Goal: Task Accomplishment & Management: Complete application form

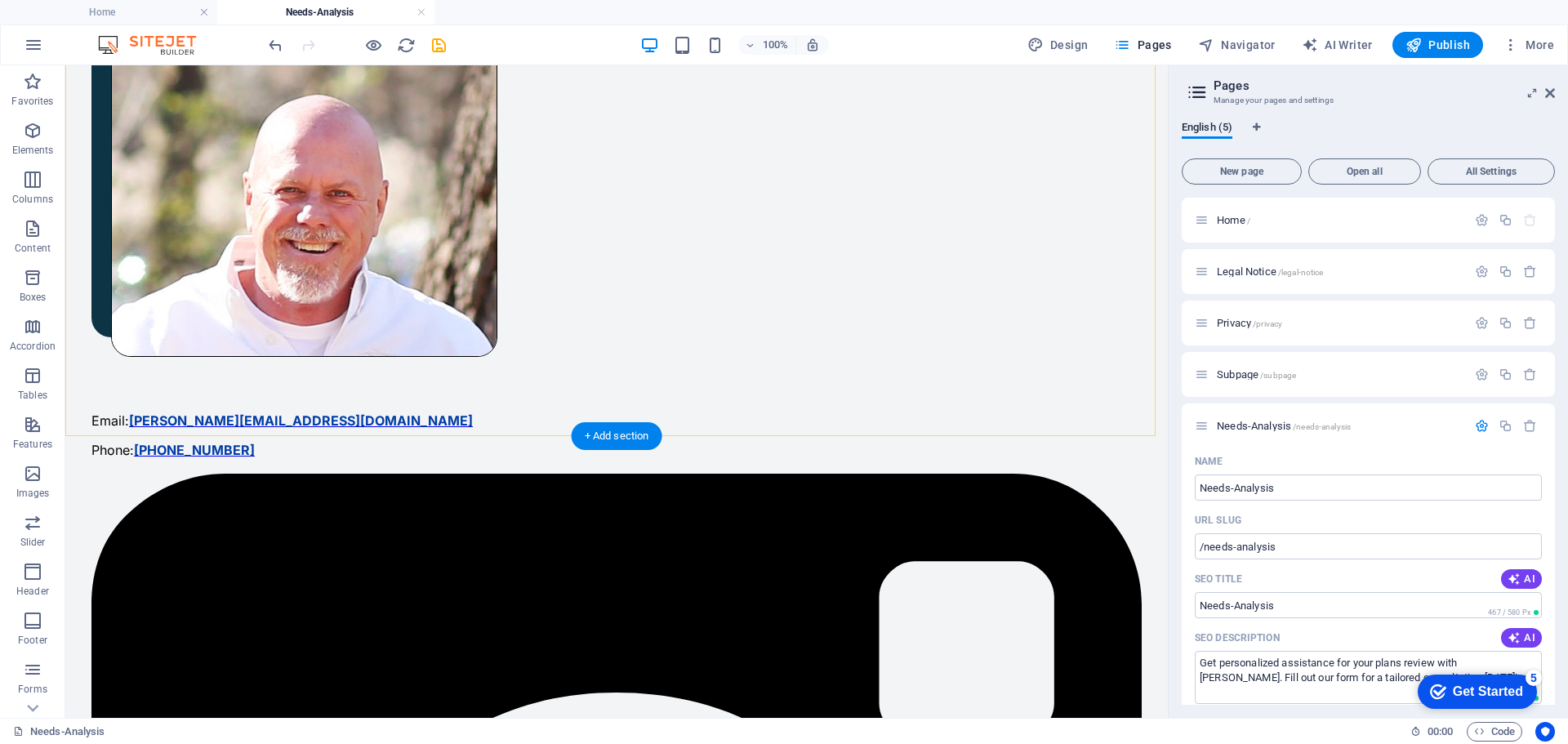
scroll to position [245, 0]
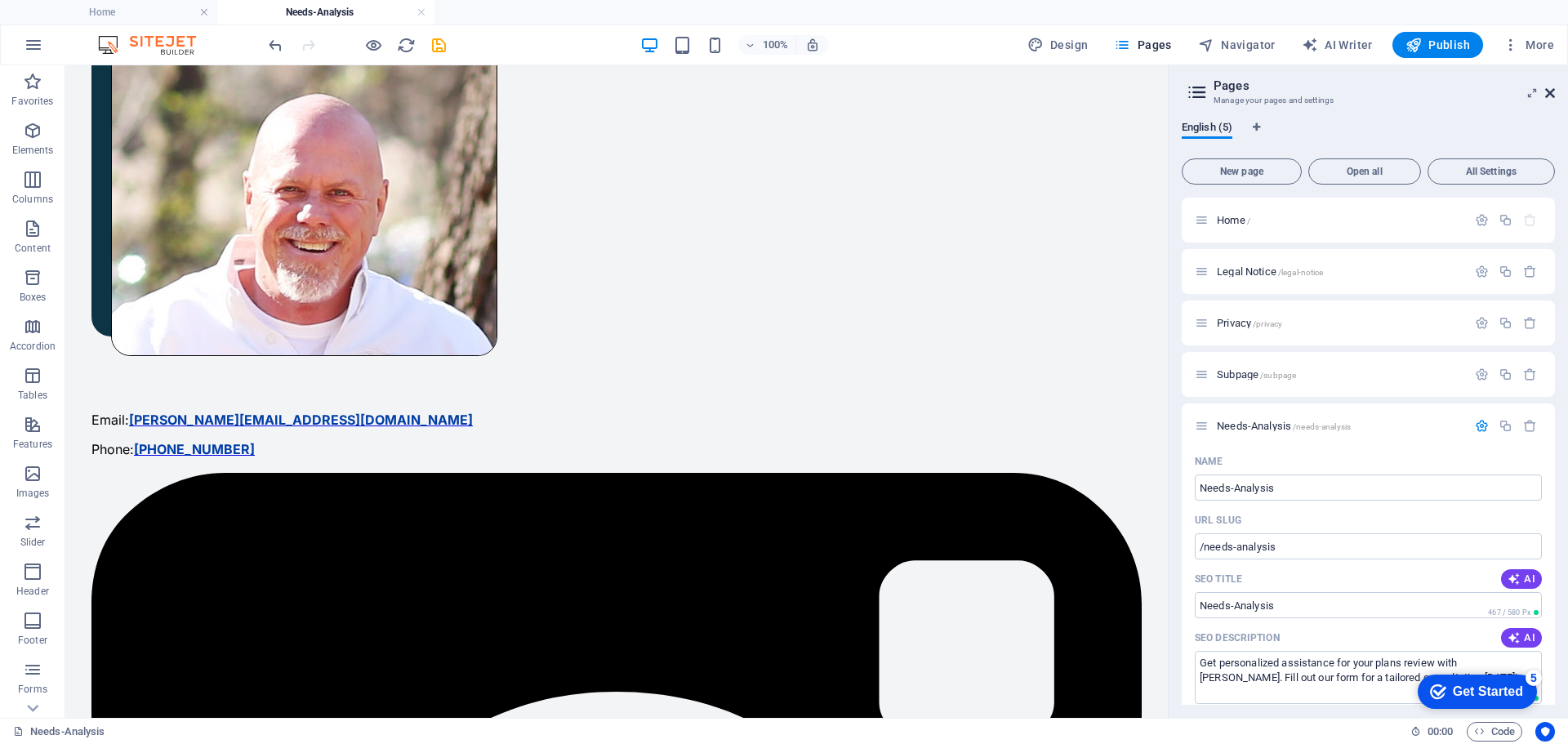
click at [1551, 92] on icon at bounding box center [1549, 92] width 10 height 13
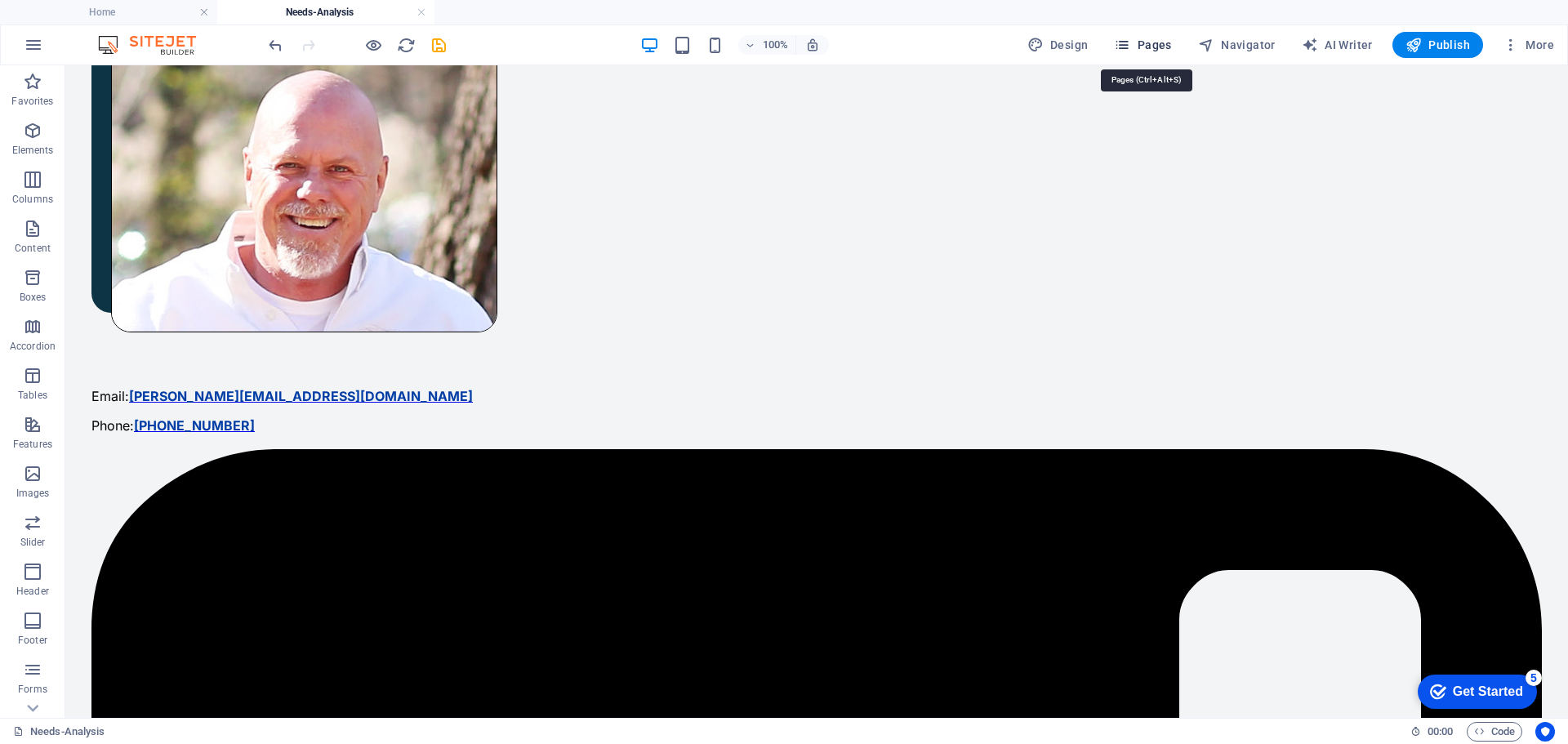
click at [1139, 43] on span "Pages" at bounding box center [1143, 45] width 57 height 16
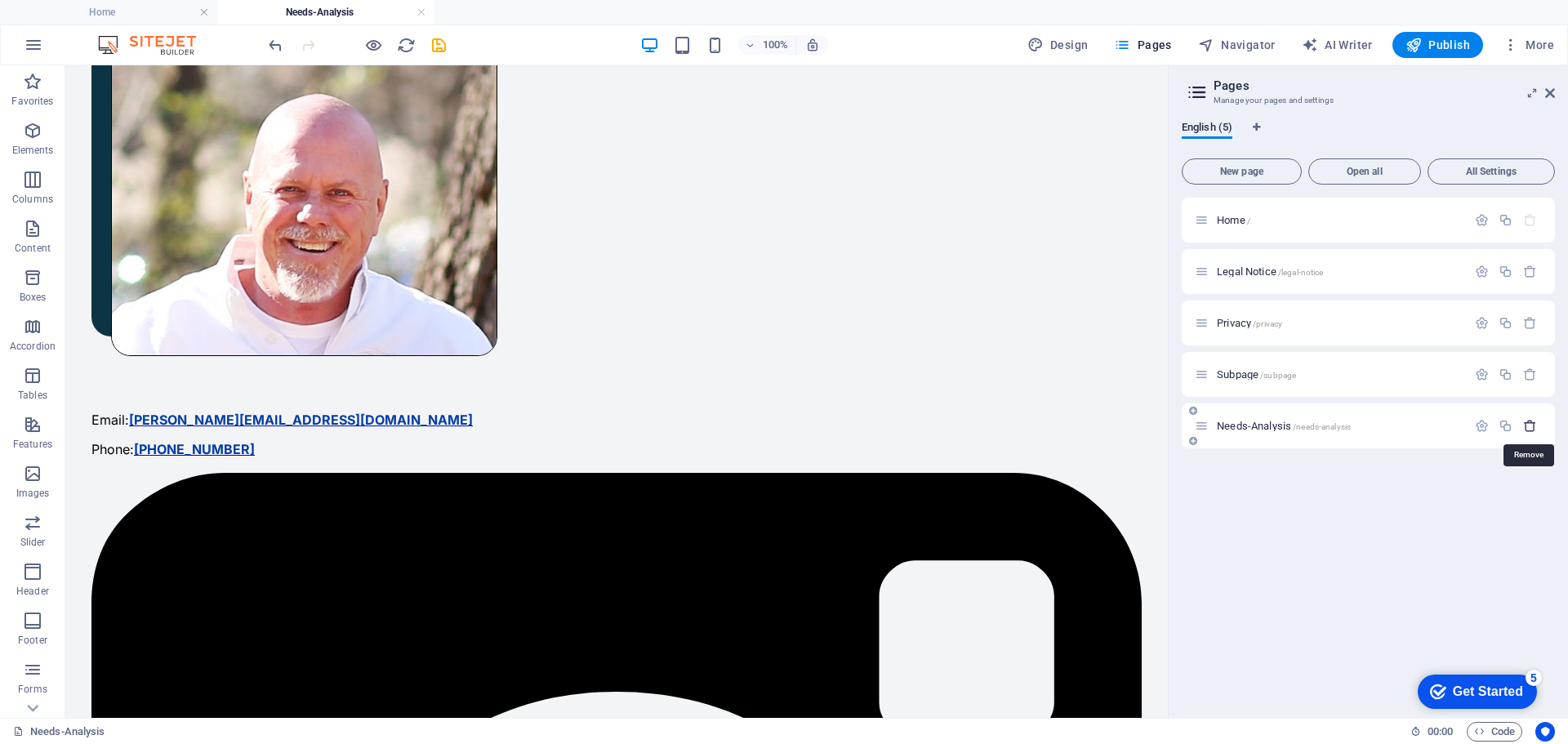
click at [1533, 425] on icon "button" at bounding box center [1529, 425] width 13 height 13
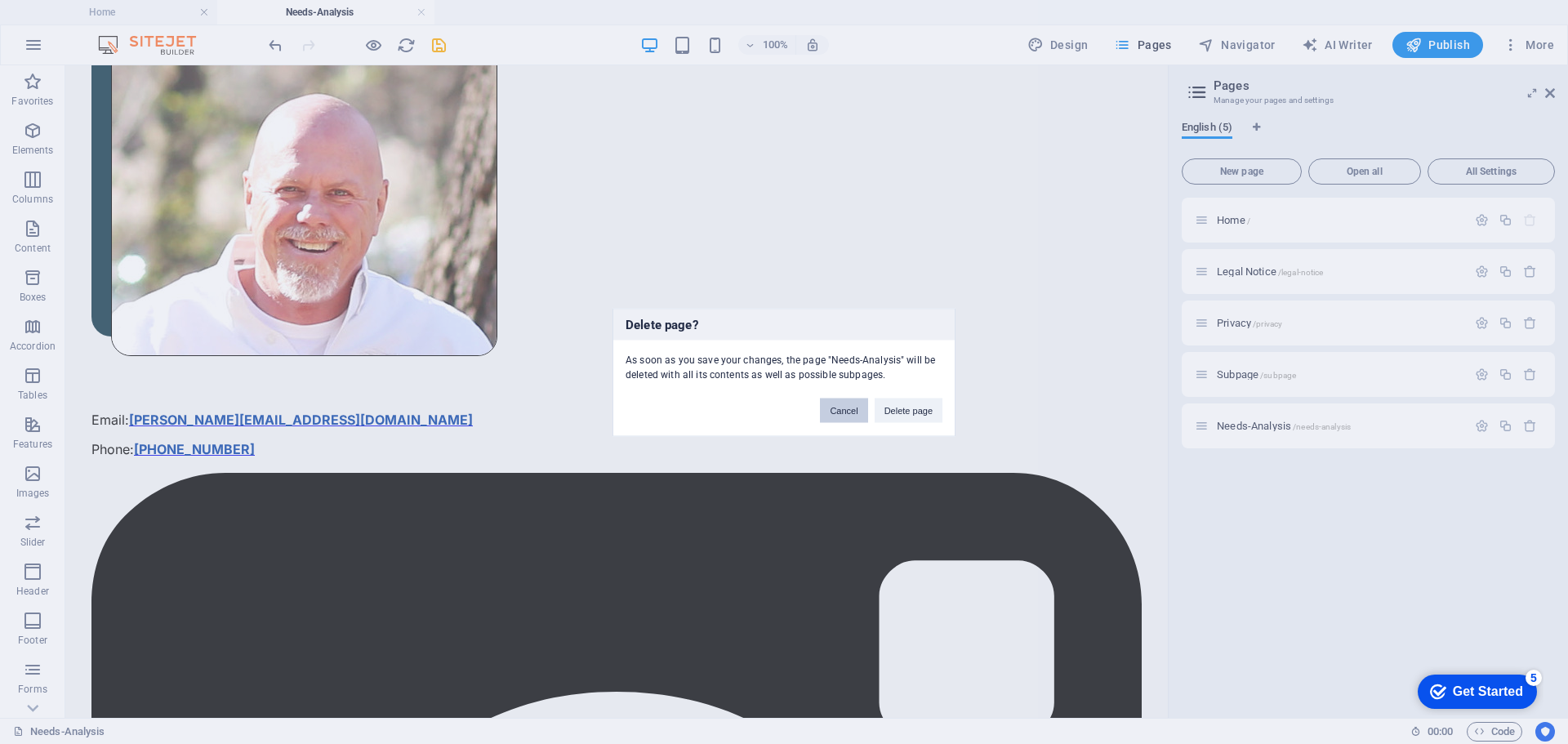
click at [849, 407] on button "Cancel" at bounding box center [843, 409] width 48 height 24
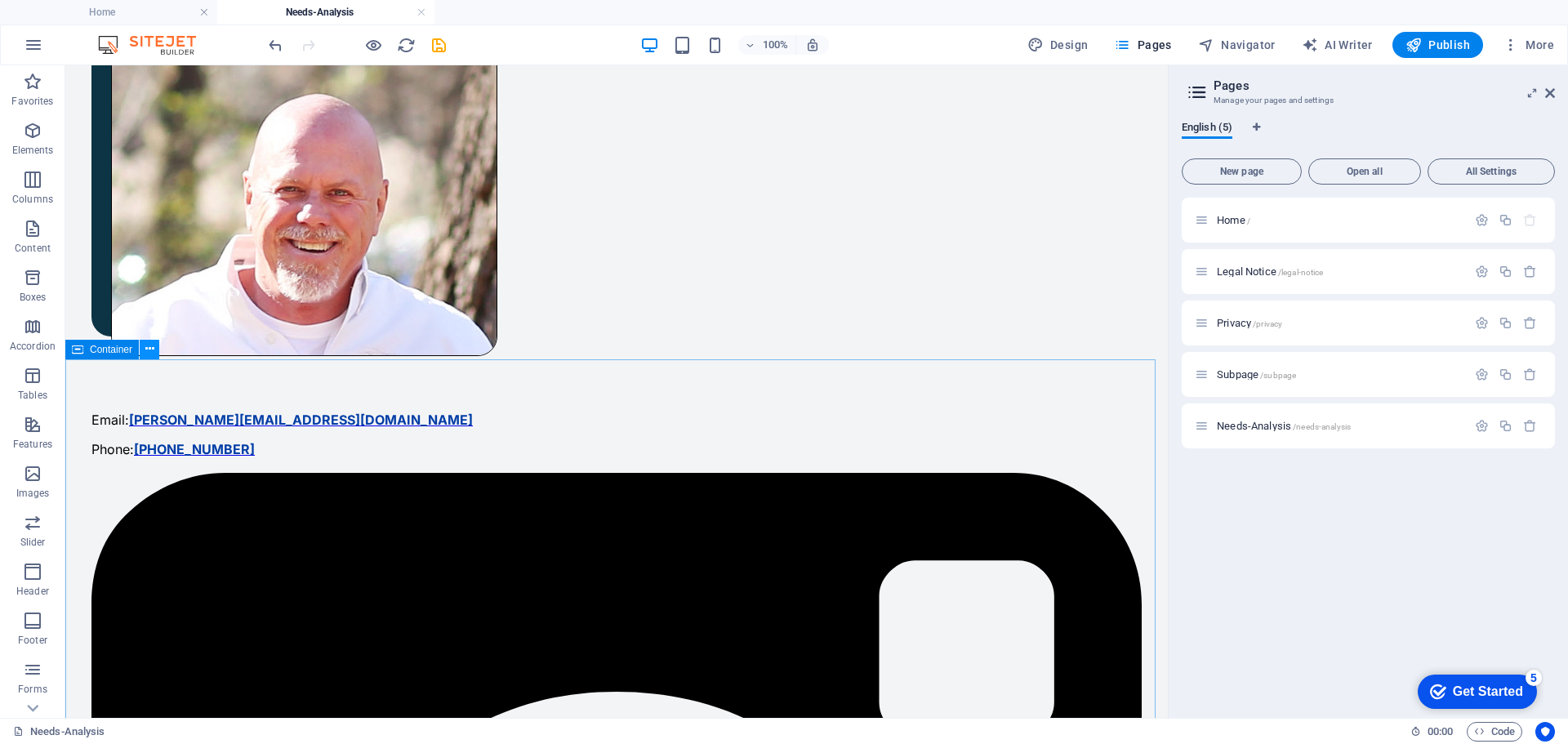
click at [145, 349] on icon at bounding box center [150, 348] width 9 height 17
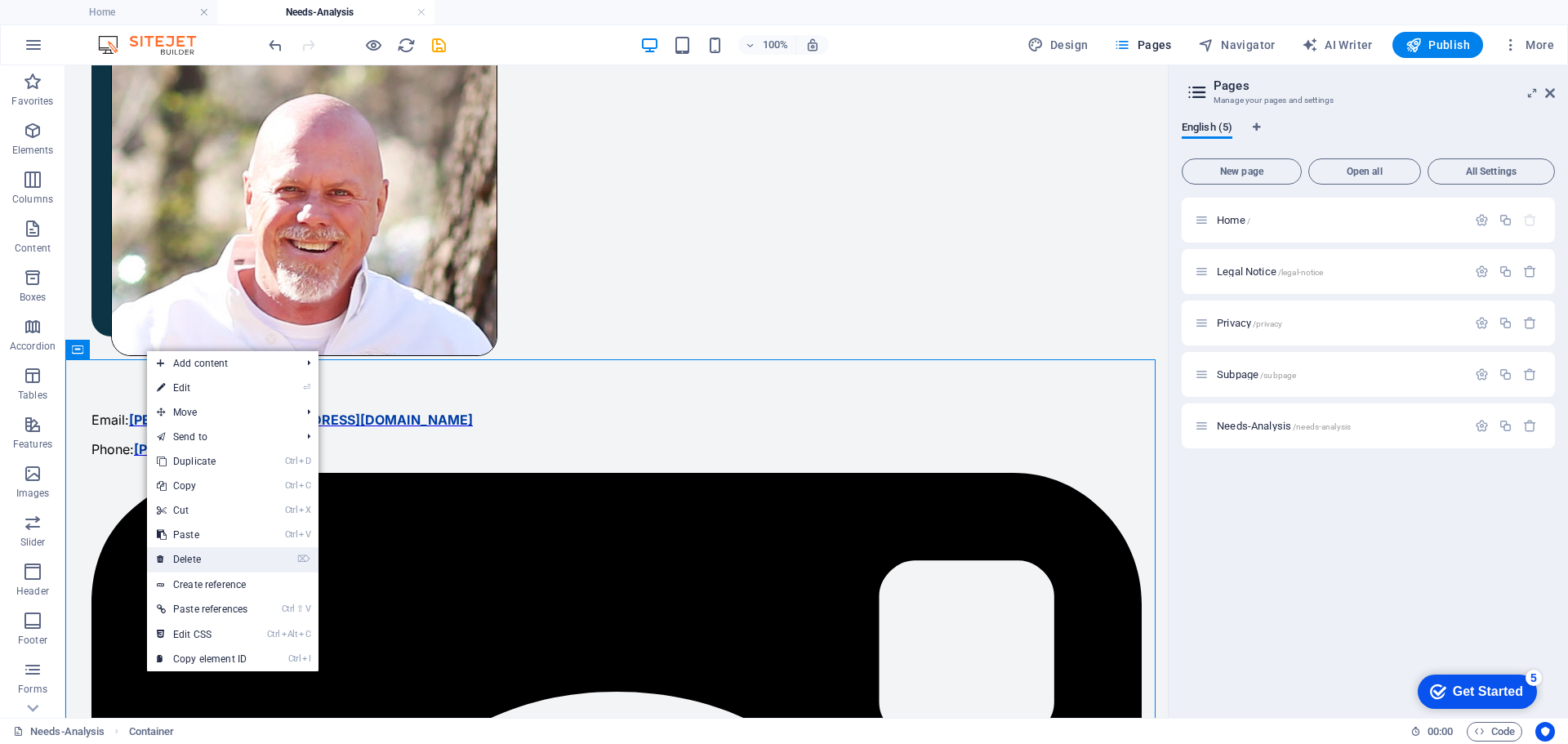
click at [195, 558] on link "⌦ Delete" at bounding box center [202, 559] width 110 height 24
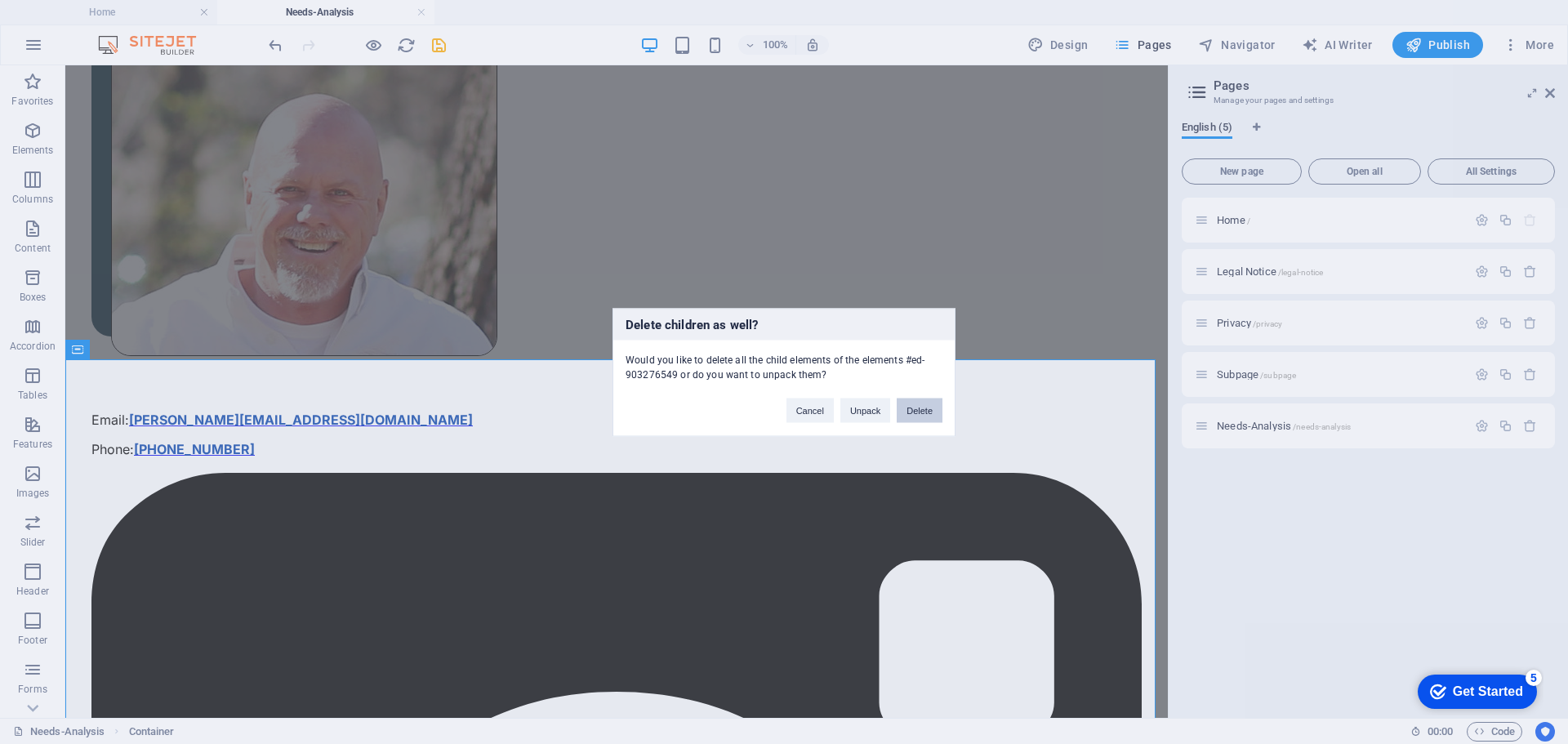
click at [923, 410] on button "Delete" at bounding box center [919, 409] width 46 height 24
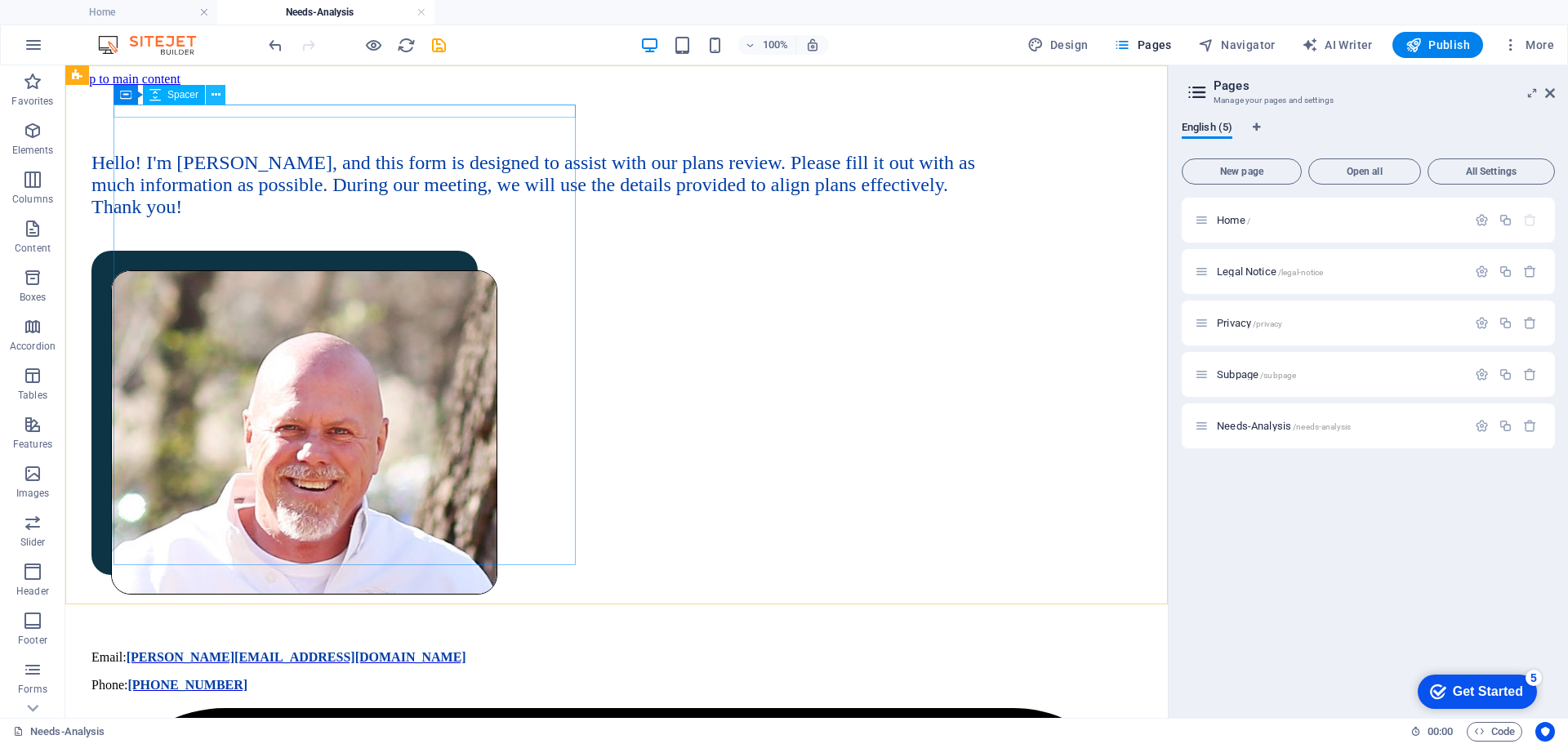
click at [219, 90] on icon at bounding box center [216, 94] width 9 height 17
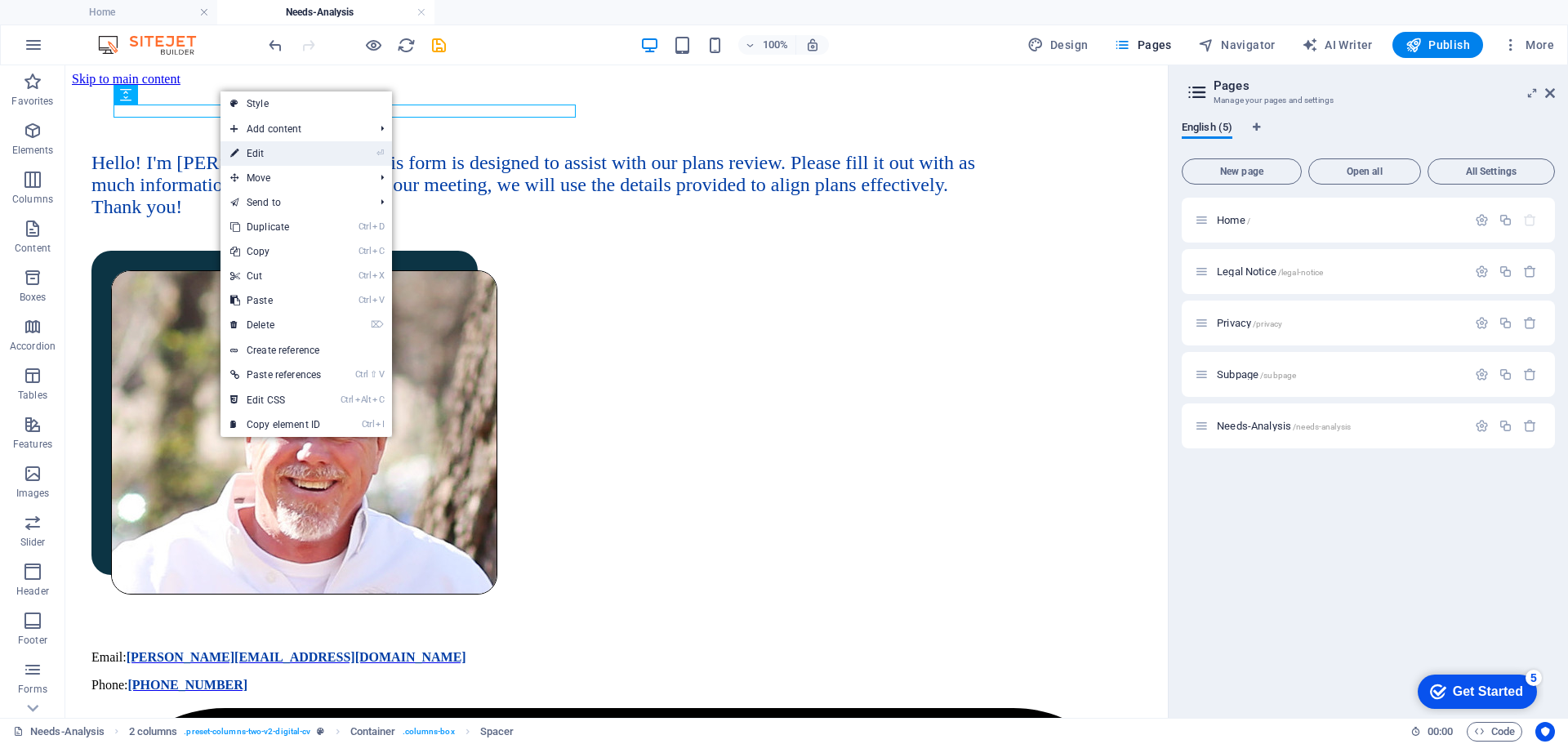
click at [248, 152] on link "⏎ Edit" at bounding box center [276, 153] width 110 height 24
select select "px"
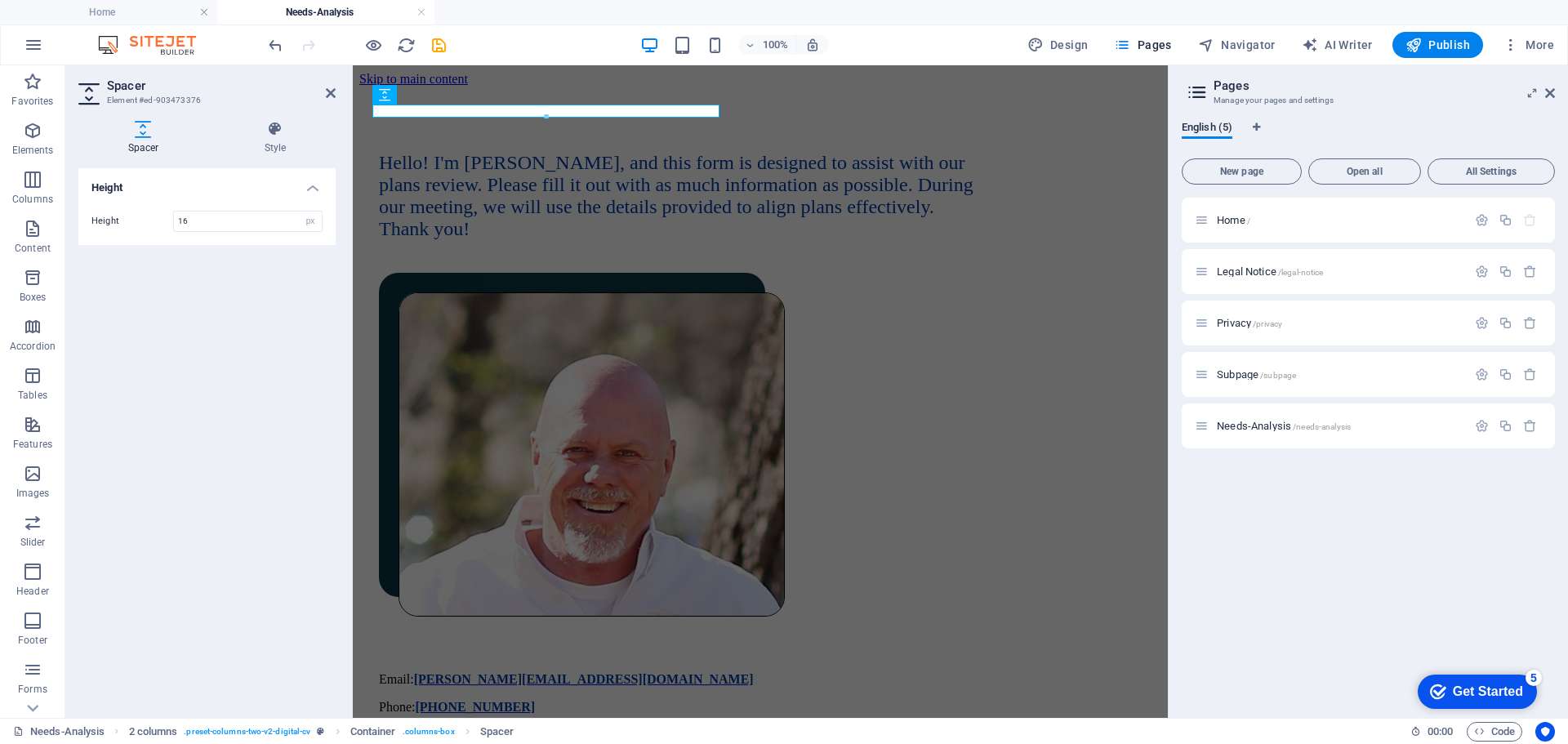
click at [144, 129] on icon at bounding box center [143, 129] width 130 height 16
click at [502, 95] on icon at bounding box center [504, 94] width 9 height 17
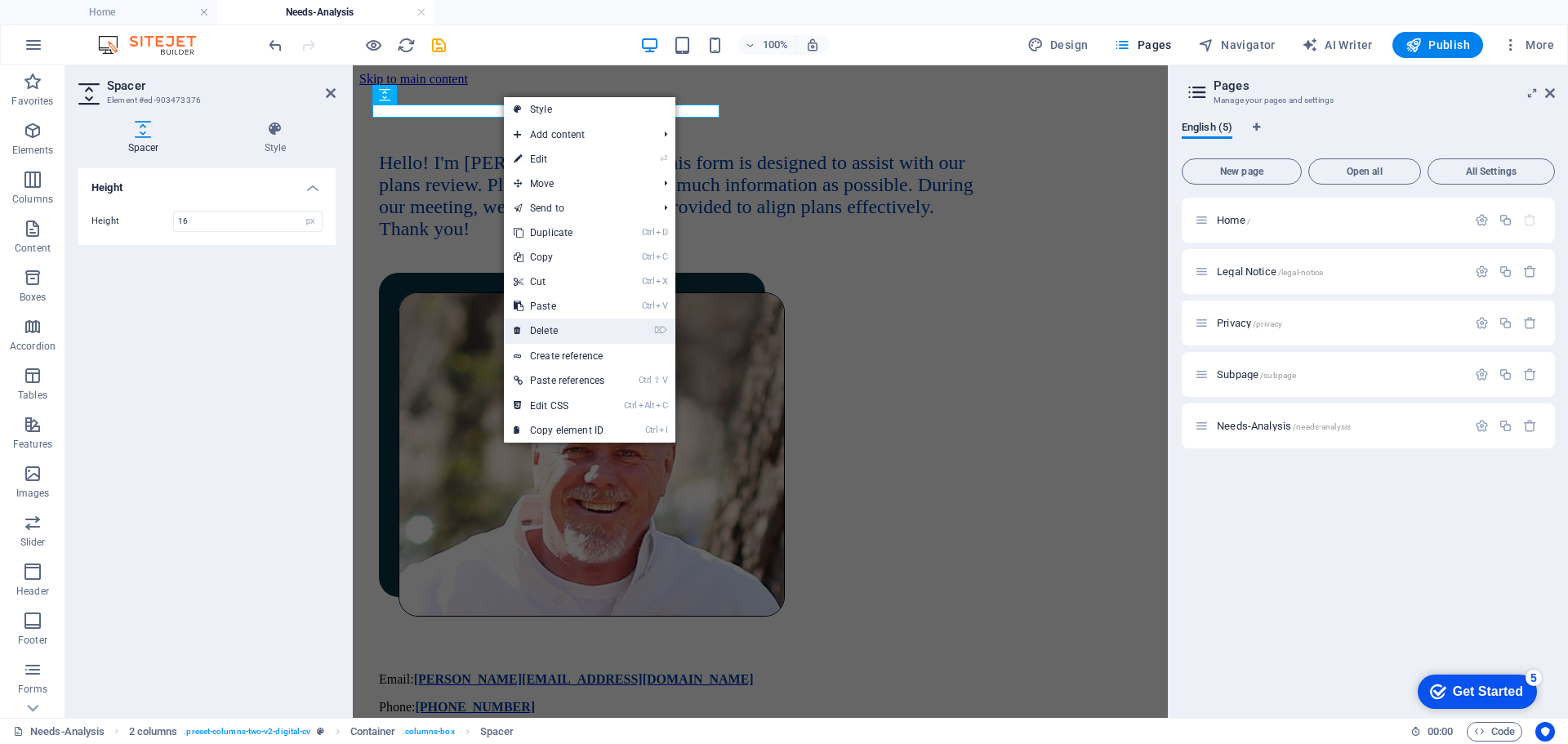
click at [555, 321] on link "⌦ Delete" at bounding box center [558, 330] width 110 height 24
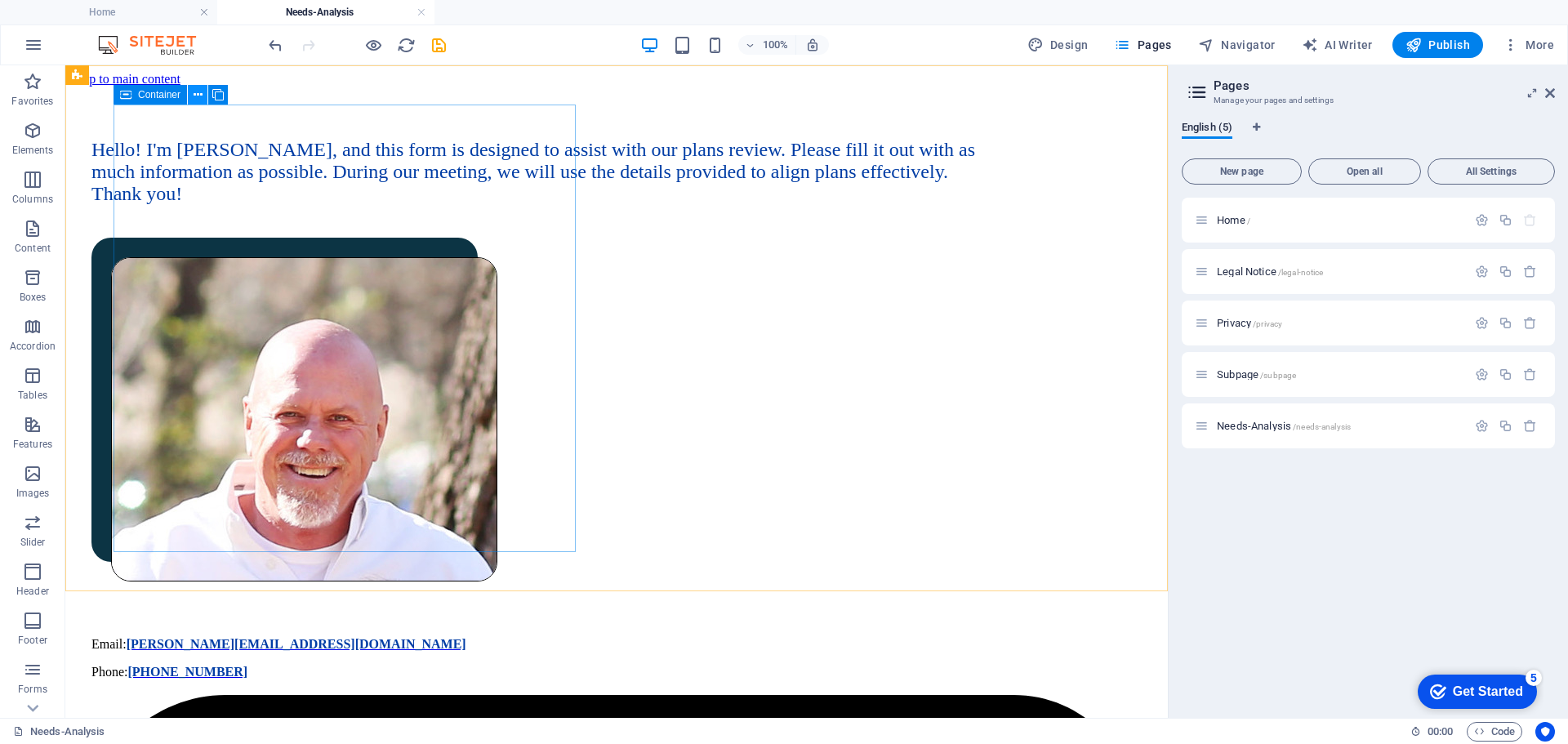
click at [198, 92] on icon at bounding box center [198, 94] width 9 height 17
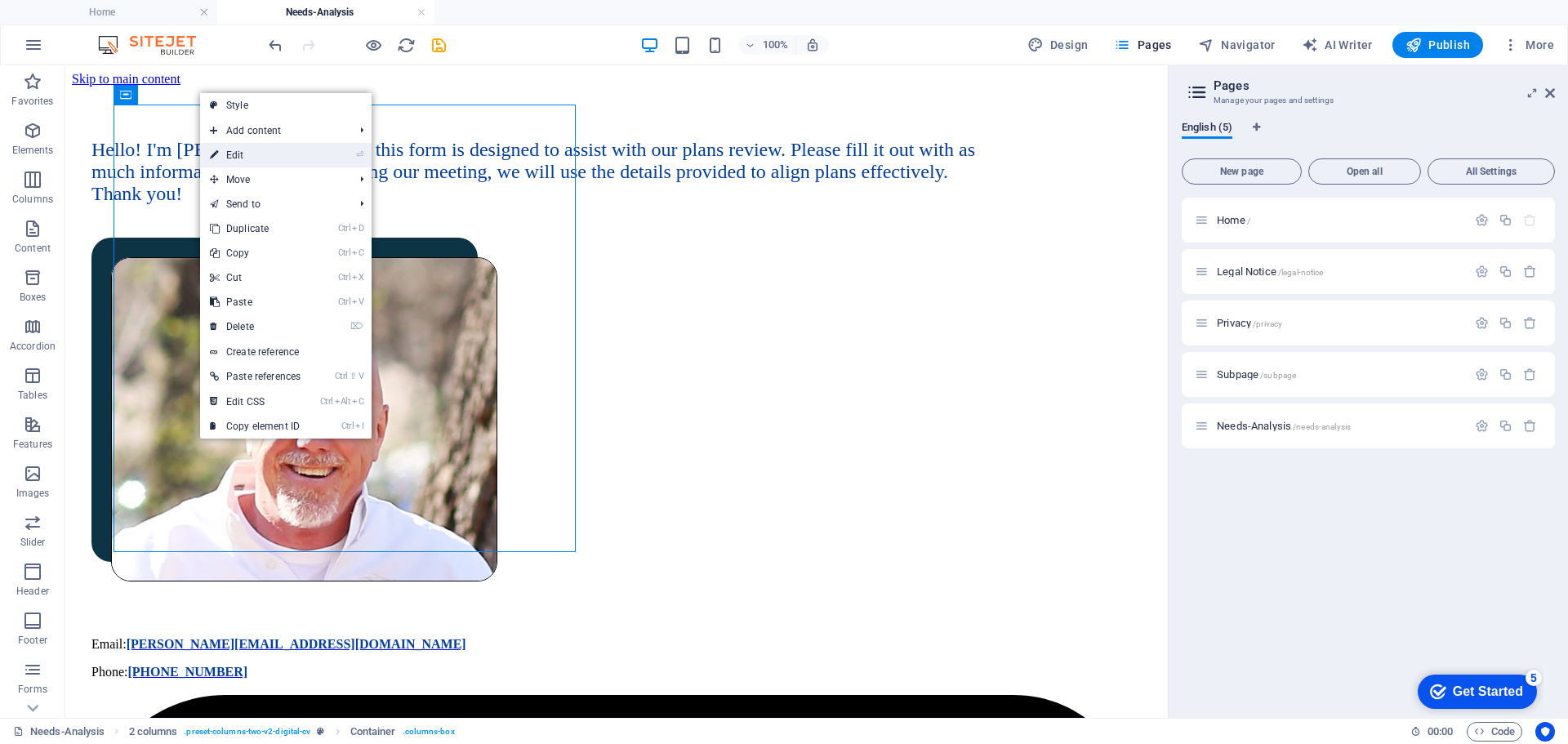
click at [240, 158] on link "⏎ Edit" at bounding box center [255, 154] width 110 height 24
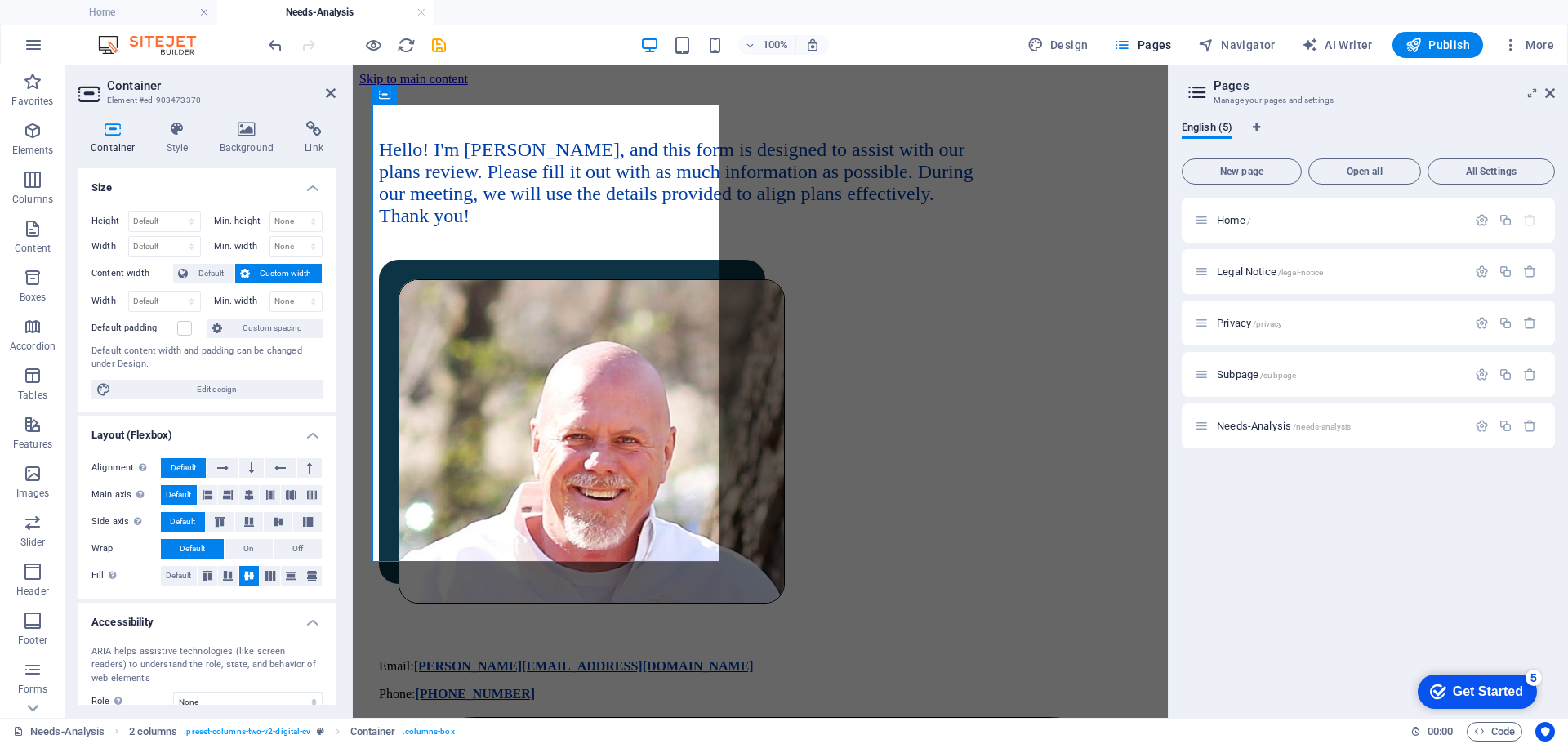
click at [277, 269] on span "Custom width" at bounding box center [286, 274] width 63 height 20
click at [189, 298] on select "Default px rem % em vh vw" at bounding box center [164, 302] width 71 height 20
click at [232, 301] on label "Min. width" at bounding box center [241, 301] width 56 height 9
click at [291, 296] on select "None px rem % vh vw" at bounding box center [296, 302] width 52 height 20
click at [180, 297] on select "Default px rem % em vh vw" at bounding box center [164, 302] width 71 height 20
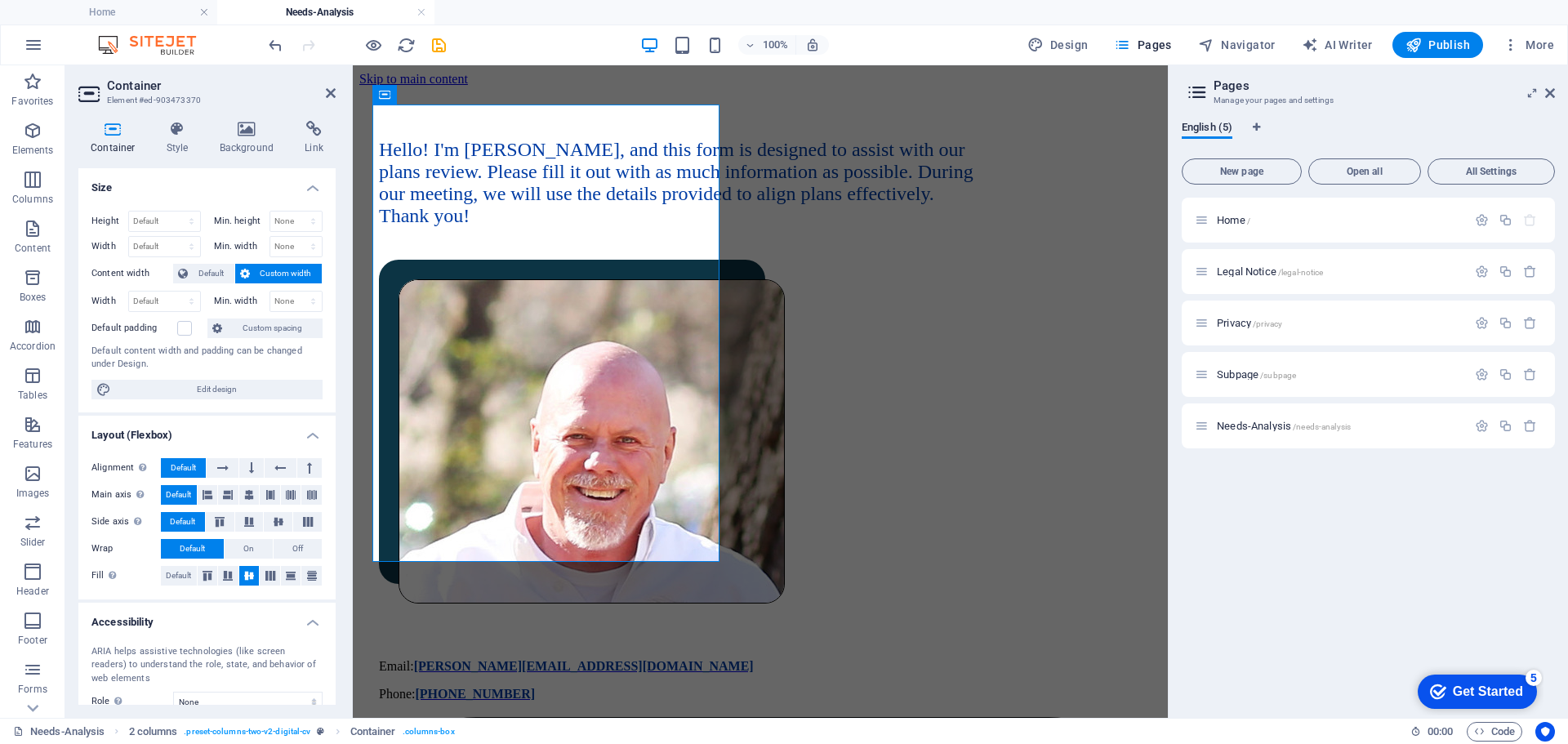
click at [92, 303] on label "Width" at bounding box center [109, 301] width 37 height 9
click at [207, 274] on span "Default" at bounding box center [211, 274] width 37 height 20
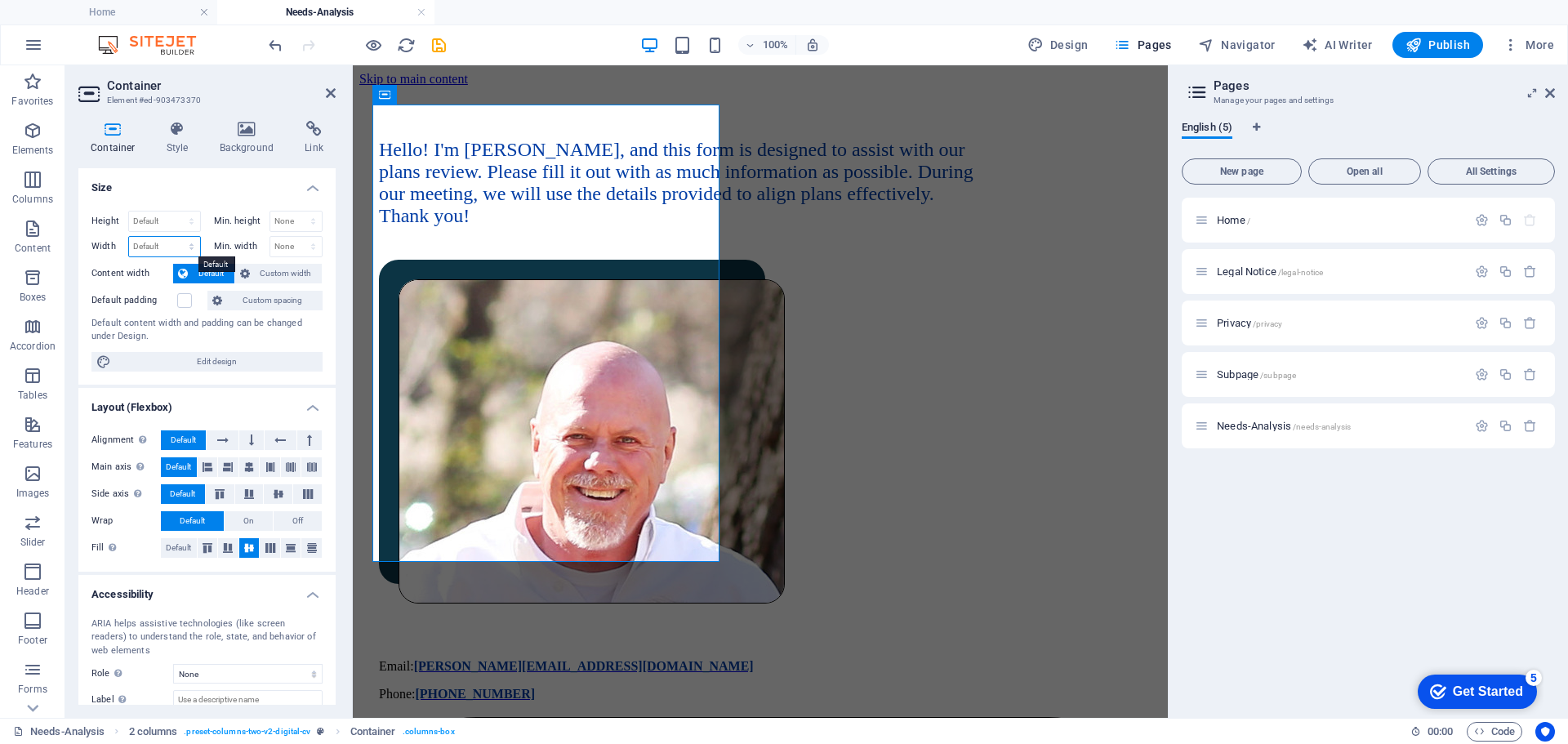
click at [191, 241] on select "Default px rem % em vh vw" at bounding box center [164, 247] width 71 height 20
select select "px"
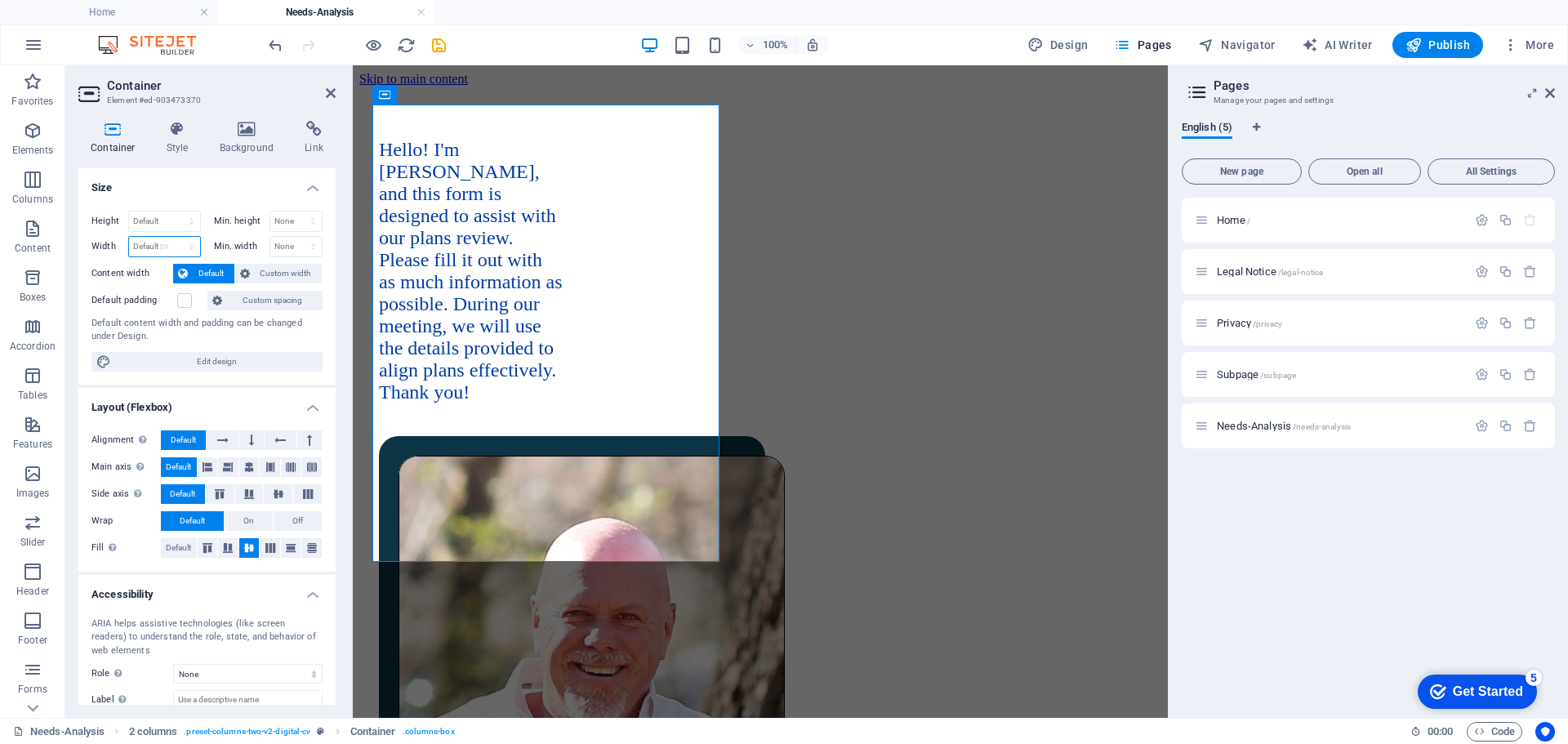
click at [175, 237] on select "Default px rem % em vh vw" at bounding box center [164, 247] width 71 height 20
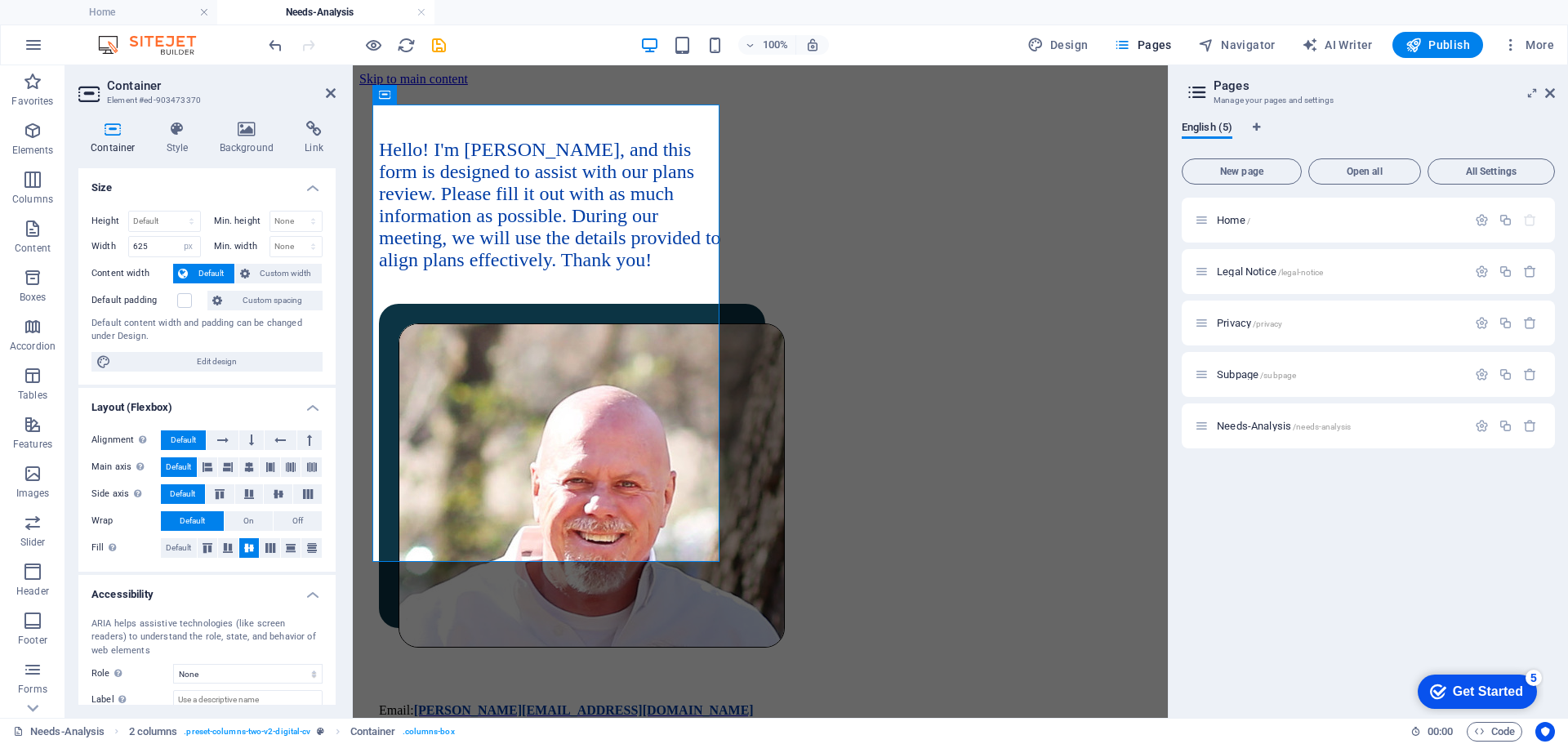
click at [103, 258] on div "Height Default px rem % vh vw Min. height None px rem % vh vw Width 625 Default…" at bounding box center [206, 291] width 258 height 187
click at [158, 247] on input "625" at bounding box center [164, 247] width 71 height 20
drag, startPoint x: 169, startPoint y: 246, endPoint x: 92, endPoint y: 240, distance: 77.2
click at [92, 240] on div "Width 625 Default px rem % em vh vw" at bounding box center [146, 247] width 109 height 22
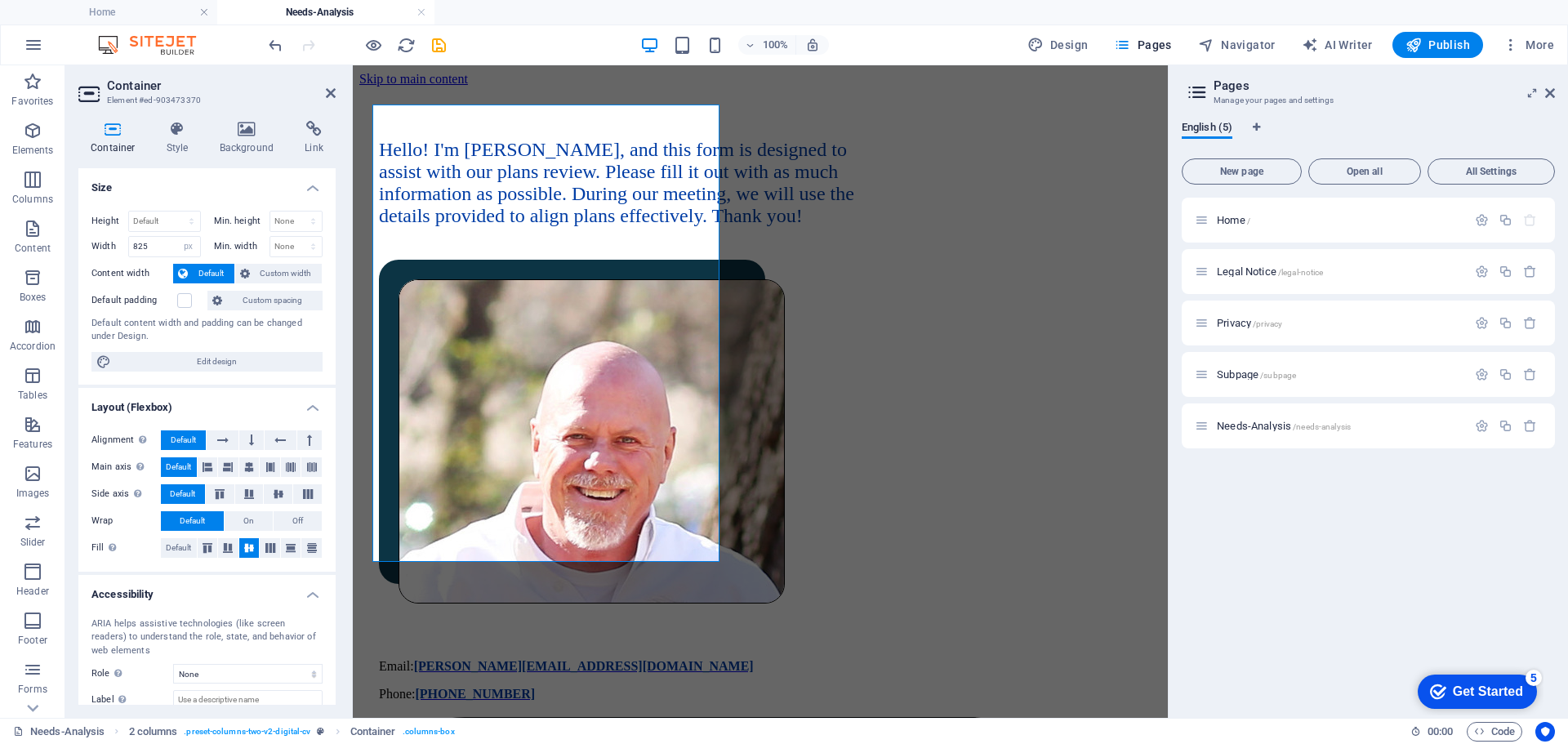
click at [175, 182] on h4 "Size" at bounding box center [206, 182] width 258 height 30
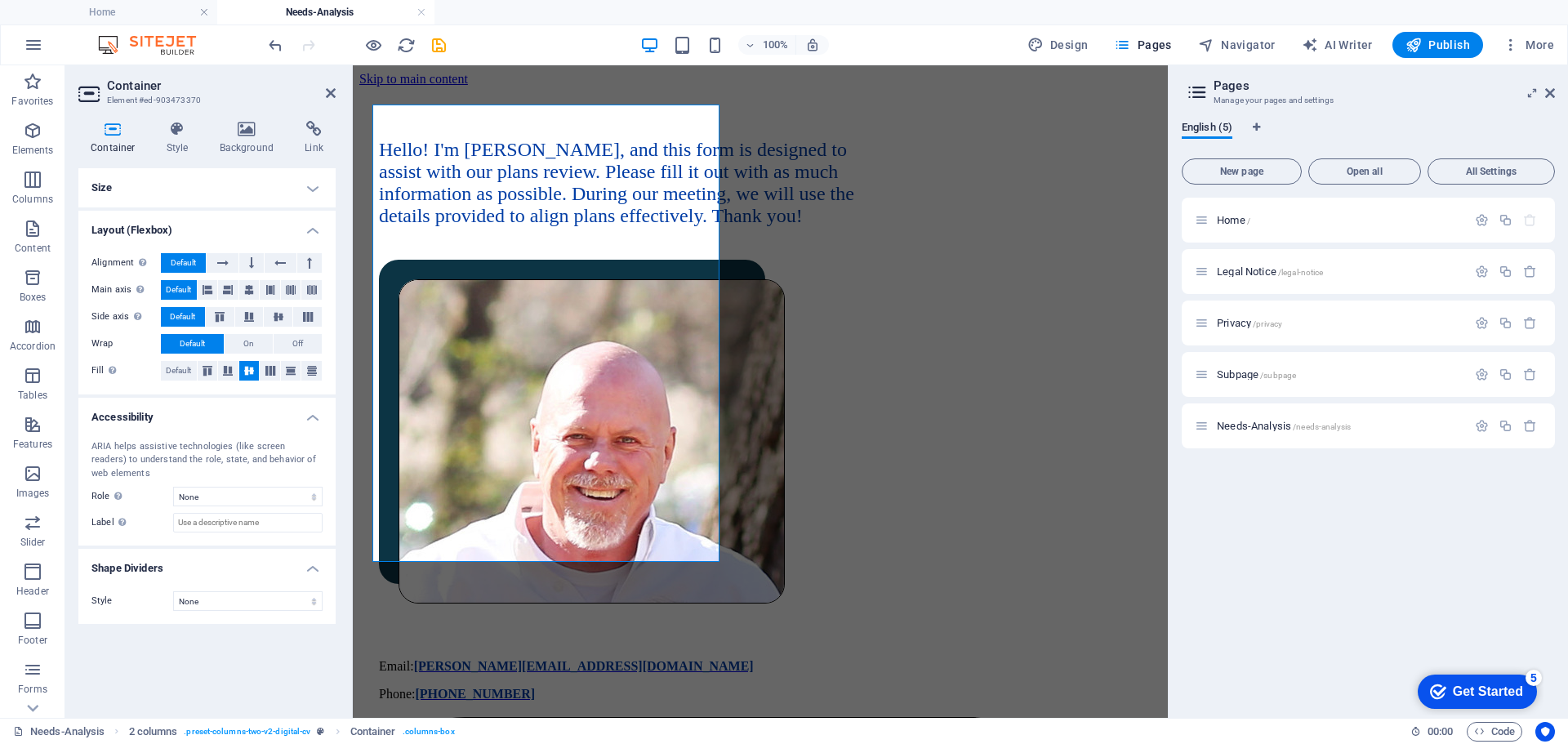
click at [214, 182] on h4 "Size" at bounding box center [206, 188] width 258 height 39
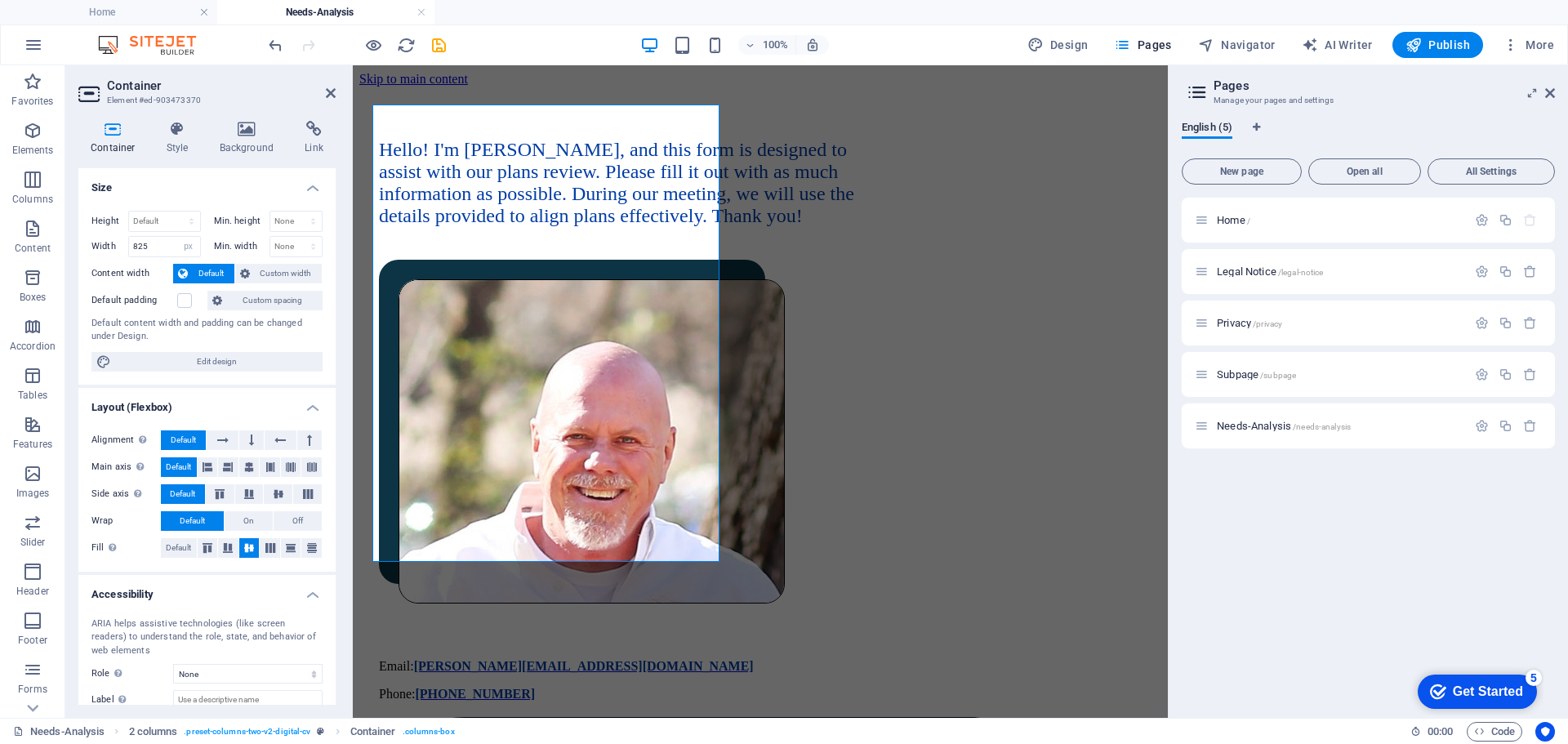
click at [273, 46] on icon "undo" at bounding box center [276, 45] width 19 height 19
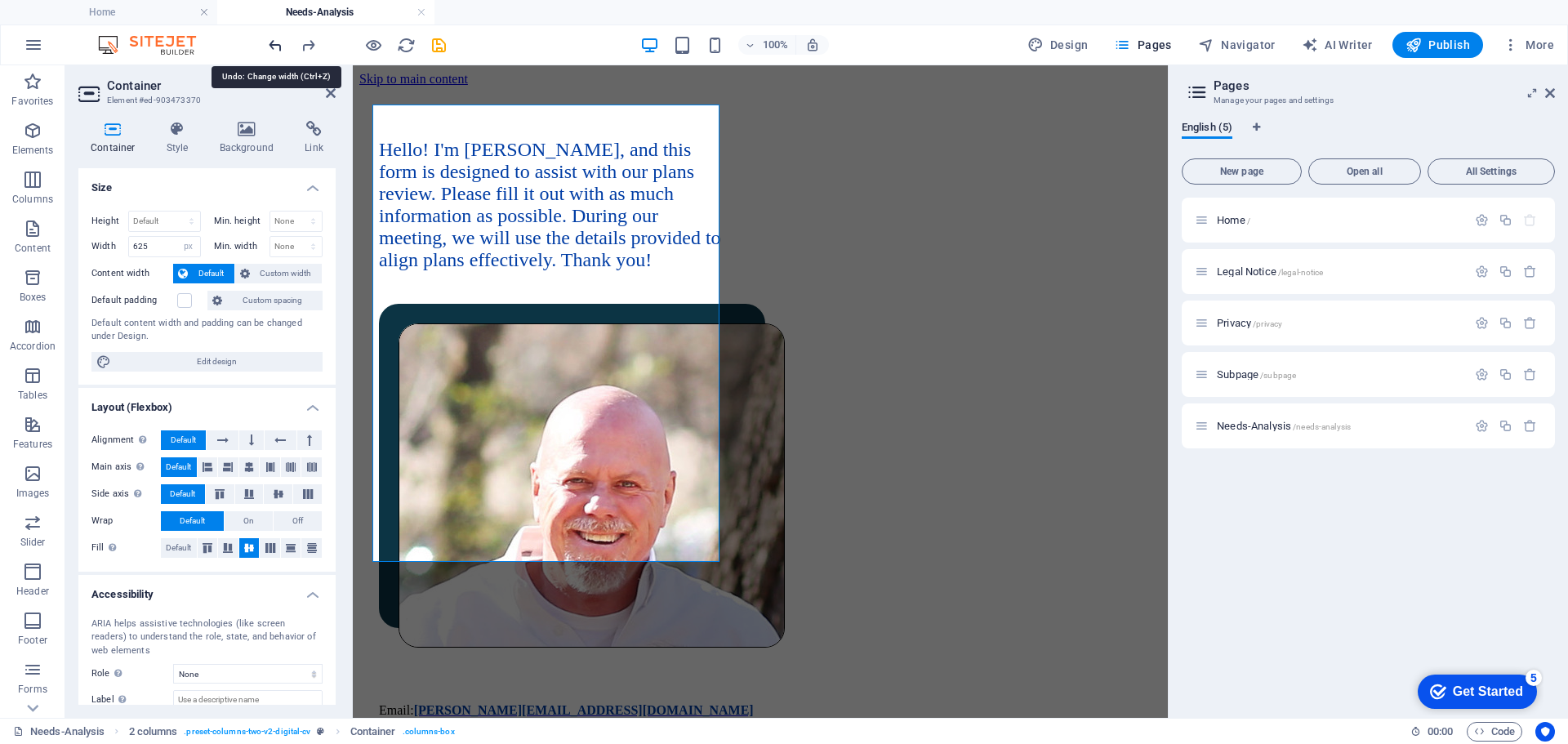
click at [273, 46] on icon "undo" at bounding box center [276, 45] width 19 height 19
type input "425"
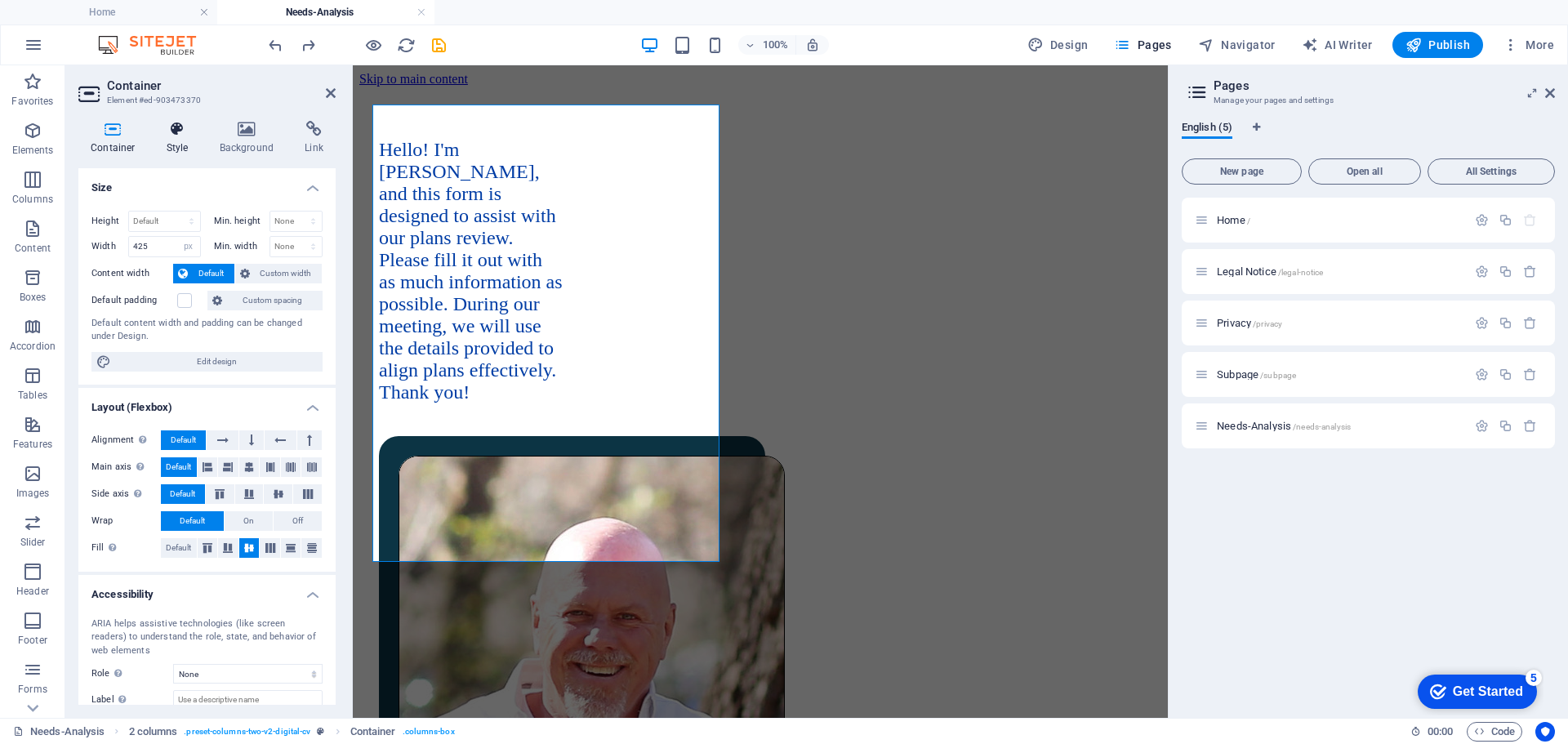
click at [170, 128] on icon at bounding box center [178, 129] width 47 height 16
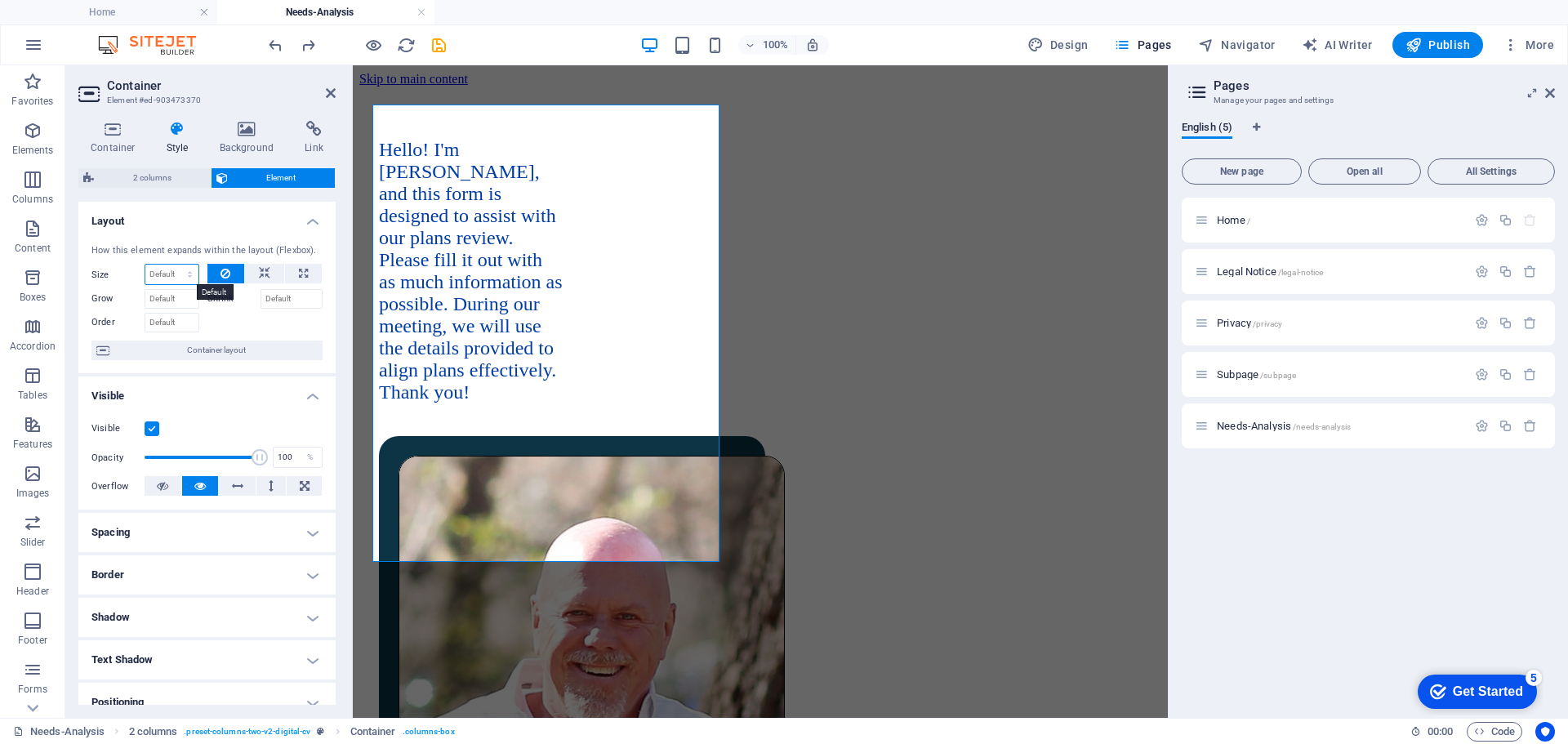
click at [193, 272] on select "Default auto px % 1/1 1/2 1/3 1/4 1/5 1/6 1/7 1/8 1/9 1/10" at bounding box center [171, 275] width 53 height 20
click at [145, 265] on select "Default auto px % 1/1 1/2 1/3 1/4 1/5 1/6 1/7 1/8 1/9 1/10" at bounding box center [171, 275] width 53 height 20
select select "DISABLED_OPTION_VALUE"
click at [299, 265] on icon at bounding box center [303, 274] width 9 height 20
type input "100"
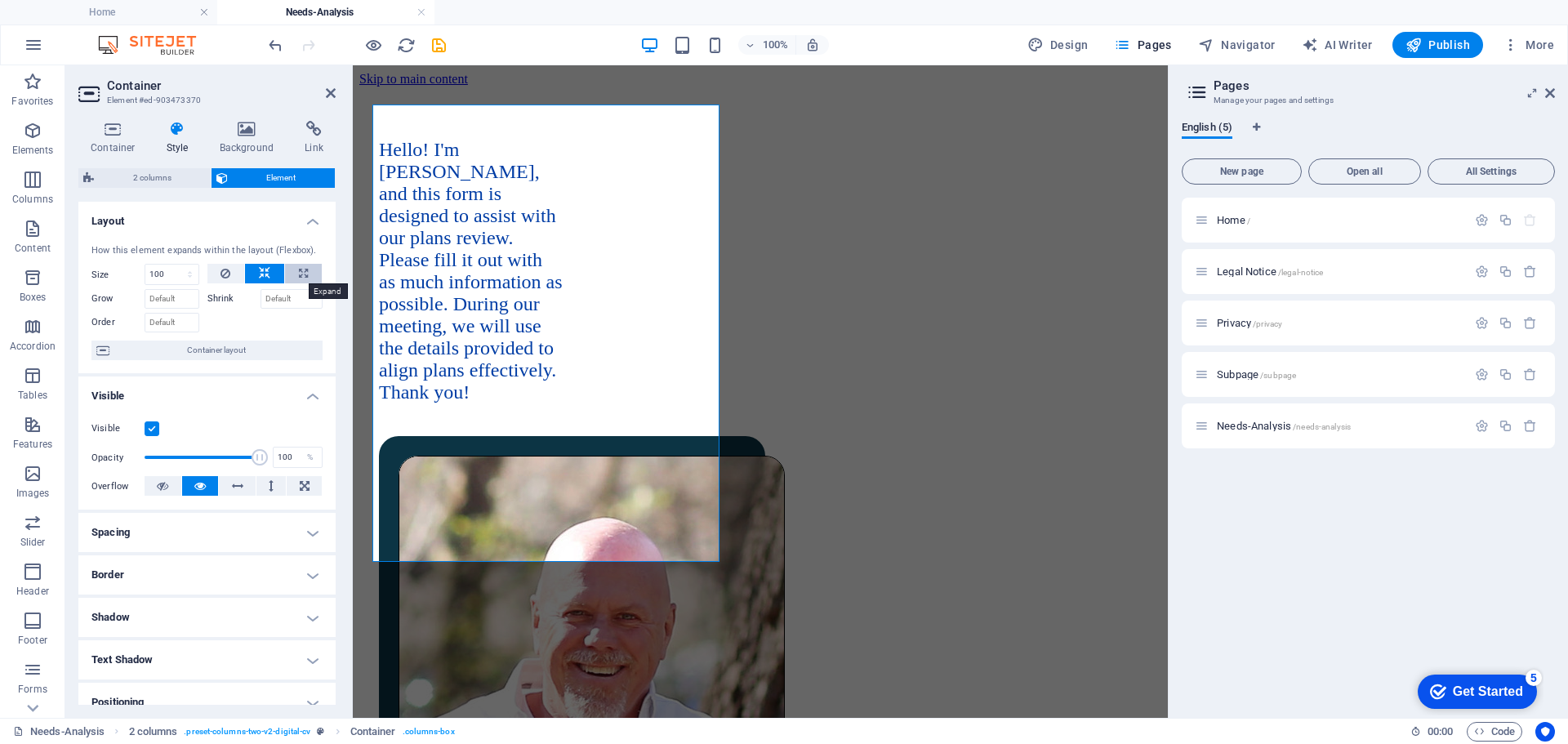
select select "%"
click at [209, 346] on span "Container layout" at bounding box center [215, 350] width 204 height 20
select select "px"
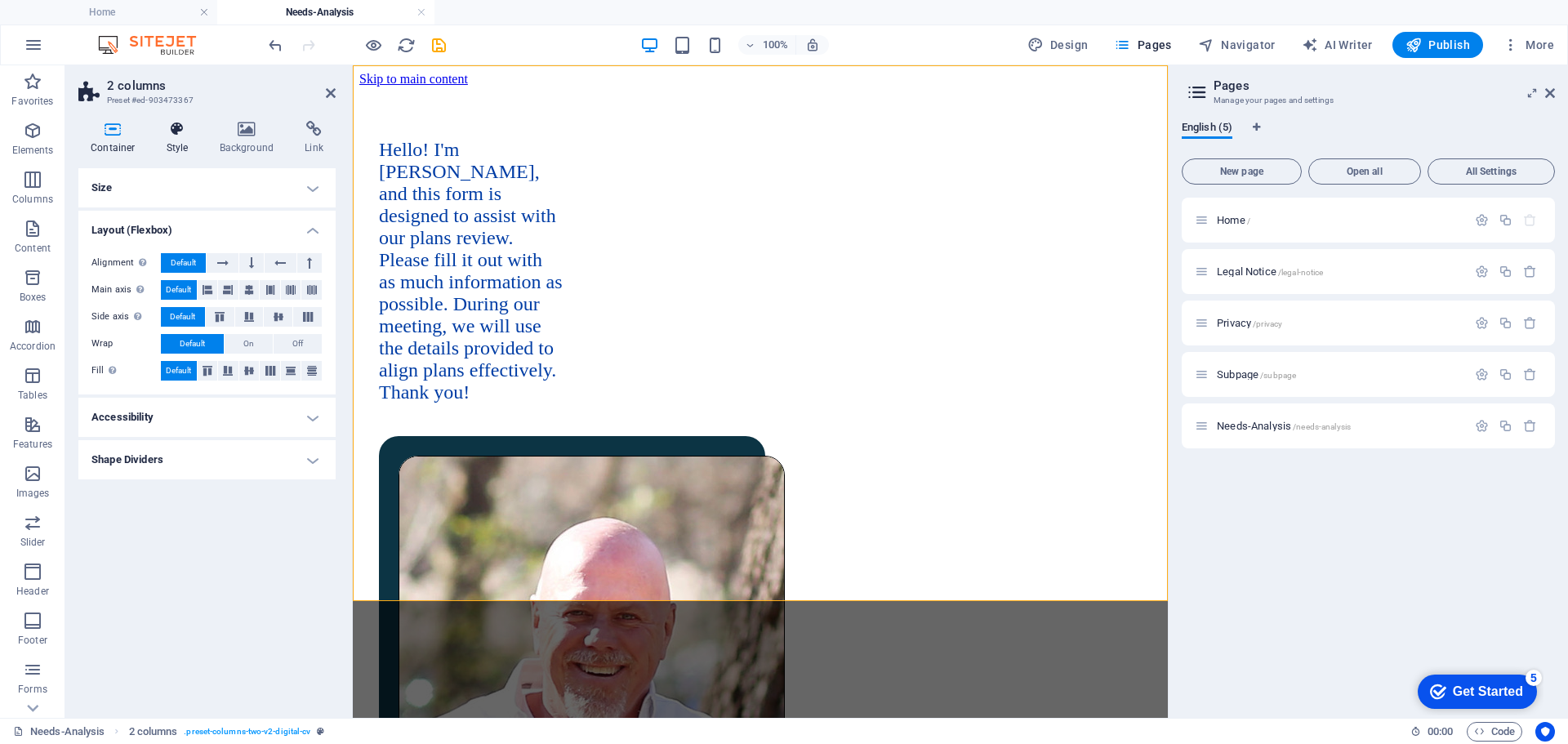
click at [174, 128] on icon at bounding box center [178, 129] width 47 height 16
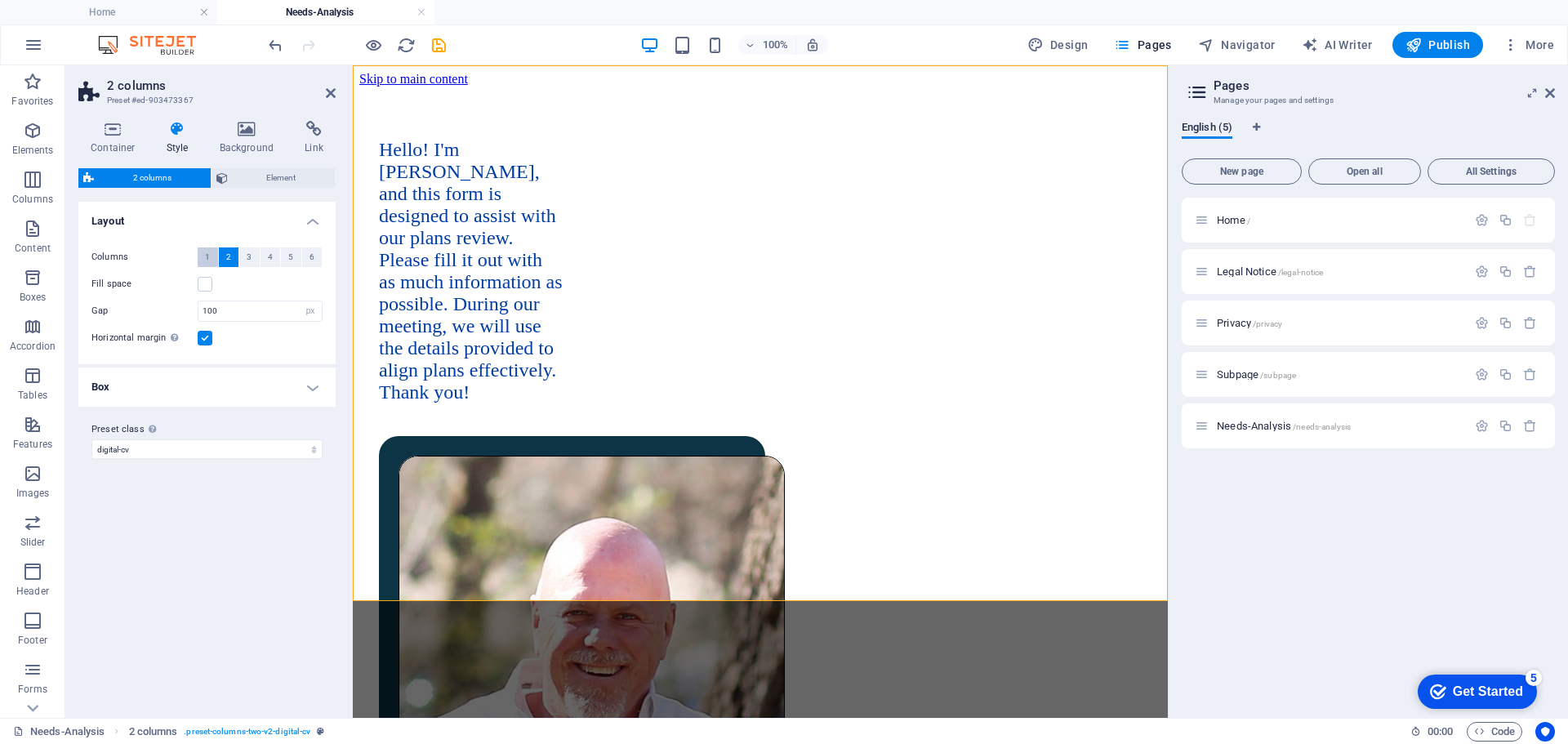
click at [206, 255] on span "1" at bounding box center [206, 258] width 4 height 20
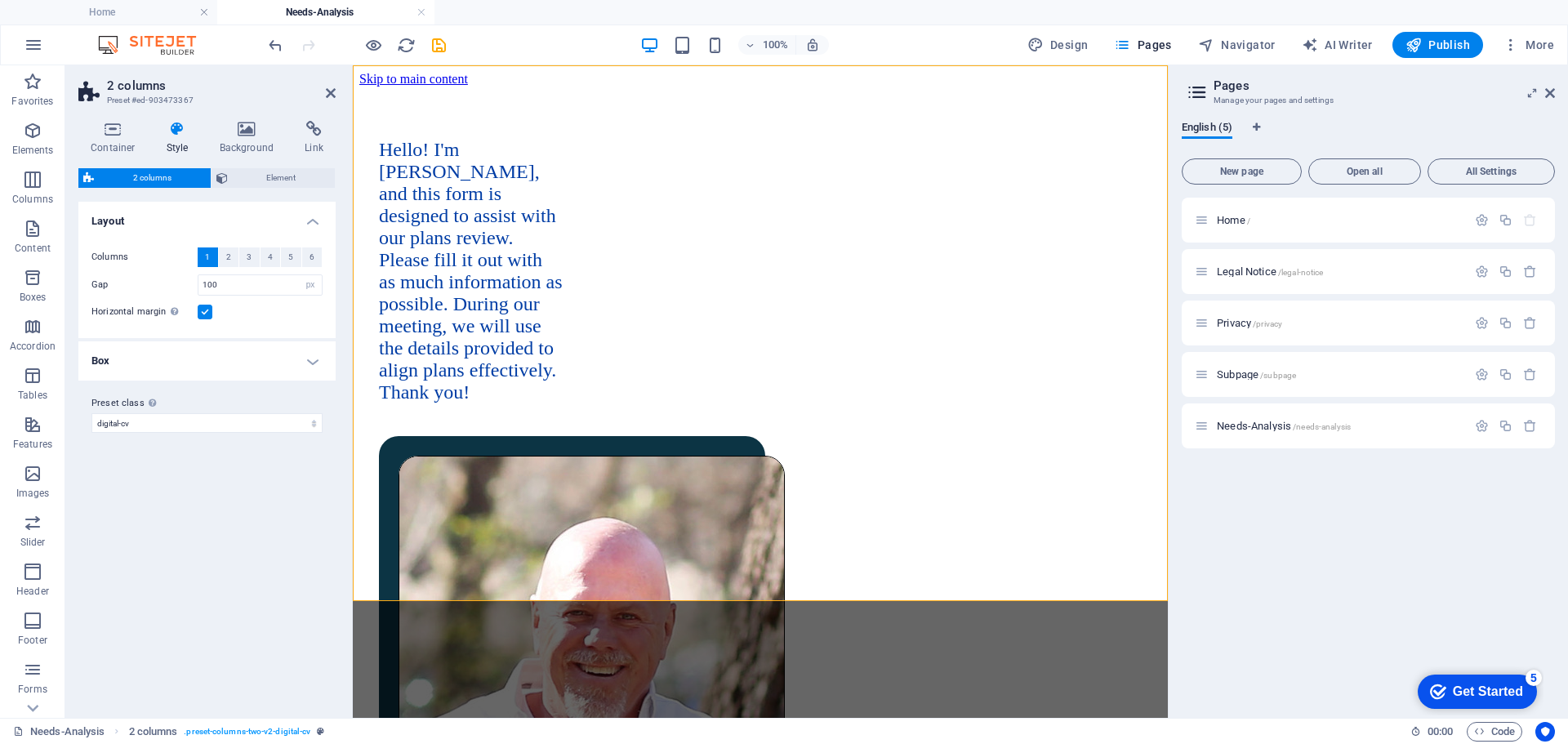
click at [152, 213] on h4 "Layout" at bounding box center [206, 216] width 258 height 30
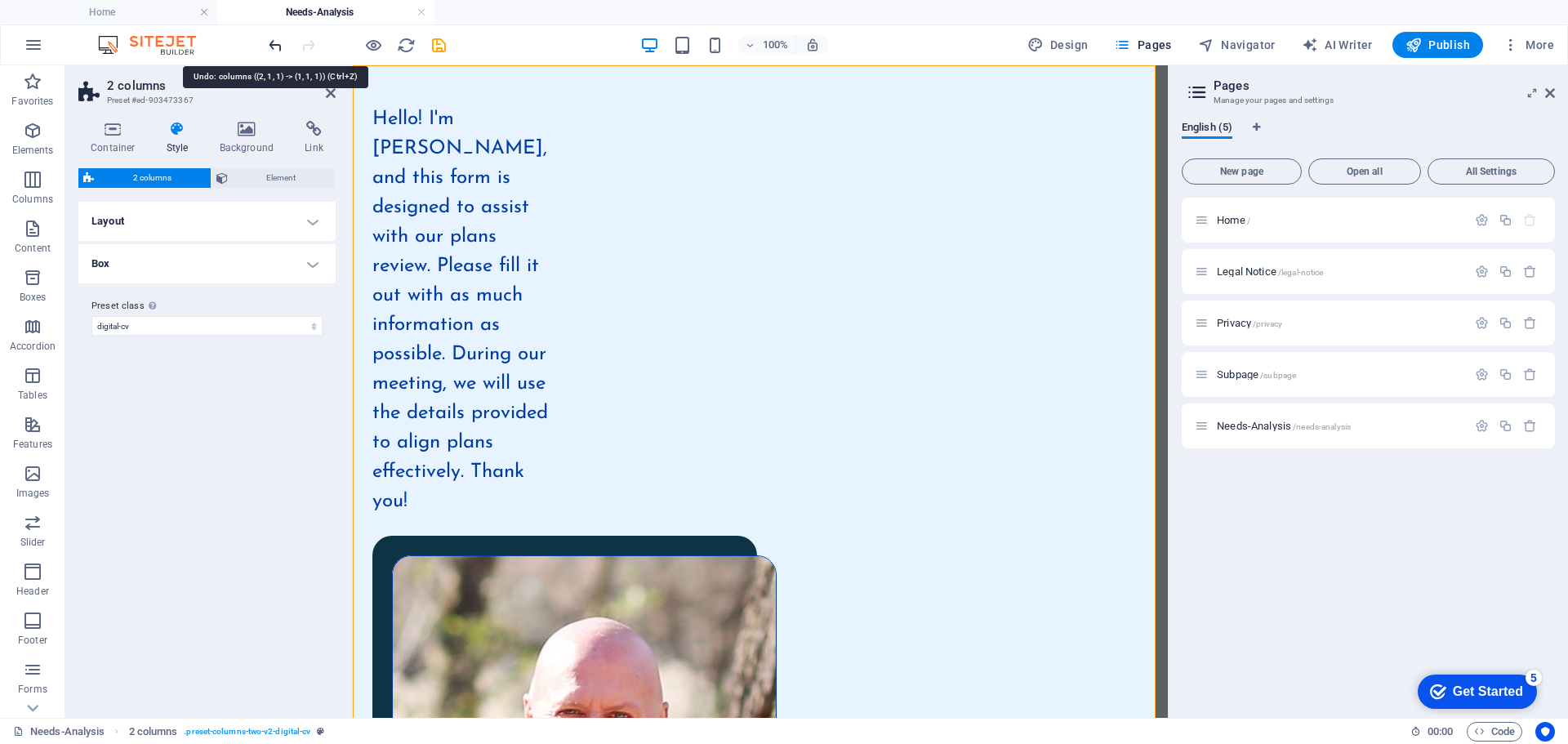
click at [280, 44] on icon "undo" at bounding box center [276, 45] width 19 height 19
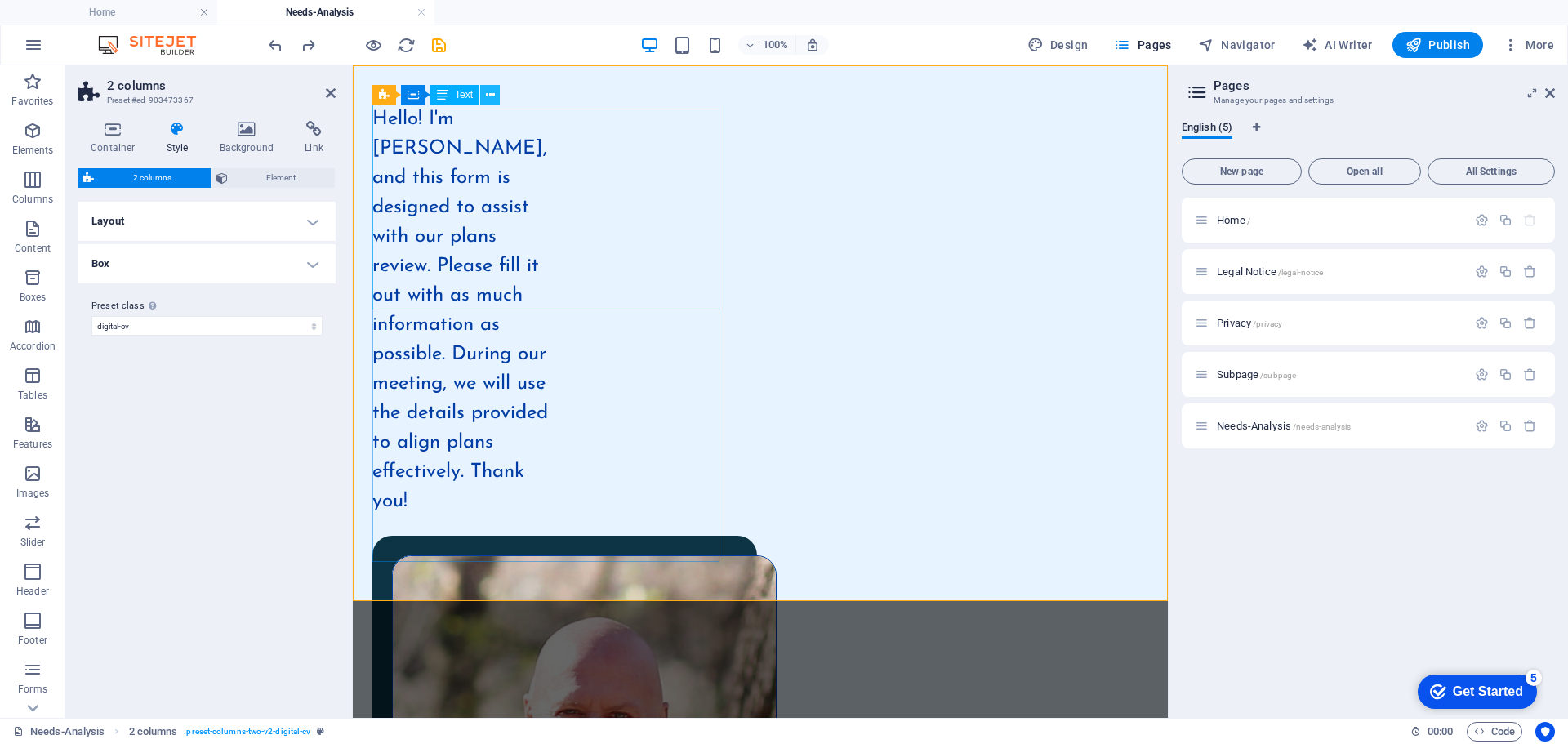
click at [491, 92] on icon at bounding box center [490, 94] width 9 height 17
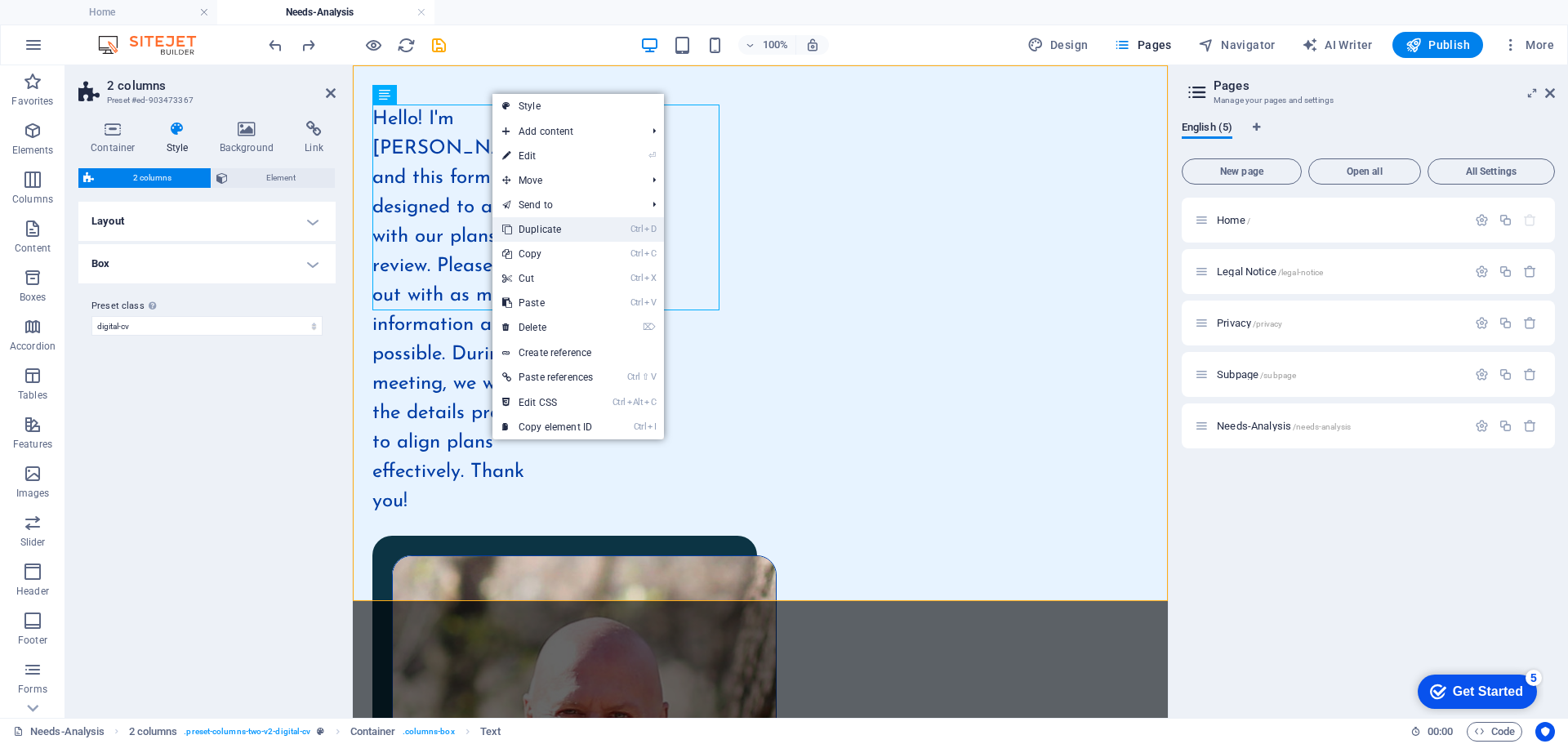
click at [521, 227] on link "Ctrl D Duplicate" at bounding box center [547, 229] width 110 height 24
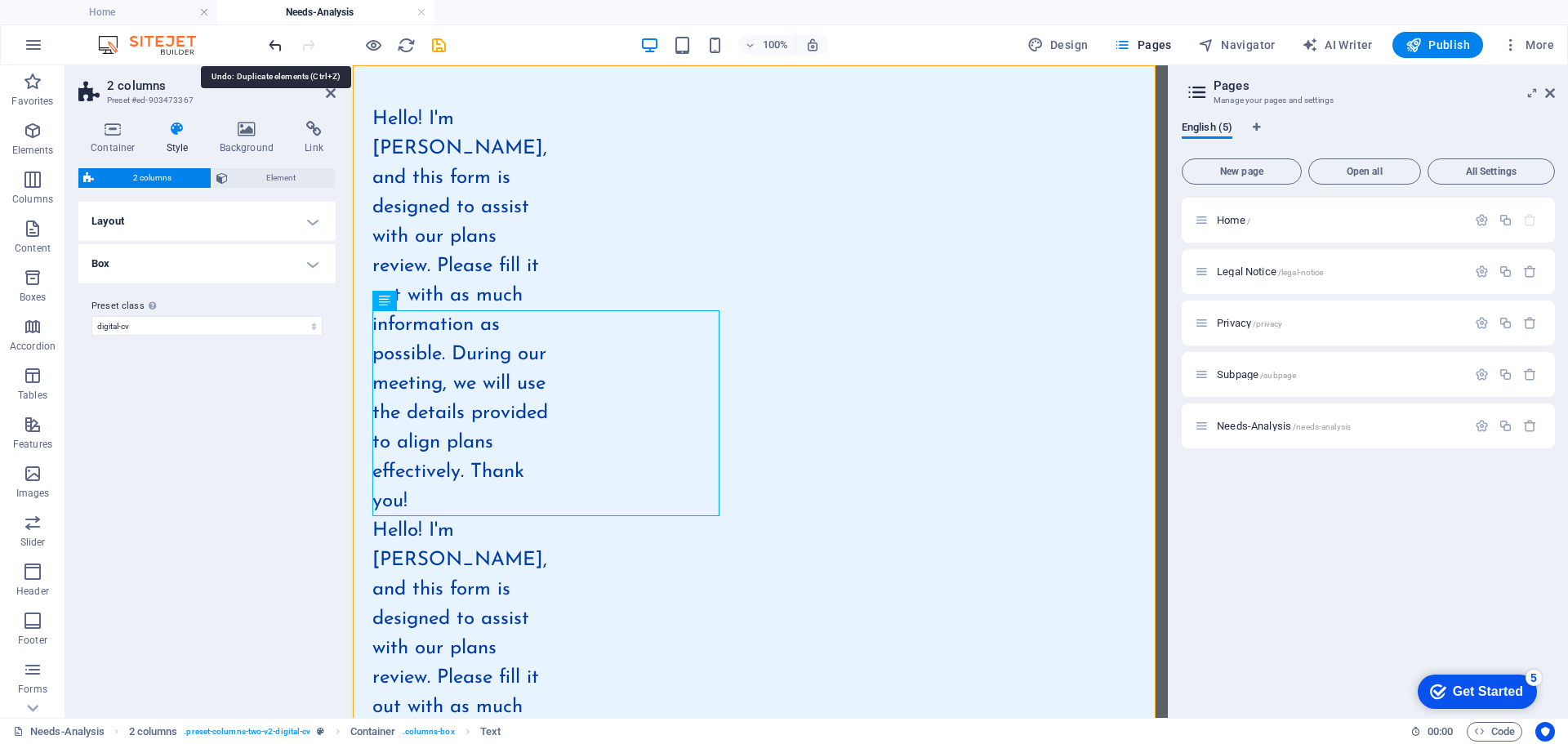
click at [276, 46] on icon "undo" at bounding box center [276, 45] width 19 height 19
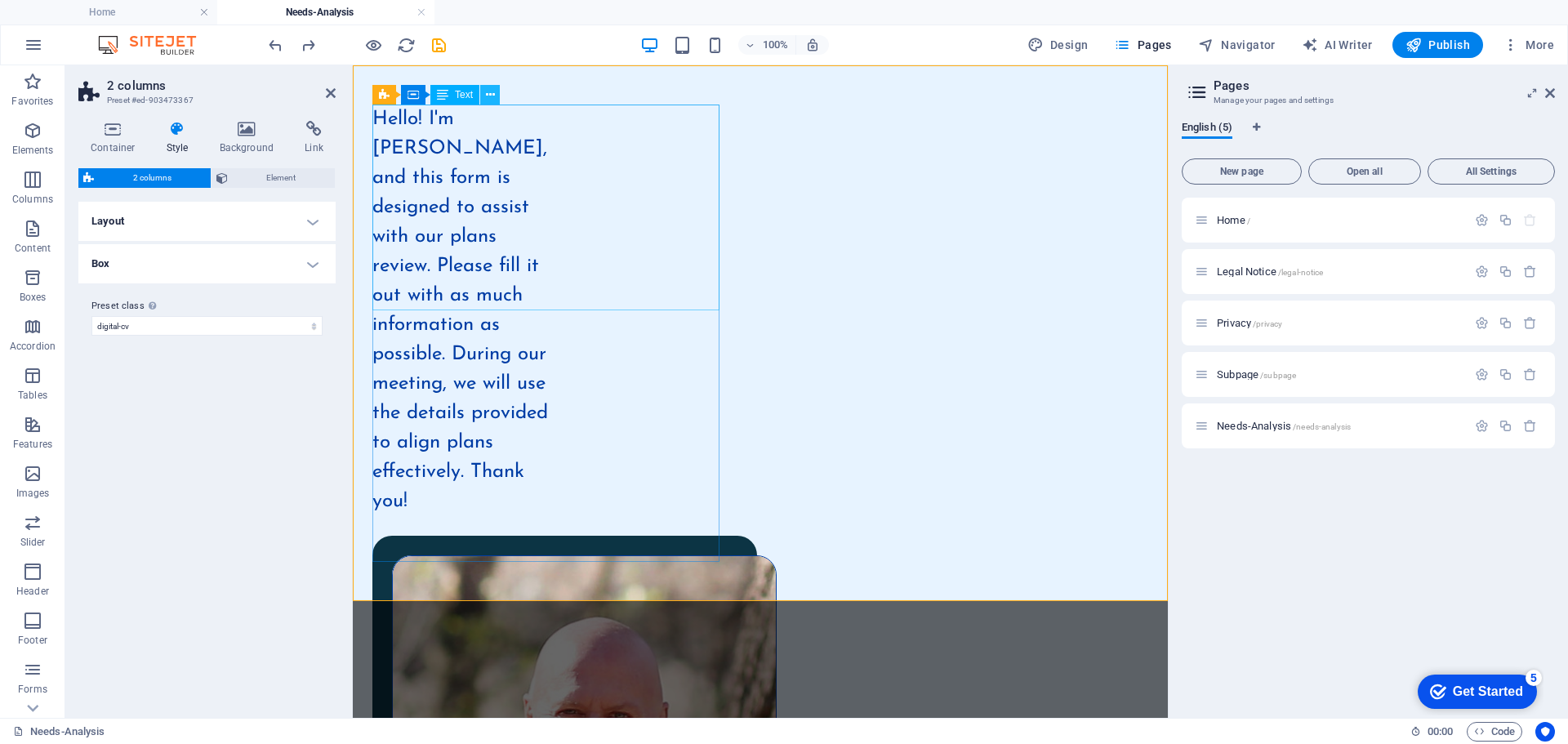
click at [493, 92] on icon at bounding box center [490, 94] width 9 height 17
click at [857, 387] on div "Hello! I'm [PERSON_NAME], and this form is designed to assist with our plans re…" at bounding box center [760, 604] width 815 height 1077
click at [158, 418] on div "Variants Default Layout Columns 1 2 3 4 5 6 Fill space Gap 100 px rem % vw vh H…" at bounding box center [206, 453] width 258 height 503
click at [31, 136] on icon "button" at bounding box center [32, 131] width 20 height 20
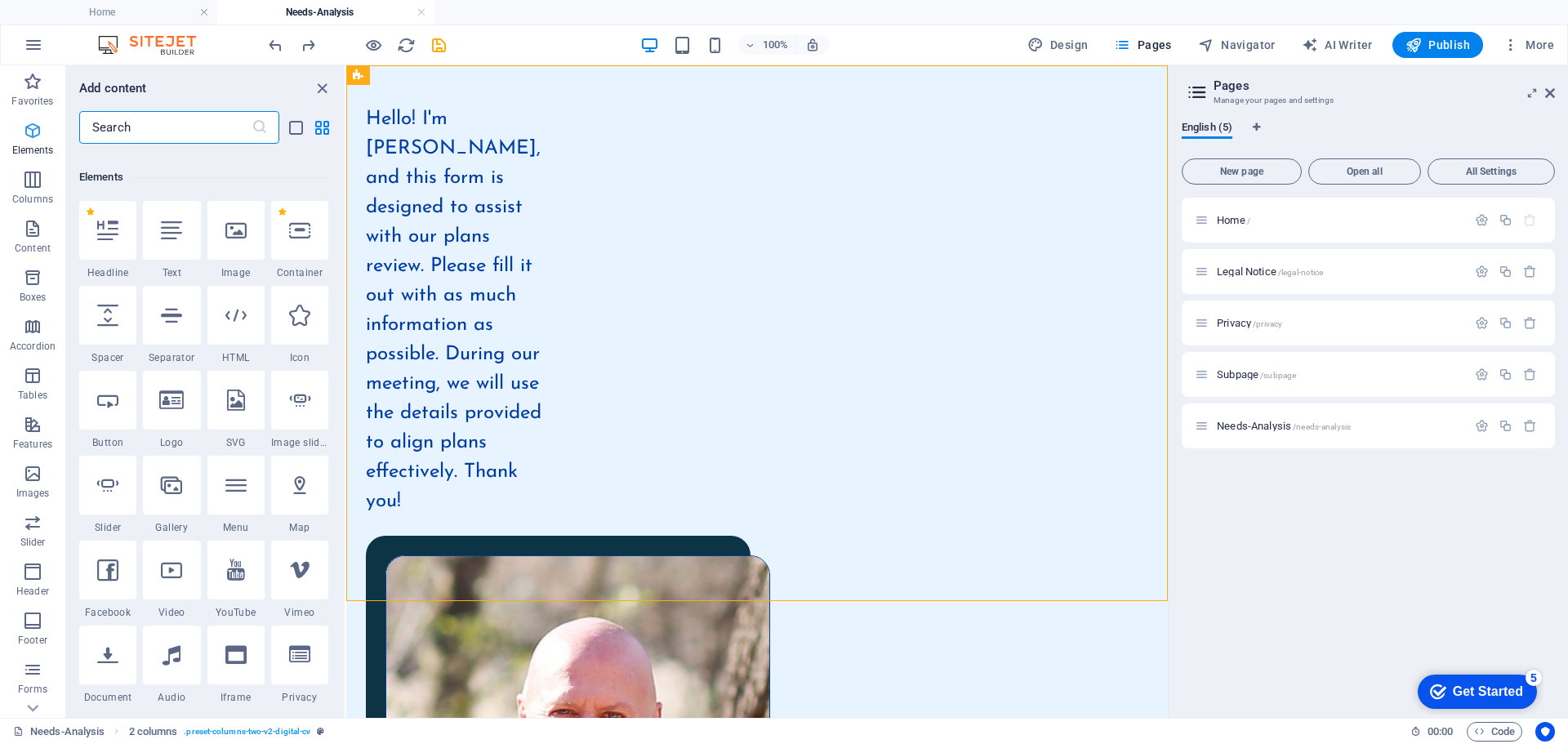
scroll to position [174, 0]
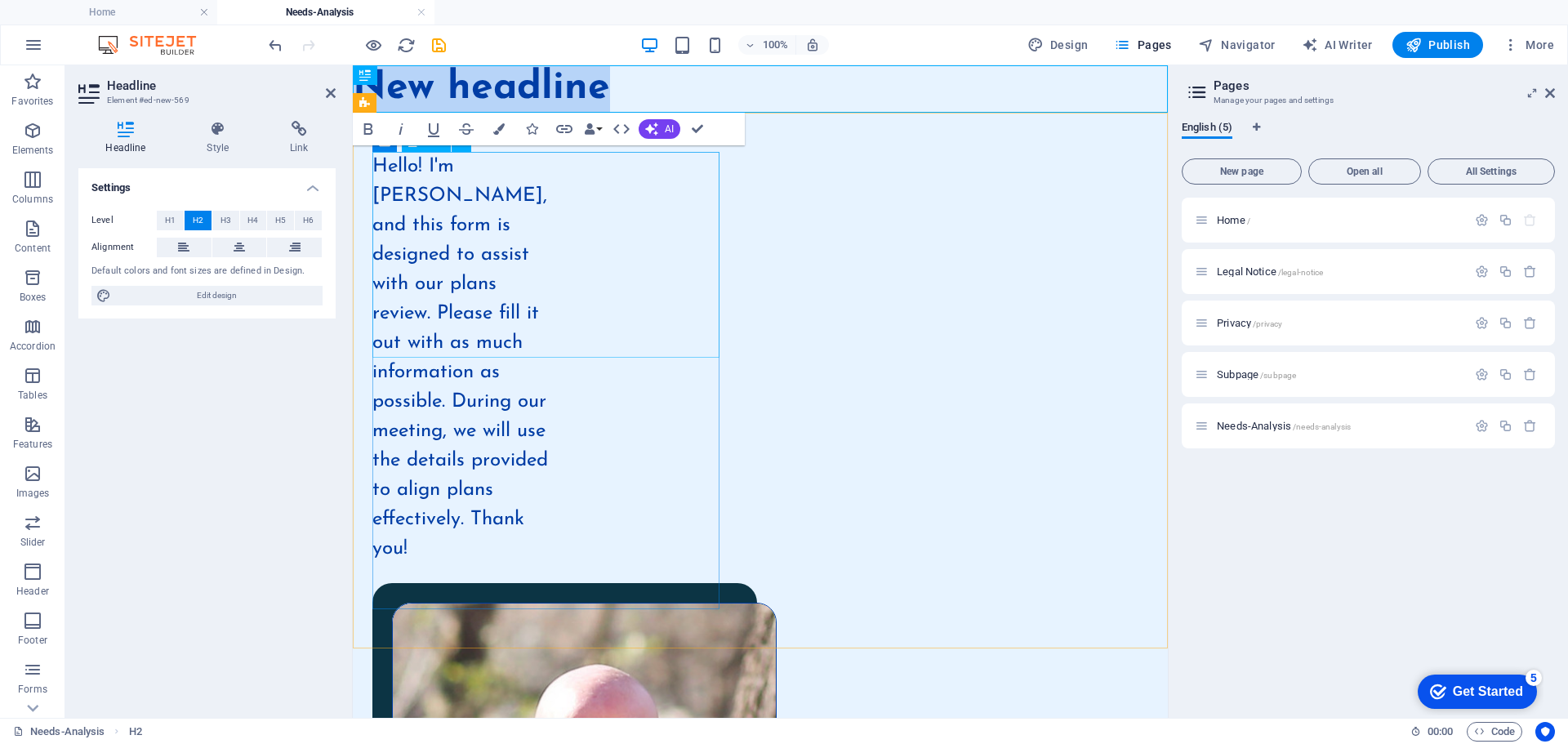
click at [386, 162] on div "Hello! I'm [PERSON_NAME], and this form is designed to assist with our plans re…" at bounding box center [464, 357] width 184 height 412
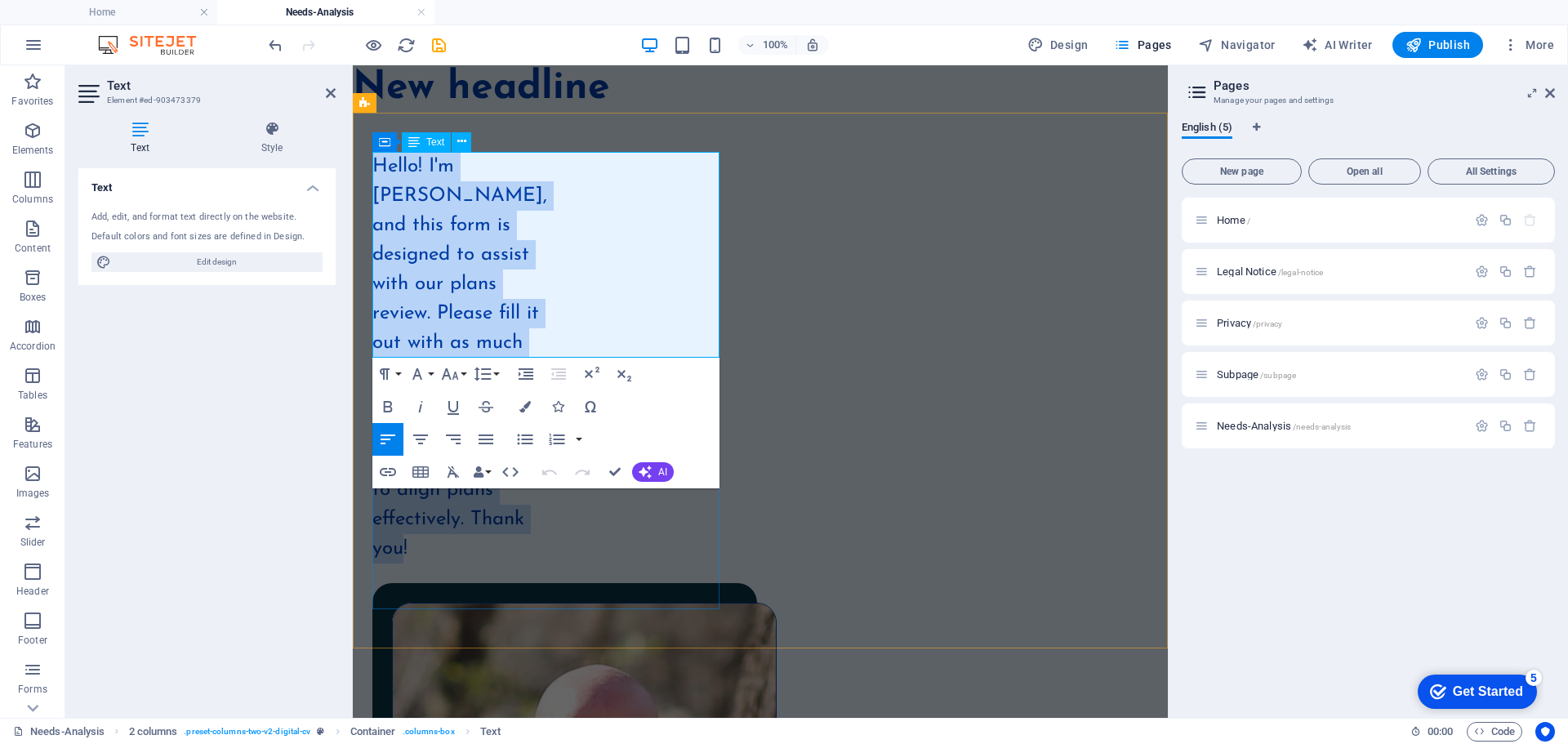
drag, startPoint x: 372, startPoint y: 164, endPoint x: 498, endPoint y: 341, distance: 217.3
click at [498, 341] on p "Hello! I'm [PERSON_NAME], and this form is designed to assist with our plans re…" at bounding box center [464, 357] width 184 height 412
copy span "Hello! I'm [PERSON_NAME], and this form is designed to assist with our plans re…"
click at [556, 99] on div "New headline" at bounding box center [760, 89] width 815 height 48
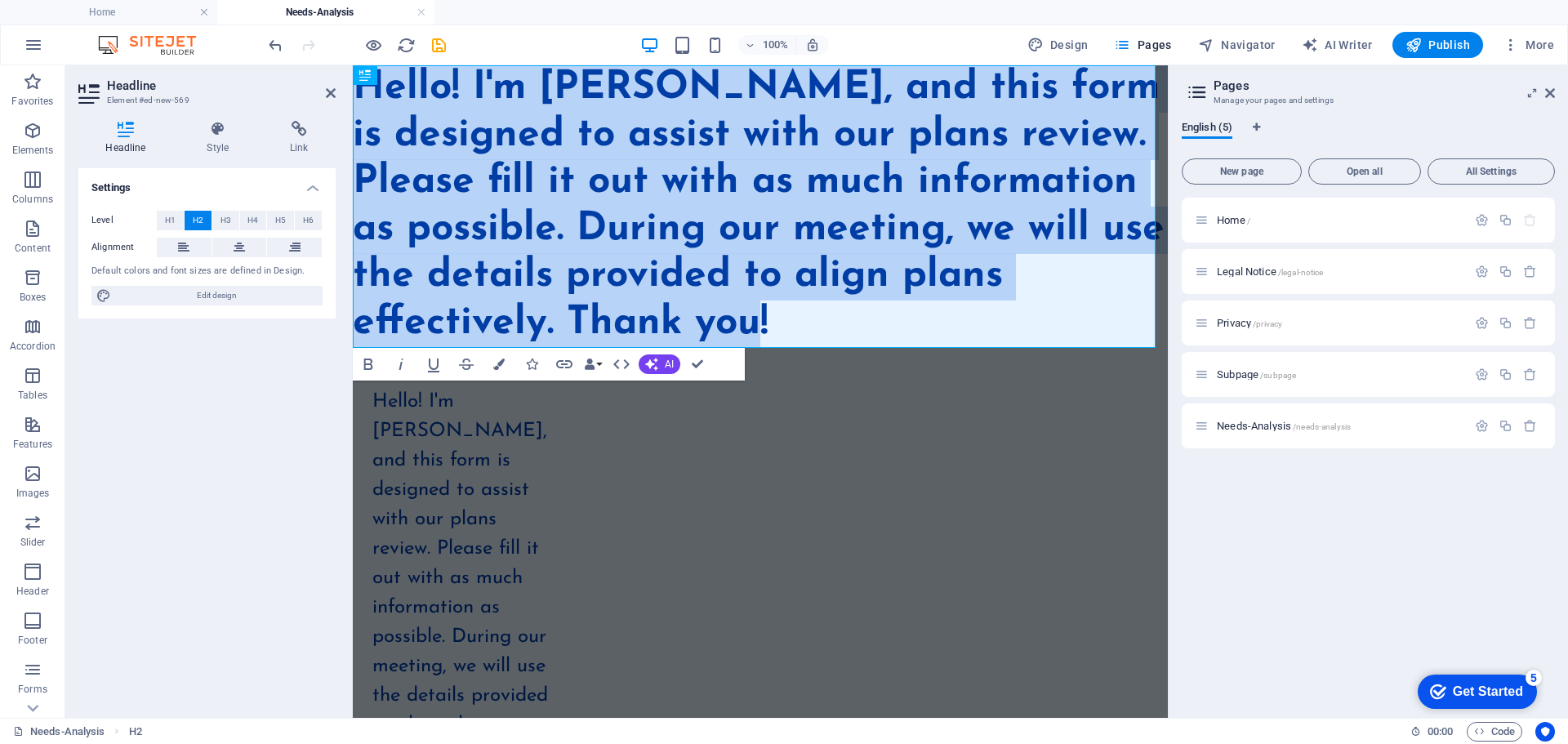
drag, startPoint x: 782, startPoint y: 319, endPoint x: 678, endPoint y: 169, distance: 182.5
click at [353, 104] on html "Skip to main content Hello! I'm [PERSON_NAME], and this form is designed to ass…" at bounding box center [760, 745] width 815 height 1360
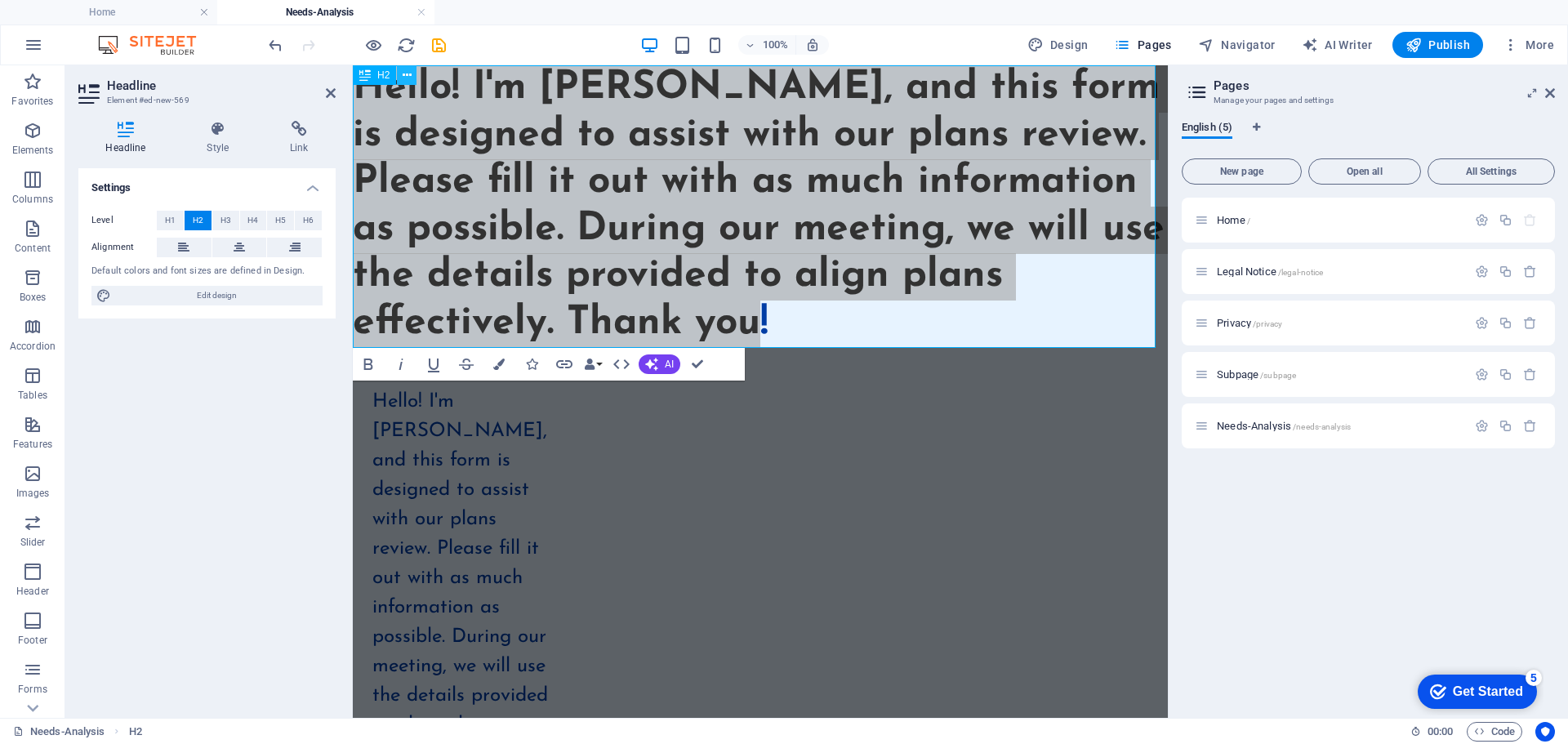
click at [405, 71] on icon at bounding box center [407, 75] width 9 height 17
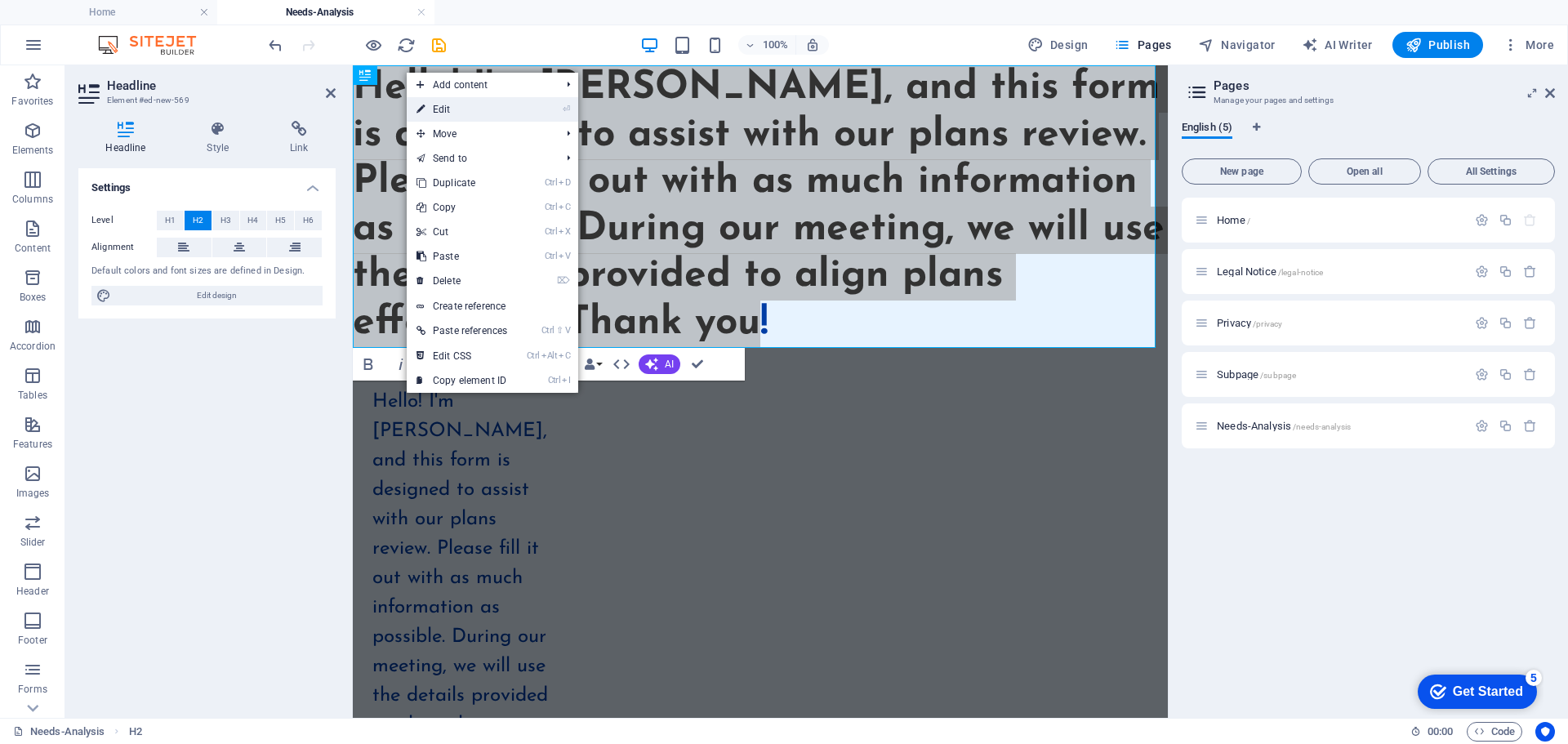
click at [444, 106] on link "⏎ Edit" at bounding box center [461, 109] width 110 height 24
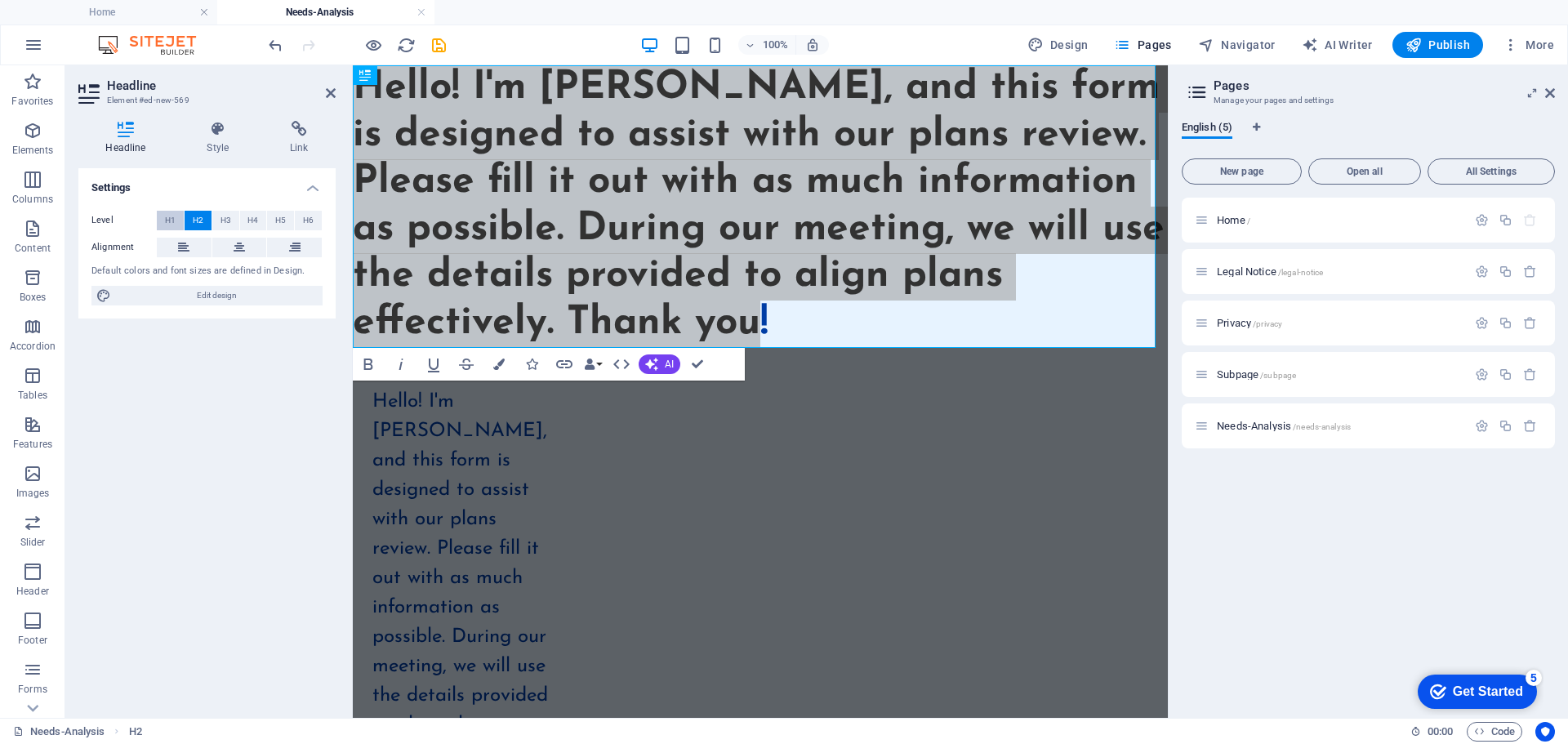
click at [169, 214] on span "H1" at bounding box center [171, 221] width 11 height 20
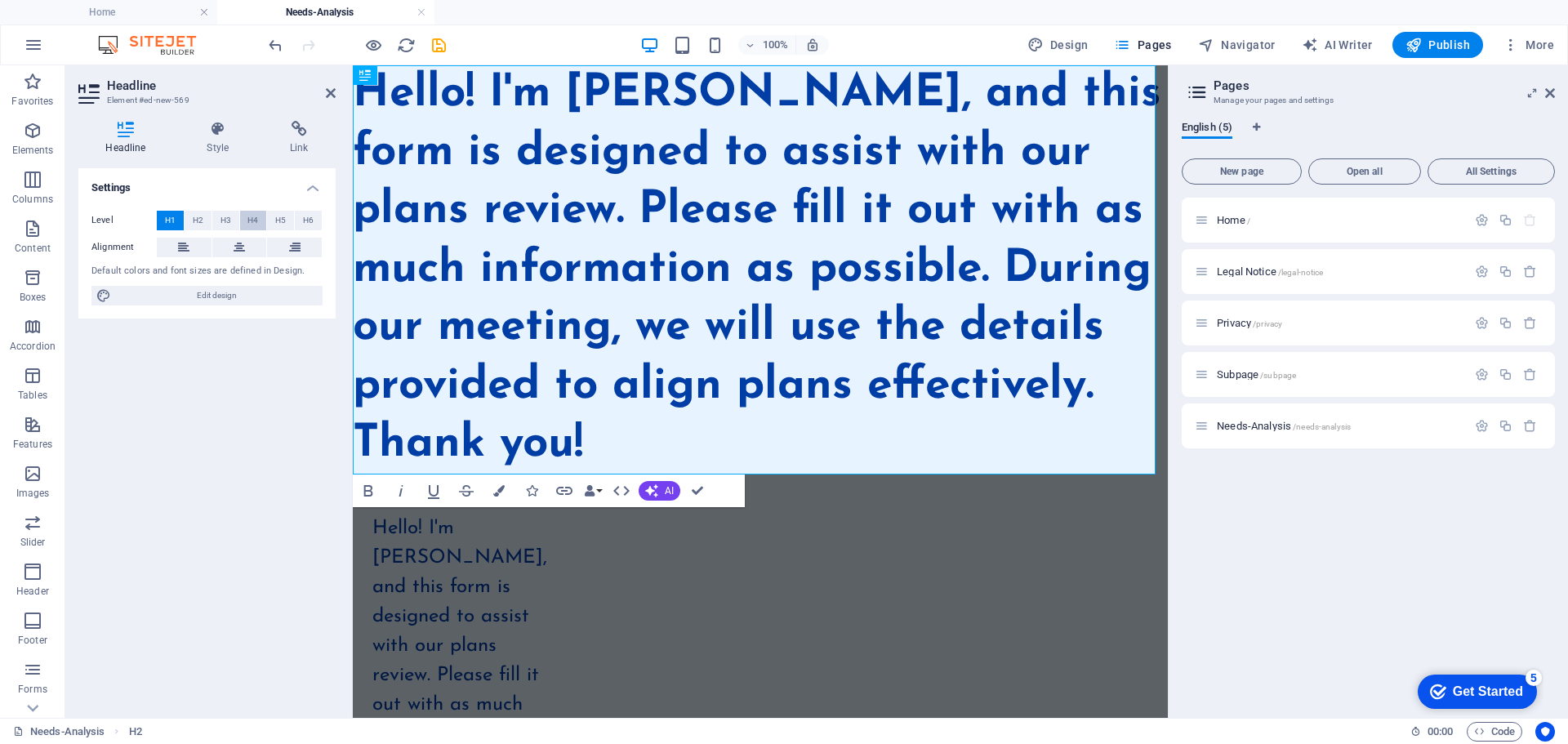
click at [250, 215] on span "H4" at bounding box center [253, 221] width 11 height 20
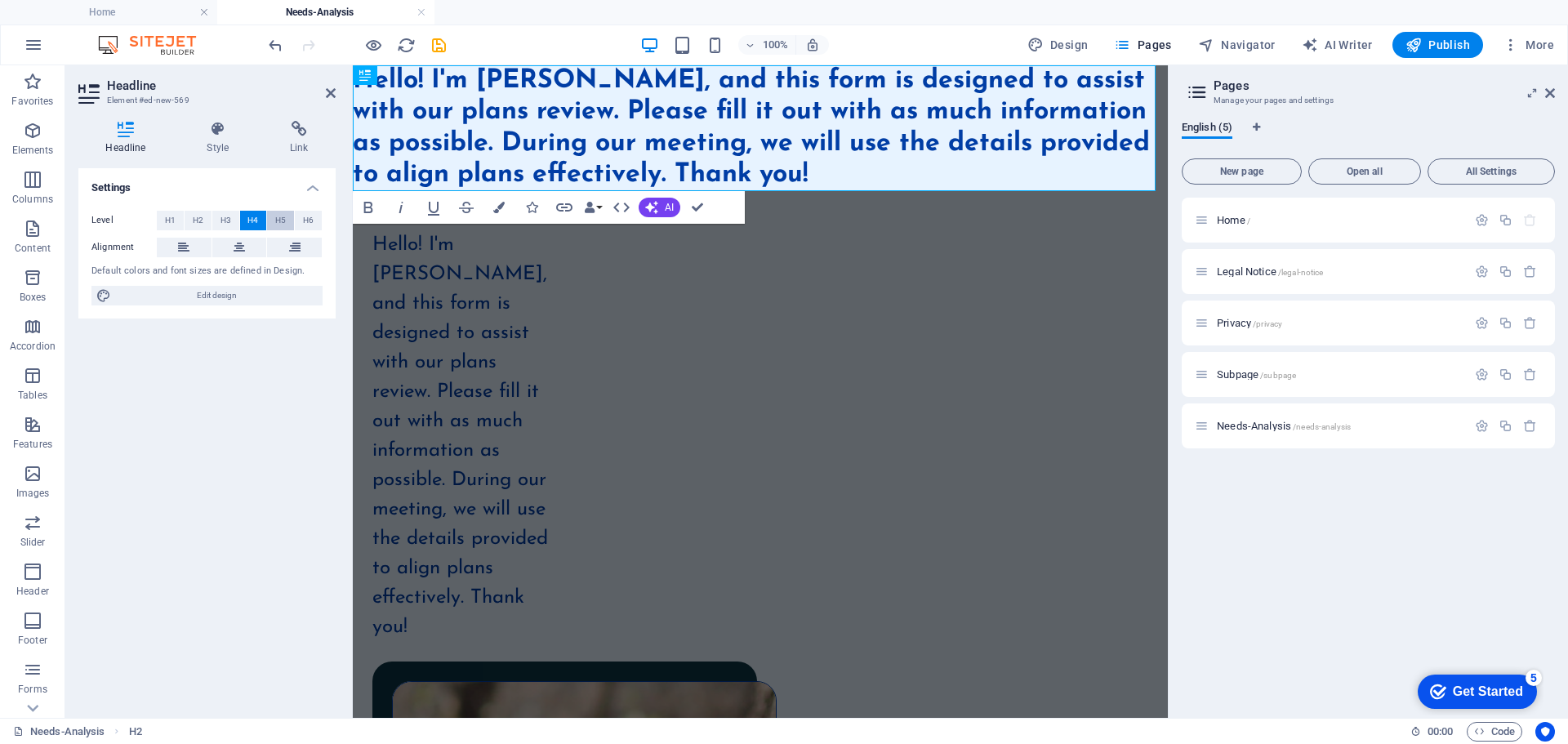
click at [285, 214] on span "H5" at bounding box center [281, 221] width 11 height 20
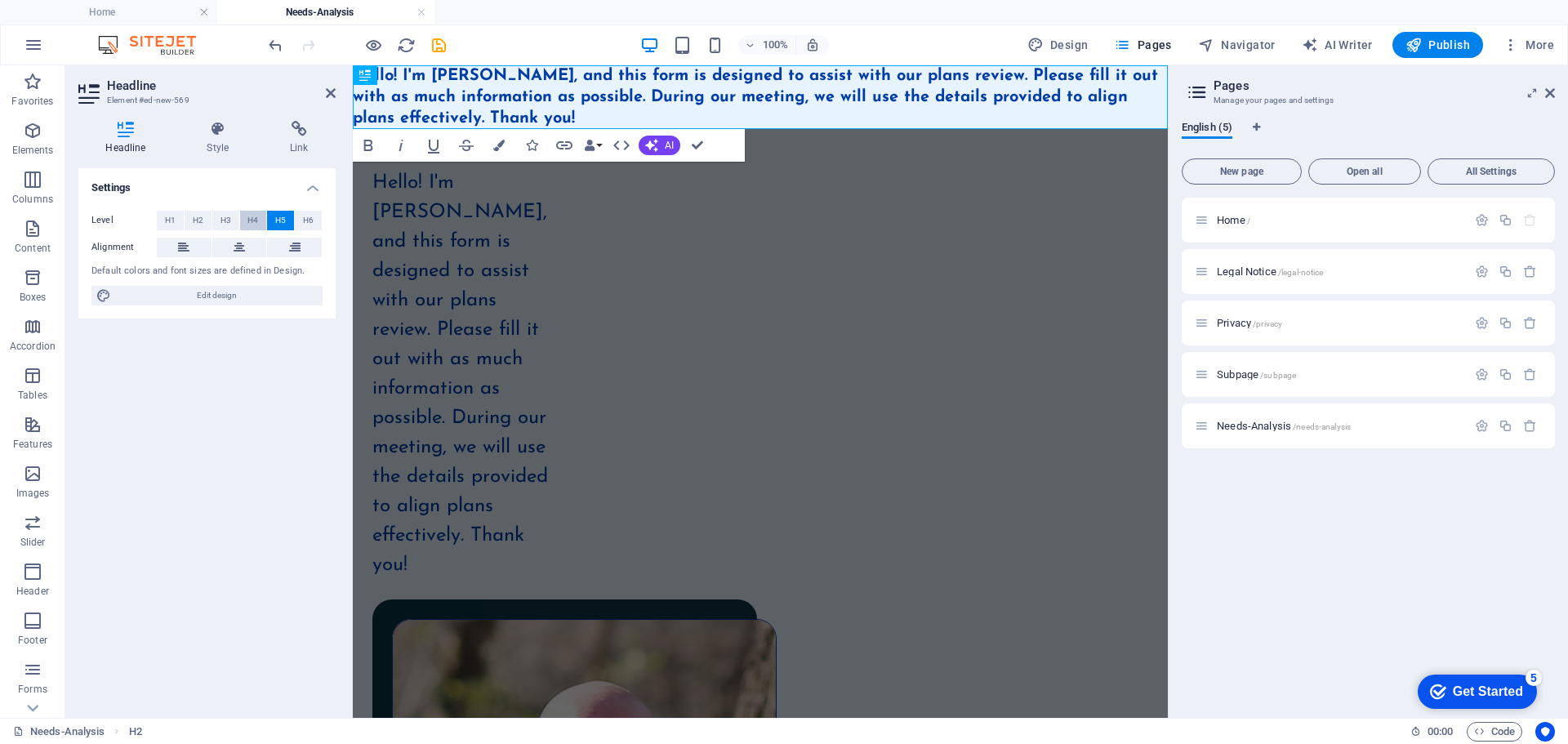
click at [254, 216] on span "H4" at bounding box center [253, 221] width 11 height 20
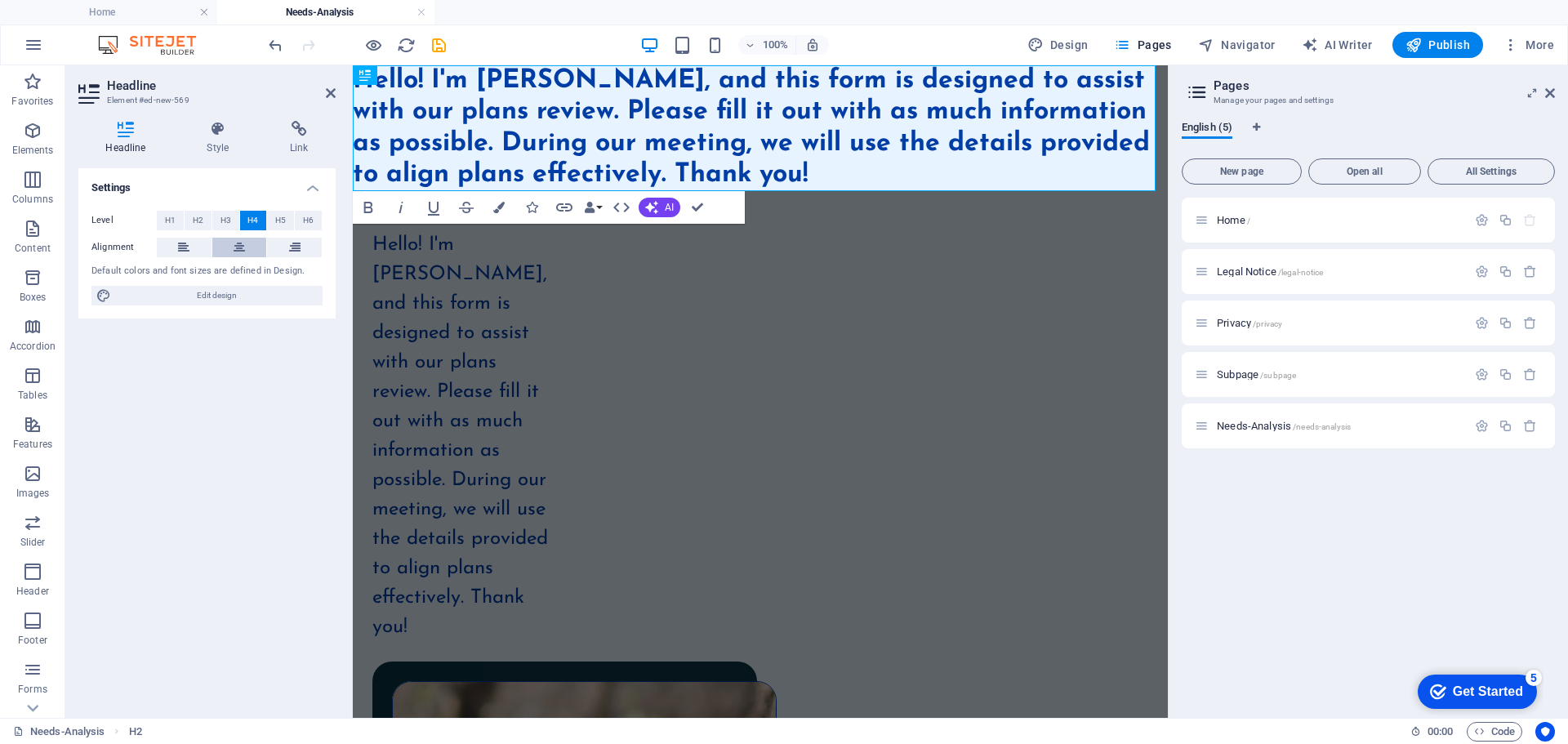
click at [242, 243] on icon at bounding box center [239, 248] width 12 height 20
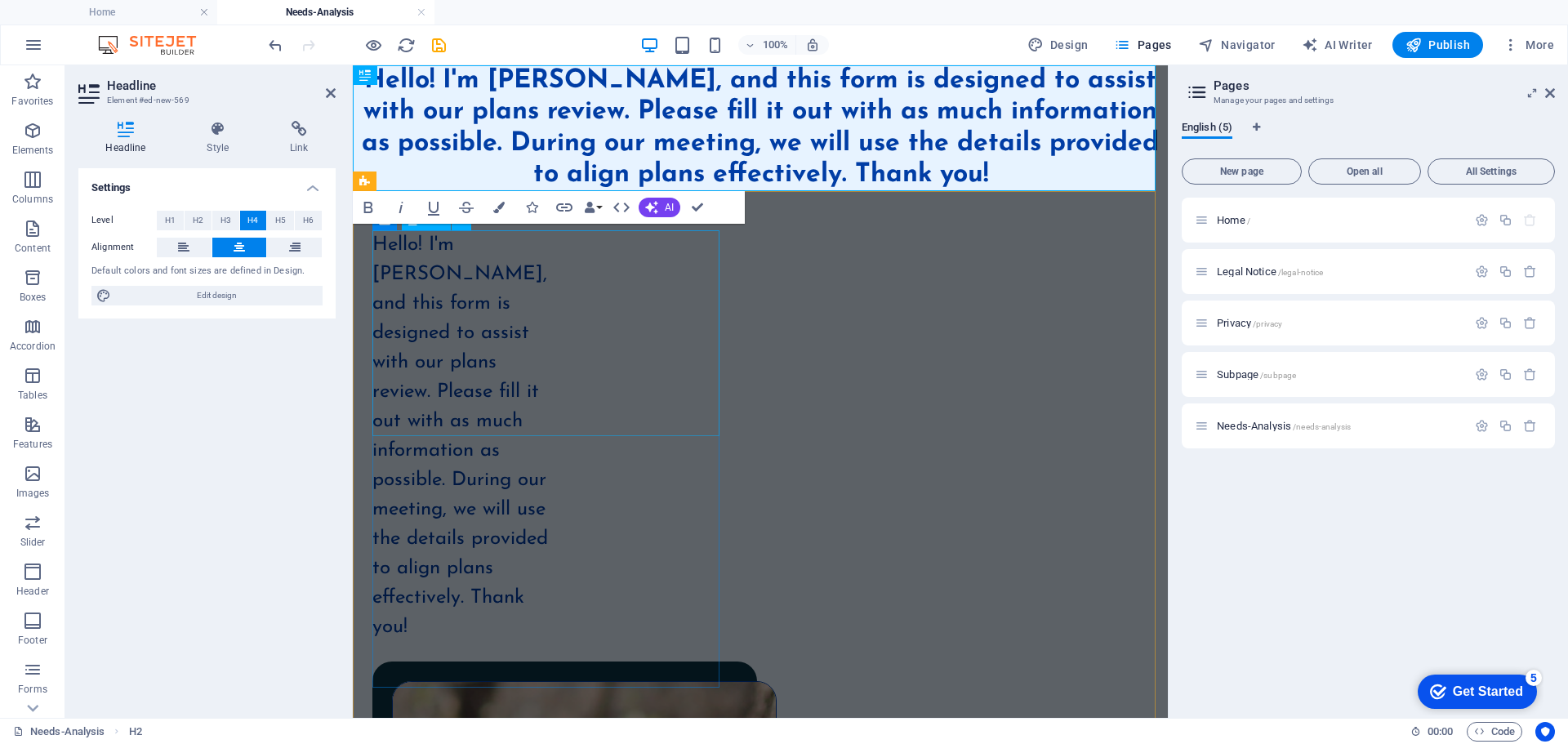
click at [552, 275] on div "Hello! I'm [PERSON_NAME], and this form is designed to assist with our plans re…" at bounding box center [464, 436] width 184 height 412
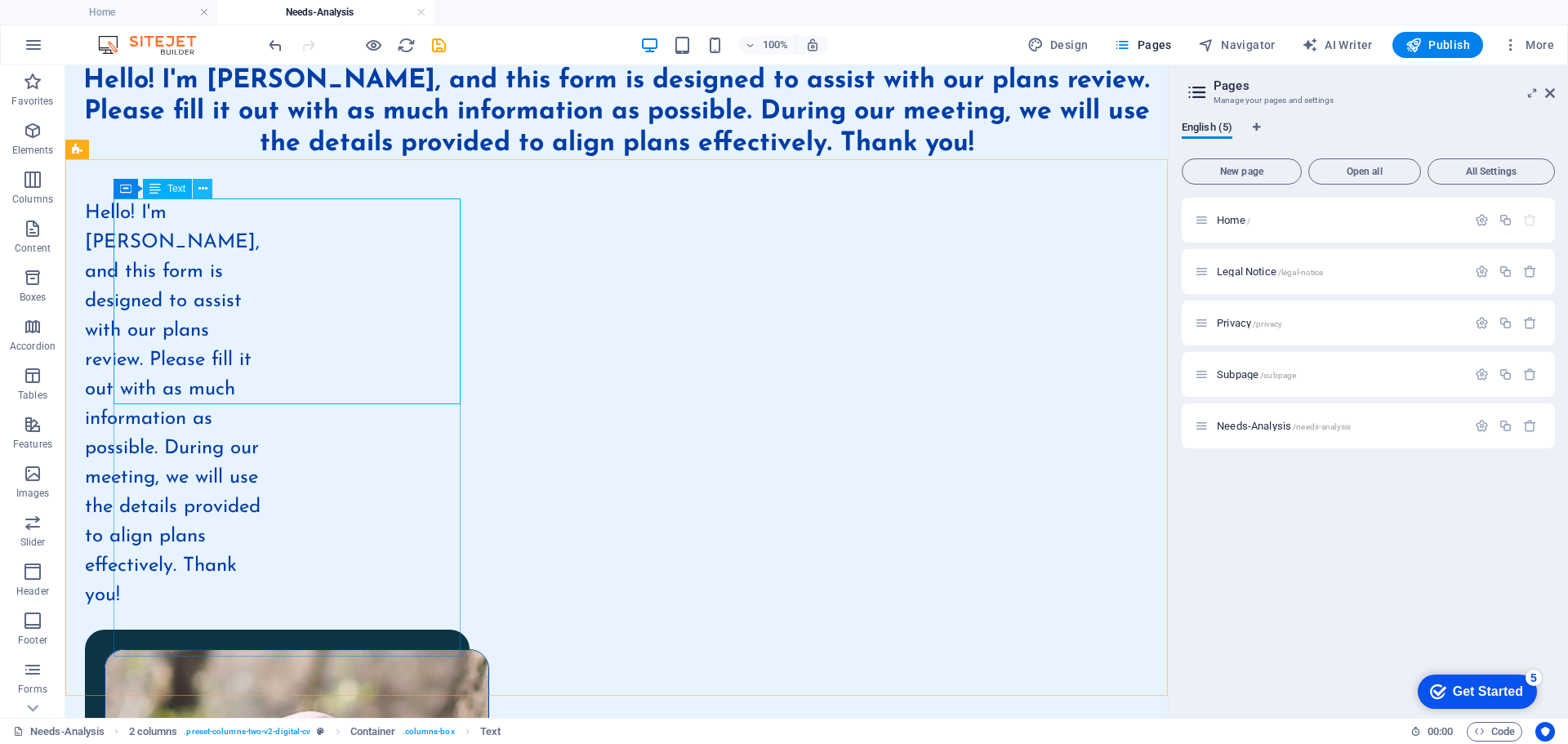
click at [200, 188] on icon at bounding box center [203, 188] width 9 height 17
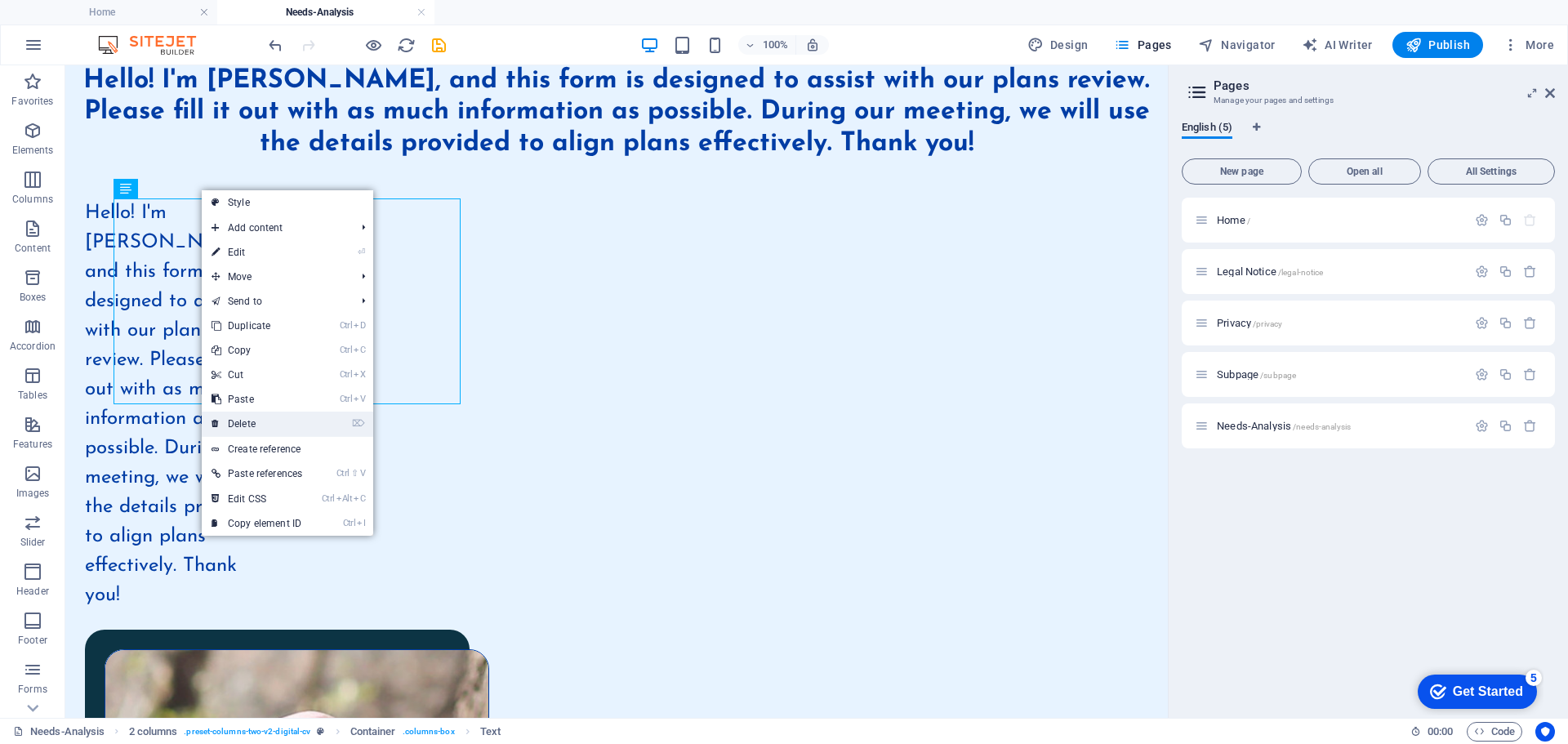
click at [234, 423] on link "⌦ Delete" at bounding box center [257, 424] width 110 height 24
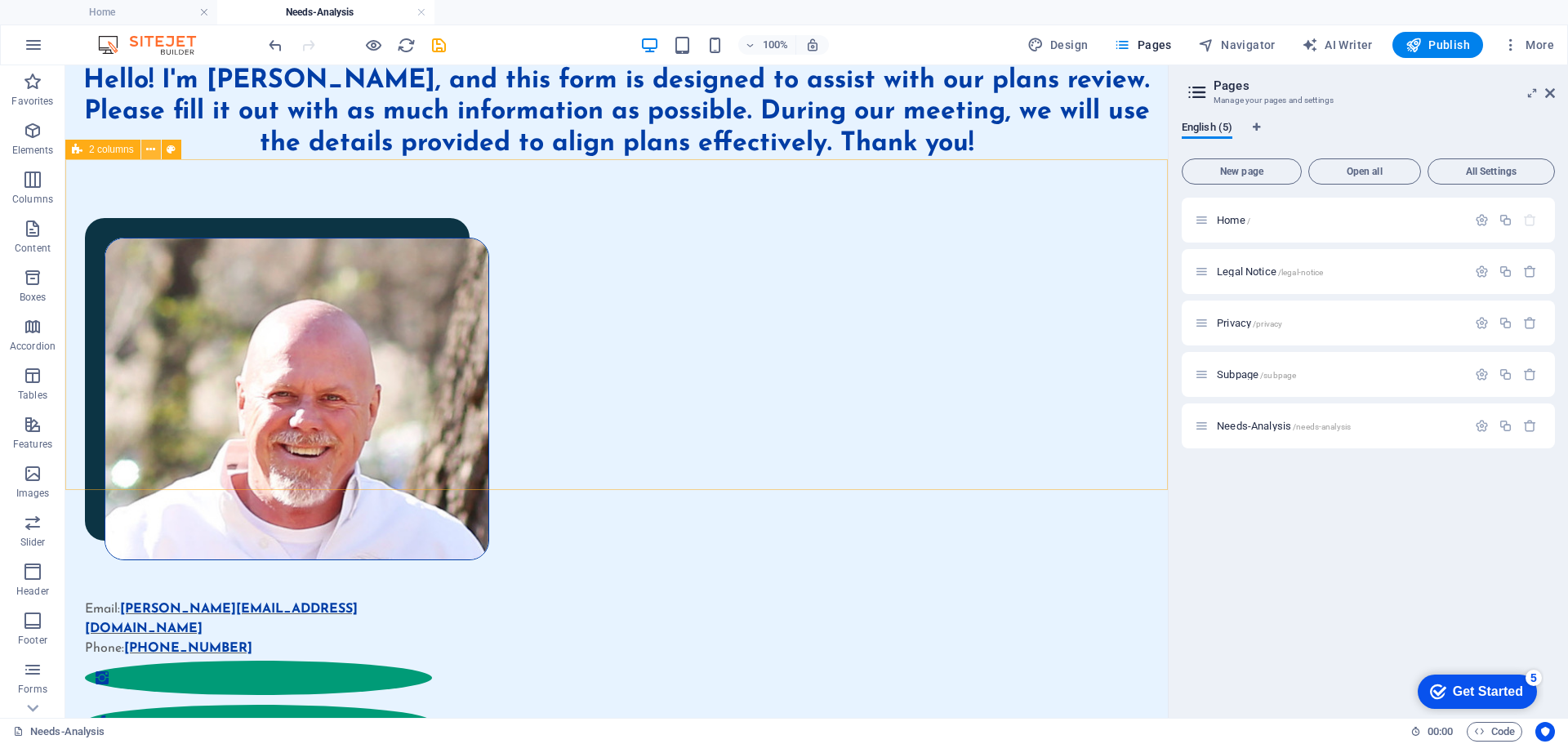
click at [149, 149] on icon at bounding box center [151, 149] width 9 height 17
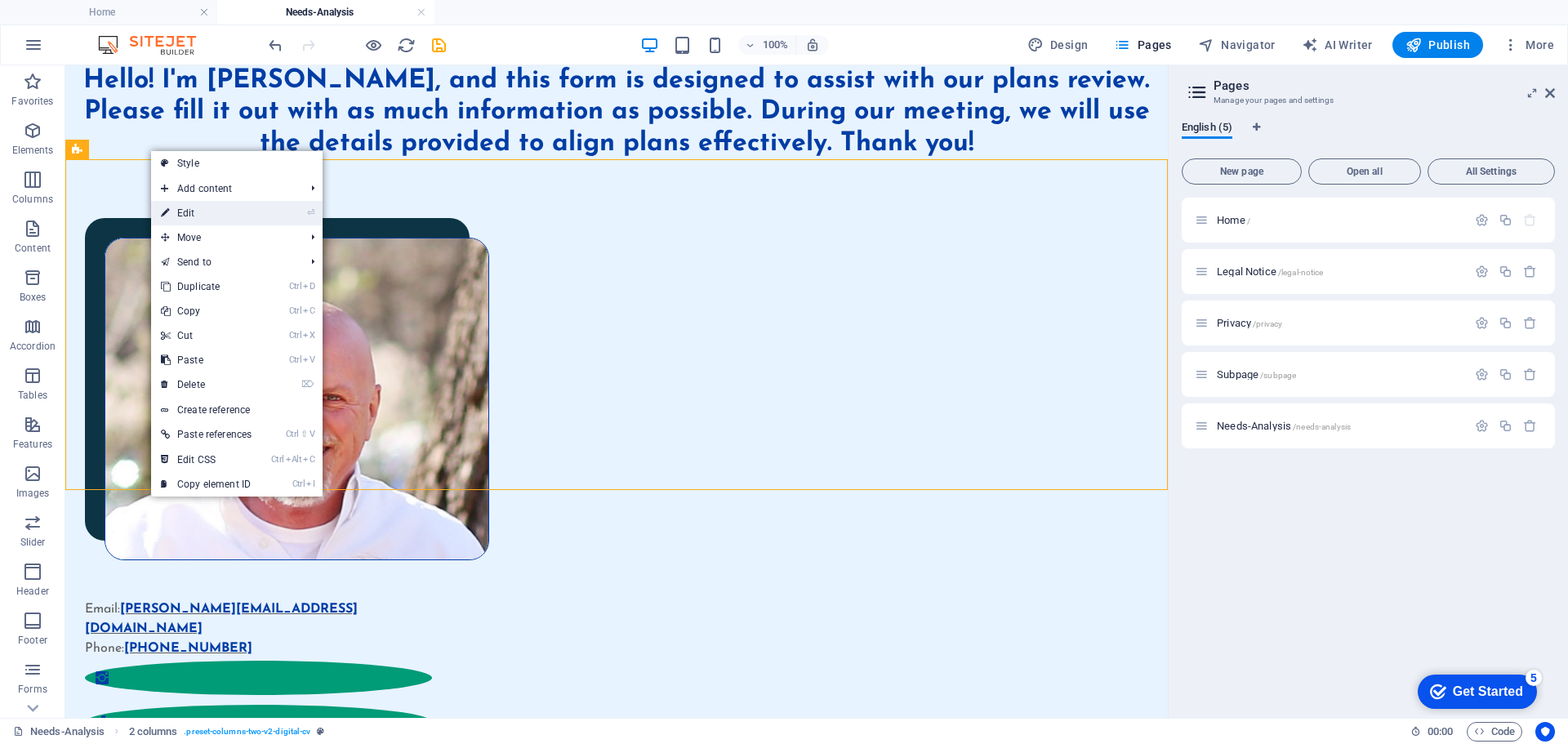
click at [197, 215] on link "⏎ Edit" at bounding box center [206, 213] width 110 height 24
select select "px"
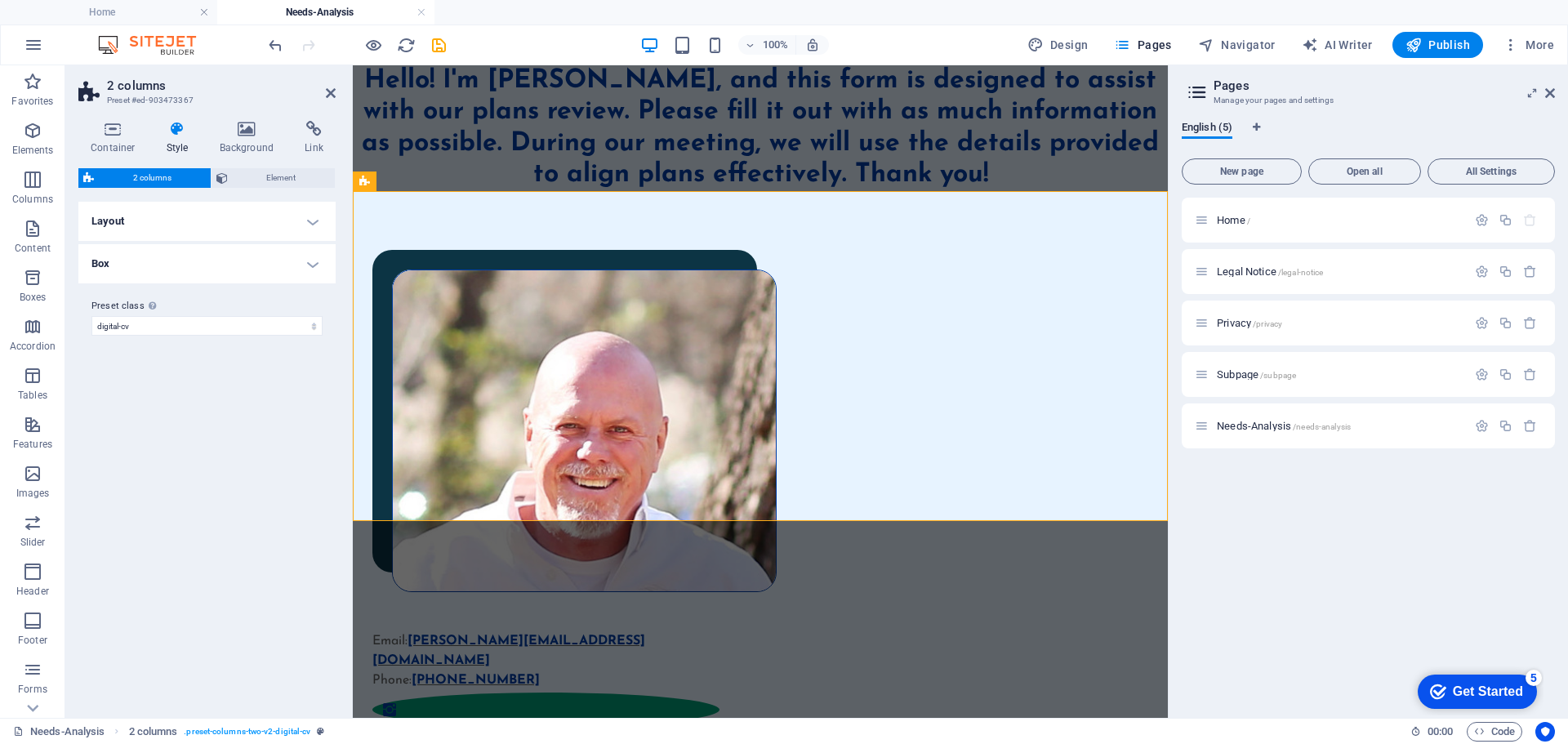
click at [197, 224] on h4 "Layout" at bounding box center [206, 222] width 258 height 39
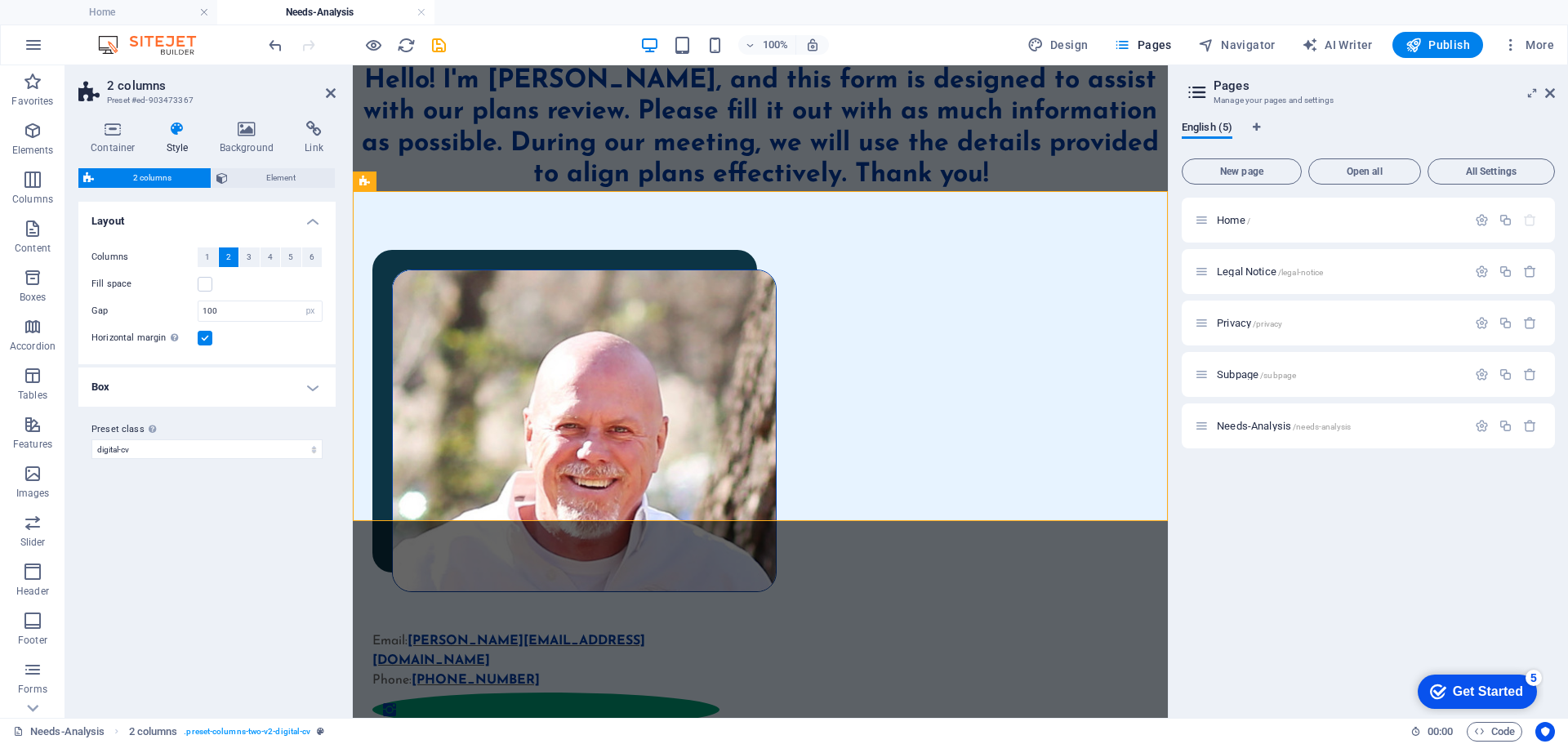
click at [206, 335] on label at bounding box center [205, 337] width 14 height 14
click at [0, 0] on input "Horizontal margin Only if the containers "Content width" is not set to "Default"" at bounding box center [0, 0] width 0 height 0
click at [189, 544] on div "Variants Default Layout Columns 1 2 3 4 5 6 Fill space Gap 100 px rem % vw vh H…" at bounding box center [206, 453] width 258 height 503
click at [242, 357] on div "Columns 1 2 3 4 5 6 Fill space Gap 100 px rem % vw vh Horizontal margin Only if…" at bounding box center [207, 297] width 264 height 133
click at [177, 132] on icon at bounding box center [178, 129] width 47 height 16
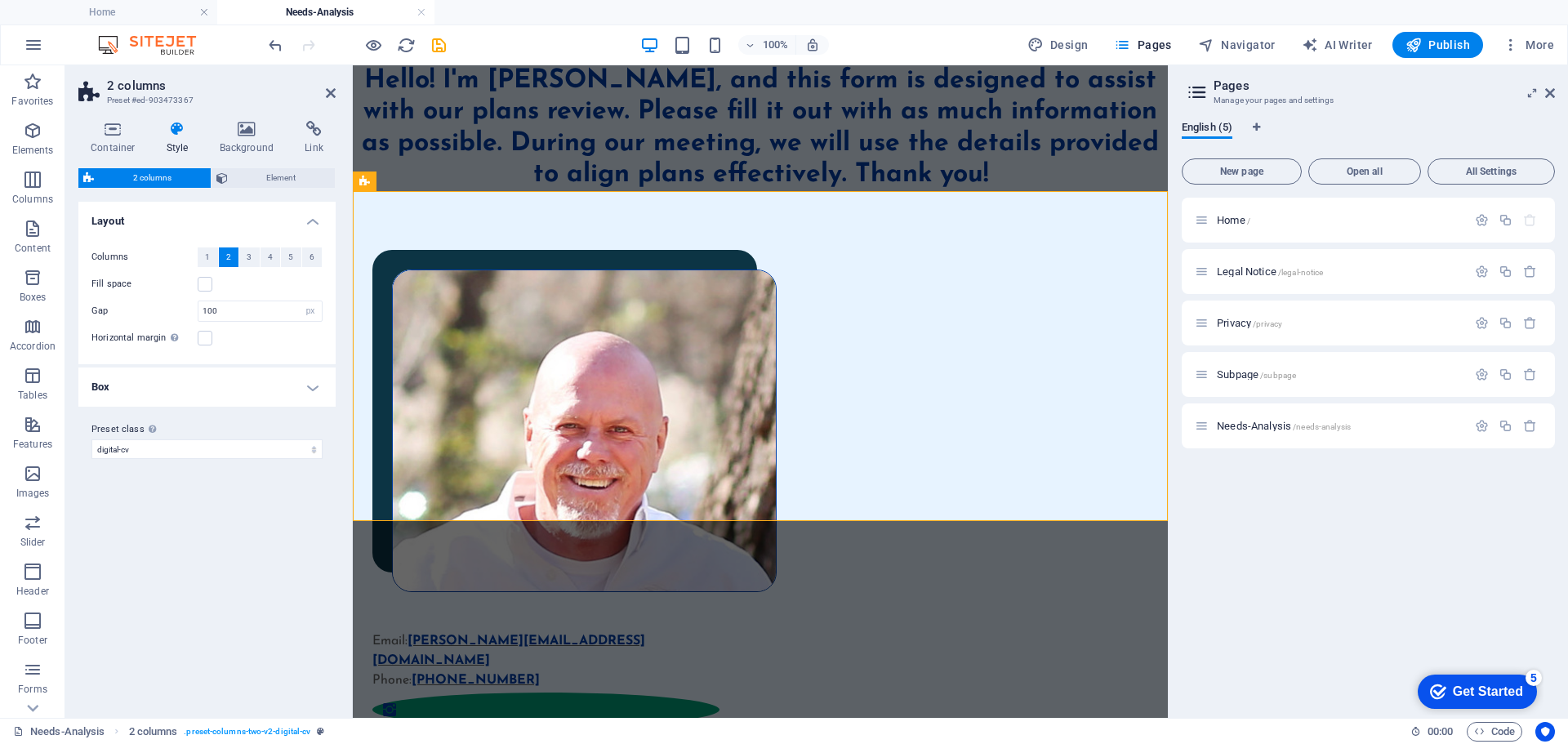
click at [175, 118] on div "Container Style Background Link Size Height Default px rem % vh vw Min. height …" at bounding box center [207, 413] width 284 height 610
click at [176, 135] on icon at bounding box center [178, 129] width 47 height 16
click at [307, 125] on icon at bounding box center [314, 129] width 43 height 16
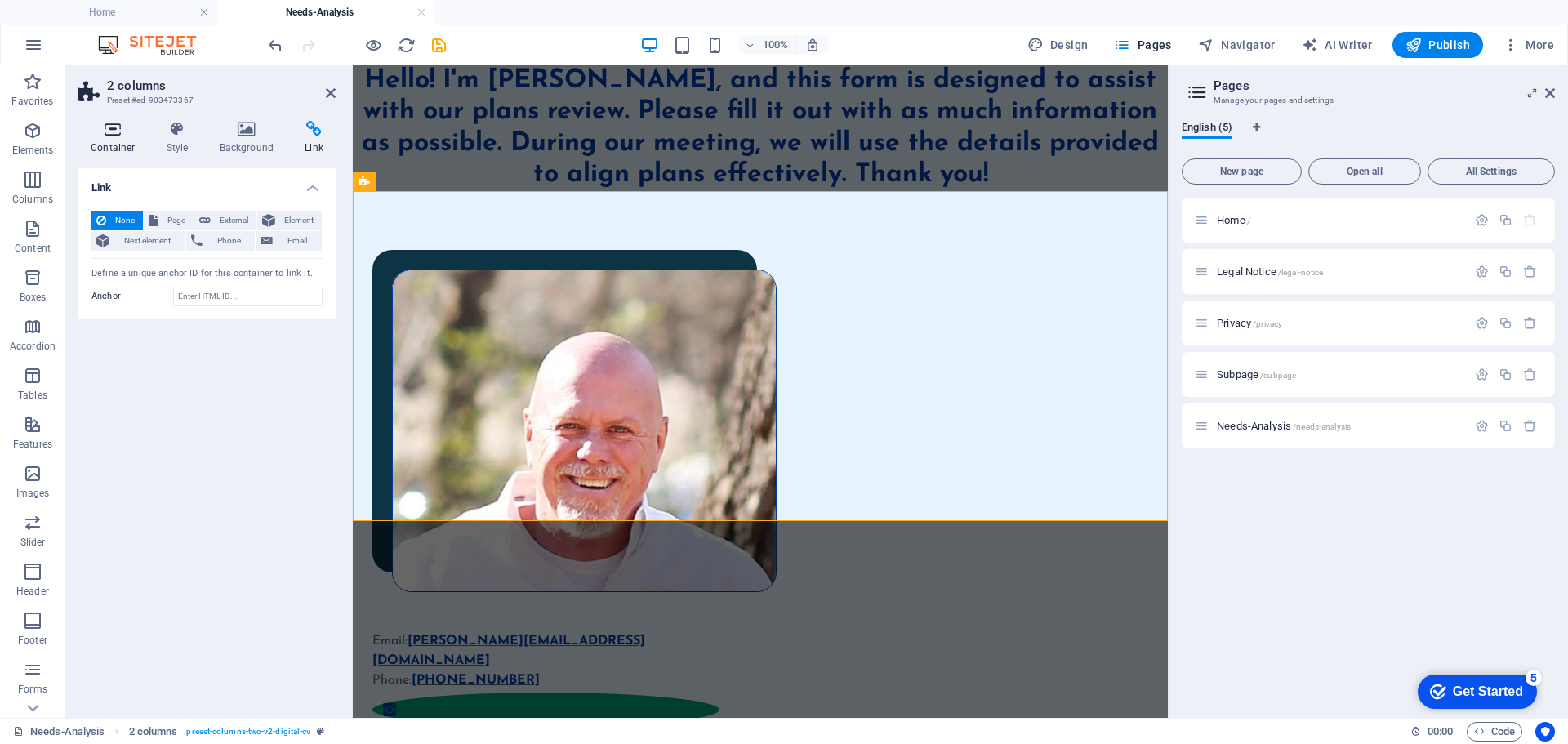
click at [109, 133] on icon at bounding box center [112, 129] width 69 height 16
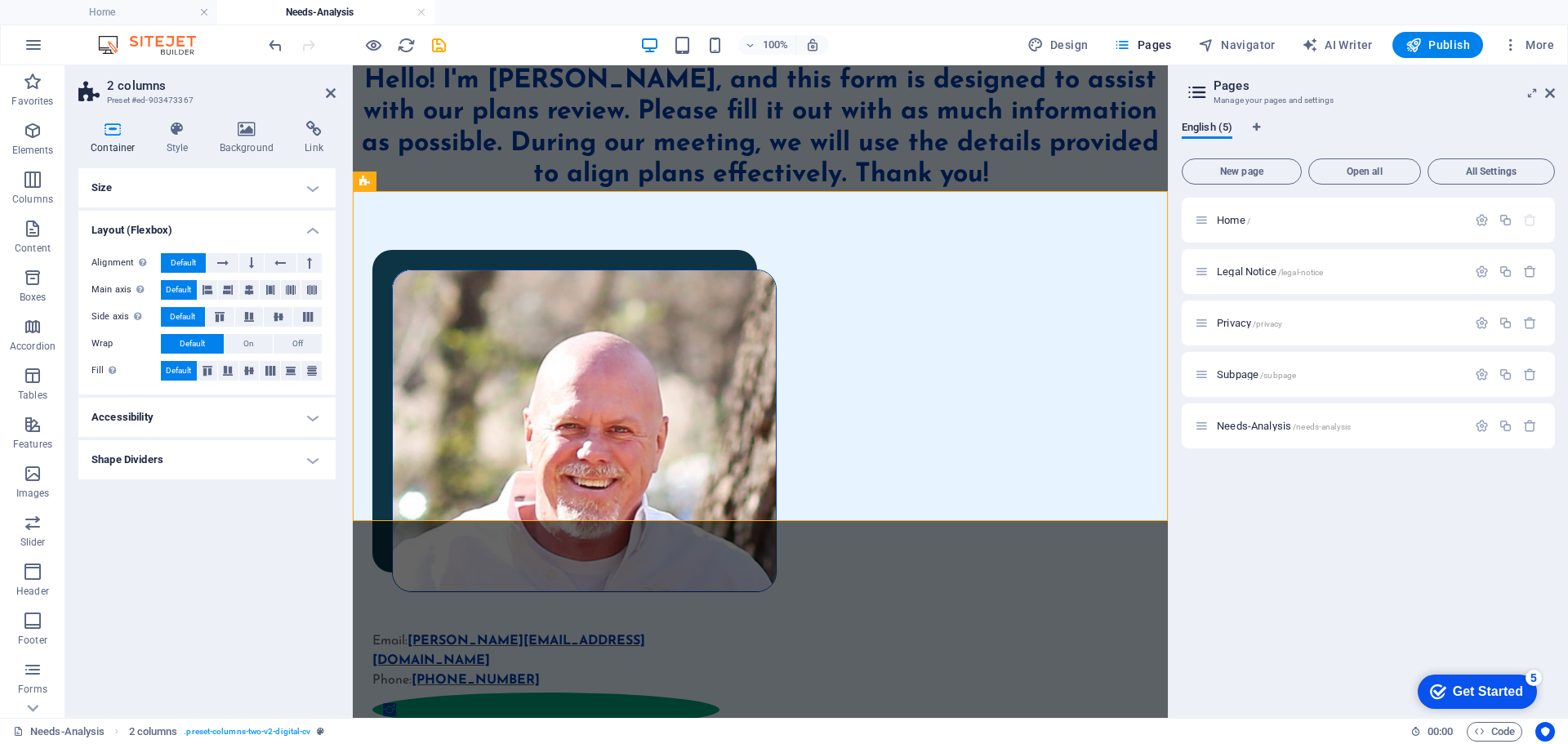
click at [187, 548] on div "Size Height Default px rem % vh vw Min. height None px rem % vh vw Width Defaul…" at bounding box center [206, 436] width 258 height 537
click at [235, 592] on div "Size Height Default px rem % vh vw Min. height None px rem % vh vw Width Defaul…" at bounding box center [206, 436] width 258 height 537
click at [250, 460] on h4 "Shape Dividers" at bounding box center [206, 460] width 258 height 39
click at [152, 629] on div "Size Height Default px rem % vh vw Min. height None px rem % vh vw Width Defaul…" at bounding box center [206, 436] width 258 height 537
click at [488, 215] on icon at bounding box center [487, 220] width 9 height 17
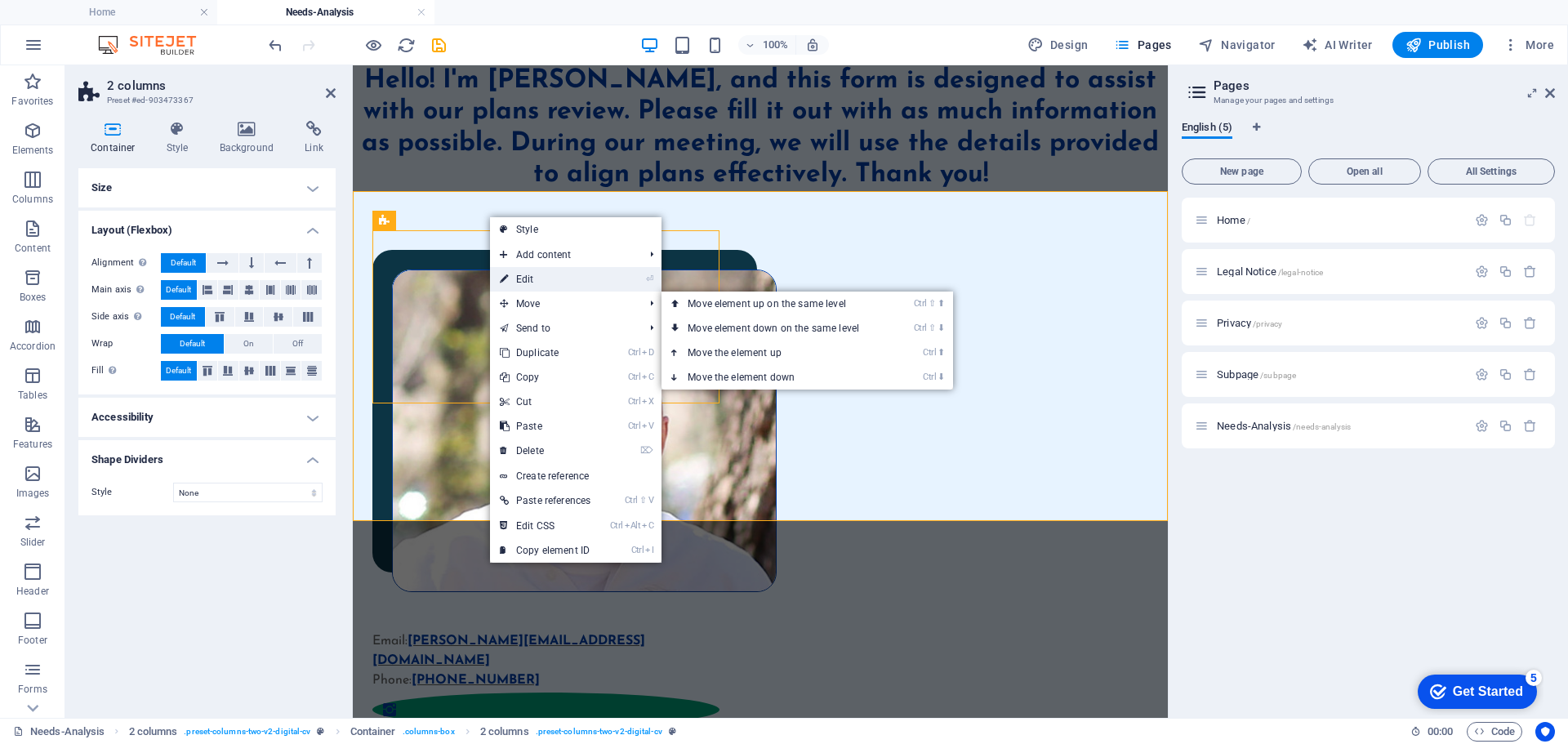
click at [531, 275] on link "⏎ Edit" at bounding box center [545, 278] width 110 height 24
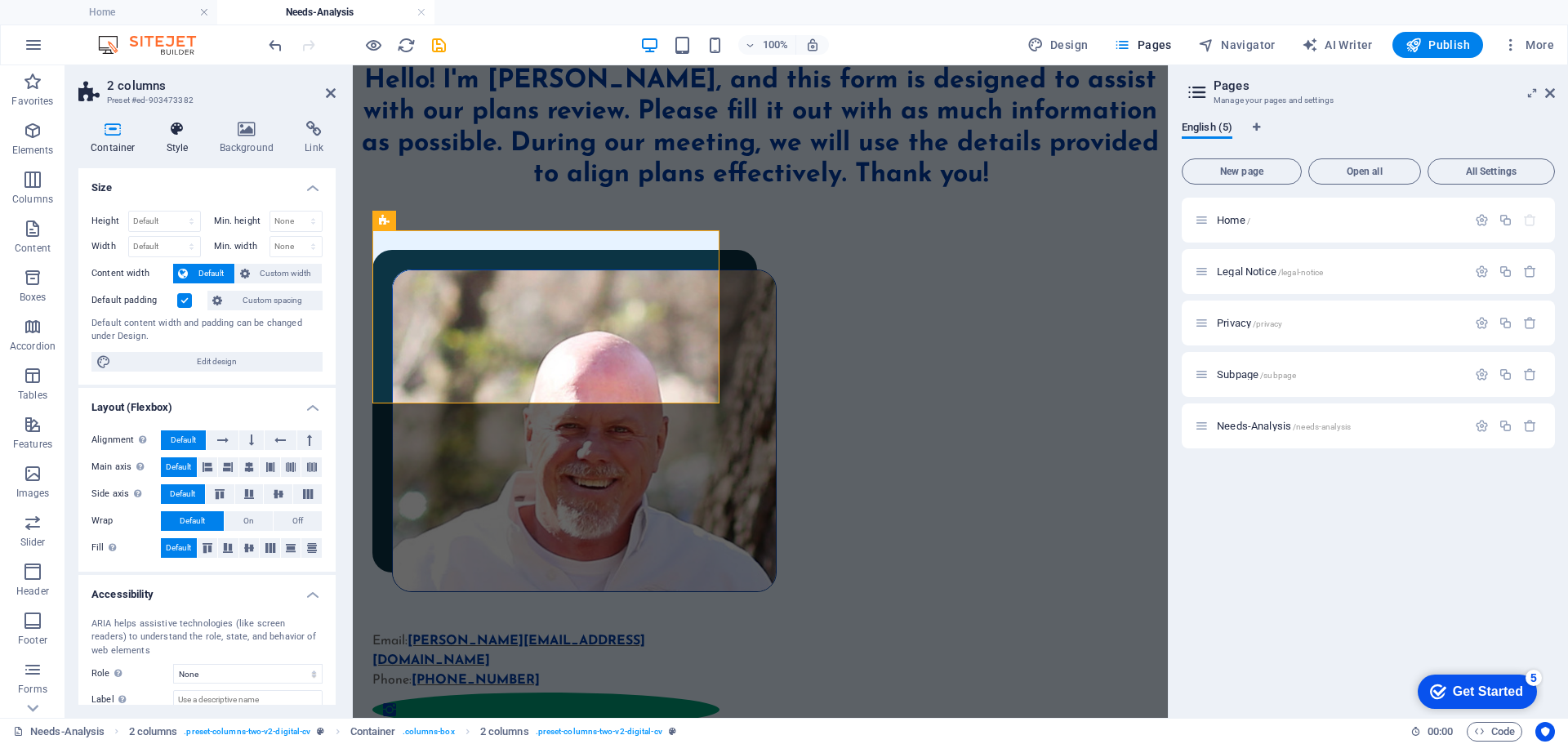
click at [181, 127] on icon at bounding box center [178, 129] width 47 height 16
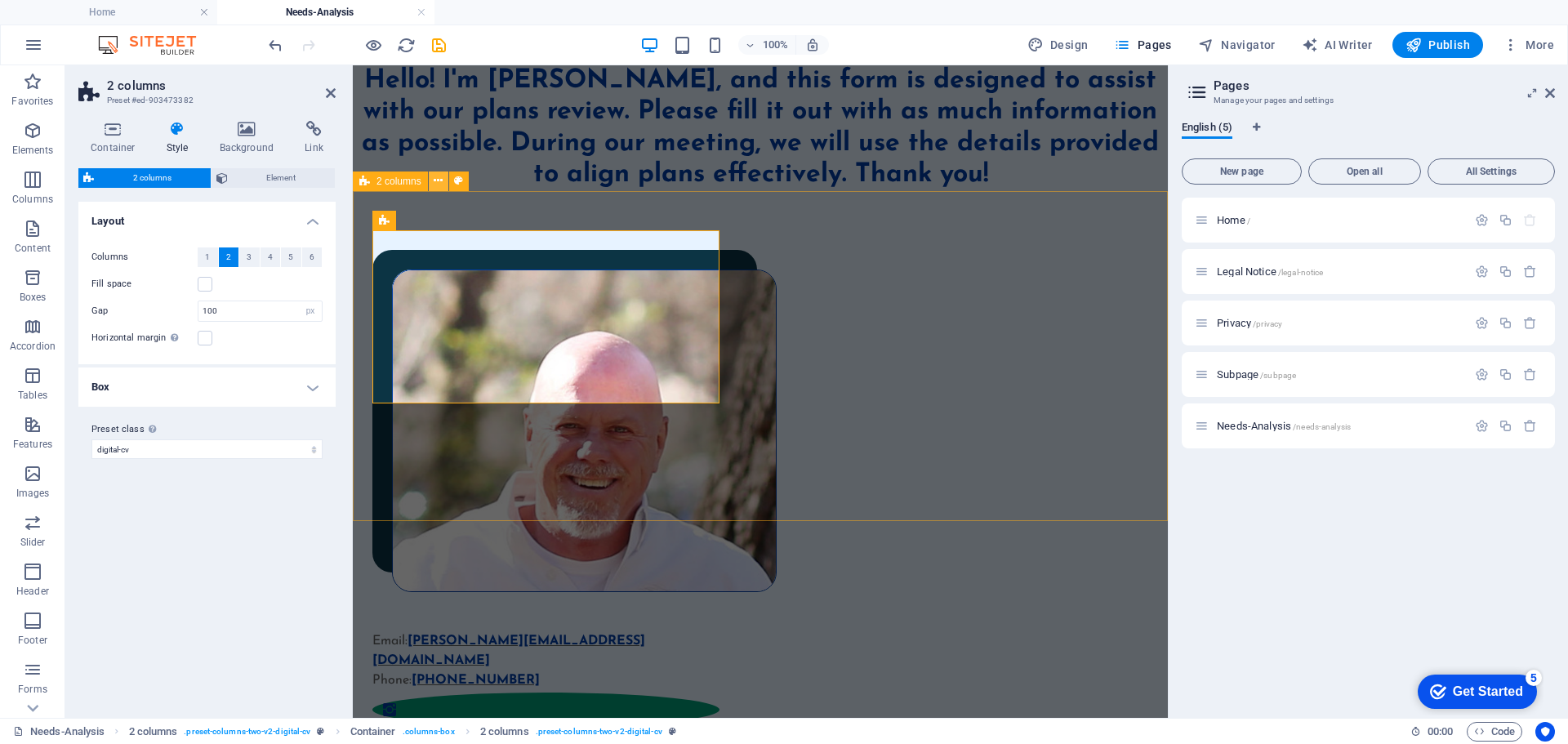
click at [439, 178] on icon at bounding box center [438, 180] width 9 height 17
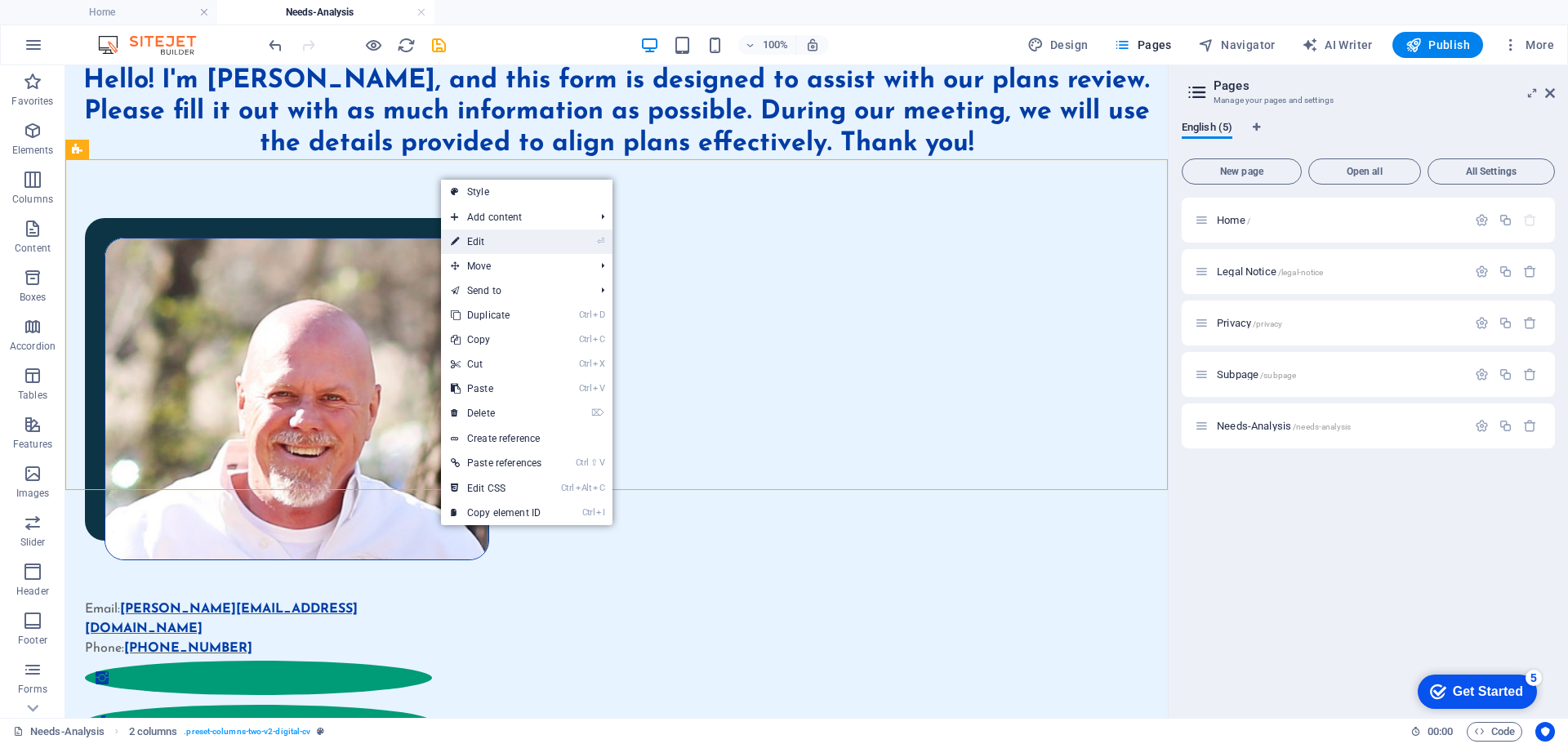
click at [479, 241] on link "⏎ Edit" at bounding box center [495, 241] width 110 height 24
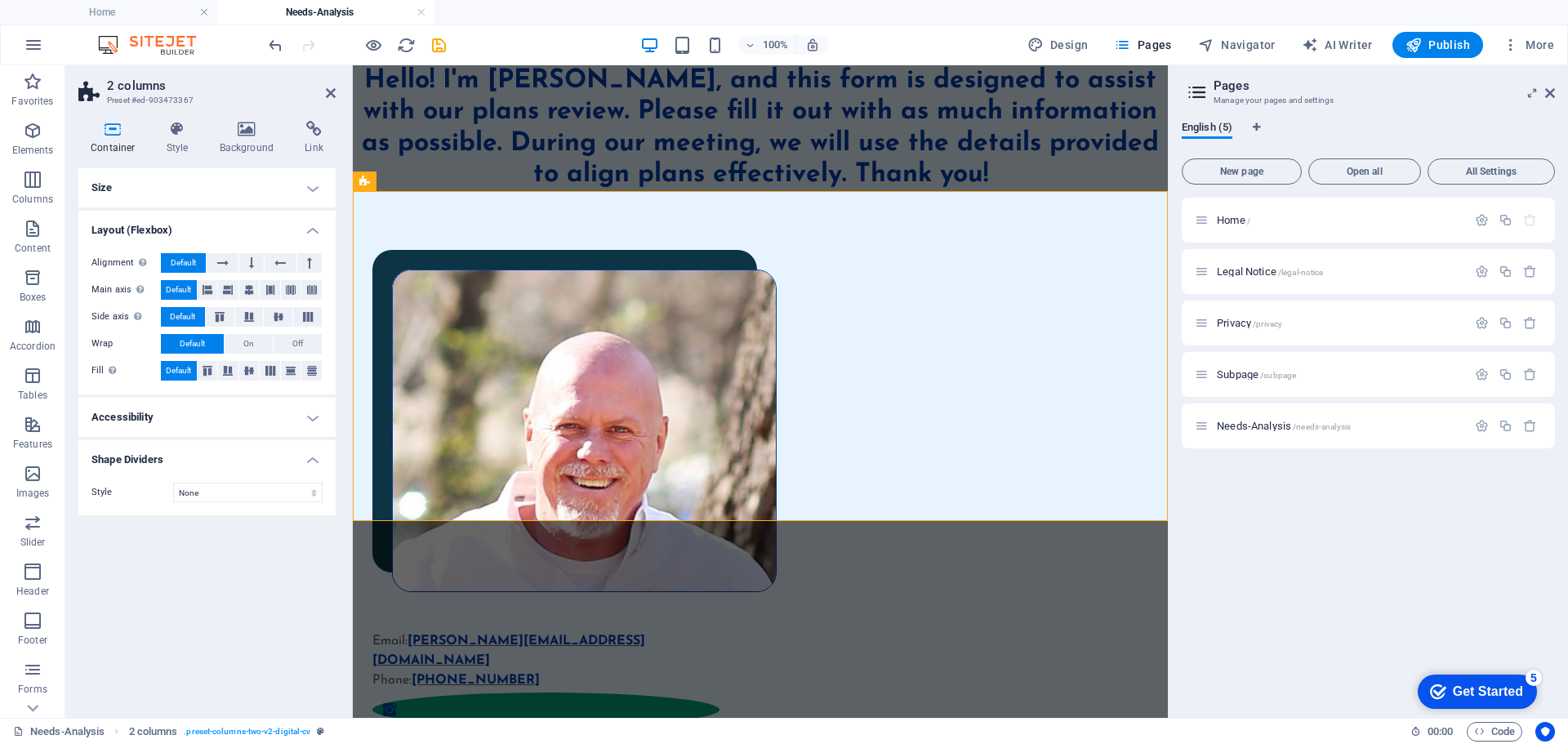
click at [308, 188] on h4 "Size" at bounding box center [206, 188] width 258 height 39
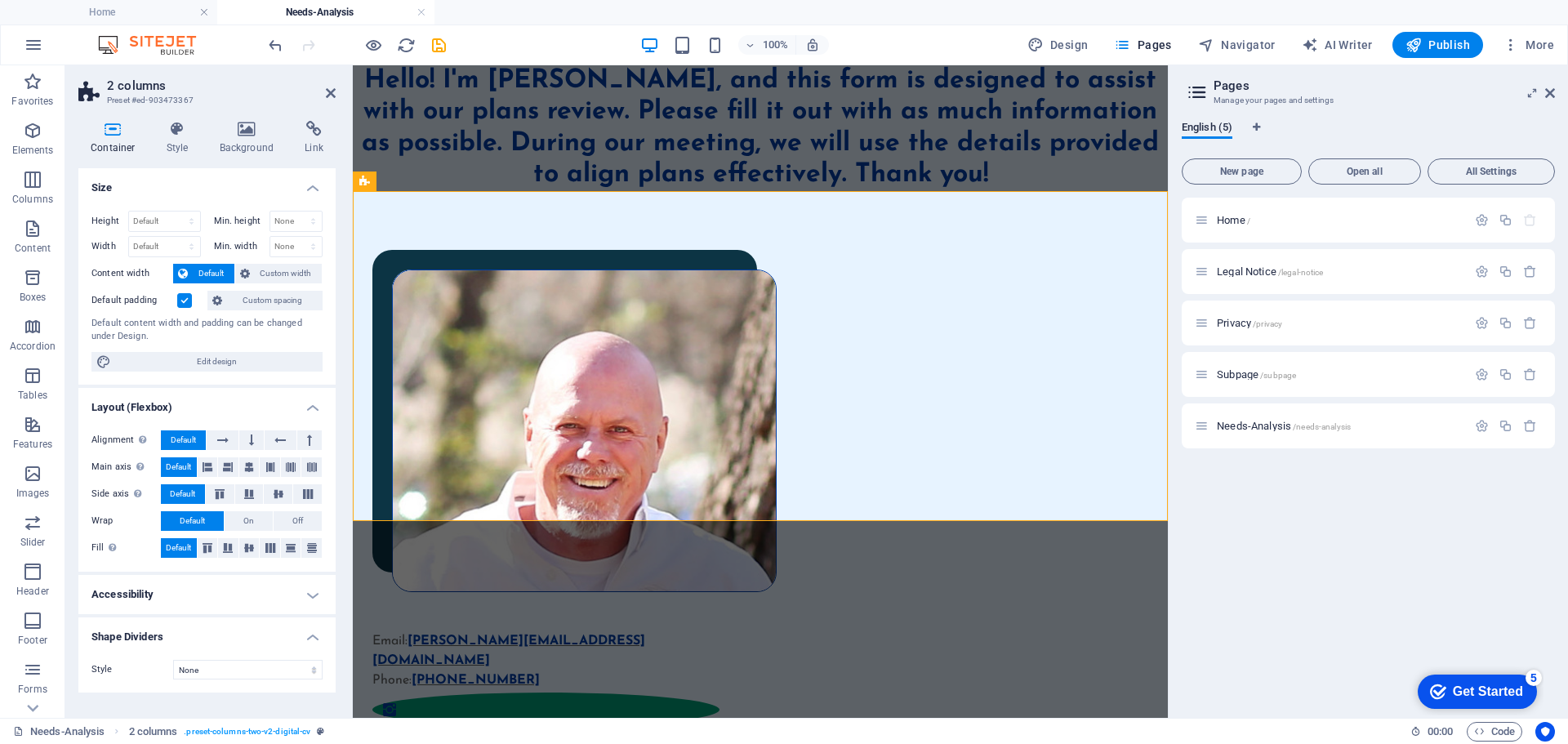
click at [186, 297] on label at bounding box center [184, 301] width 14 height 14
click at [0, 0] on input "Default padding" at bounding box center [0, 0] width 0 height 0
click at [131, 320] on div "Default content width and padding can be changed under Design." at bounding box center [206, 330] width 231 height 27
click at [181, 360] on span "Edit design" at bounding box center [216, 362] width 202 height 20
select select "rem"
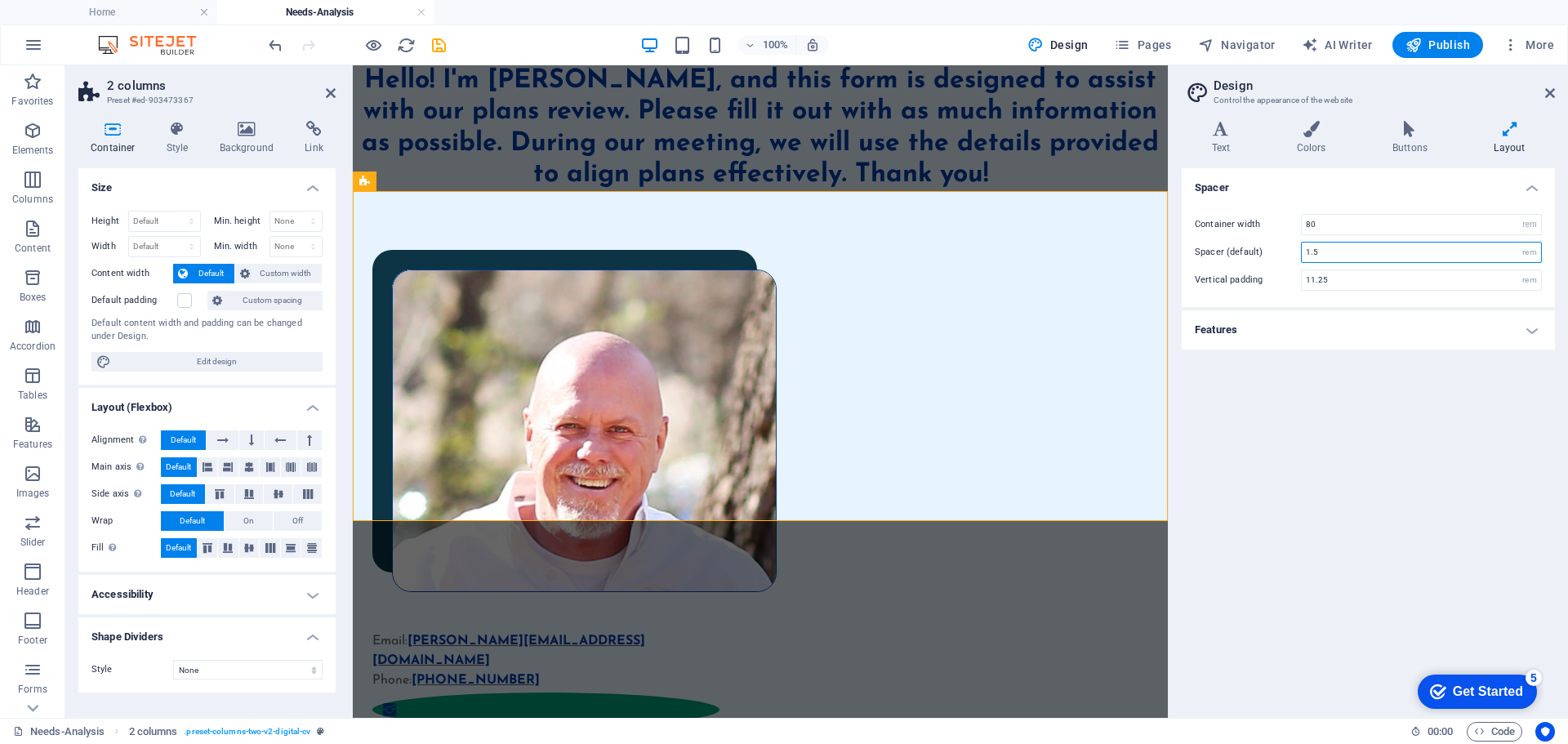
drag, startPoint x: 1335, startPoint y: 249, endPoint x: 1286, endPoint y: 249, distance: 49.0
click at [1286, 249] on div "Spacer (default) 1.5 rem" at bounding box center [1368, 252] width 347 height 22
type input "0"
click at [1280, 352] on div "Spacer Container width 80 rem px Spacer (default) 0 rem Vertical padding 11.25 …" at bounding box center [1368, 436] width 373 height 537
click at [1362, 277] on input "11.25" at bounding box center [1421, 280] width 240 height 20
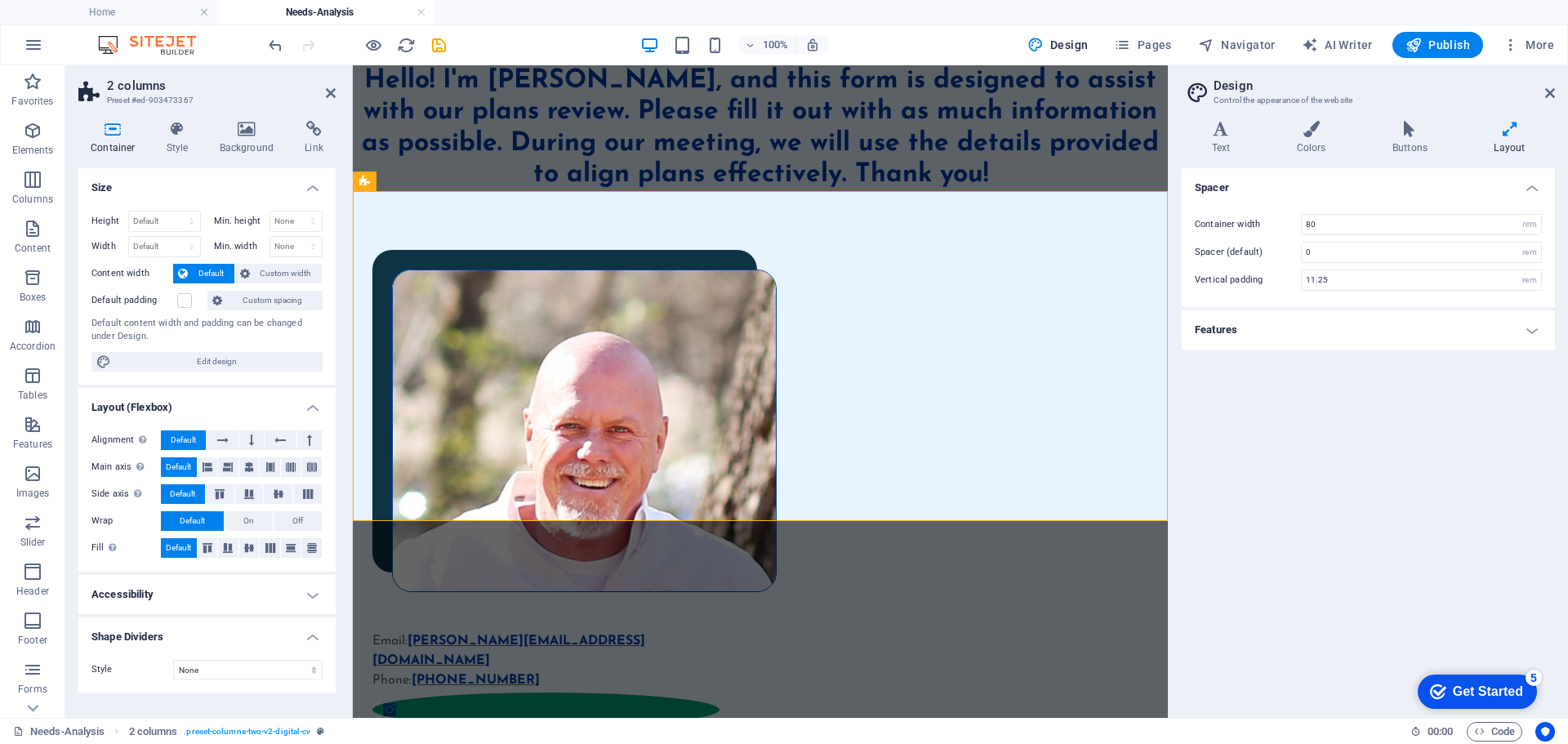
click at [1536, 329] on h4 "Features" at bounding box center [1368, 330] width 373 height 39
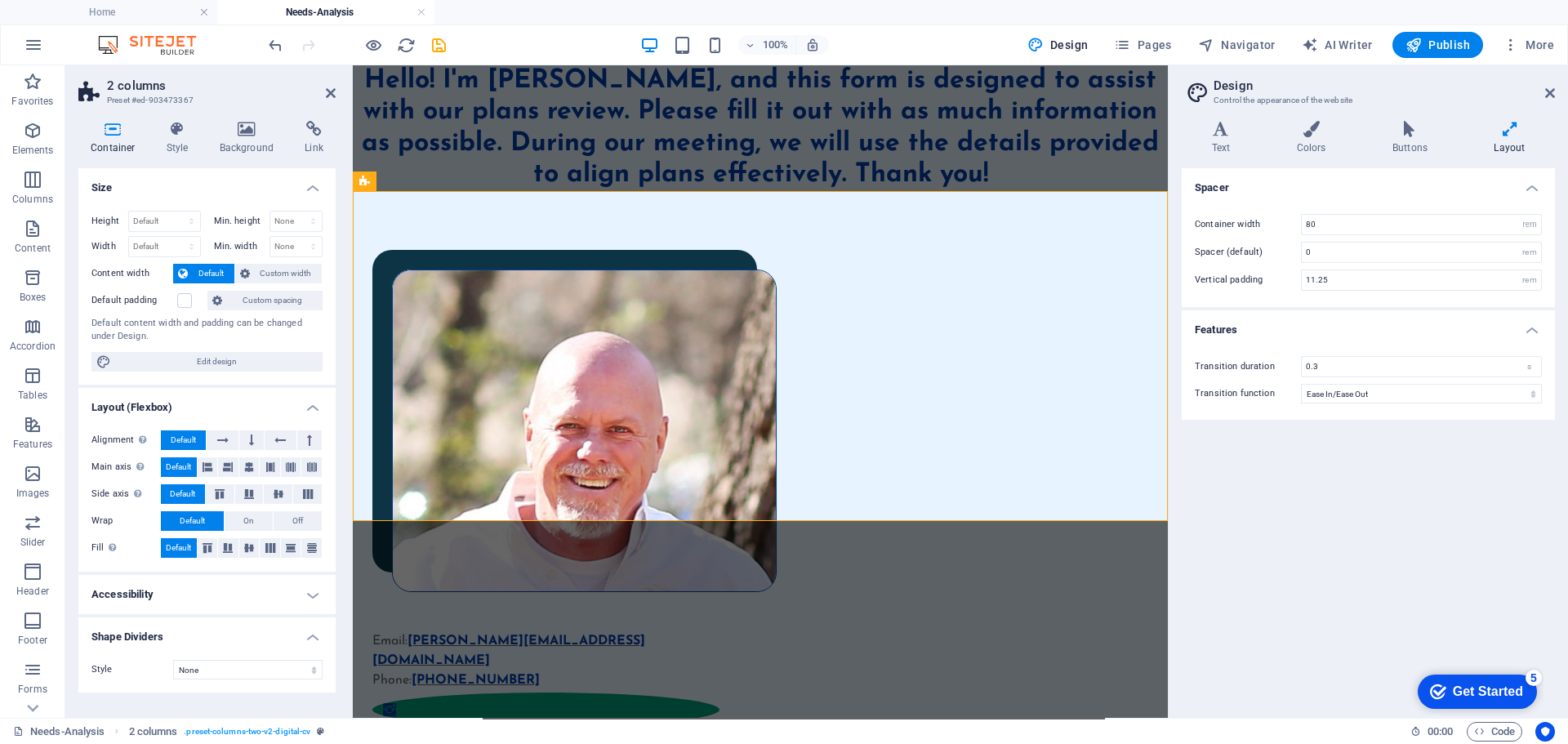
click at [1556, 91] on aside "Design Control the appearance of the website Variants Text Colors Buttons Layou…" at bounding box center [1368, 391] width 400 height 652
click at [979, 360] on div "Email: [PERSON_NAME][EMAIL_ADDRESS][DOMAIN_NAME] Phone: [PHONE_NUMBER] AGA .fa-…" at bounding box center [760, 523] width 815 height 665
drag, startPoint x: 432, startPoint y: 401, endPoint x: 94, endPoint y: 339, distance: 343.6
click at [432, 401] on icon at bounding box center [433, 393] width 9 height 17
click at [425, 390] on button at bounding box center [432, 394] width 20 height 20
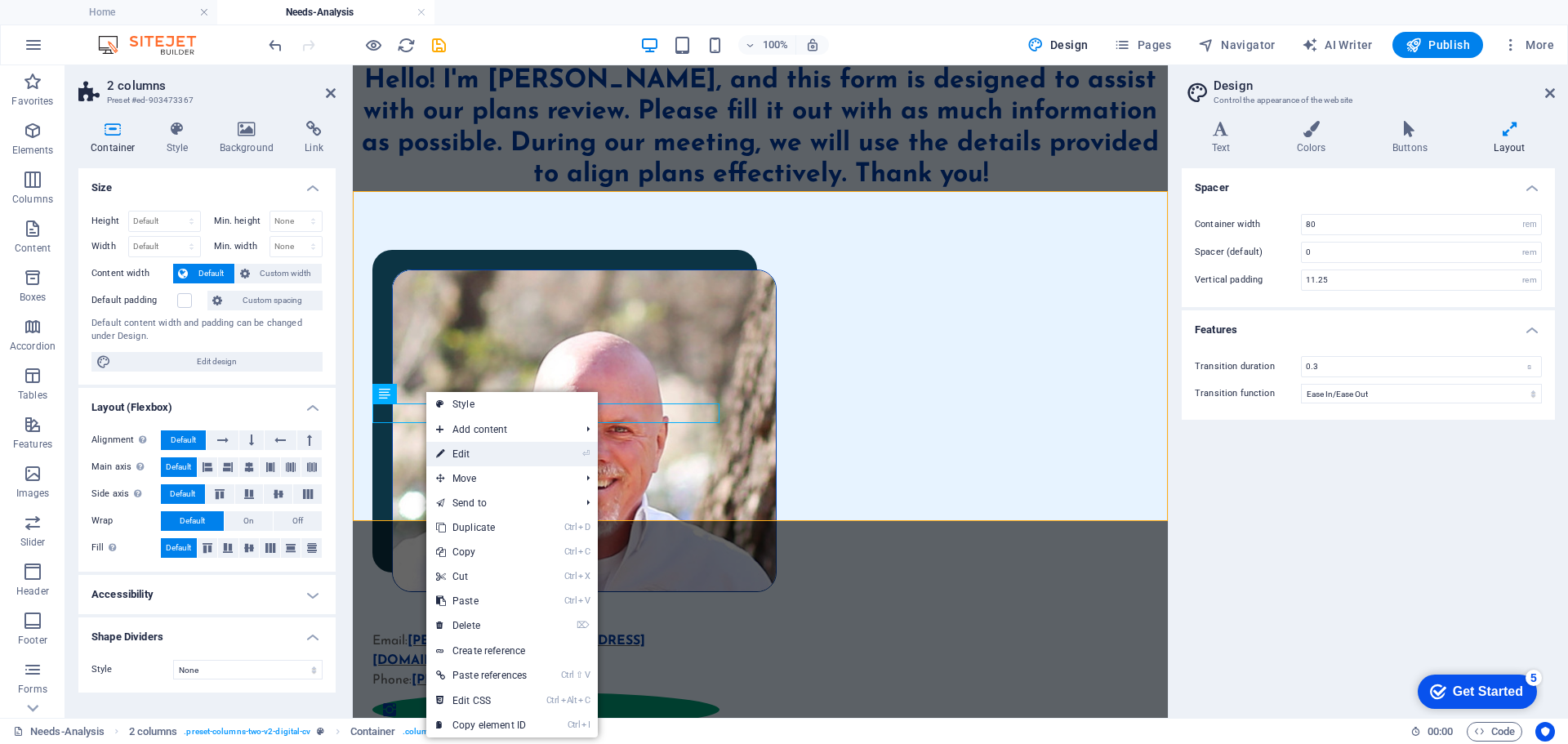
click at [499, 448] on link "⏎ Edit" at bounding box center [481, 453] width 110 height 24
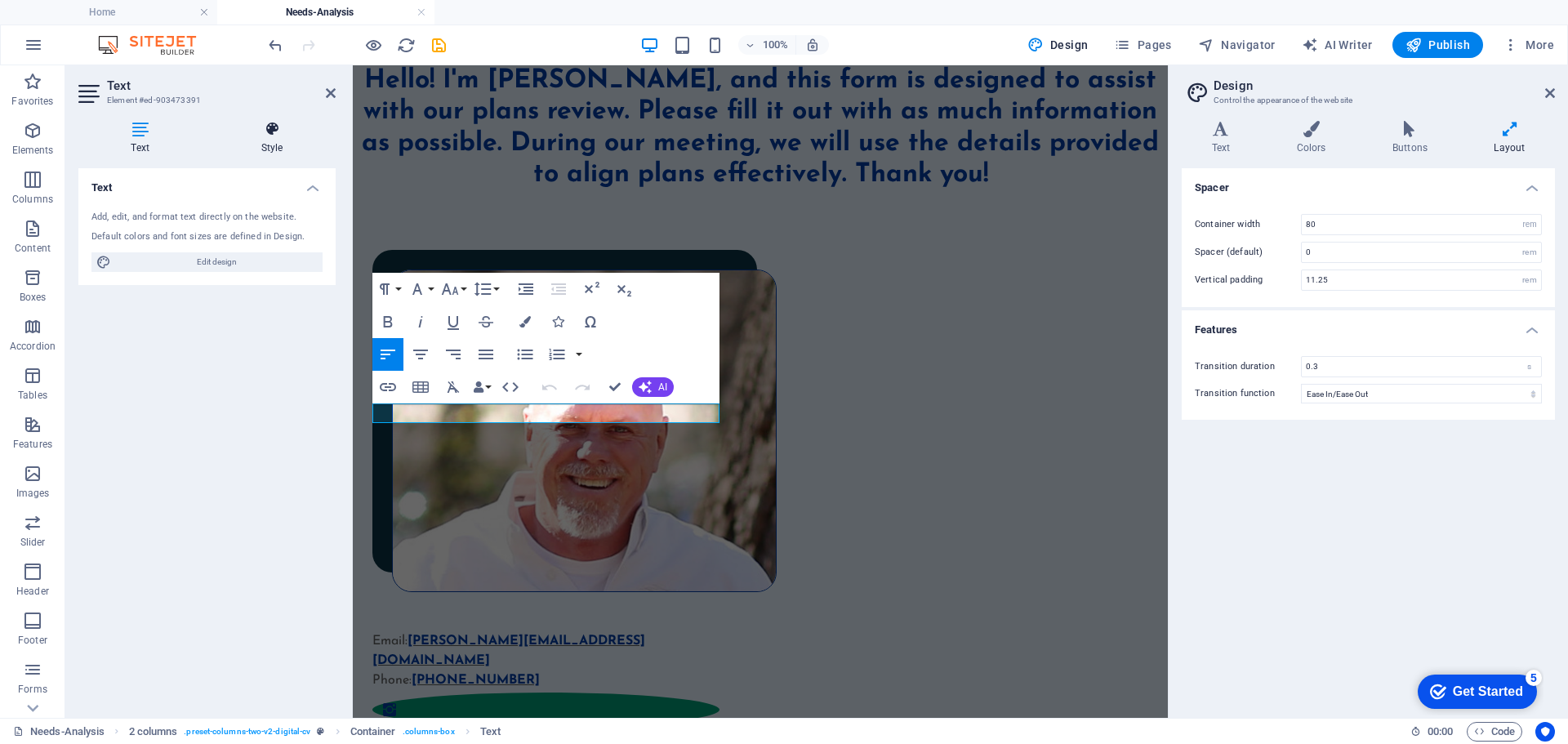
click at [269, 126] on icon at bounding box center [272, 129] width 127 height 16
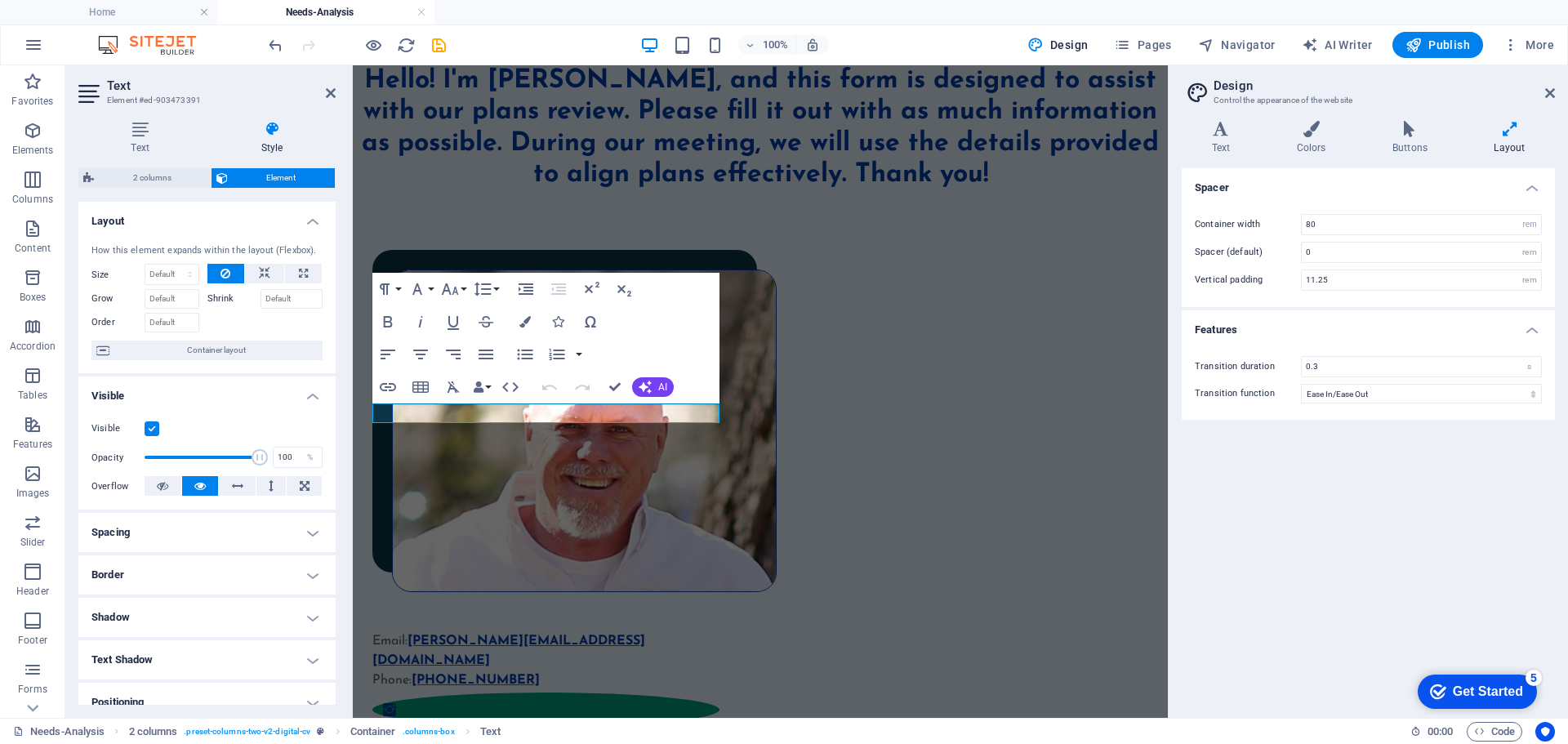
click at [158, 536] on h4 "Spacing" at bounding box center [206, 532] width 258 height 39
click at [227, 566] on select "Default auto px % rem vw vh Custom" at bounding box center [196, 566] width 75 height 20
click at [158, 556] on select "Default auto px % rem vw vh Custom" at bounding box center [196, 566] width 75 height 20
select select "DISABLED_OPTION_VALUE"
click at [225, 590] on select "Default px rem % vh vw Custom" at bounding box center [196, 593] width 75 height 20
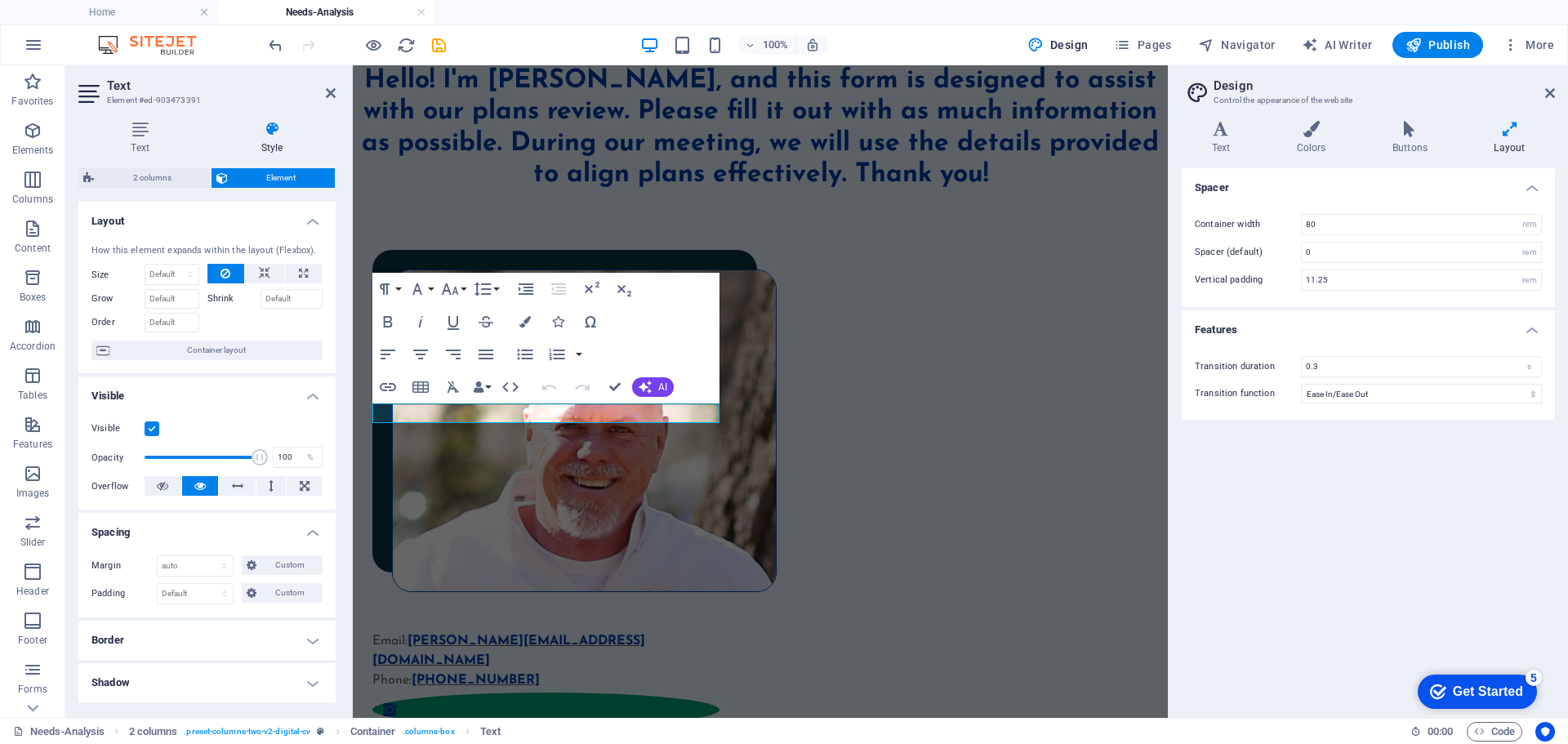
click at [103, 585] on label "Padding" at bounding box center [124, 593] width 66 height 20
click at [610, 593] on html "Skip to main content Hello! I'm [PERSON_NAME], and this form is designed to ass…" at bounding box center [760, 461] width 815 height 792
click at [327, 93] on icon at bounding box center [330, 92] width 10 height 13
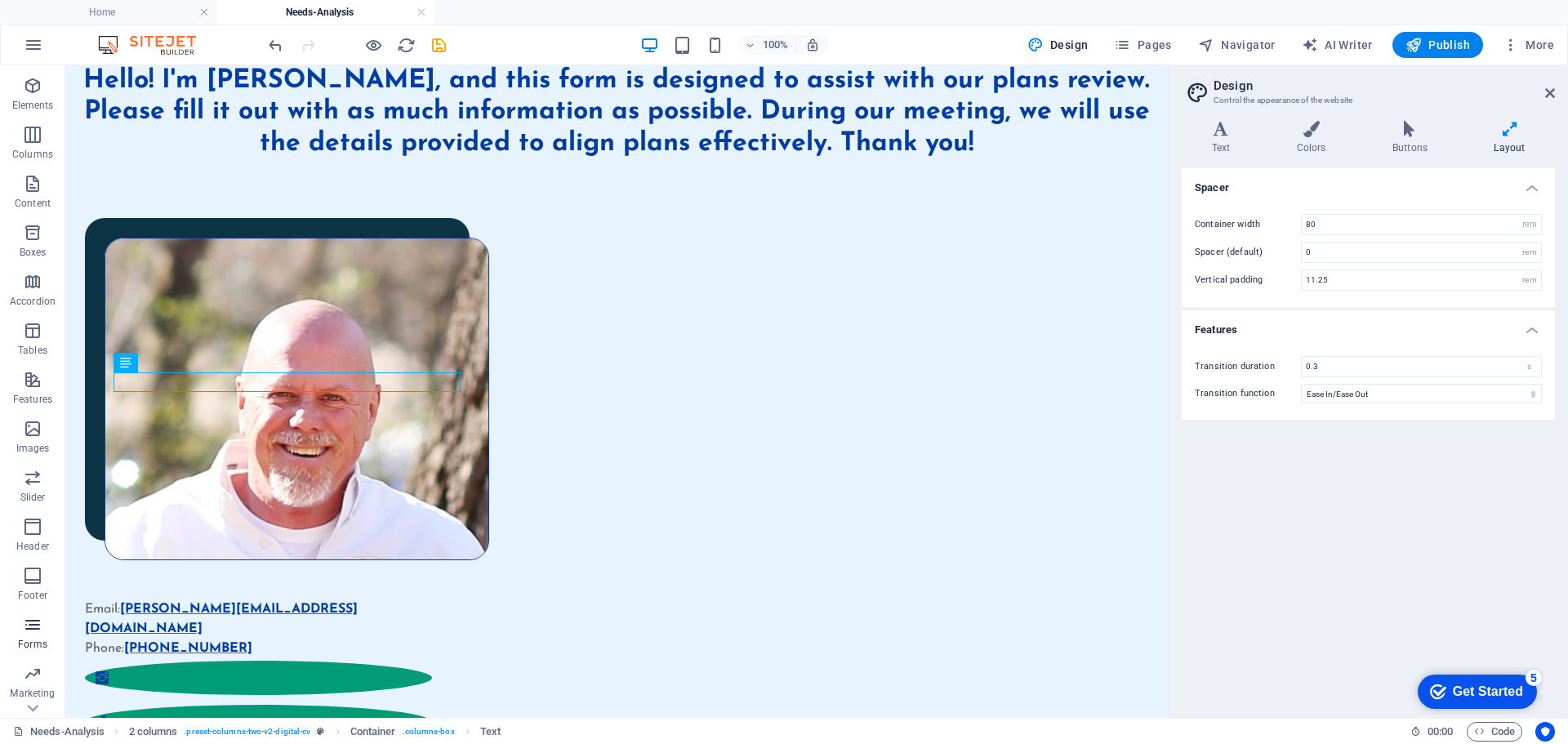
scroll to position [83, 0]
click at [31, 580] on icon "button" at bounding box center [32, 587] width 20 height 20
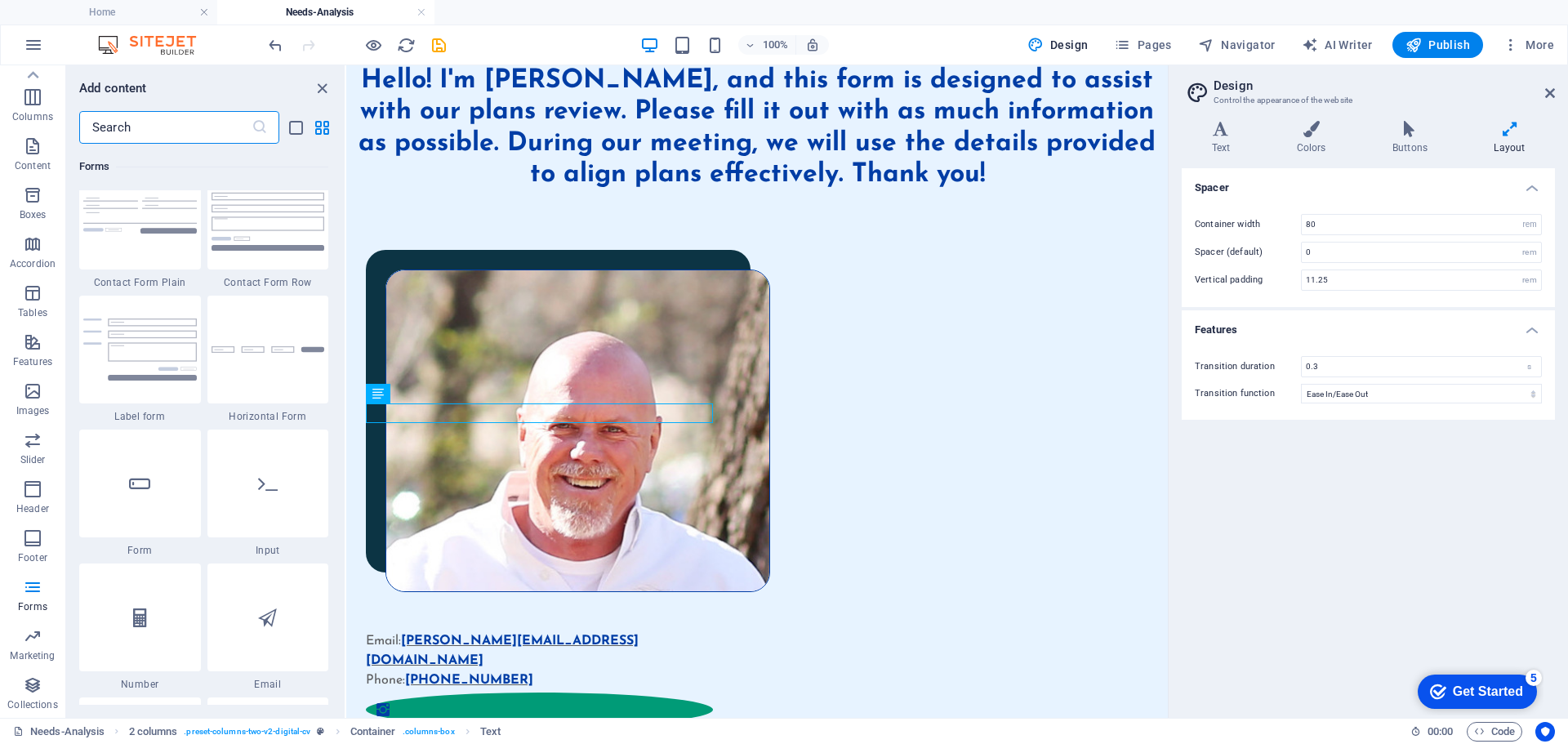
scroll to position [12083, 0]
click at [32, 588] on icon "button" at bounding box center [32, 587] width 20 height 20
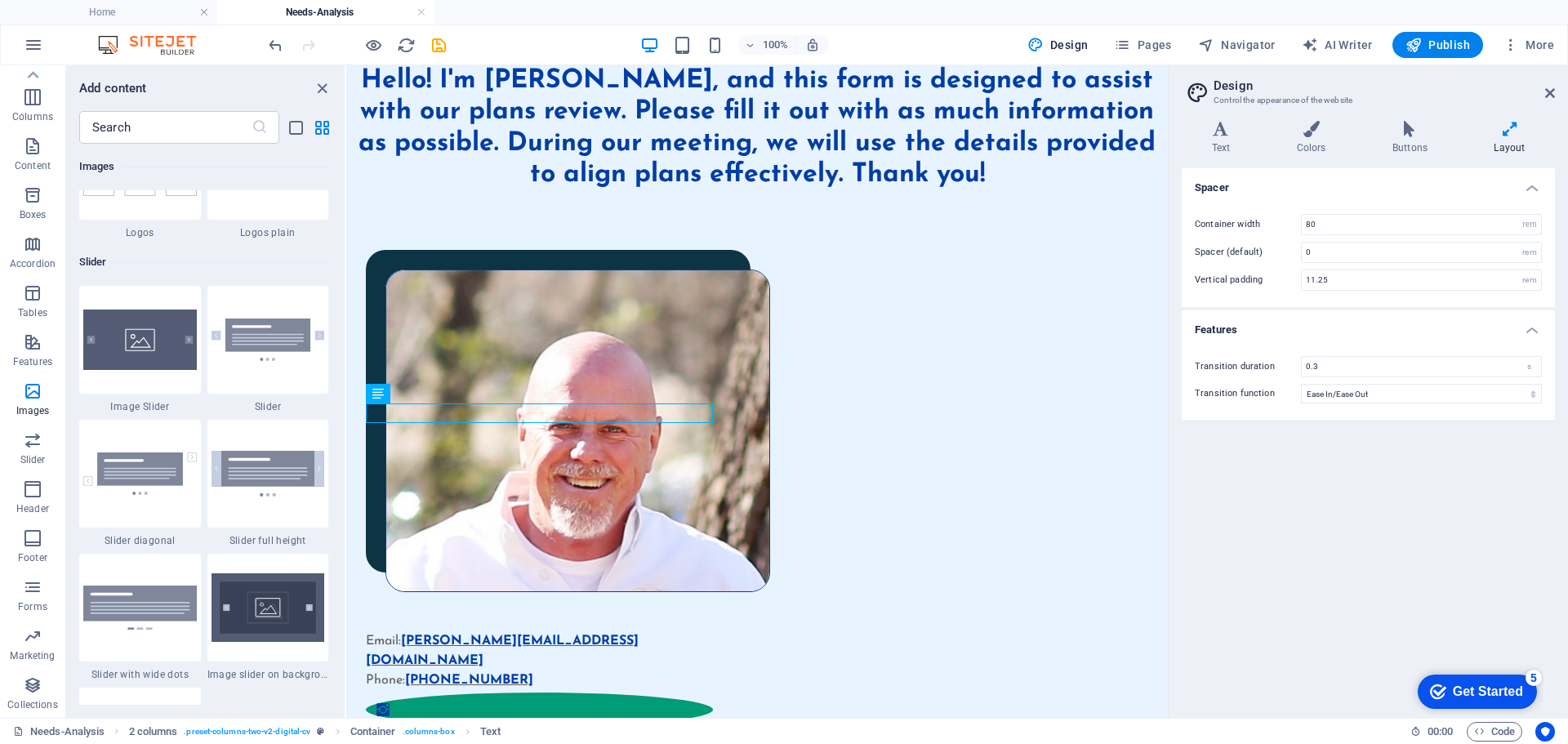
scroll to position [9144, 0]
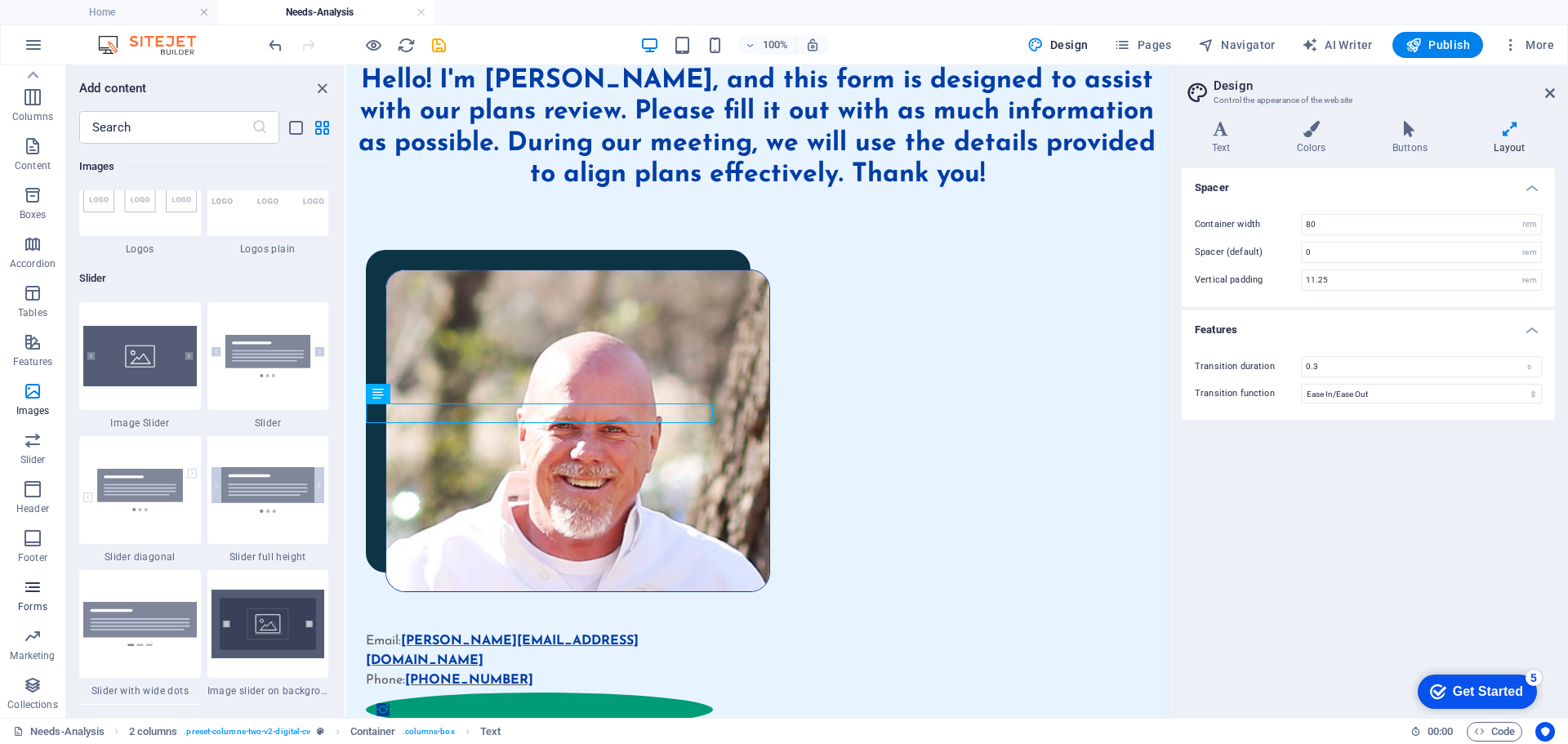
click at [31, 585] on icon "button" at bounding box center [32, 587] width 20 height 20
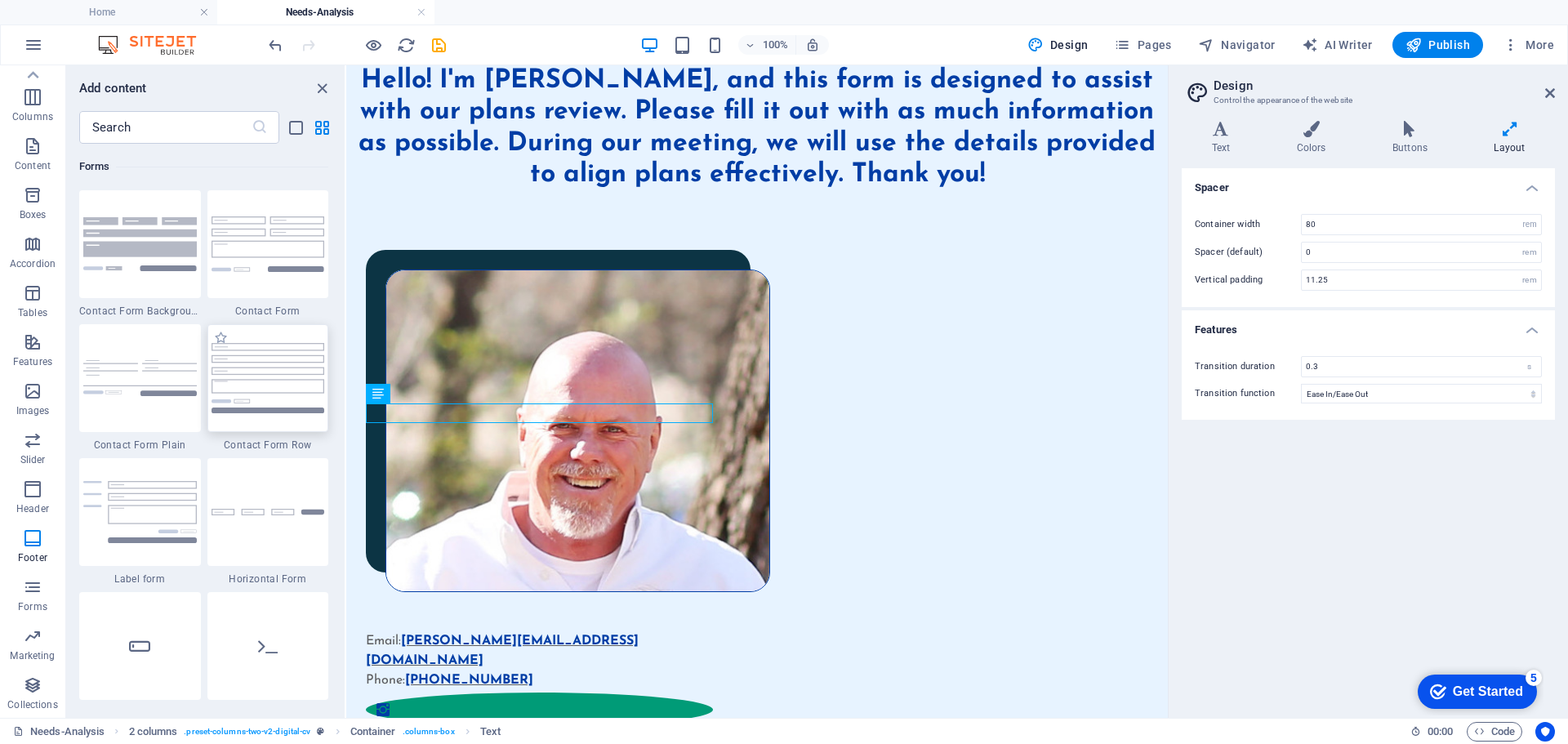
scroll to position [11757, 0]
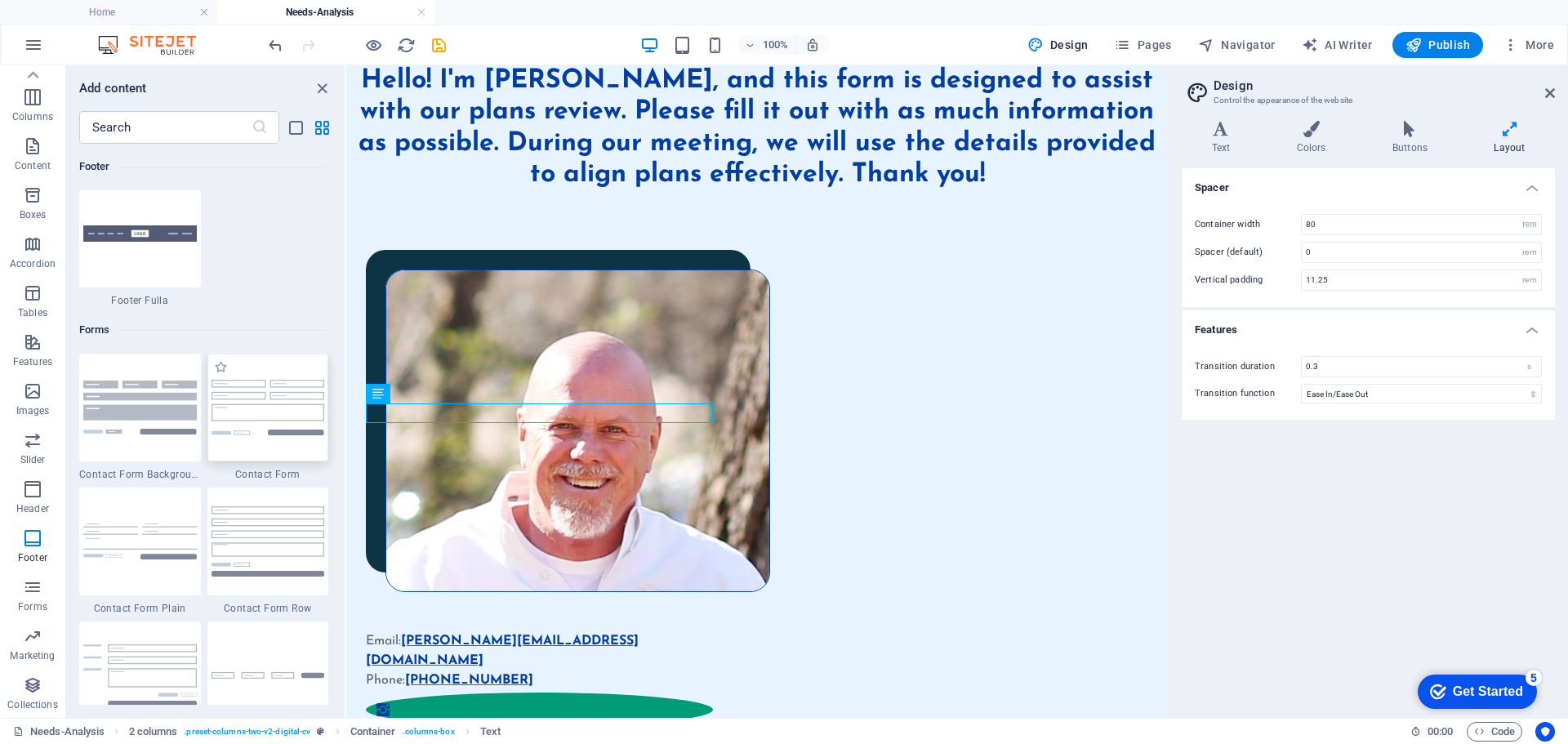
click at [253, 396] on img at bounding box center [268, 407] width 113 height 55
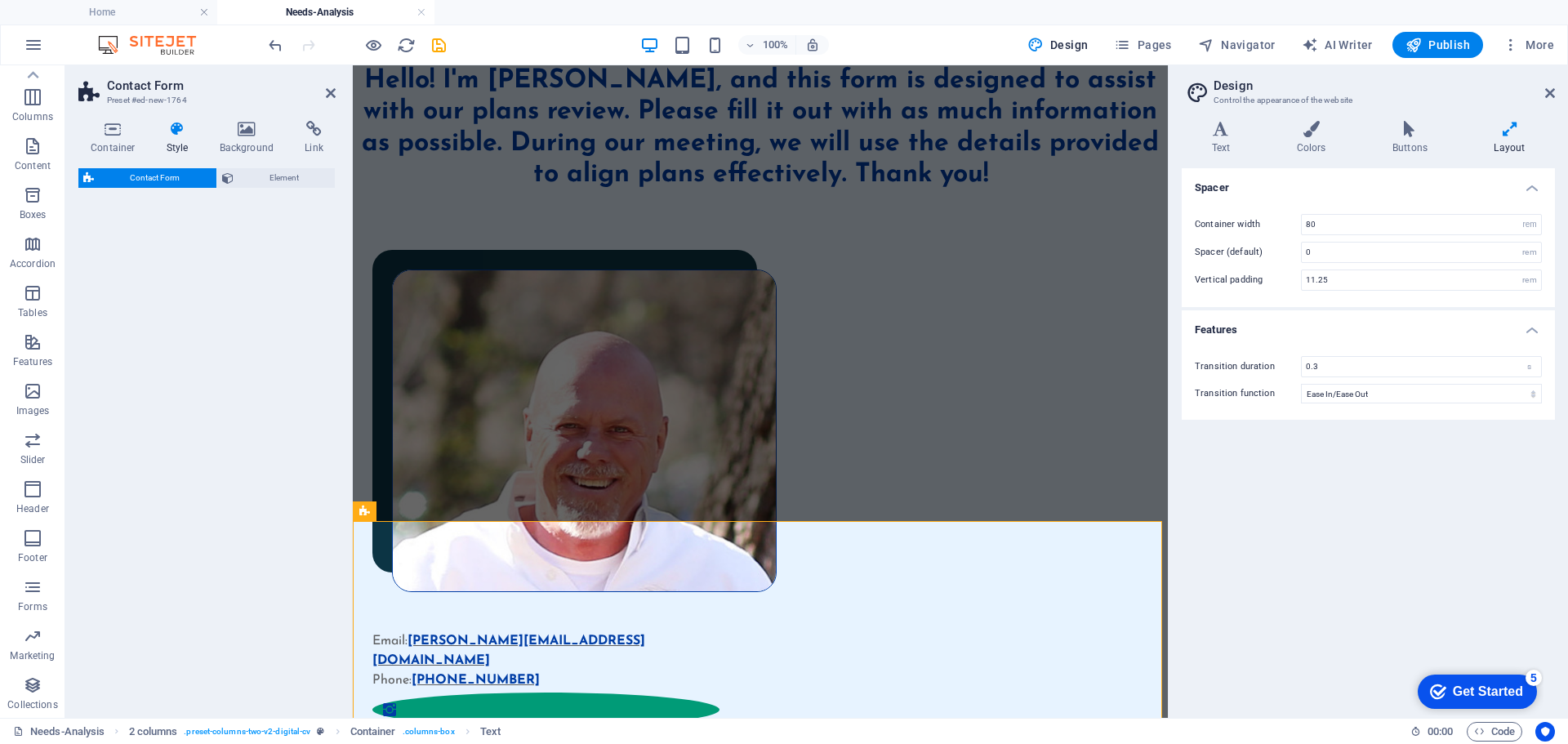
select select "rem"
select select "preset-contact-form-v3-default"
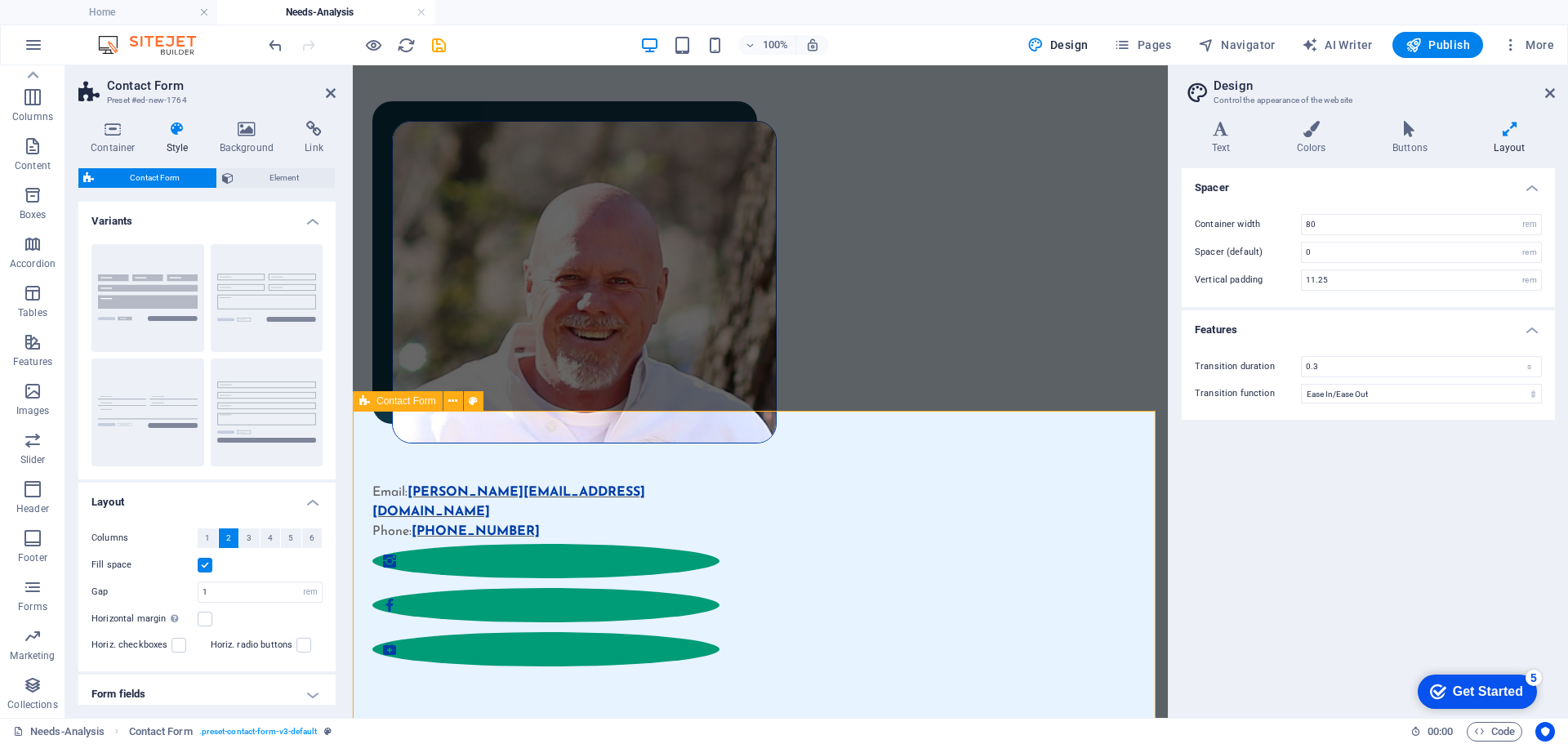
scroll to position [327, 0]
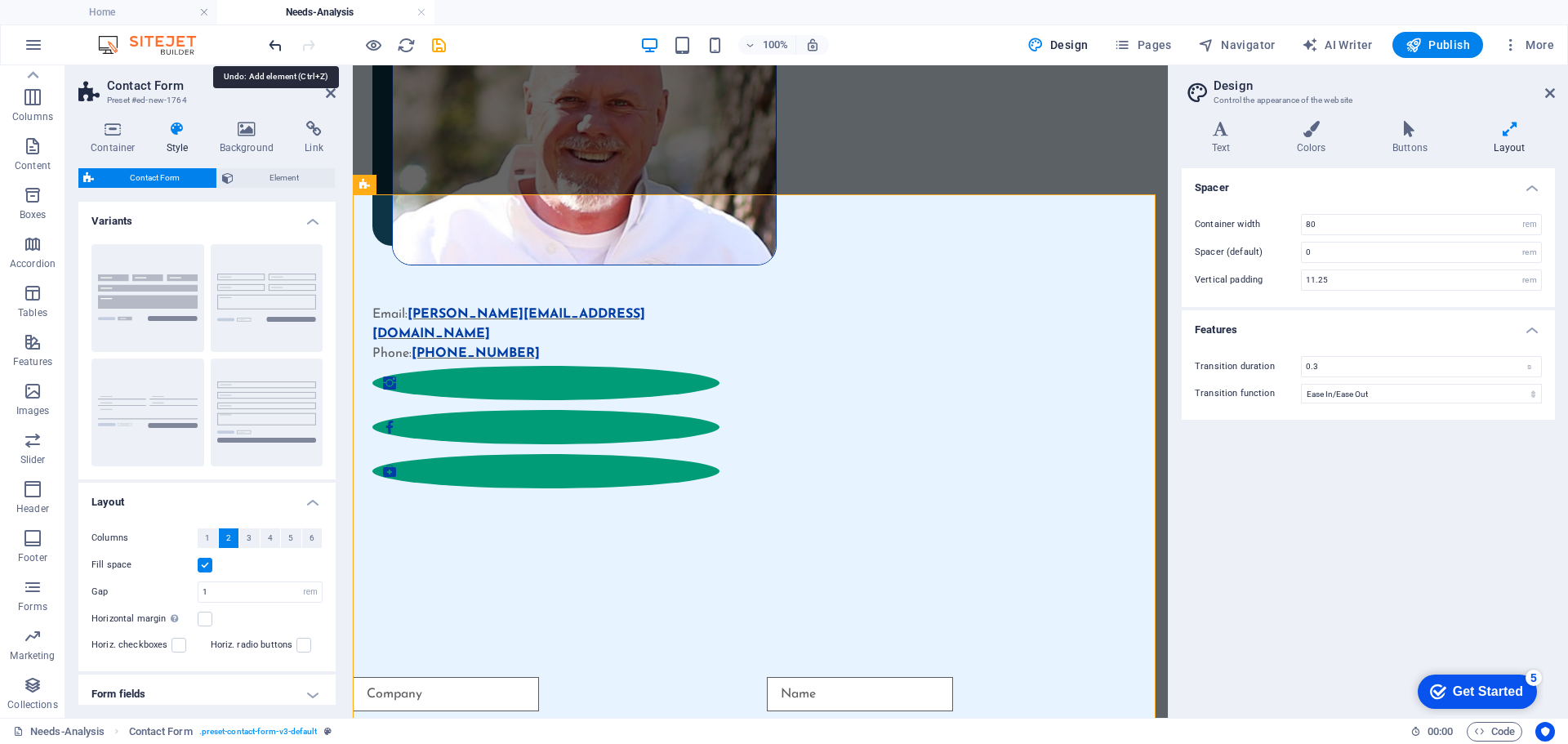
click at [270, 41] on icon "undo" at bounding box center [276, 45] width 19 height 19
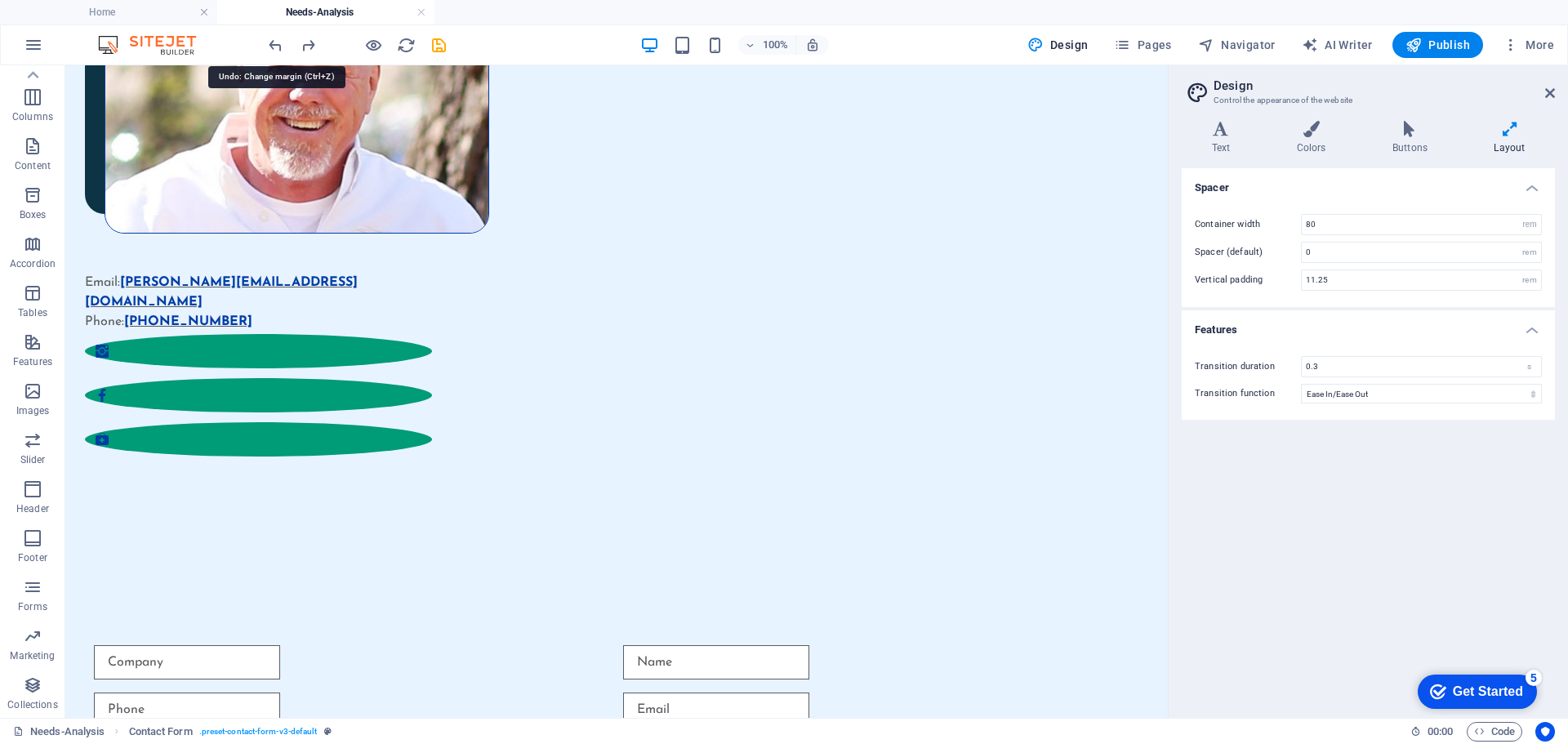
scroll to position [0, 0]
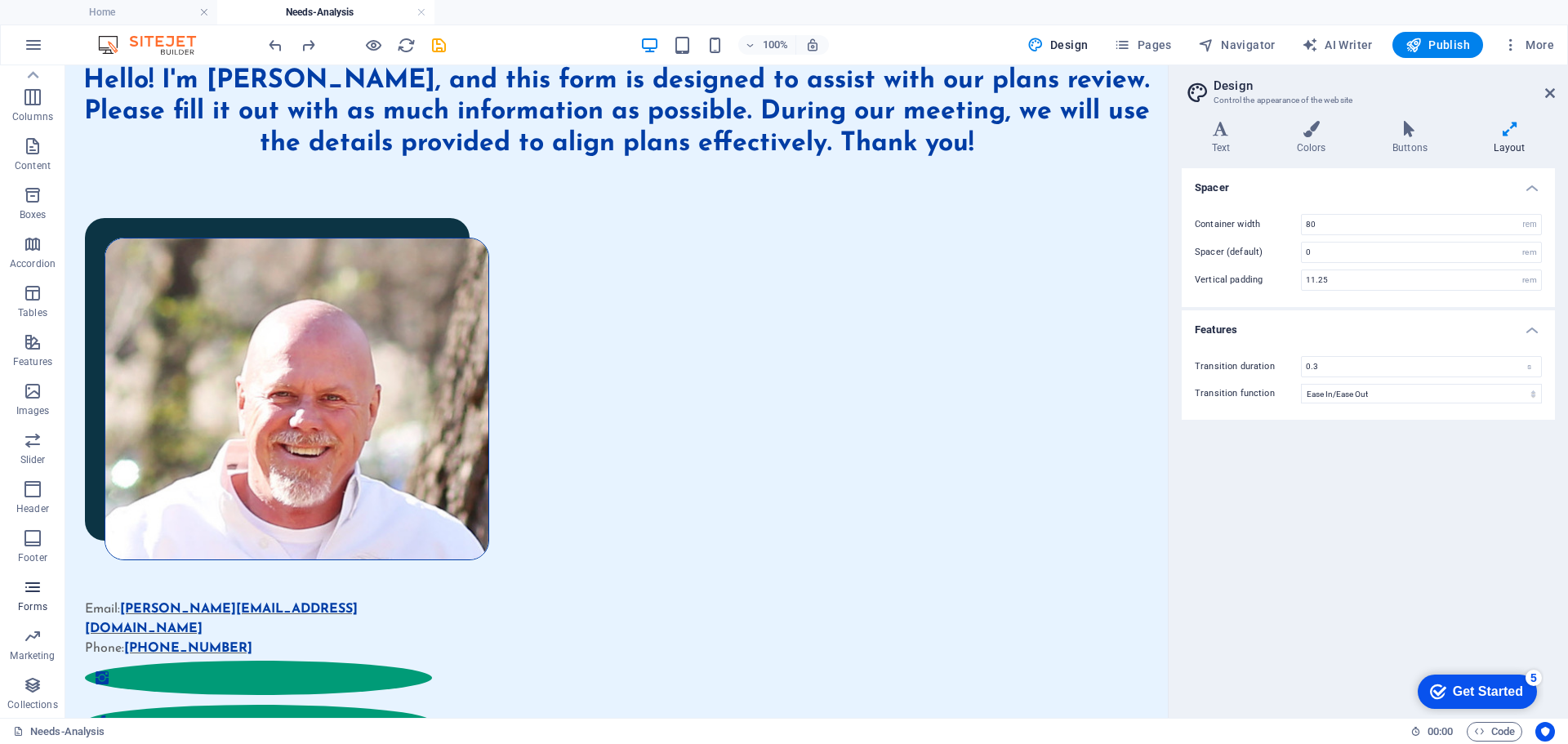
click at [30, 589] on icon "button" at bounding box center [32, 587] width 20 height 20
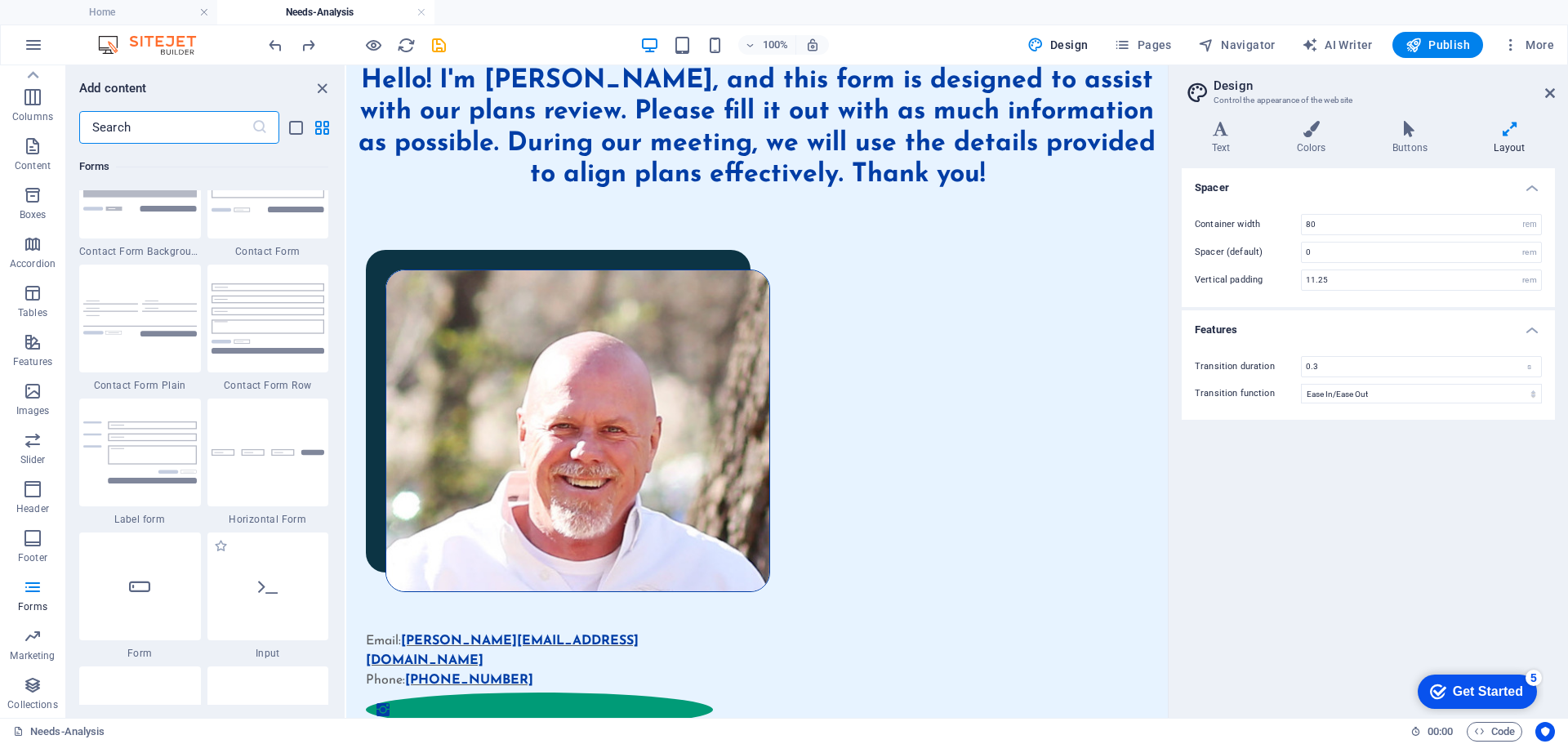
scroll to position [12002, 0]
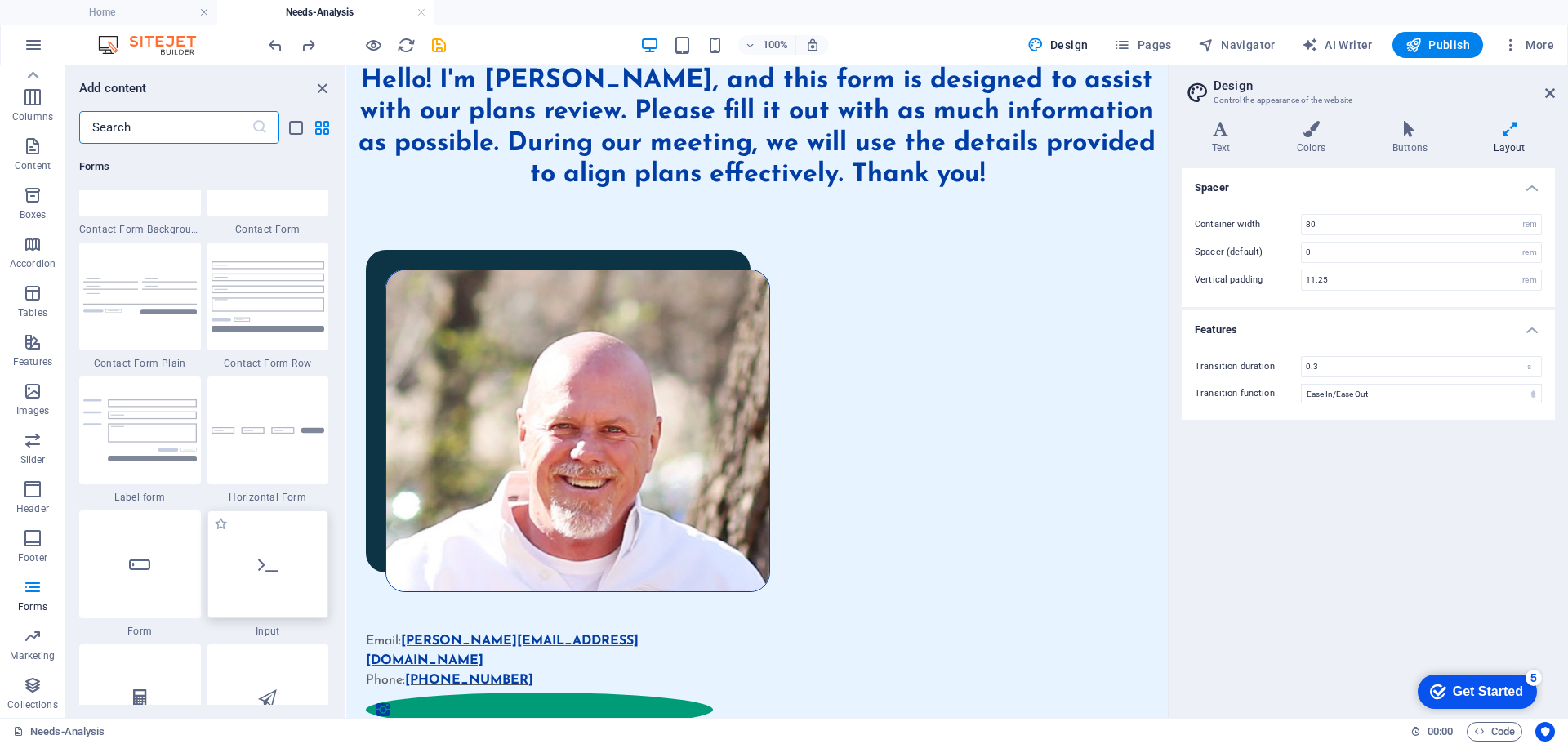
click at [261, 561] on icon at bounding box center [267, 565] width 20 height 22
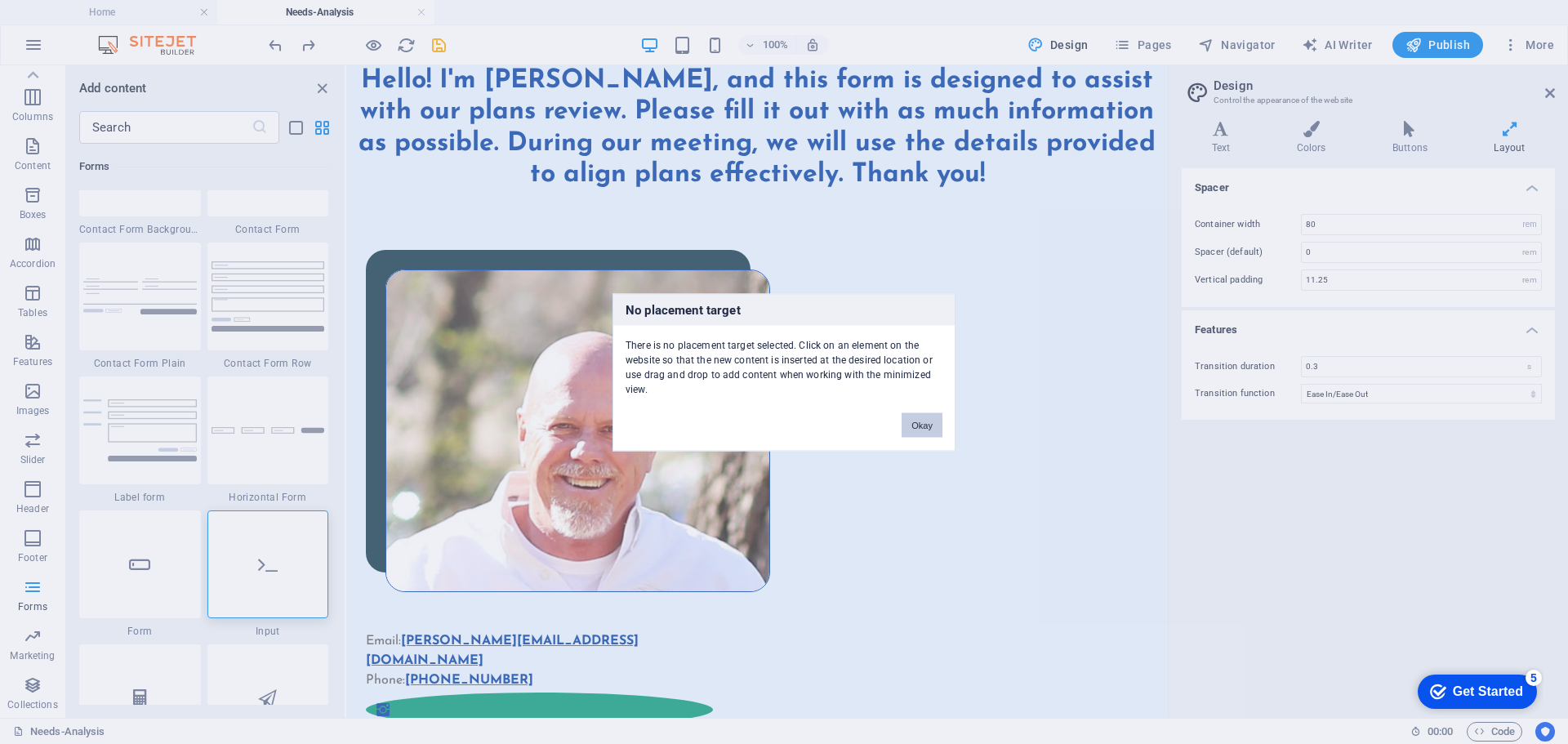
click at [921, 425] on button "Okay" at bounding box center [921, 424] width 40 height 24
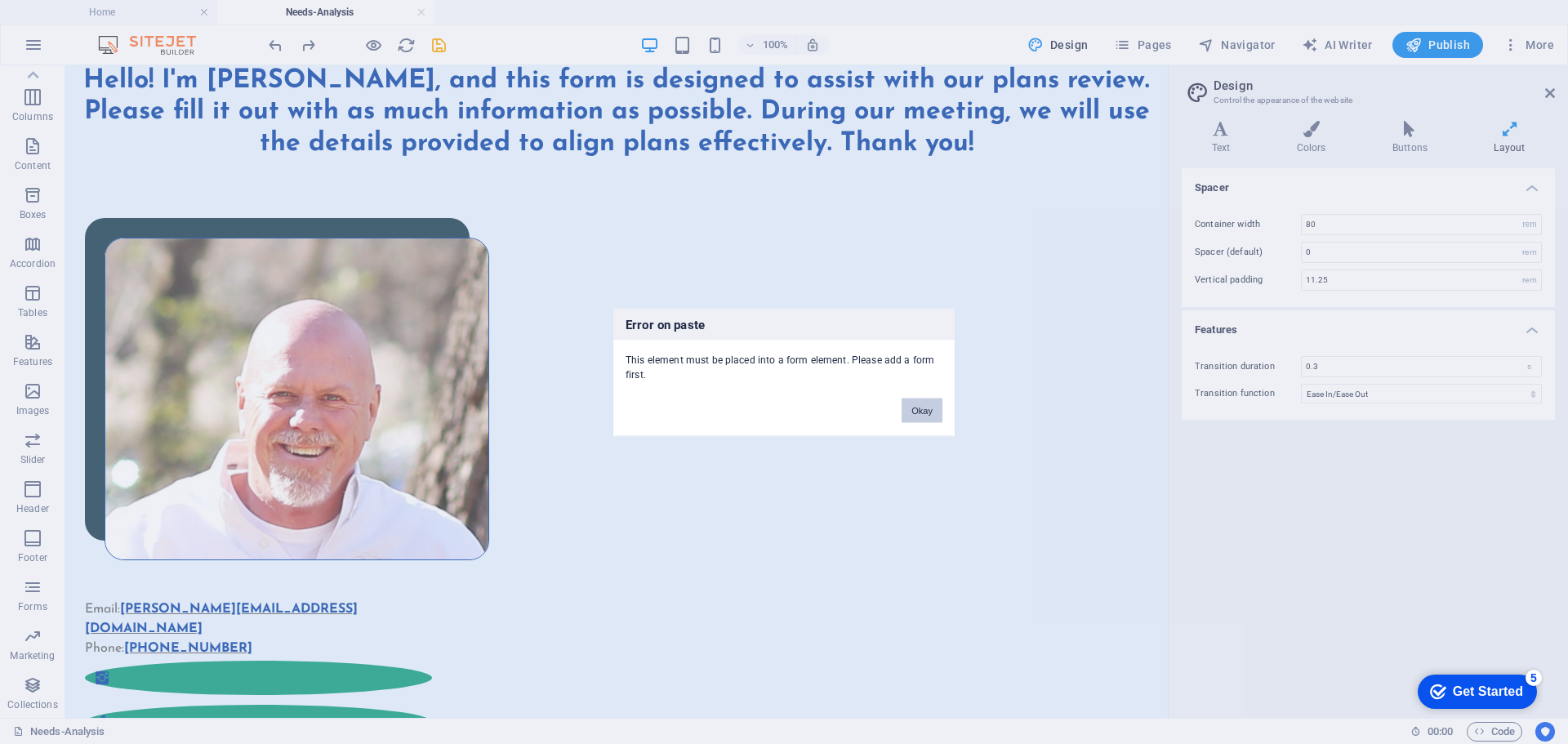
click at [923, 406] on button "Okay" at bounding box center [921, 409] width 40 height 24
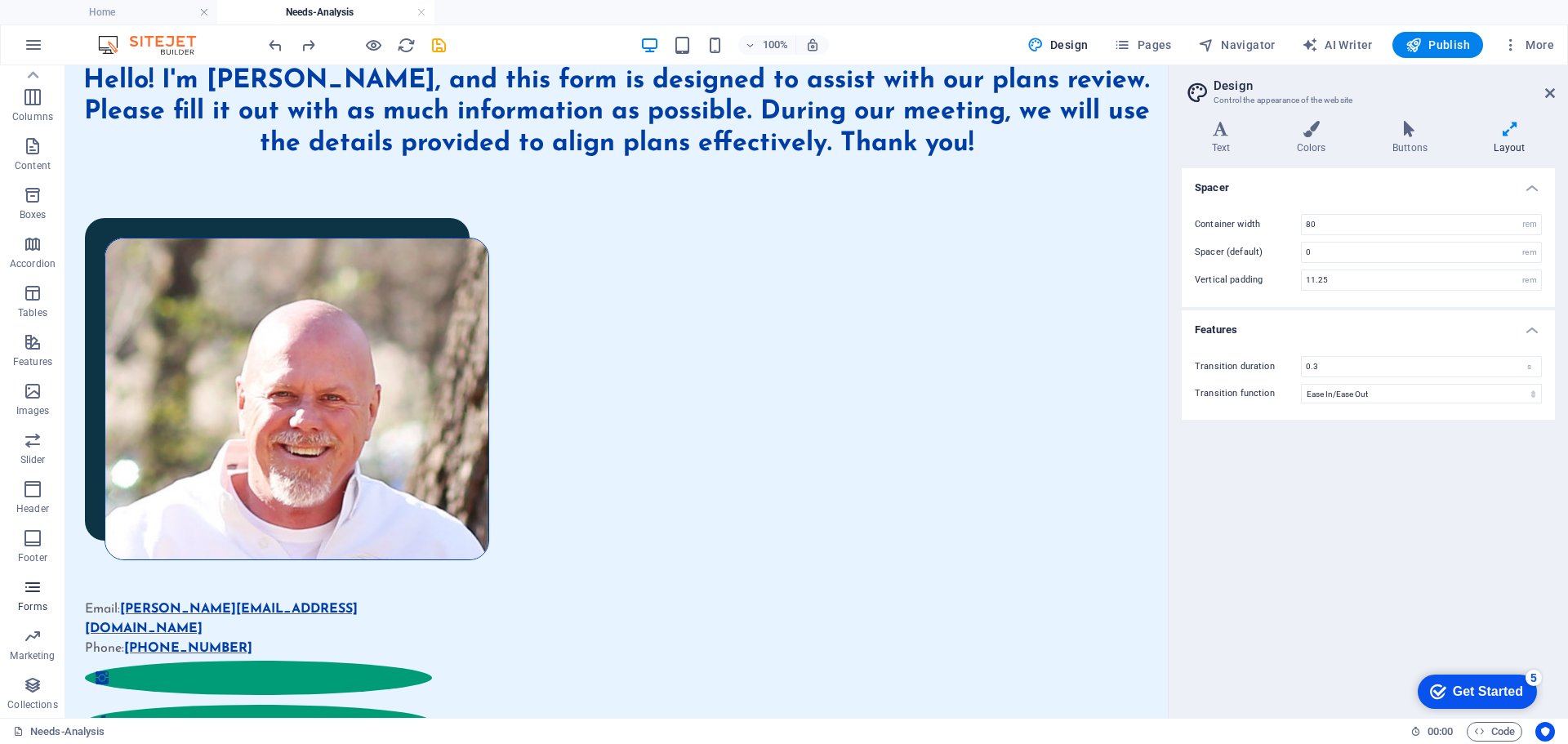
click at [31, 583] on icon "button" at bounding box center [32, 587] width 20 height 20
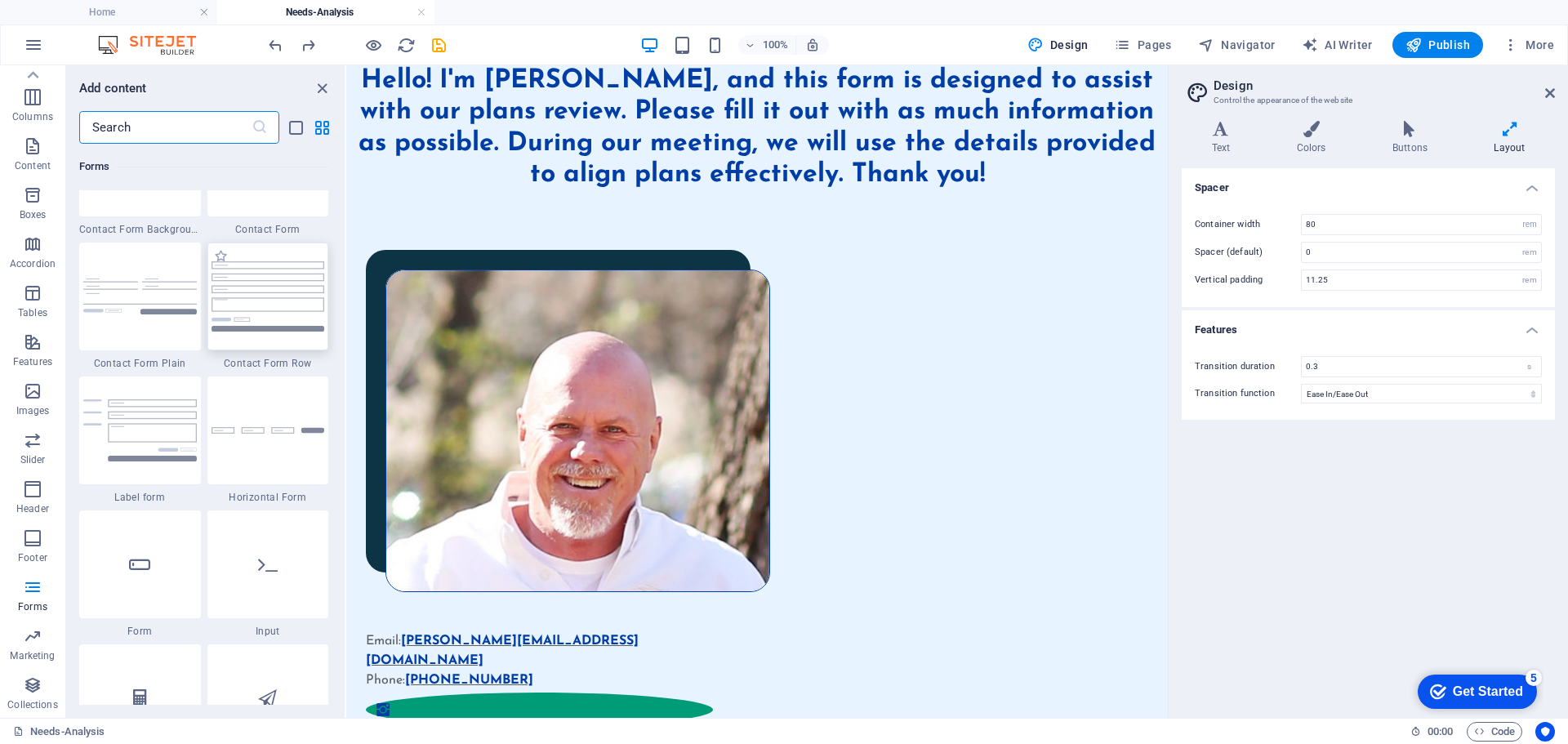
click at [270, 303] on img at bounding box center [268, 295] width 113 height 69
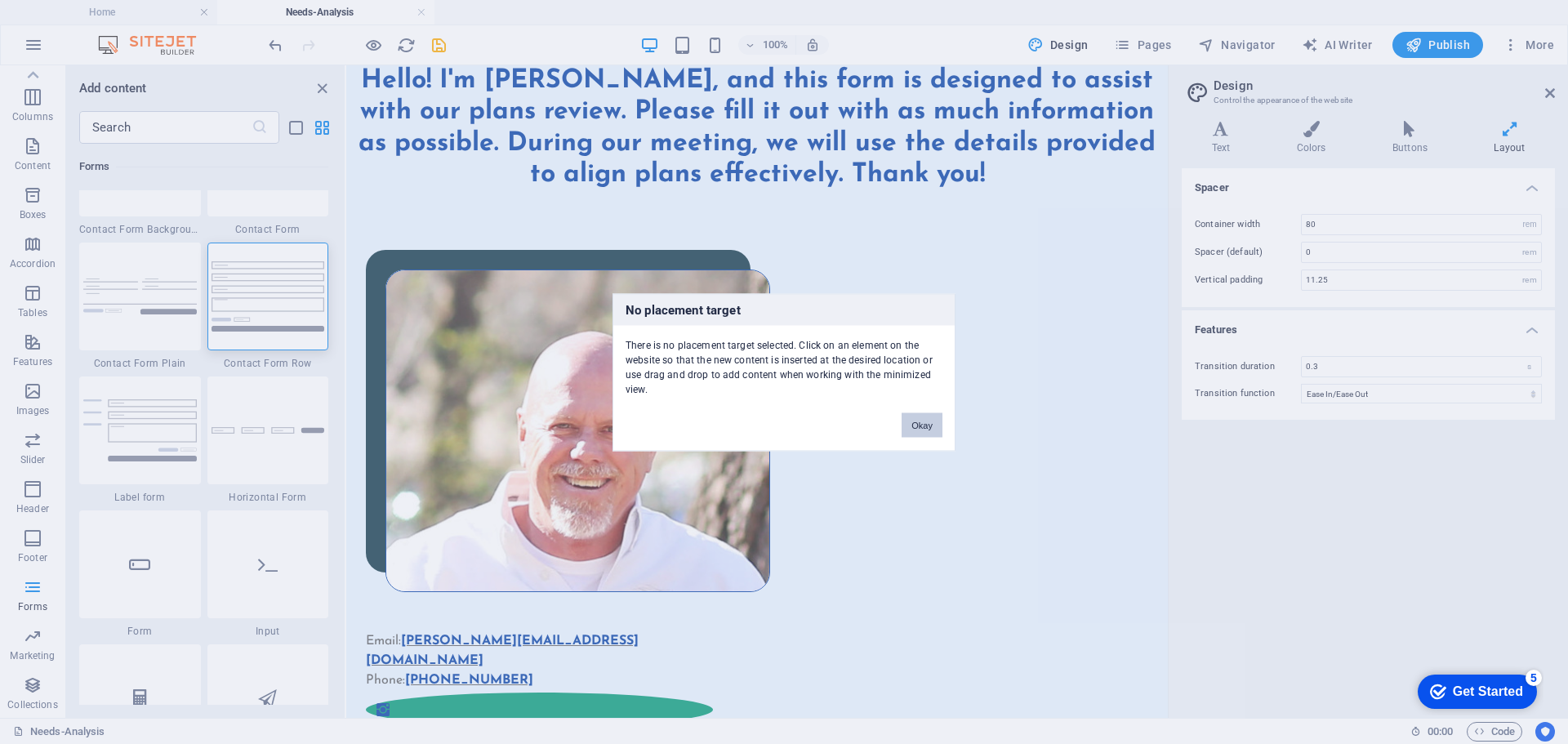
click at [930, 414] on button "Okay" at bounding box center [921, 424] width 40 height 24
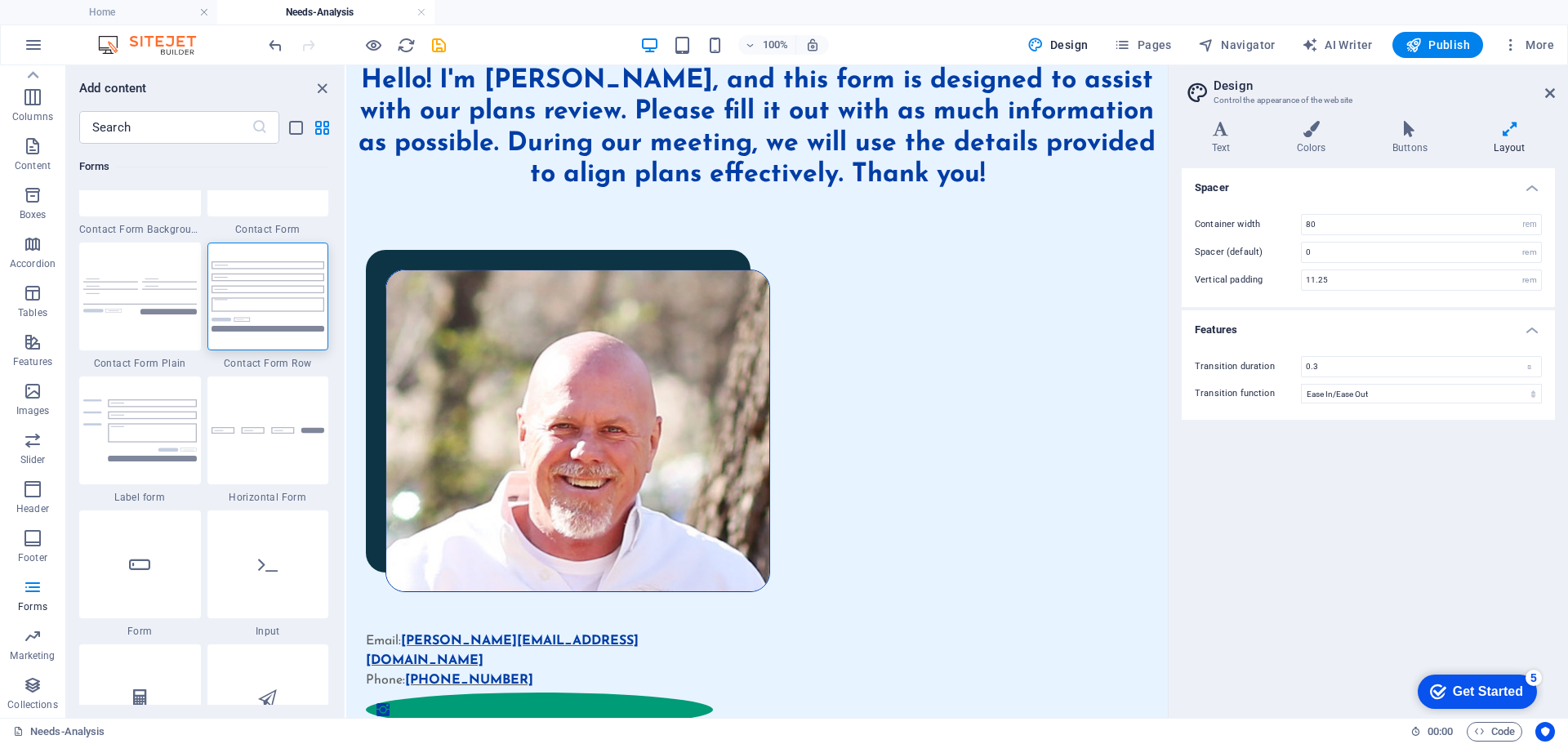
click at [516, 611] on html "Skip to main content Hello! I'm [PERSON_NAME], and this form is designed to ass…" at bounding box center [757, 461] width 821 height 792
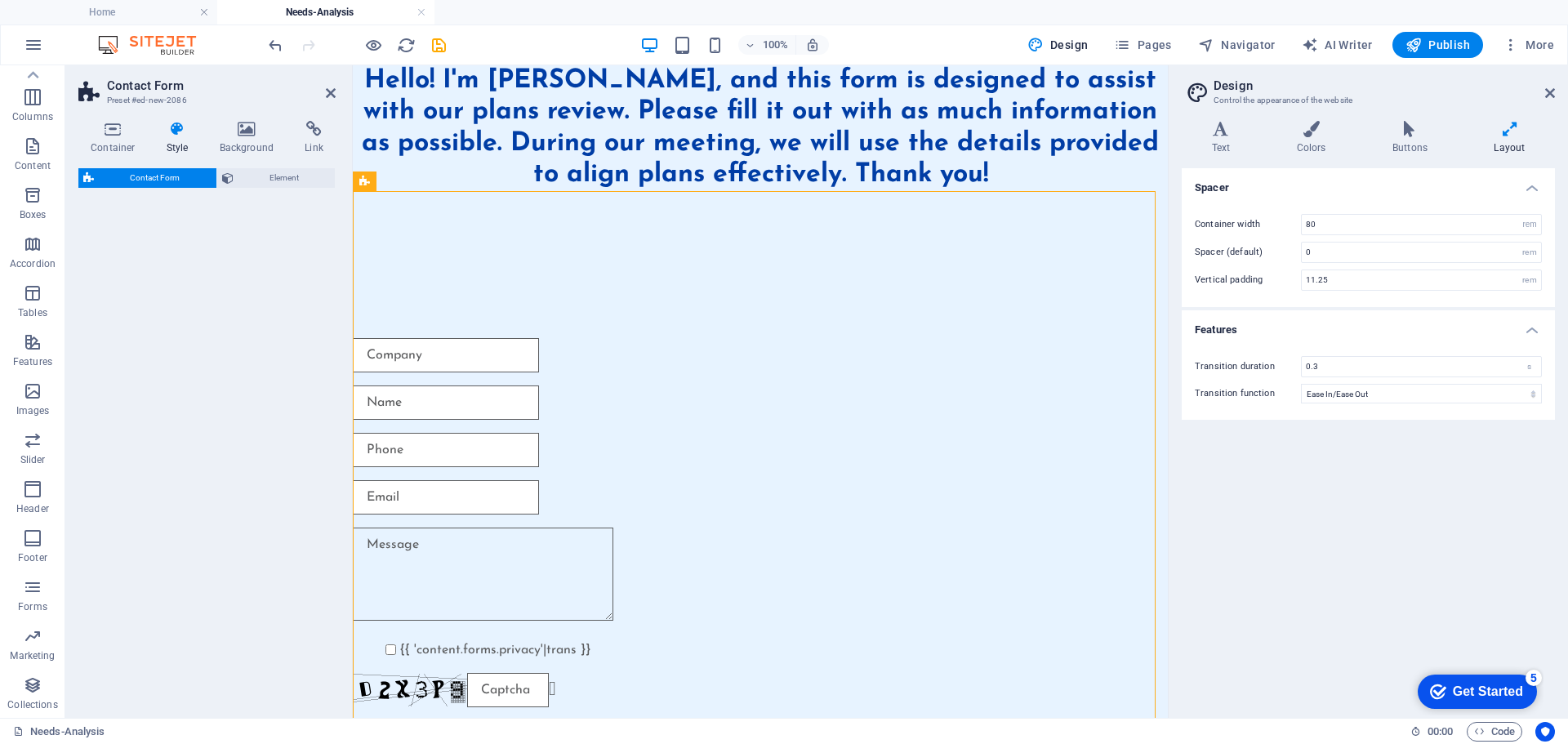
select select "rem"
select select "preset-contact-form-v3-row"
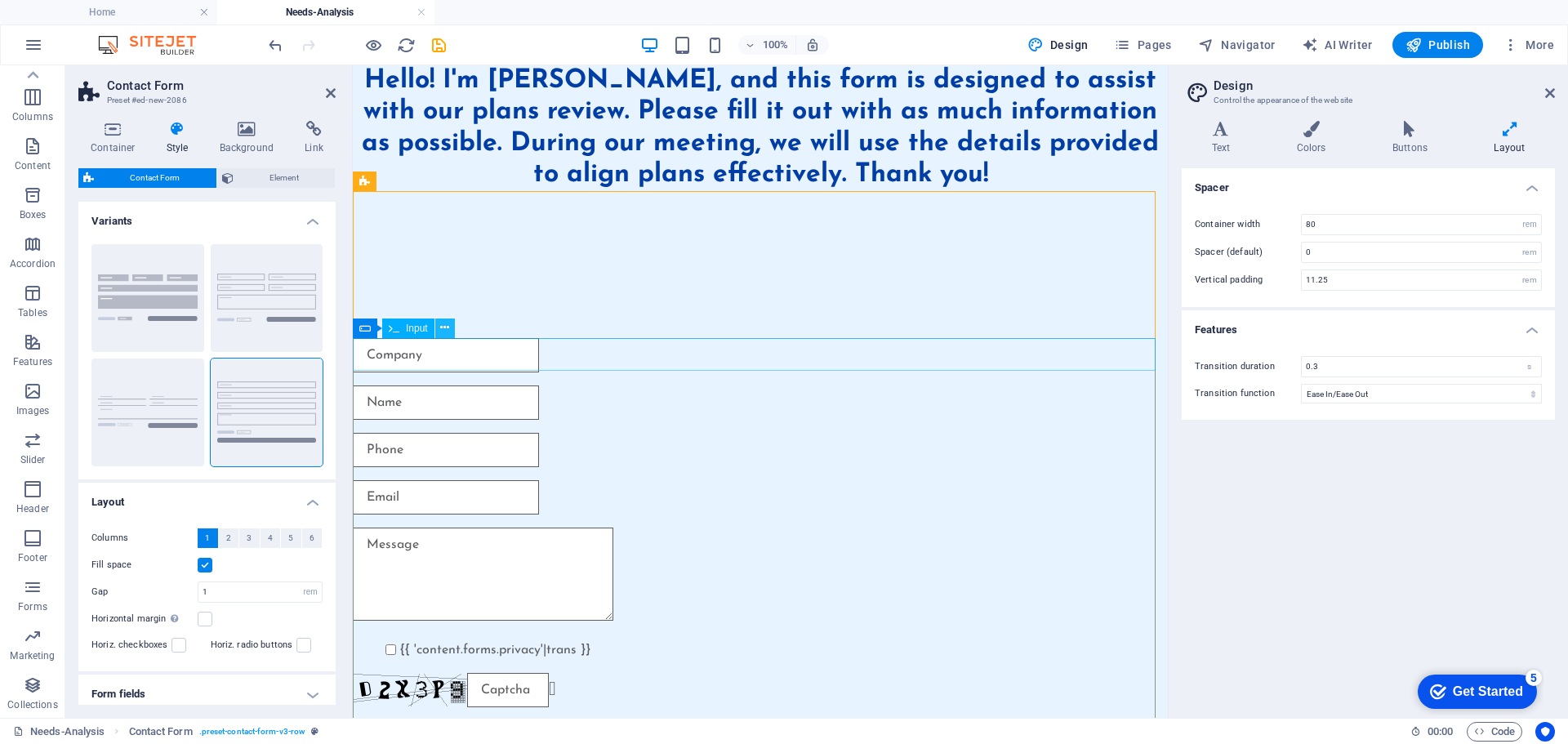
click at [447, 319] on icon at bounding box center [444, 328] width 9 height 17
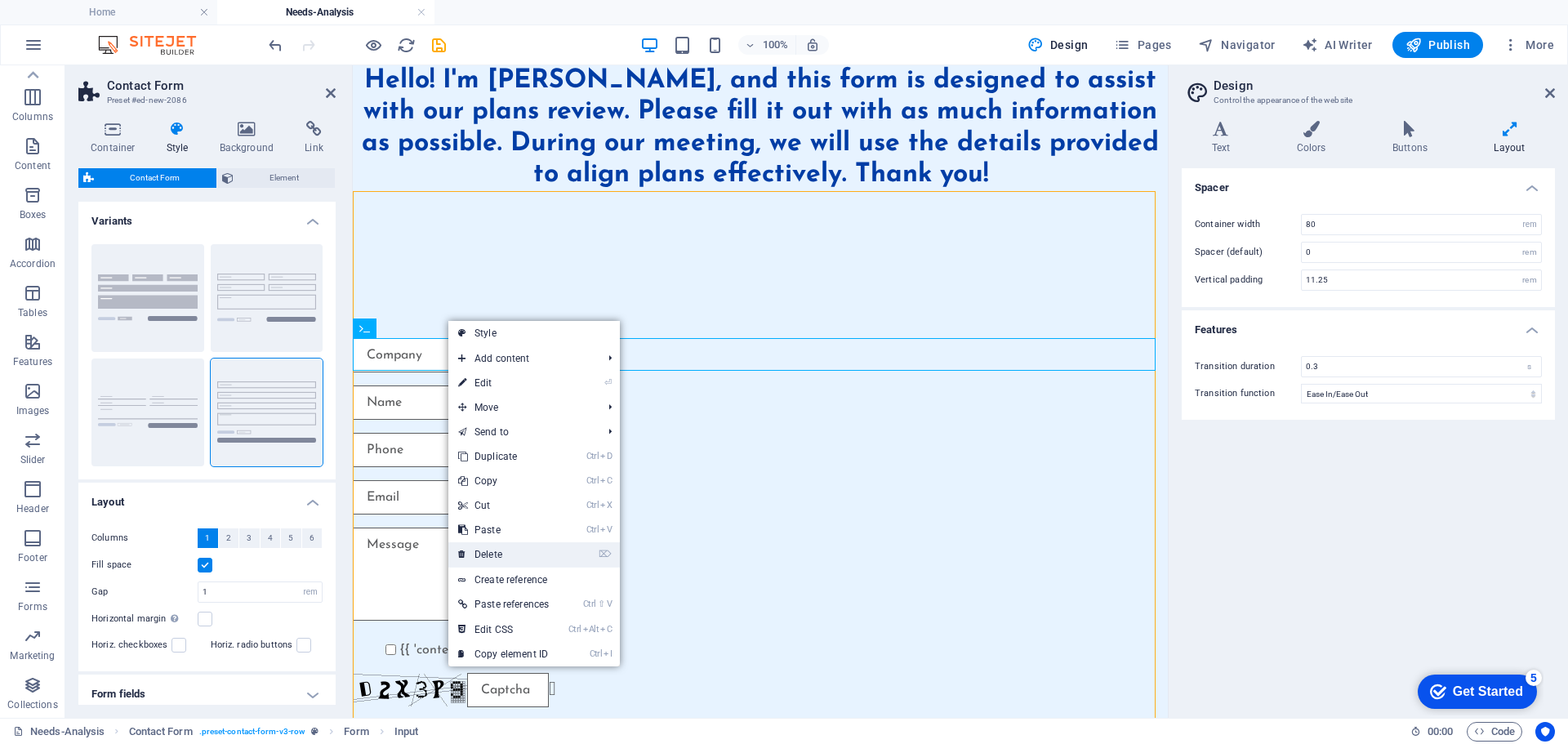
click at [486, 553] on link "⌦ Delete" at bounding box center [503, 554] width 110 height 24
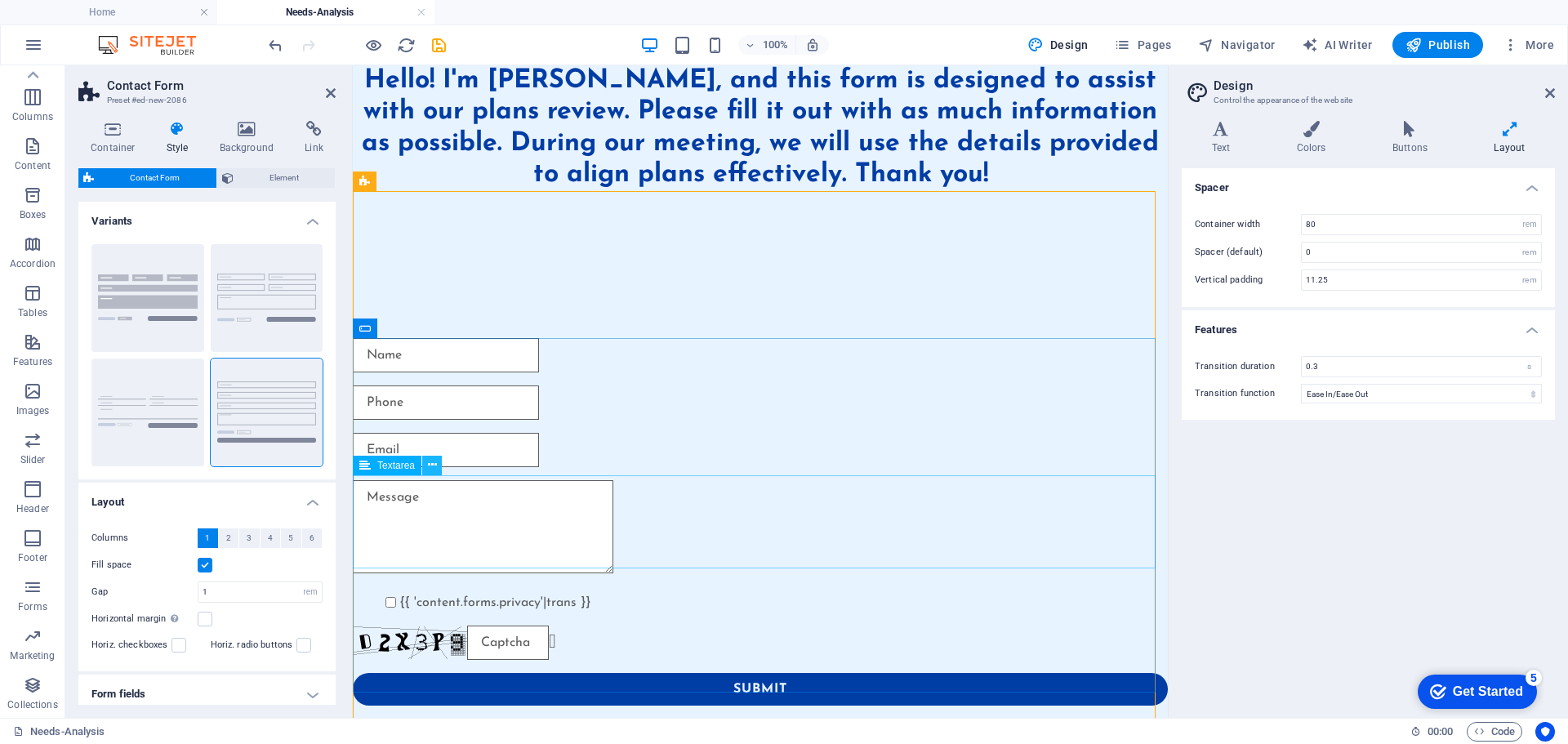
click at [433, 463] on icon at bounding box center [433, 465] width 9 height 17
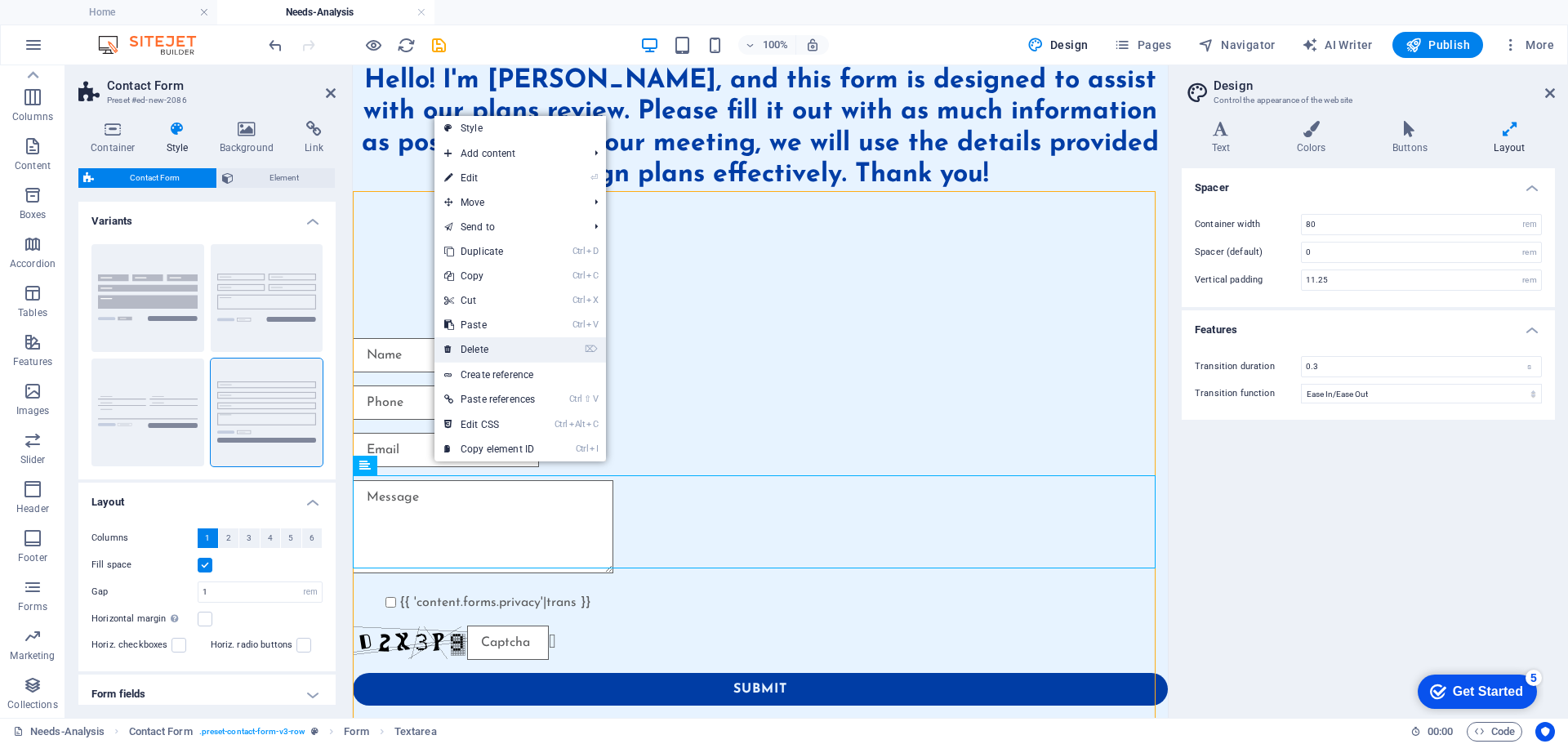
click at [483, 347] on link "⌦ Delete" at bounding box center [489, 349] width 110 height 24
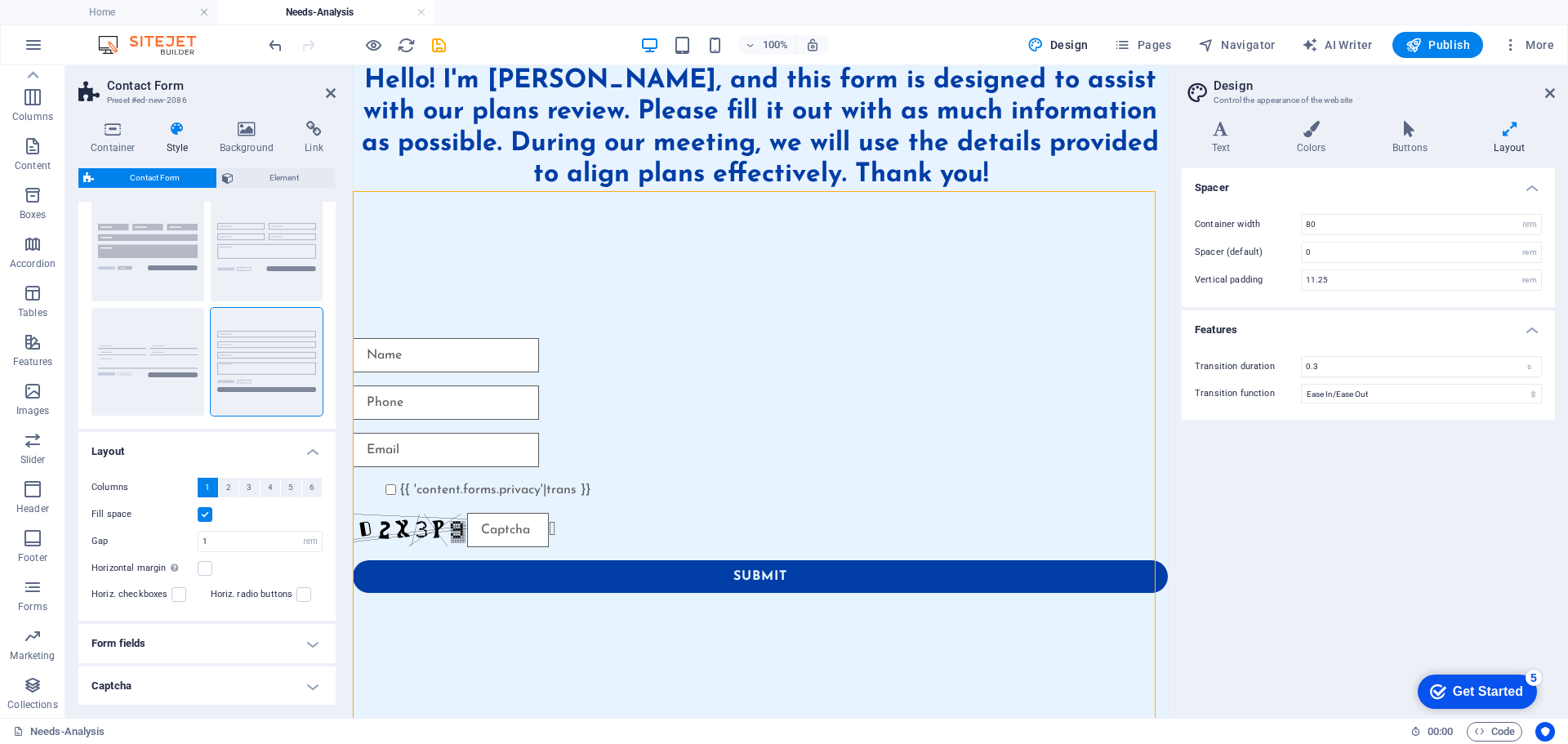
scroll to position [0, 0]
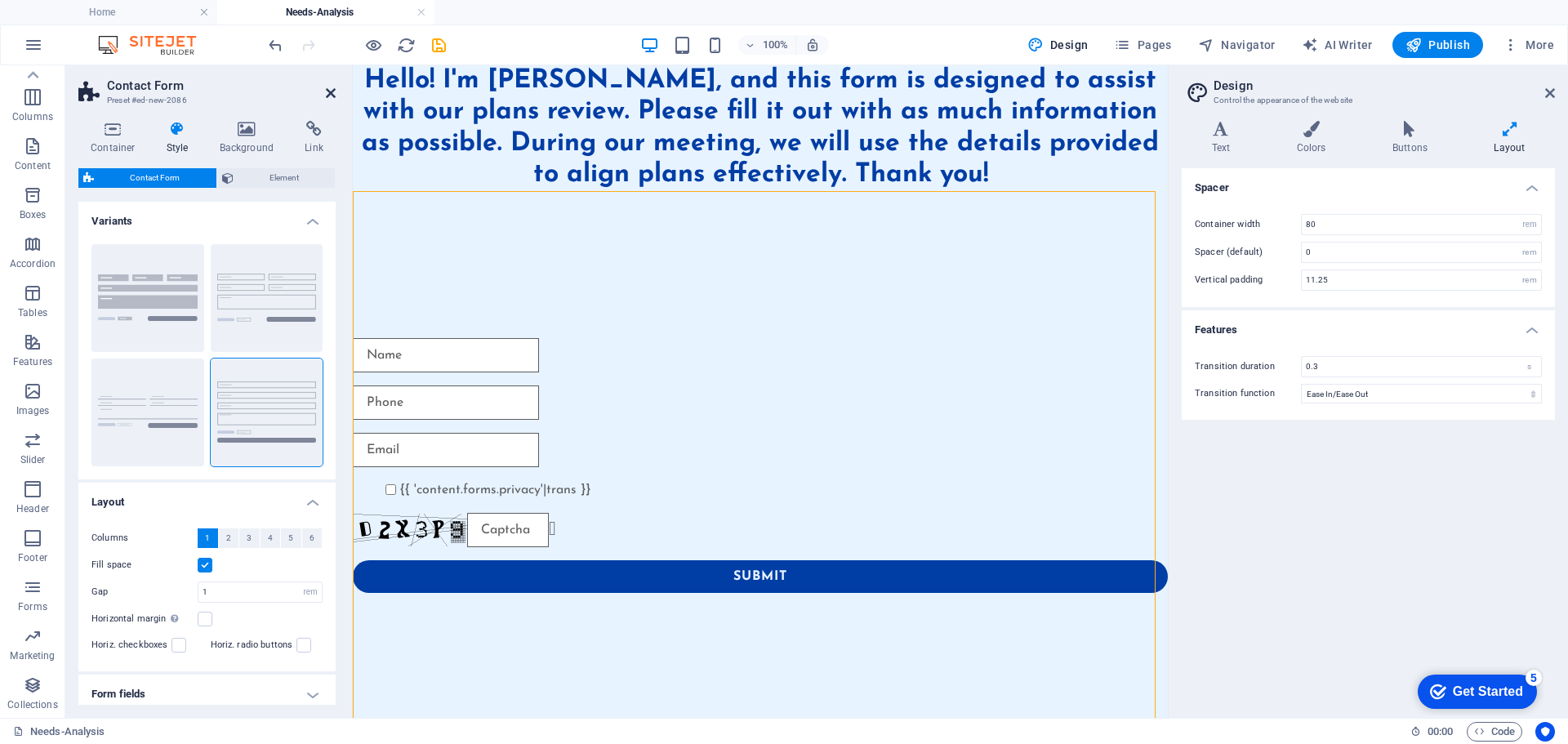
click at [330, 91] on icon at bounding box center [330, 92] width 10 height 13
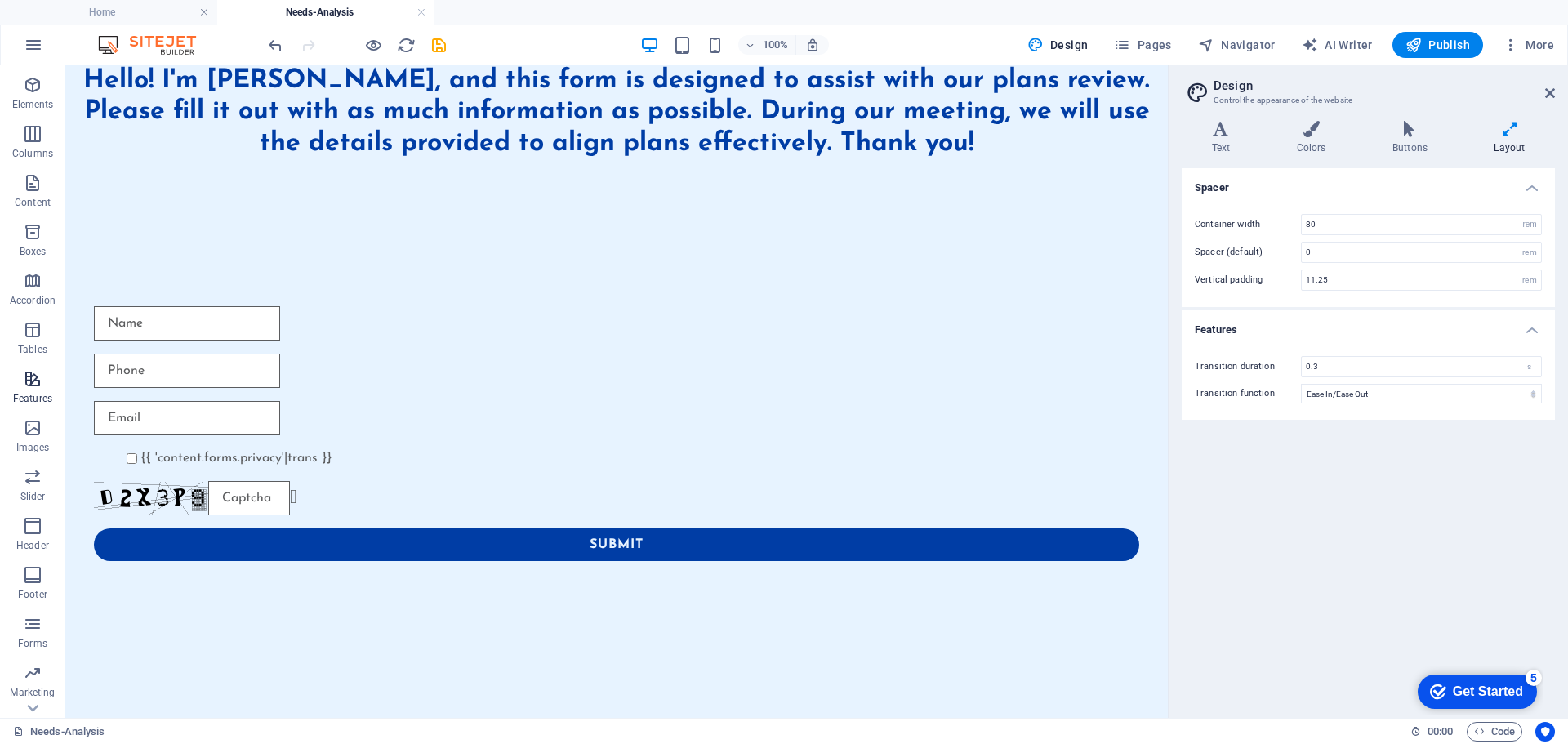
scroll to position [83, 0]
click at [30, 576] on button "Forms" at bounding box center [32, 595] width 66 height 49
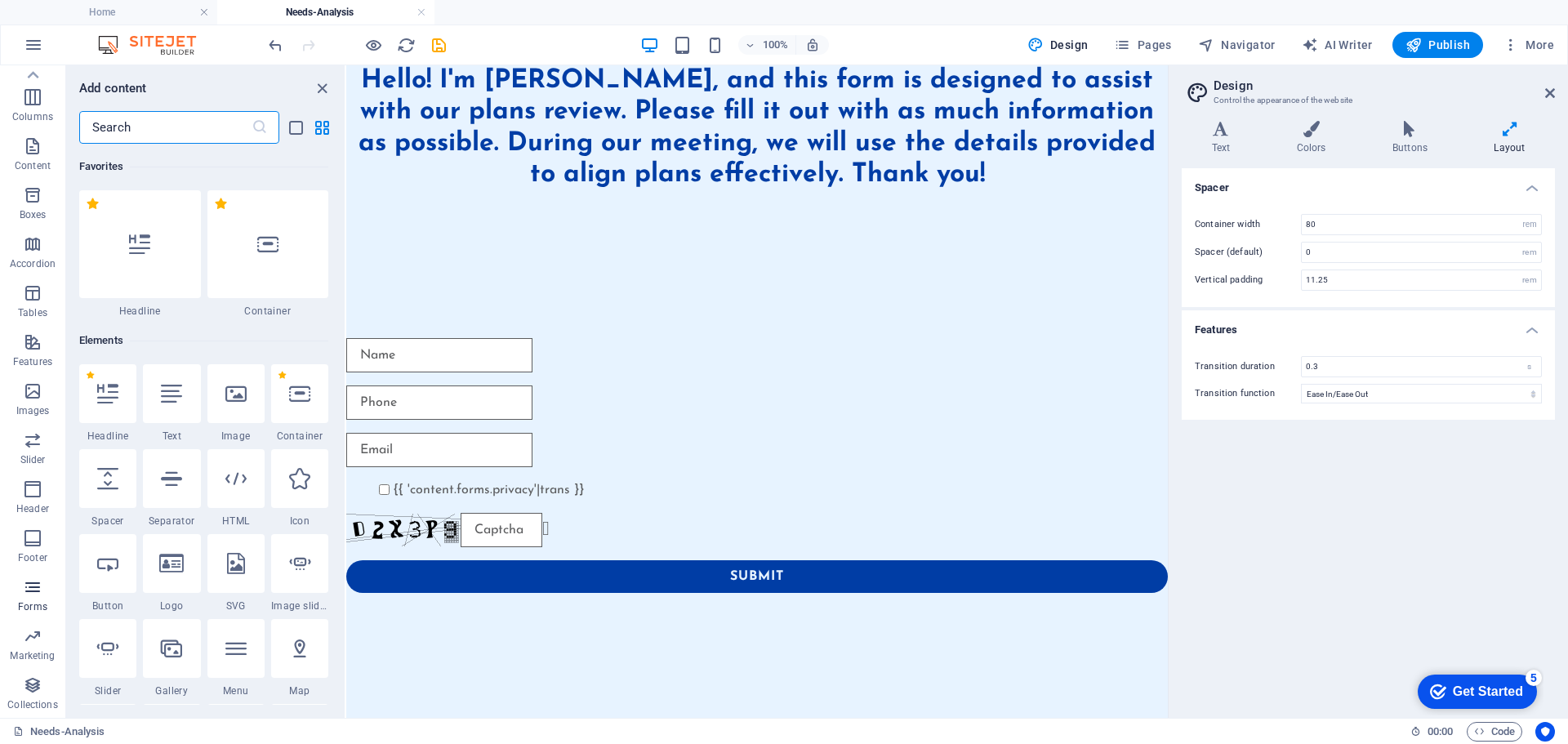
scroll to position [11920, 0]
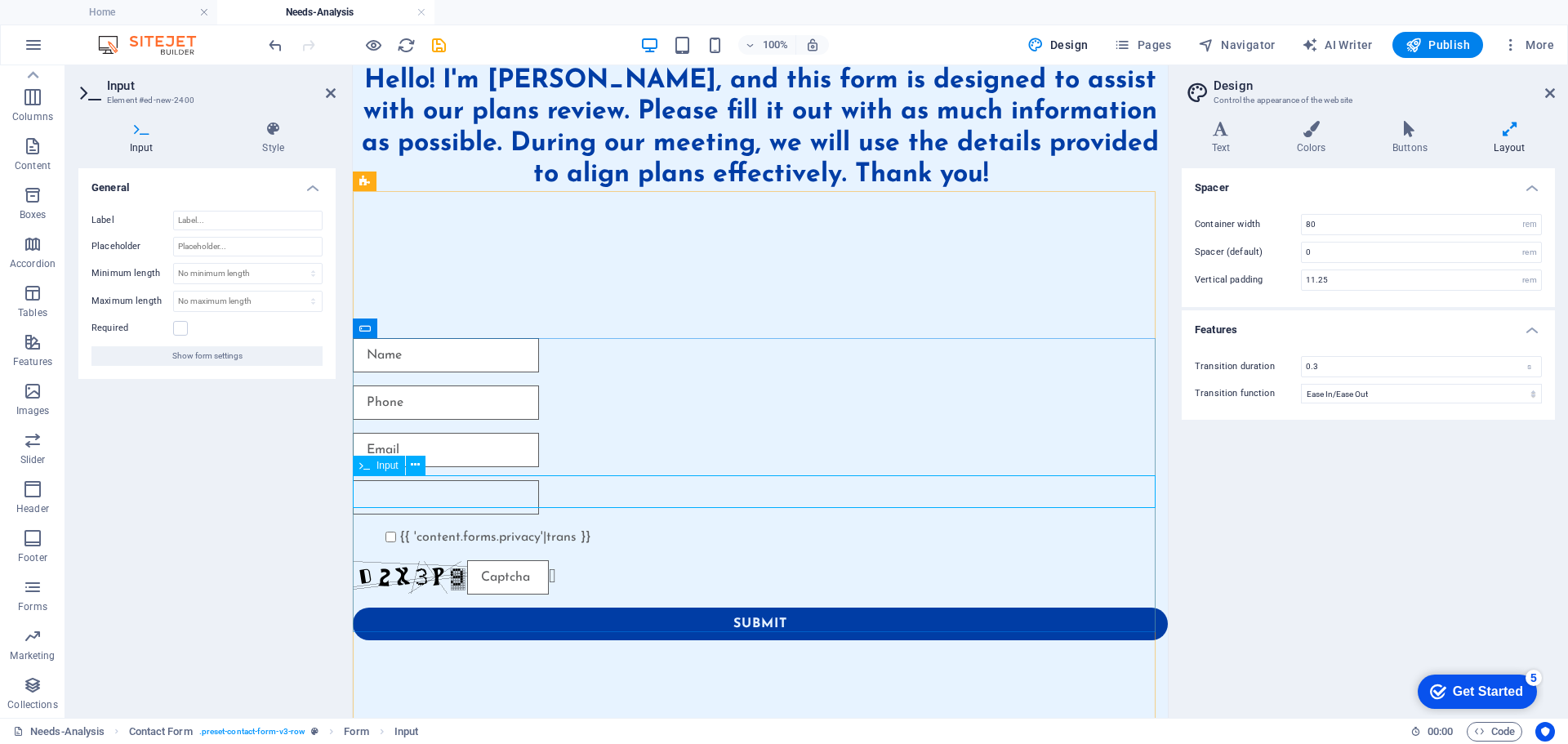
click at [407, 492] on input "text" at bounding box center [445, 497] width 186 height 34
click at [209, 215] on input "Label" at bounding box center [248, 221] width 149 height 20
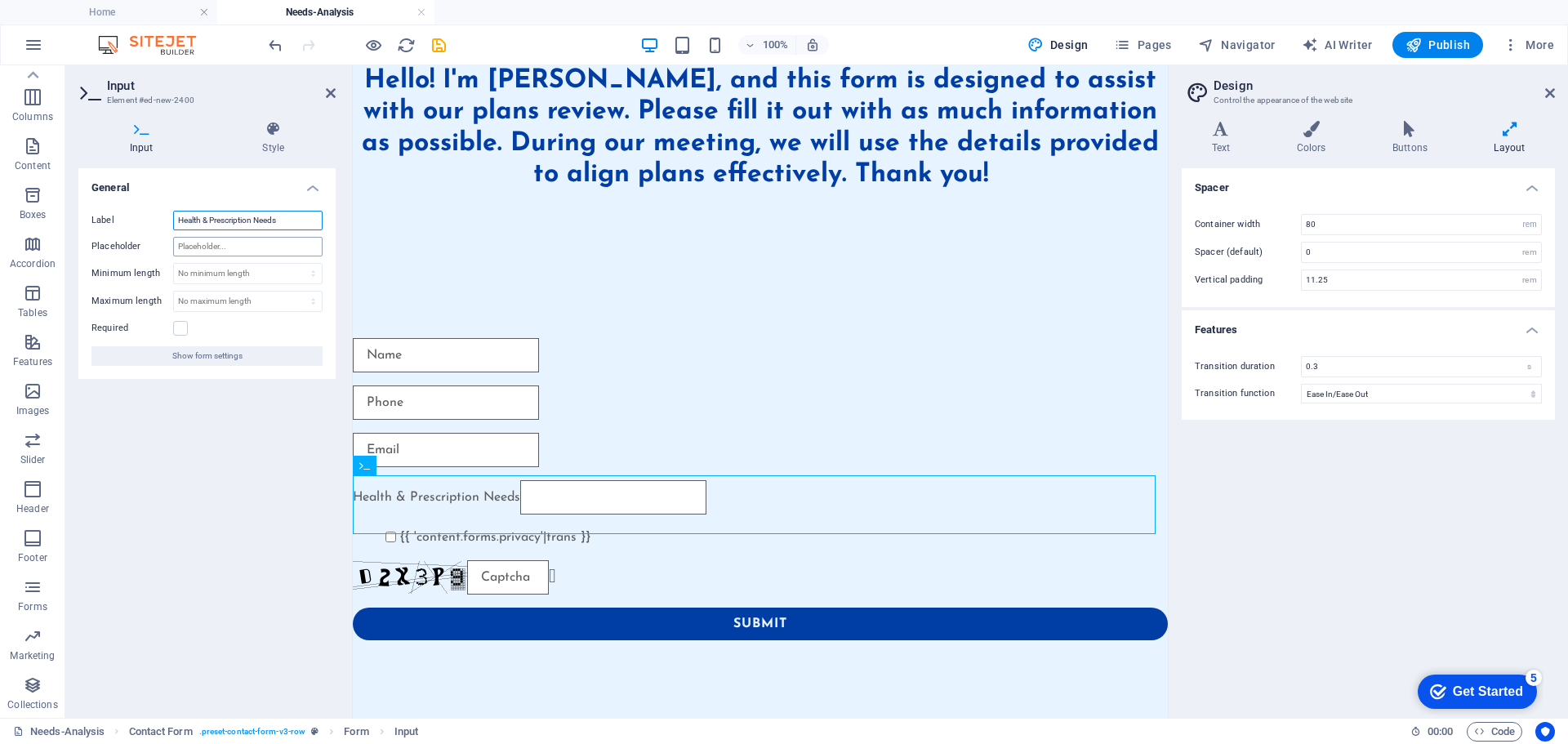
type input "Health & Prescription Needs"
click at [235, 243] on input "Placeholder" at bounding box center [248, 247] width 149 height 20
paste input "Health & Prescription Needs"
click at [280, 216] on input "Health & Prescription Needs" at bounding box center [248, 221] width 149 height 20
drag, startPoint x: 213, startPoint y: 246, endPoint x: 145, endPoint y: 249, distance: 68.1
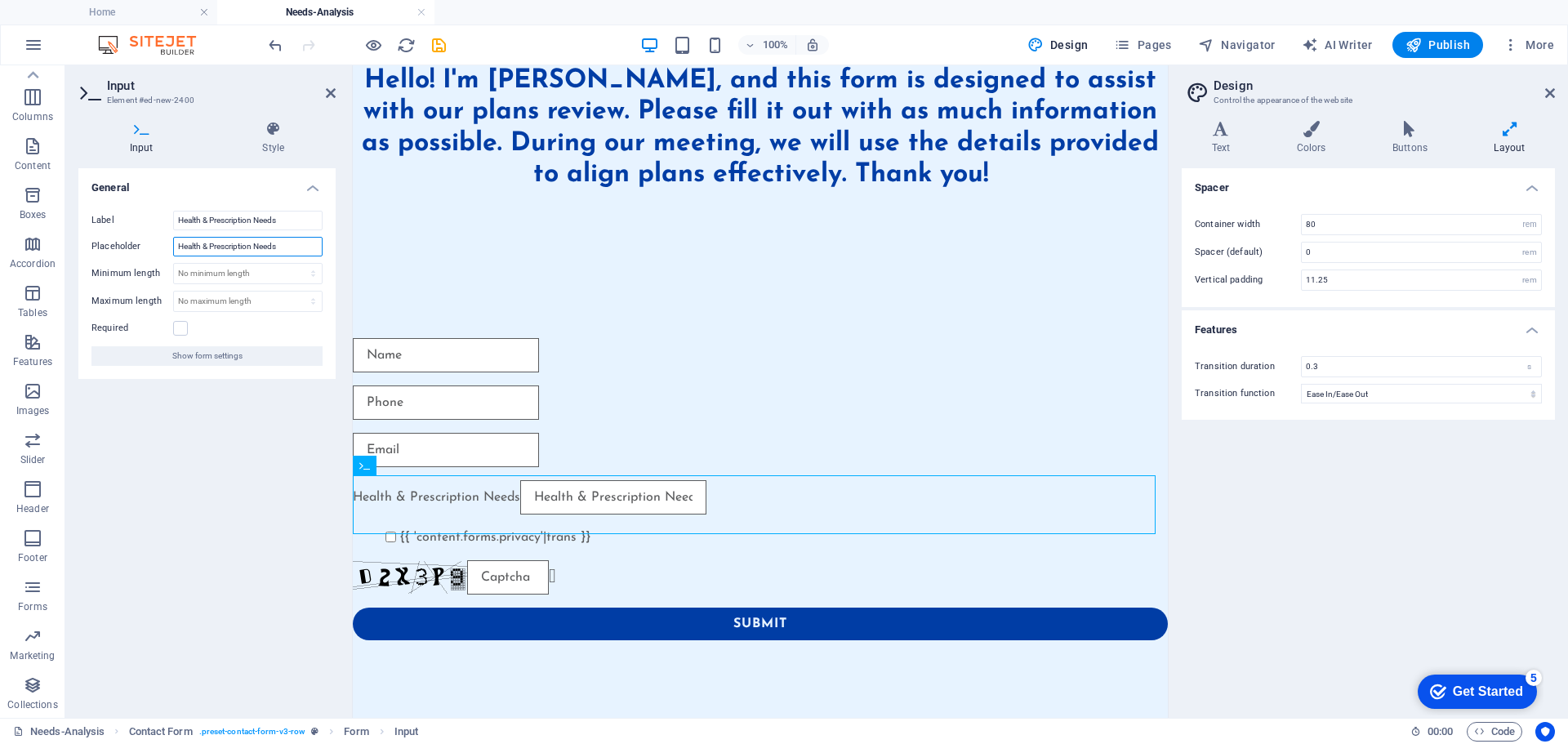
click at [145, 249] on div "Placeholder Health & Prescription Needs" at bounding box center [206, 247] width 231 height 20
type input "Prescription Needs"
click at [205, 352] on span "Show form settings" at bounding box center [207, 356] width 70 height 20
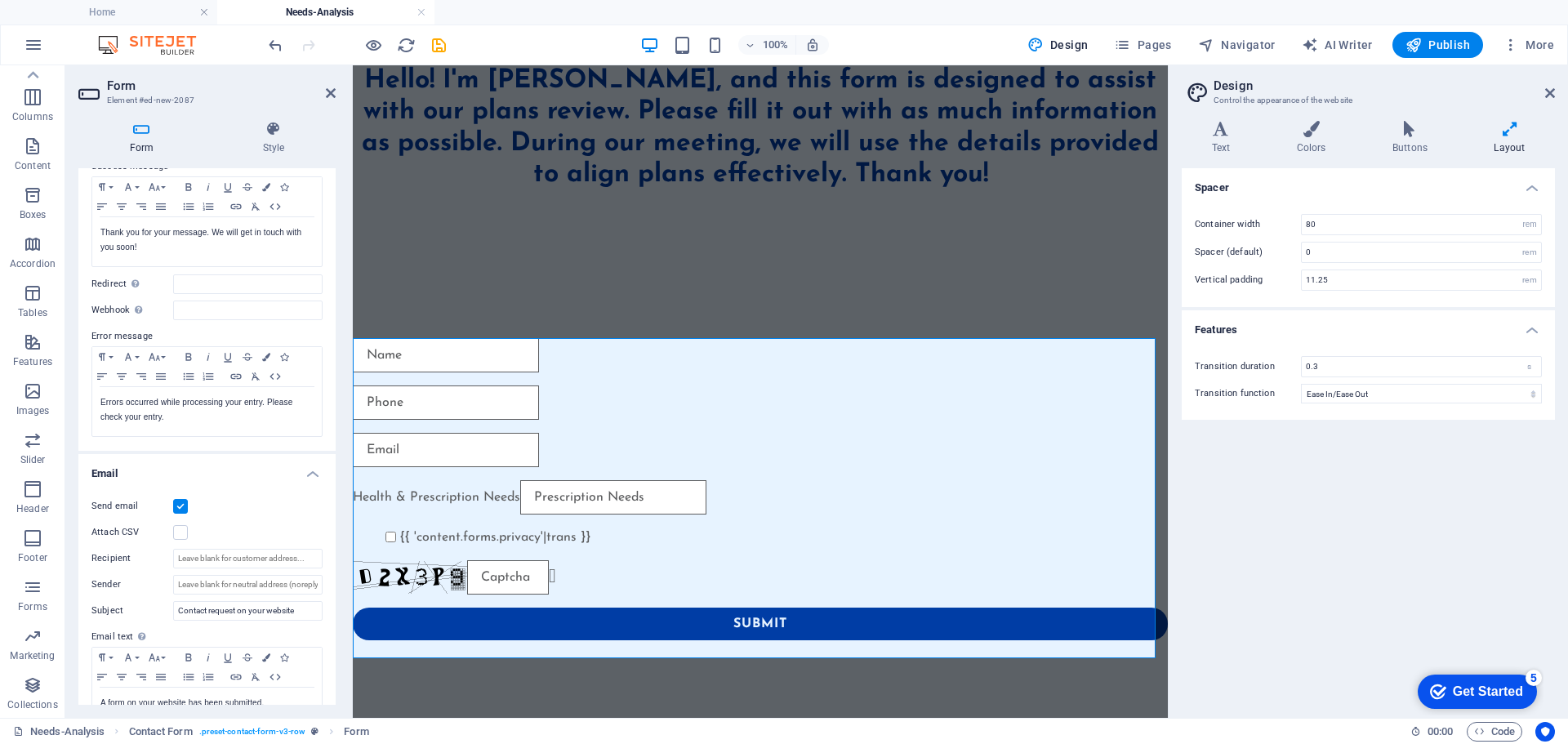
scroll to position [0, 0]
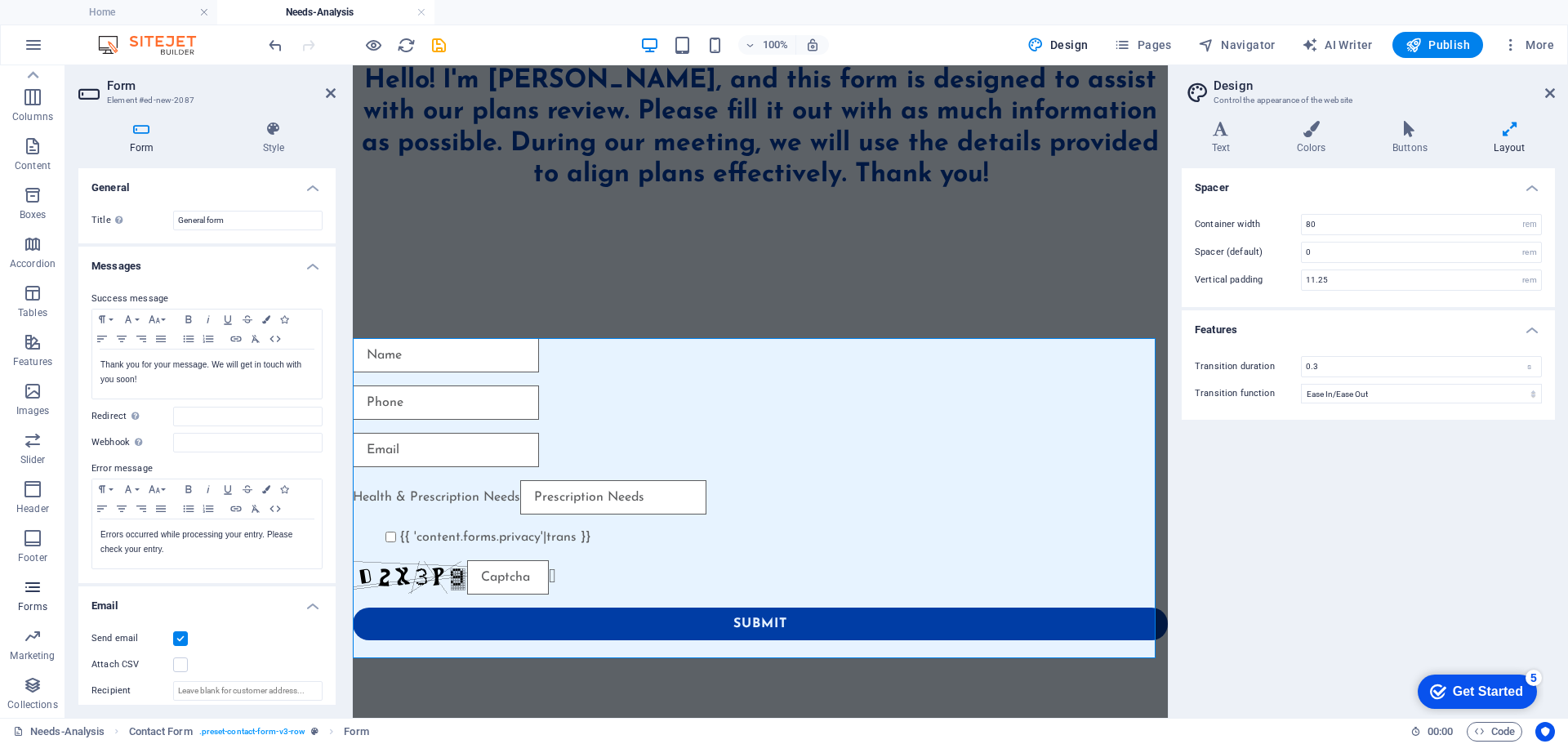
click at [27, 590] on icon "button" at bounding box center [32, 587] width 20 height 20
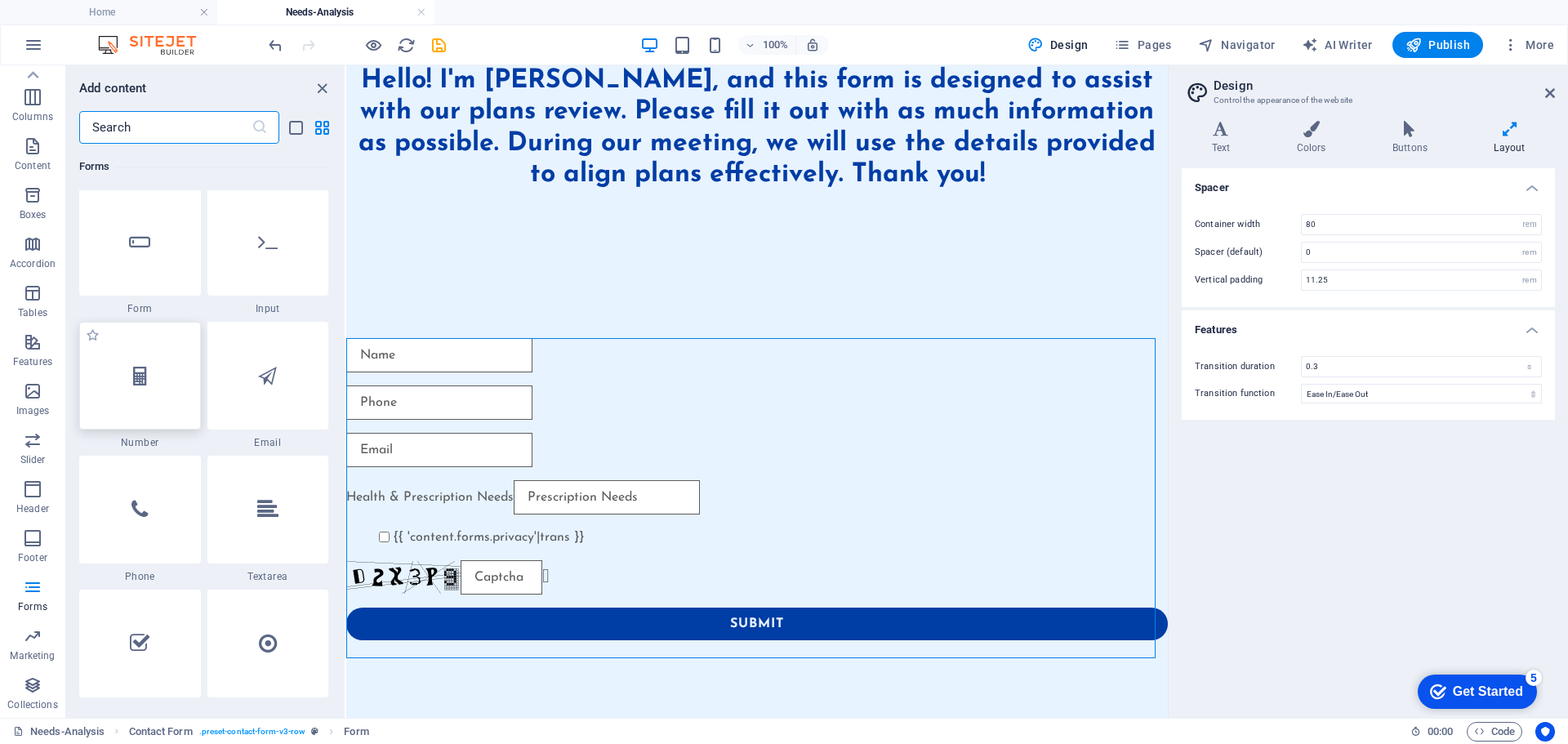
scroll to position [12329, 0]
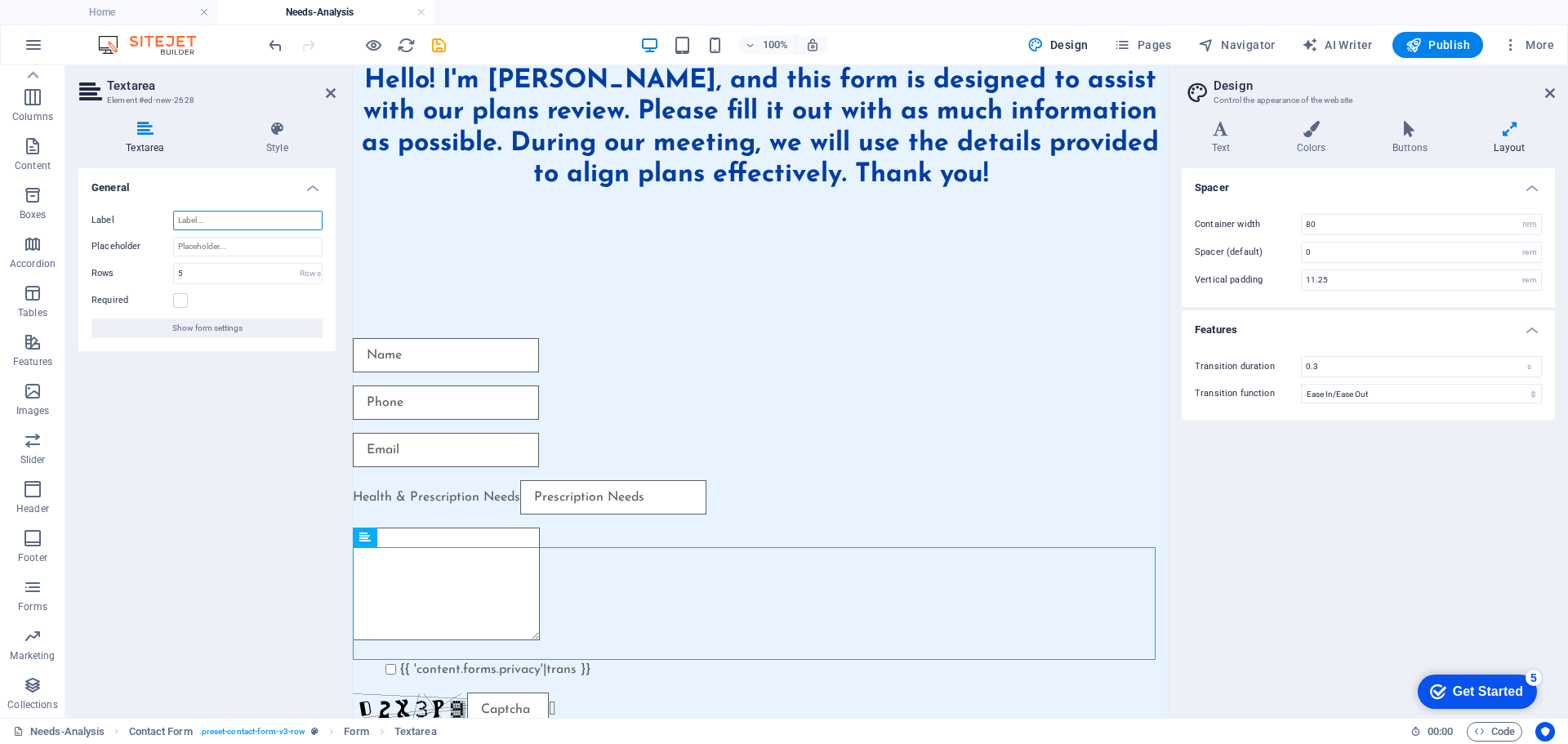
click at [210, 216] on input "Label" at bounding box center [248, 221] width 149 height 20
paste input "Health & Prescription Needs"
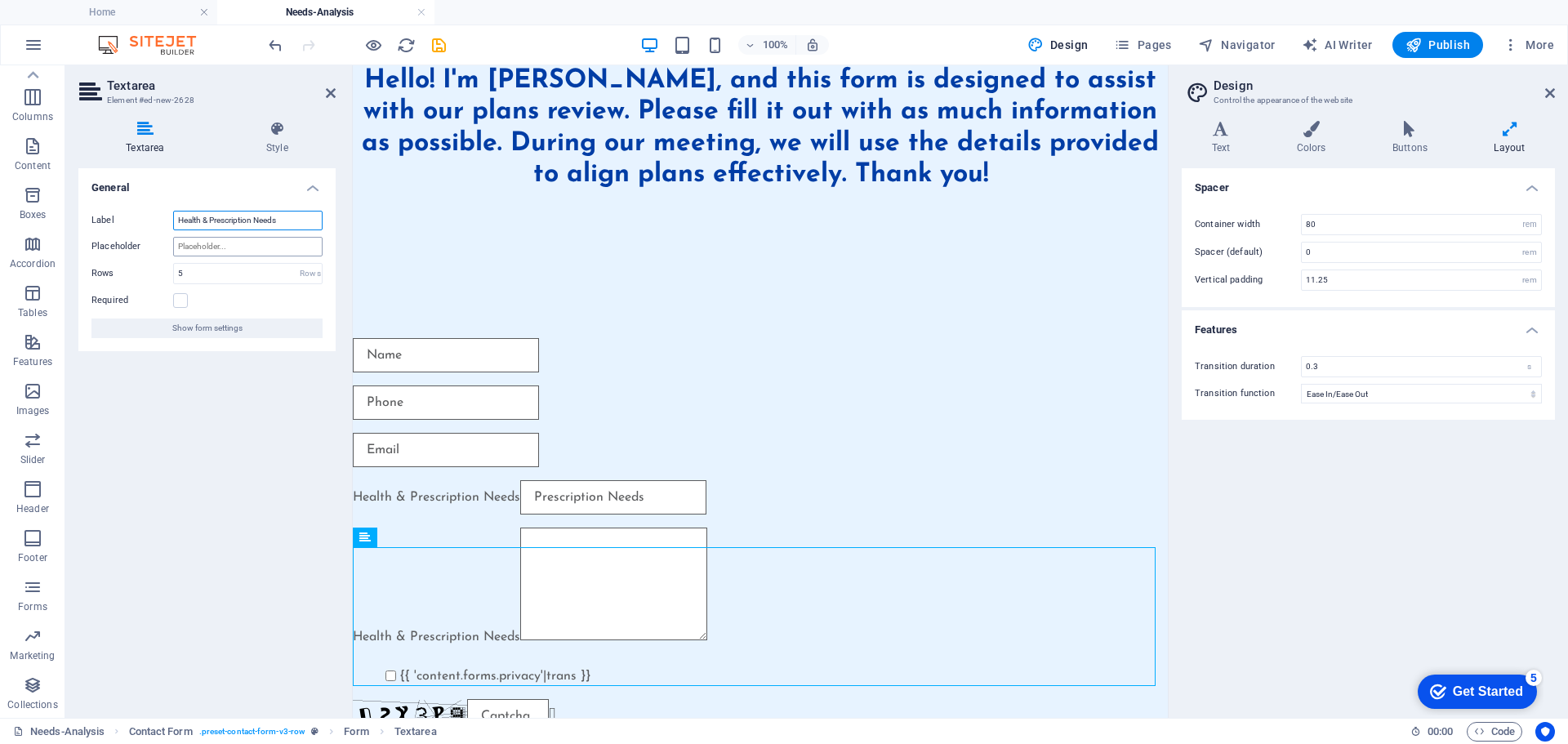
type input "Health & Prescription Needs"
click at [212, 246] on input "Placeholder" at bounding box center [248, 247] width 149 height 20
click at [195, 243] on input "List of Prescriptions" at bounding box center [248, 247] width 149 height 20
click at [252, 503] on div "General Label Health & Prescription Needs Placeholder List your current prescri…" at bounding box center [206, 436] width 258 height 537
click at [193, 248] on input "List your current prescriptions" at bounding box center [248, 247] width 149 height 20
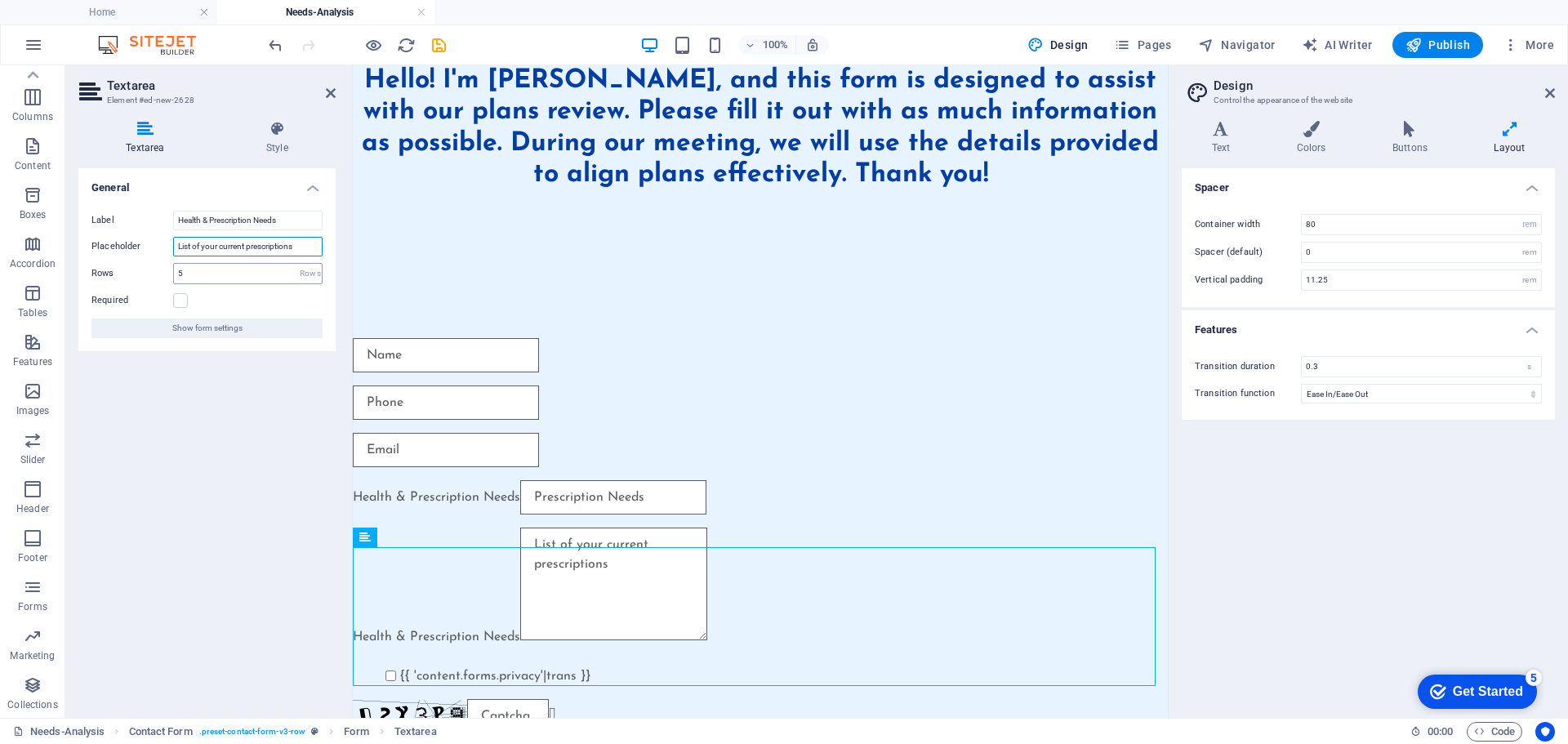
type input "List of your current prescriptions"
drag, startPoint x: 213, startPoint y: 270, endPoint x: 127, endPoint y: 269, distance: 86.0
click at [127, 269] on div "Rows 5 Rows" at bounding box center [206, 274] width 231 height 22
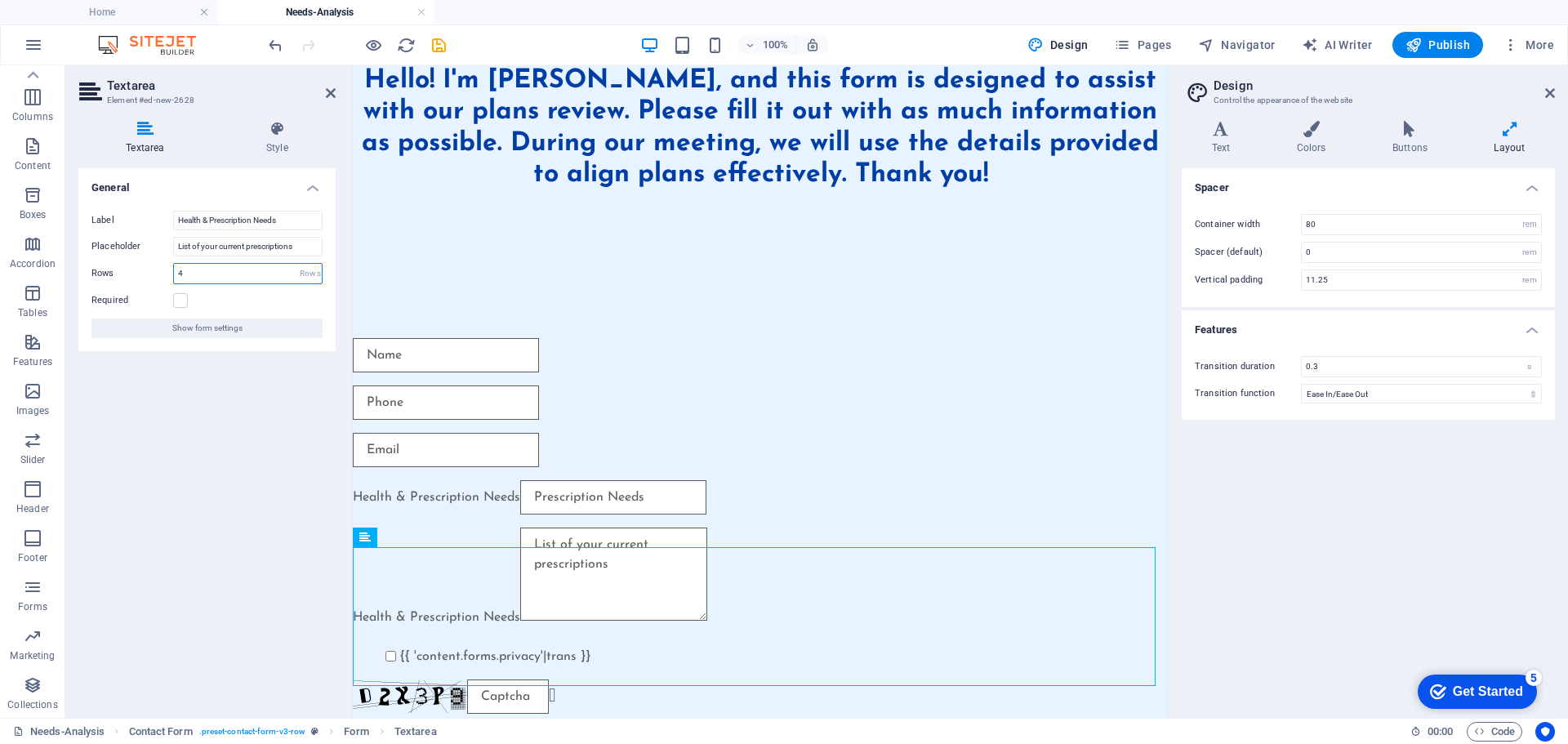
type input "4"
click at [138, 289] on div "Label Health & Prescription Needs Placeholder List of your current prescription…" at bounding box center [206, 274] width 258 height 153
click at [29, 592] on icon "button" at bounding box center [32, 587] width 20 height 20
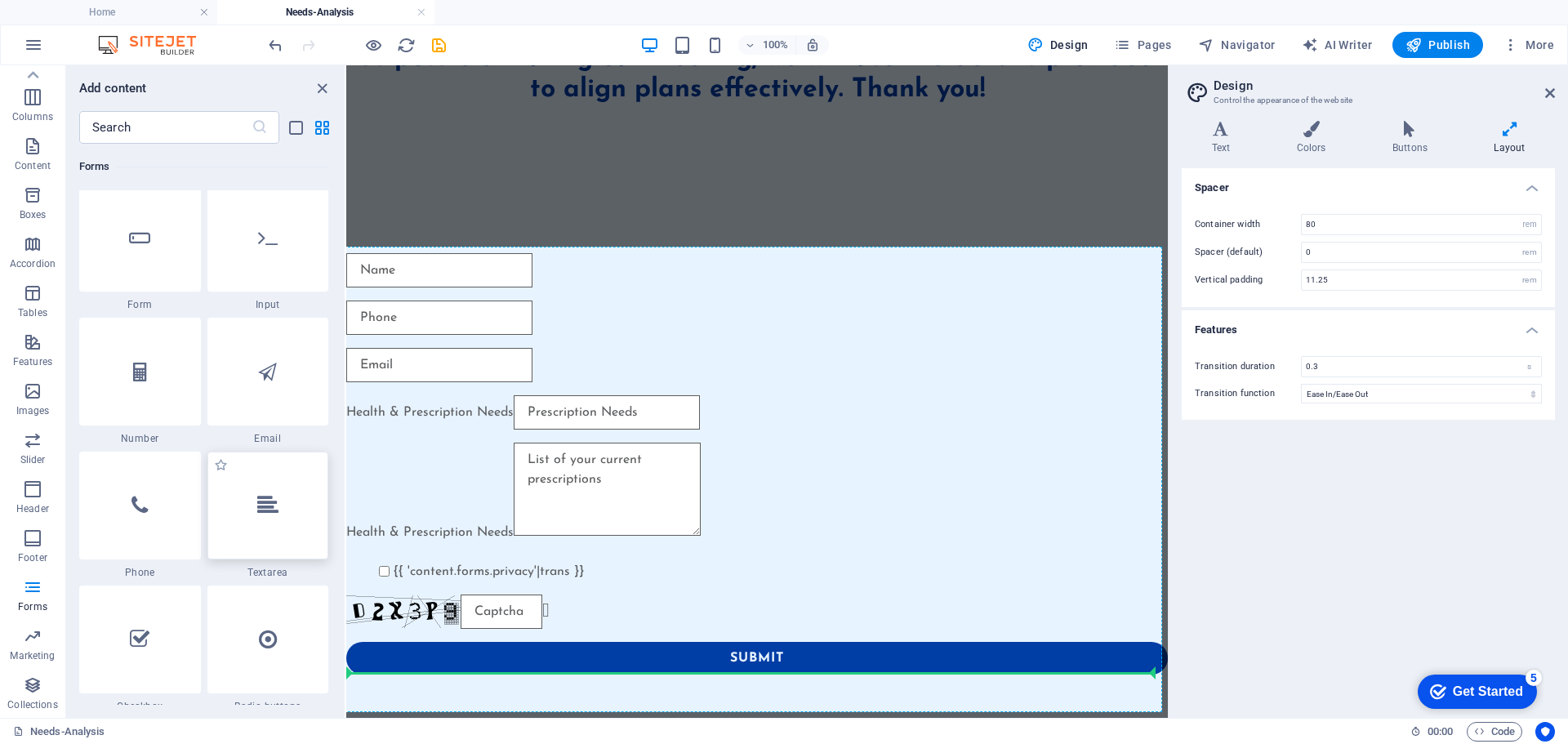
scroll to position [131, 0]
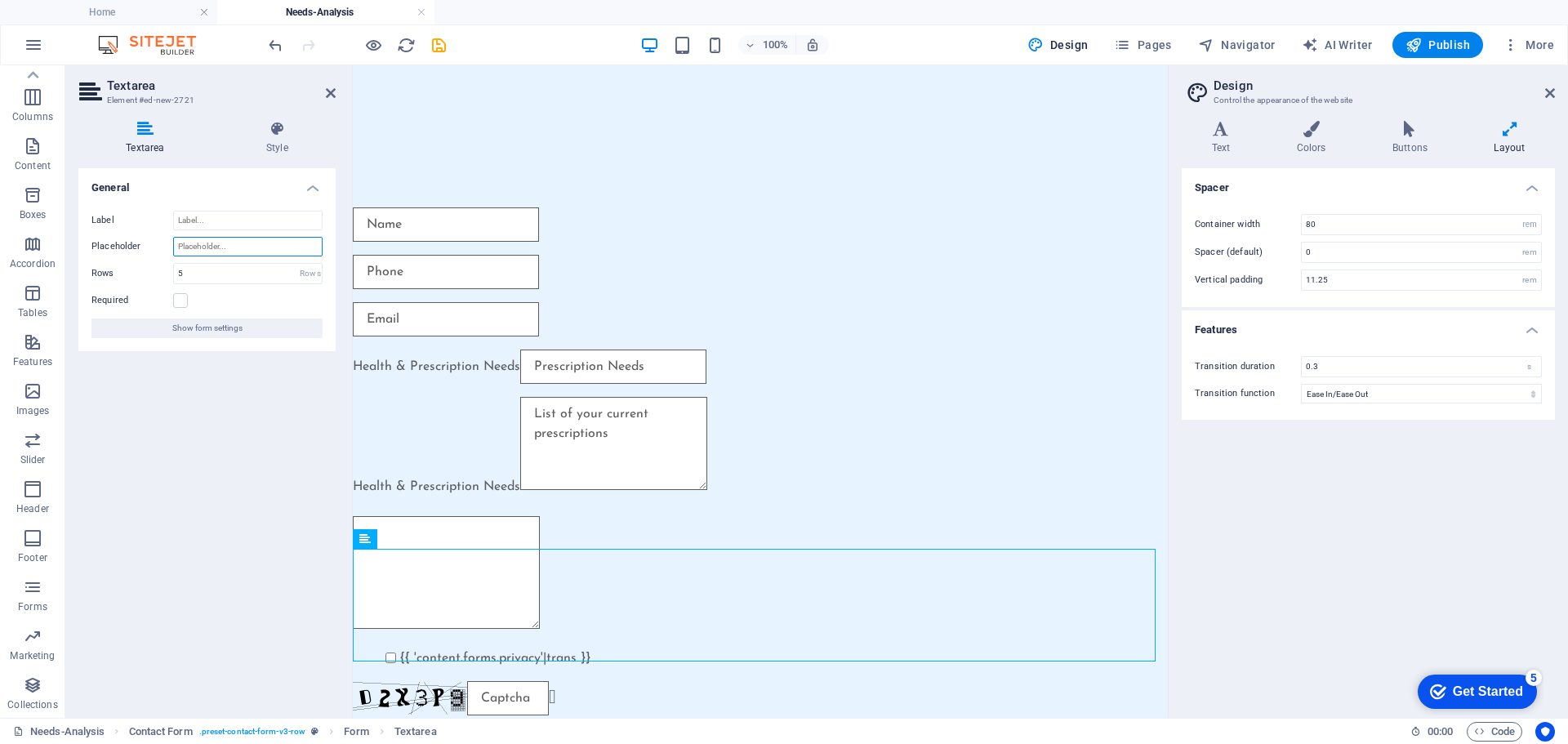
click at [201, 243] on input "Placeholder" at bounding box center [248, 247] width 149 height 20
paste input "List any doctors or specialists you want to keep"
type input "List any doctors or specialists you want to keep"
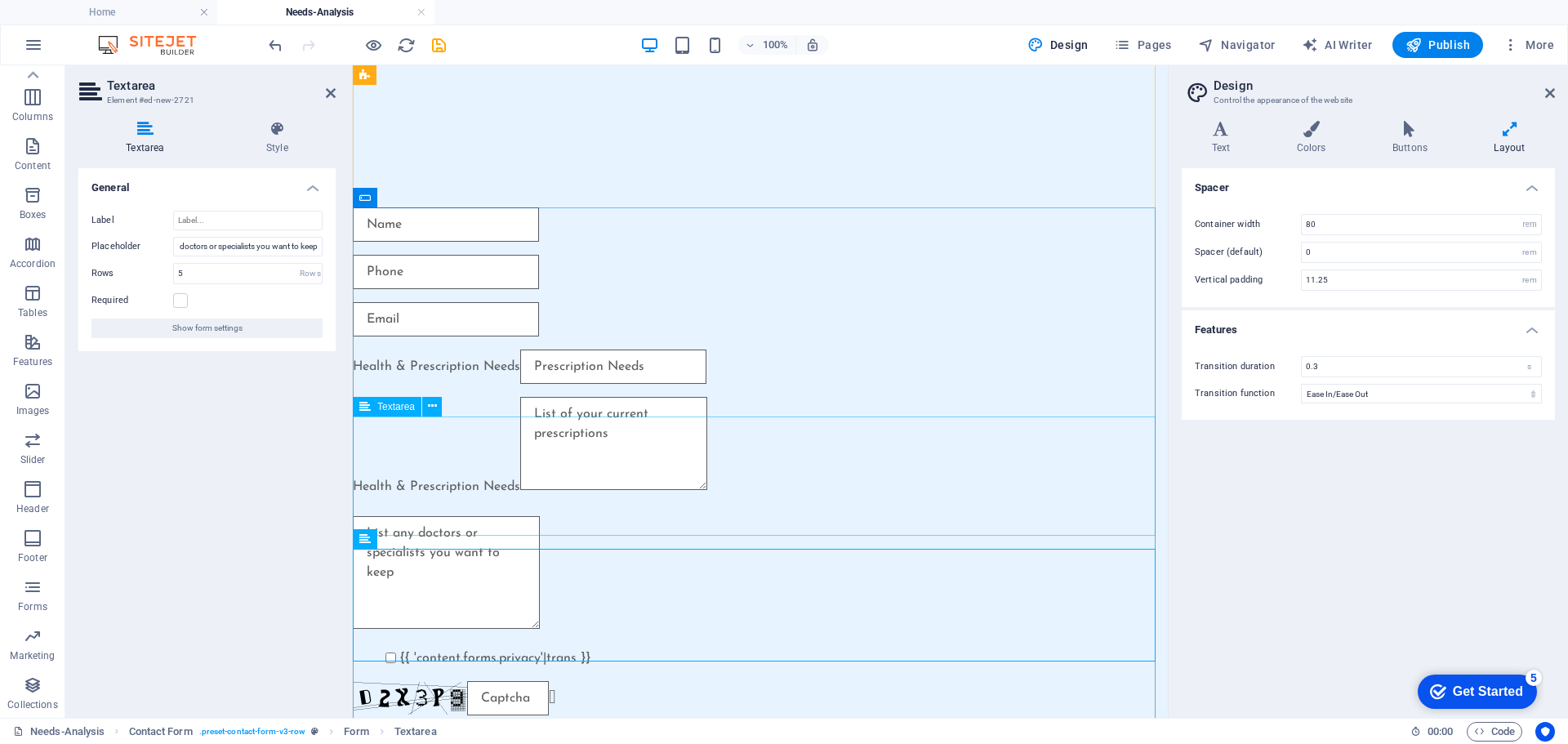
click at [451, 488] on div "Health & Prescription Needs" at bounding box center [760, 450] width 815 height 106
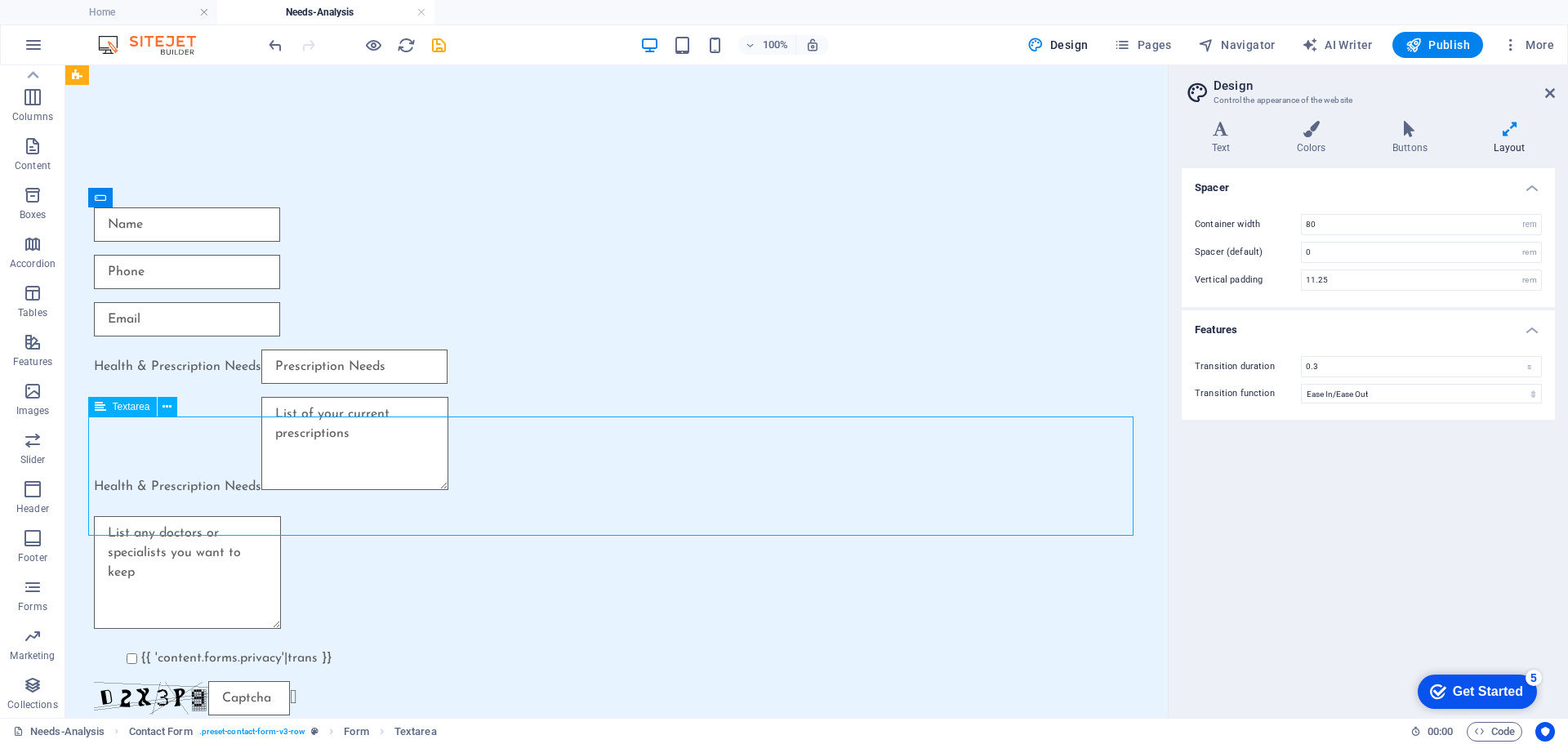
click at [397, 492] on div "Health & Prescription Needs" at bounding box center [617, 450] width 1045 height 106
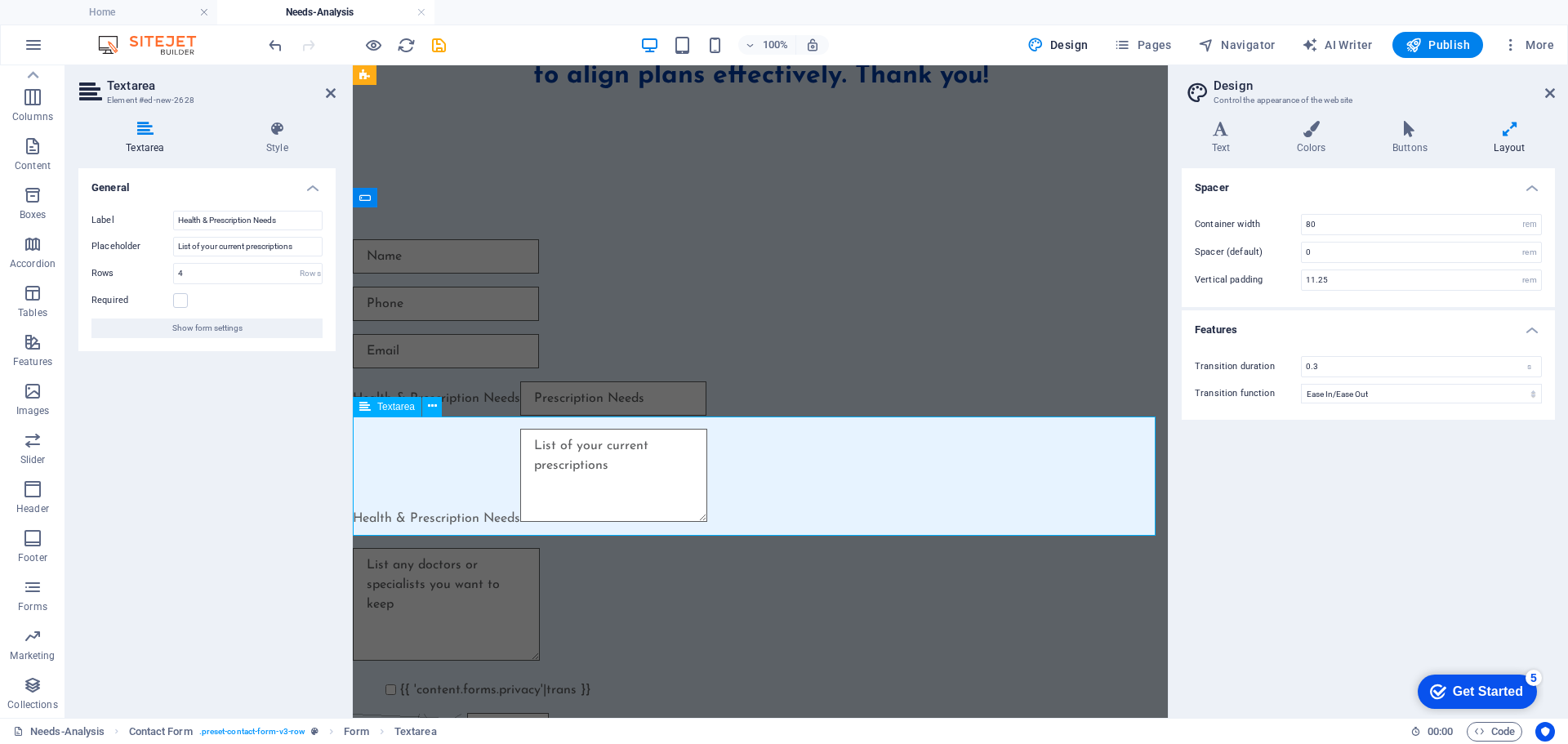
scroll to position [131, 0]
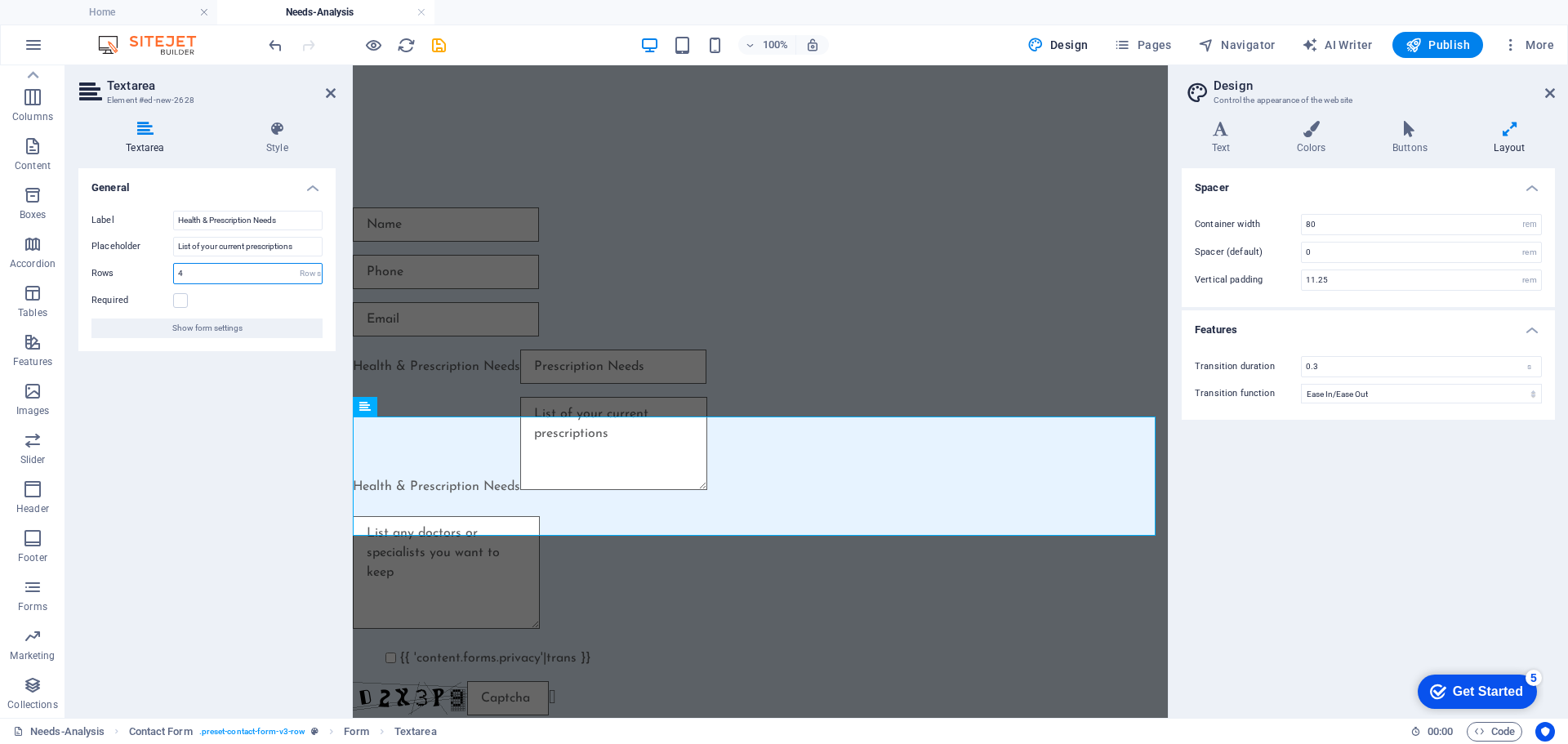
drag, startPoint x: 191, startPoint y: 275, endPoint x: 162, endPoint y: 275, distance: 29.0
click at [162, 275] on div "Rows 4 Rows" at bounding box center [206, 274] width 231 height 22
type input "5"
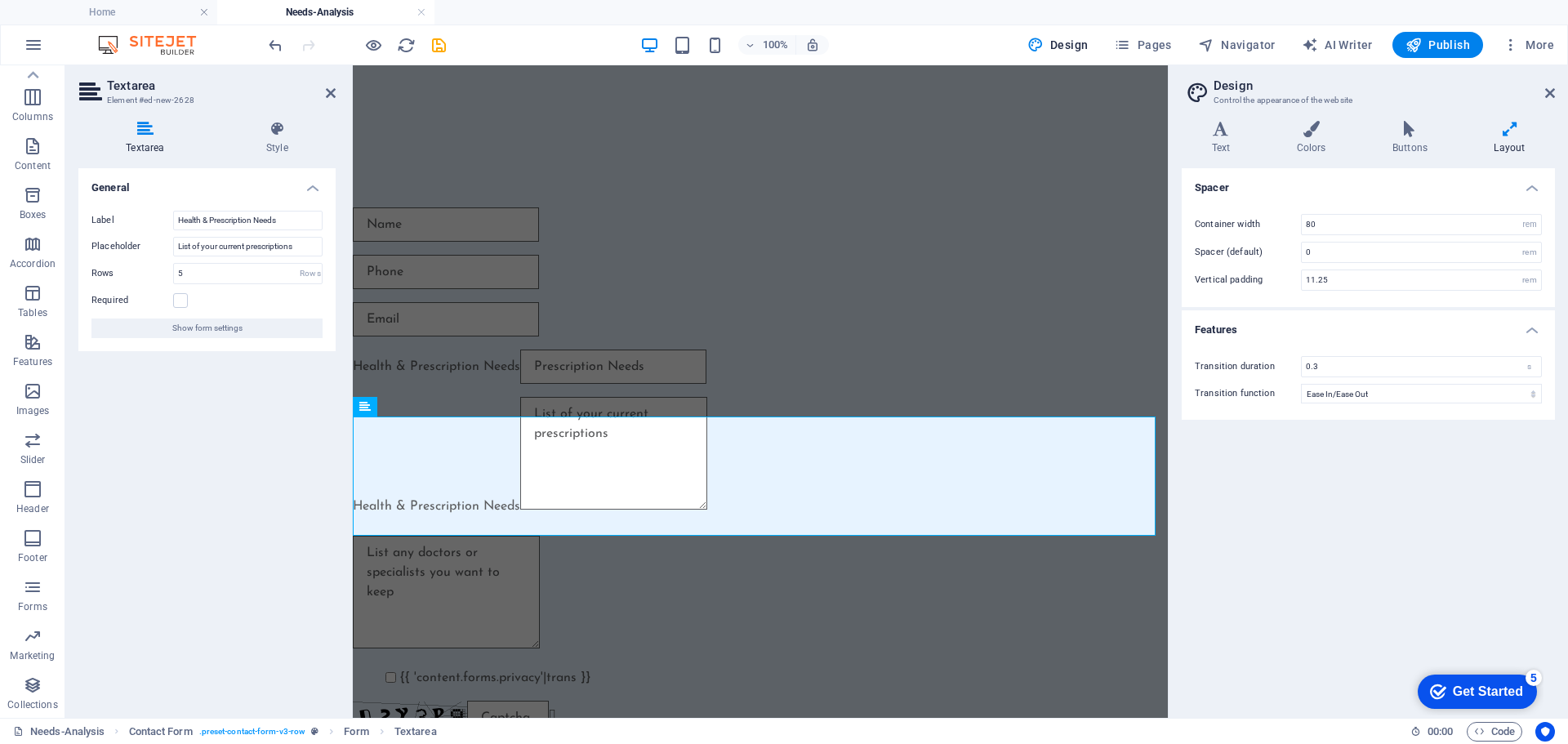
click at [195, 421] on div "General Label Health & Prescription Needs Placeholder List of your current pres…" at bounding box center [206, 436] width 258 height 537
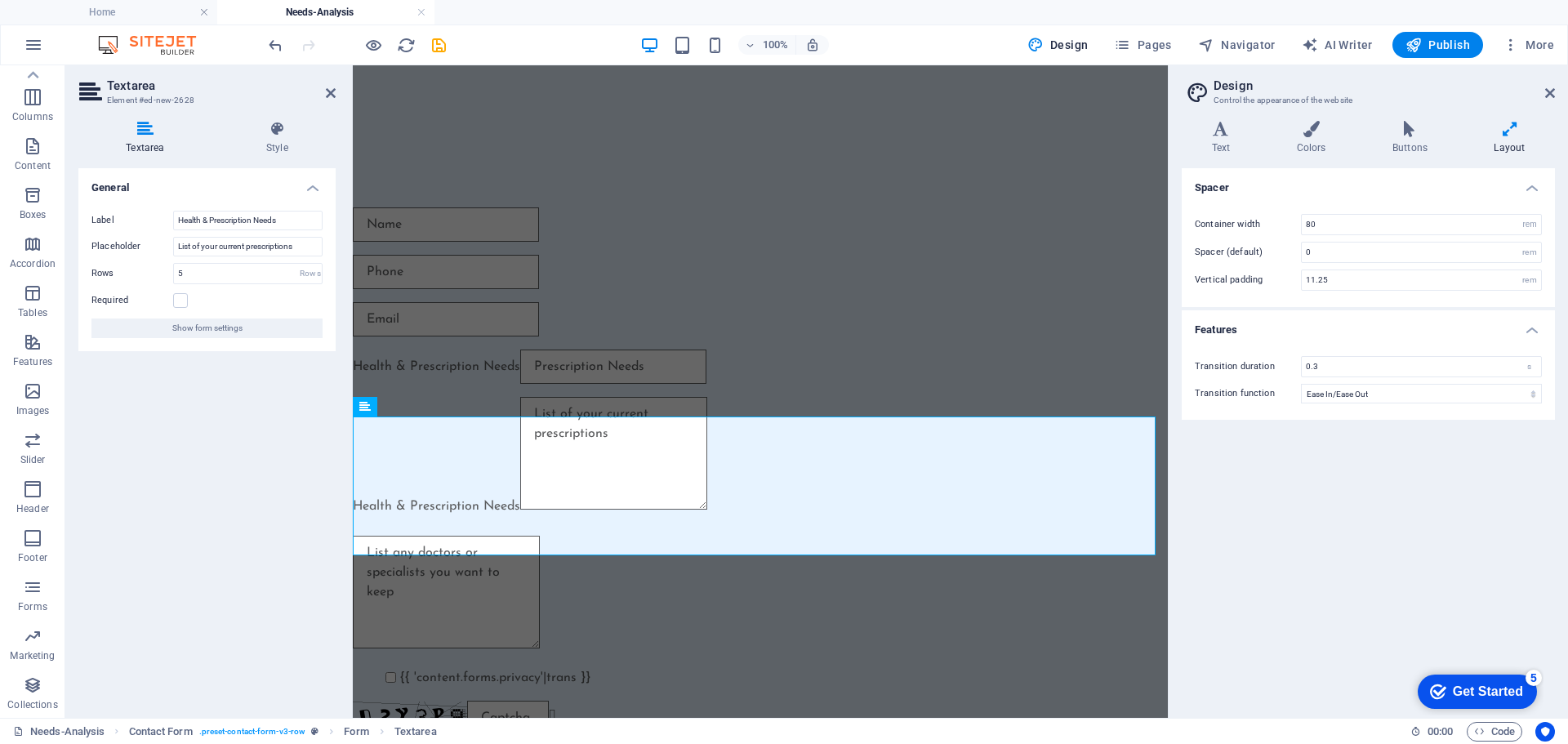
click at [212, 583] on div "General Label Health & Prescription Needs Placeholder List of your current pres…" at bounding box center [206, 436] width 258 height 537
click at [446, 608] on div at bounding box center [760, 595] width 815 height 119
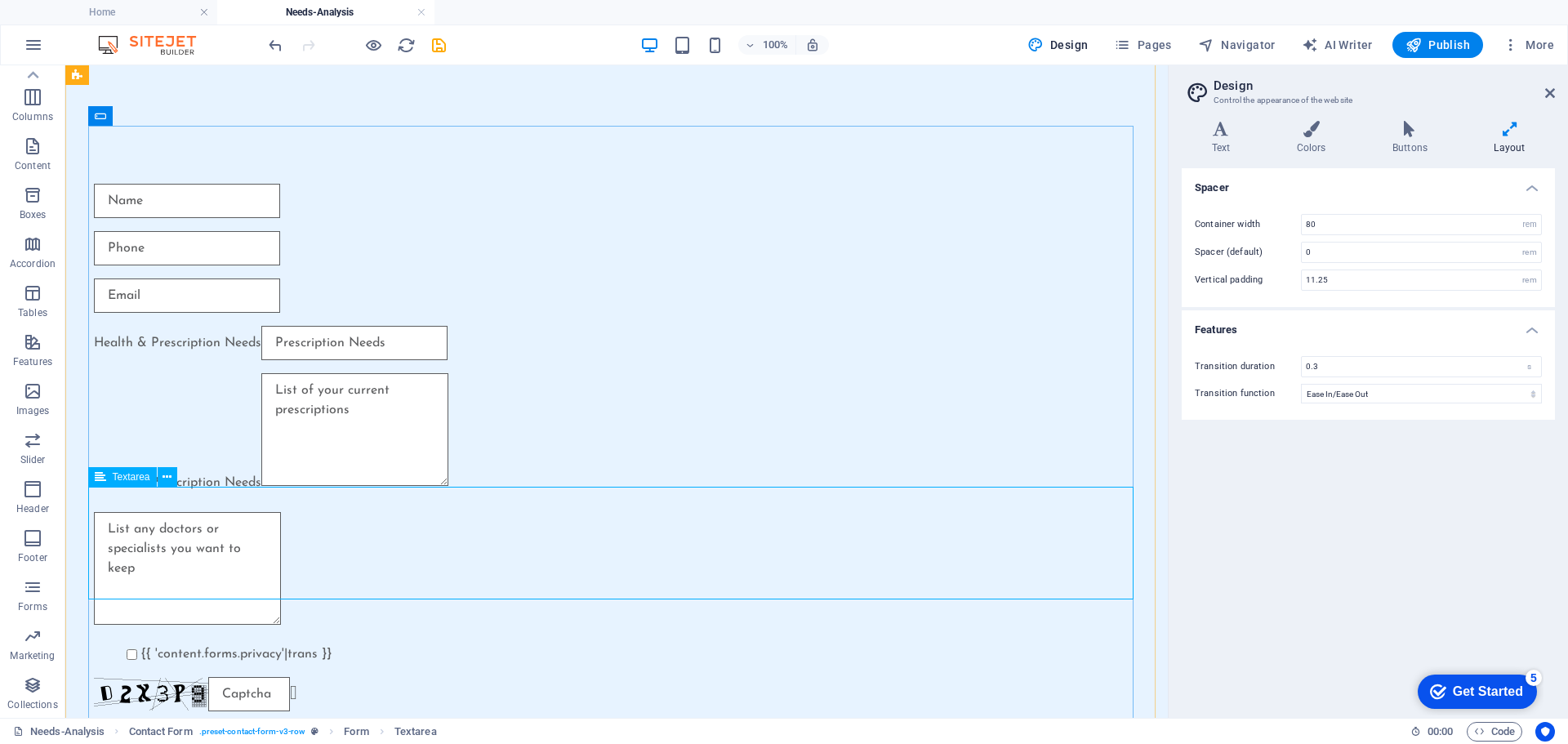
scroll to position [180, 0]
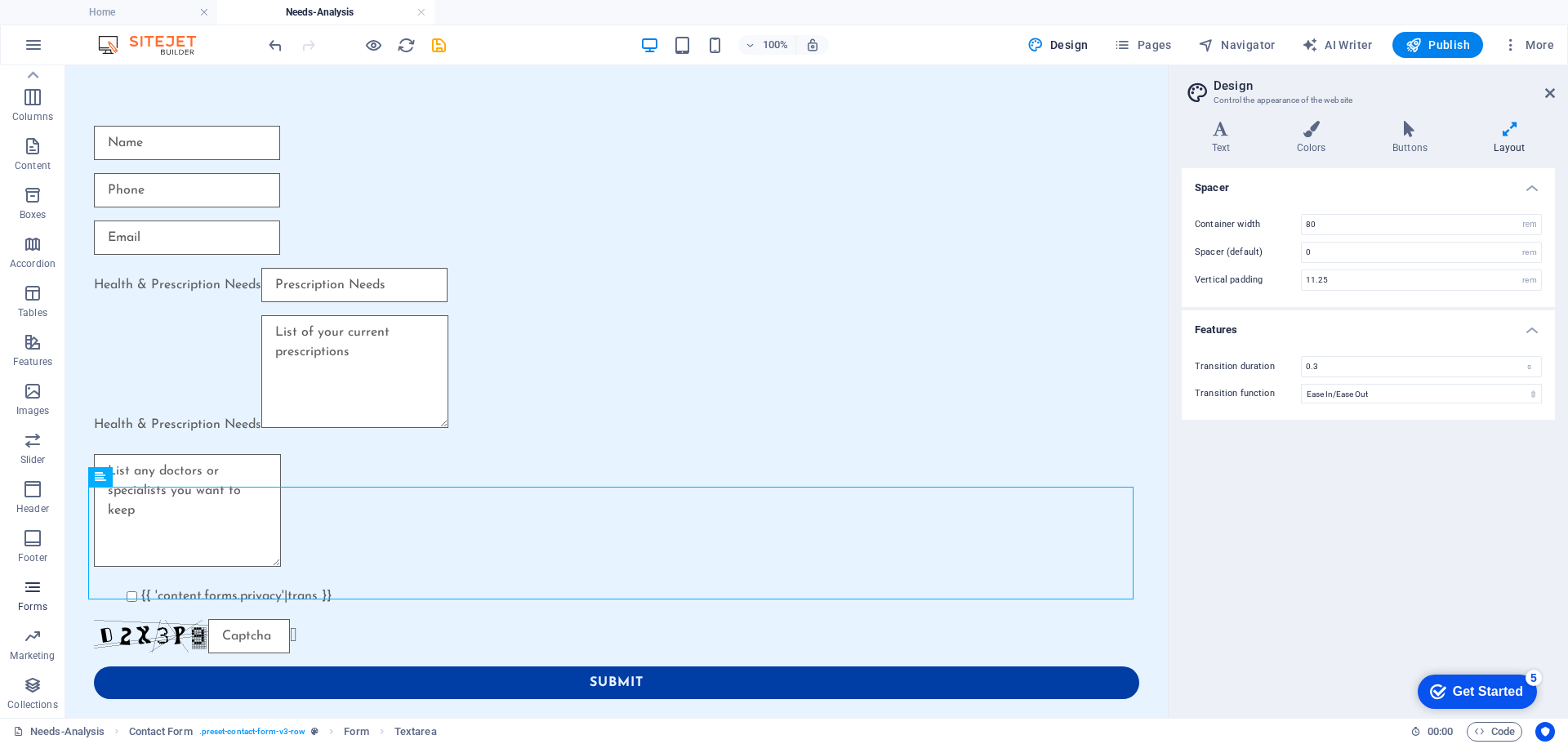
click at [25, 586] on icon "button" at bounding box center [32, 587] width 20 height 20
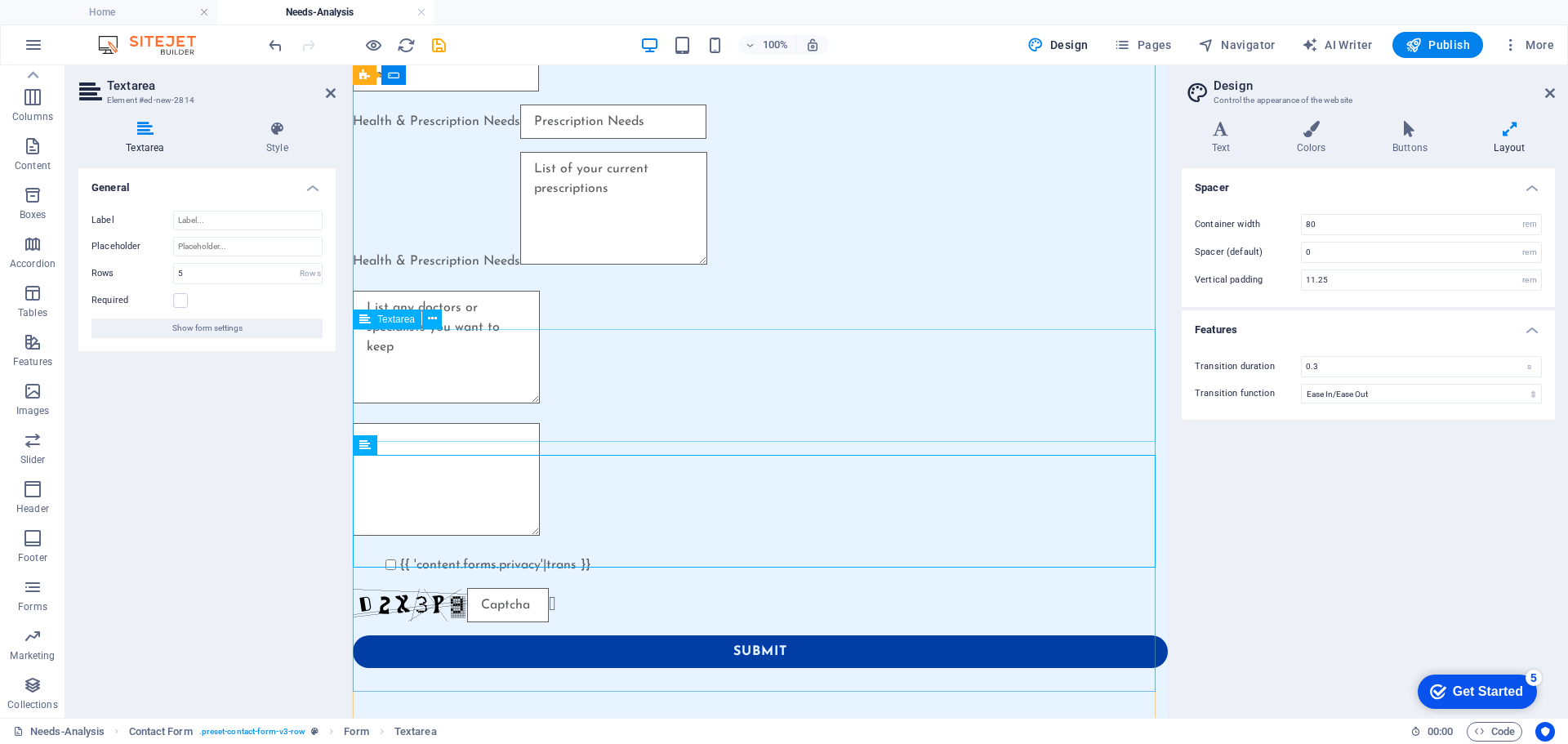
scroll to position [131, 0]
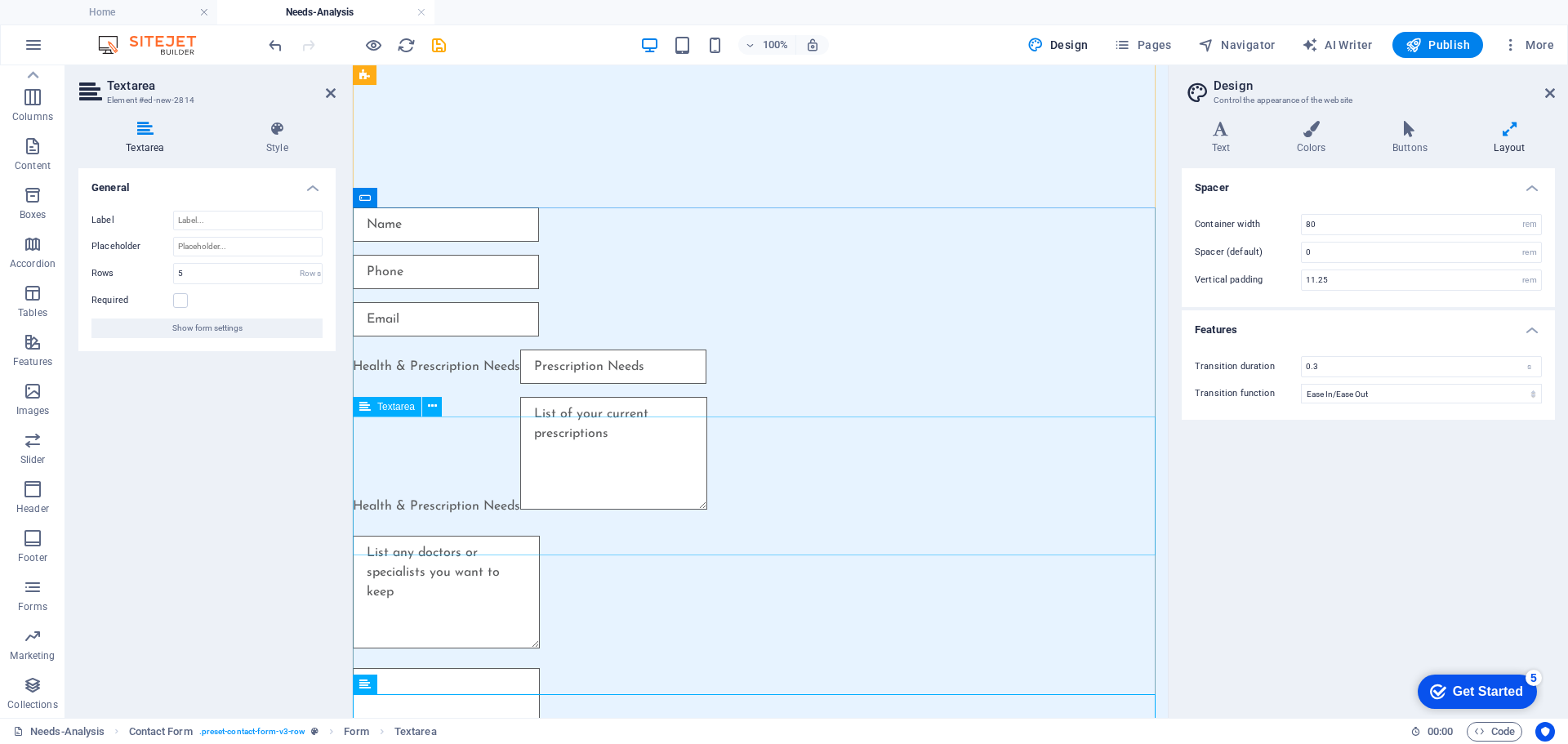
click at [424, 459] on div "Health & Prescription Needs" at bounding box center [760, 460] width 815 height 126
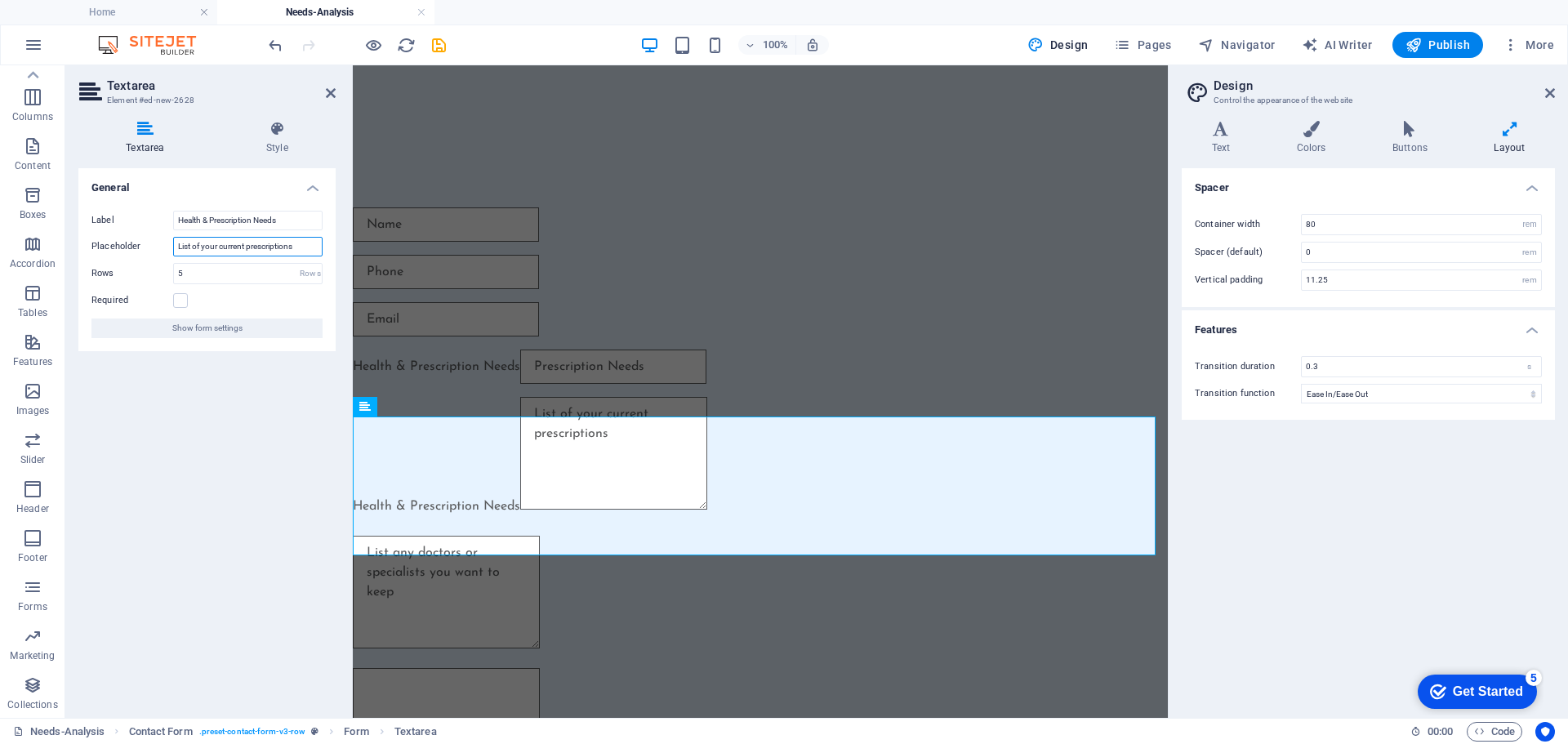
drag, startPoint x: 294, startPoint y: 244, endPoint x: 114, endPoint y: 231, distance: 180.5
click at [114, 231] on div "Label Health & Prescription Needs Placeholder List of your current prescription…" at bounding box center [206, 274] width 258 height 153
paste input "all prescription medications you currently take"
type input "List all prescription medications you currently take"
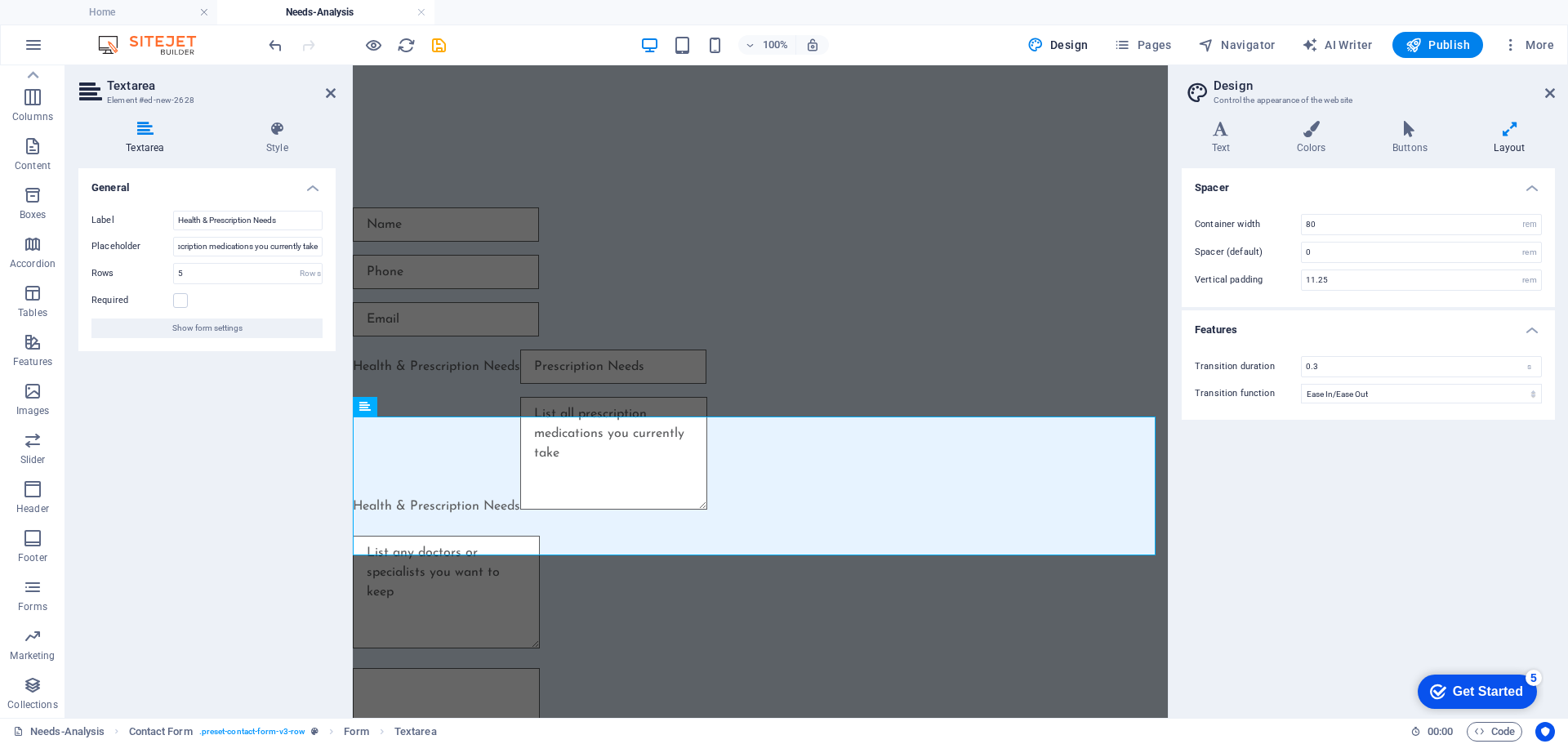
click at [189, 448] on div "General Label Health & Prescription Needs Placeholder List all prescription med…" at bounding box center [206, 436] width 258 height 537
click at [330, 91] on icon at bounding box center [330, 92] width 10 height 13
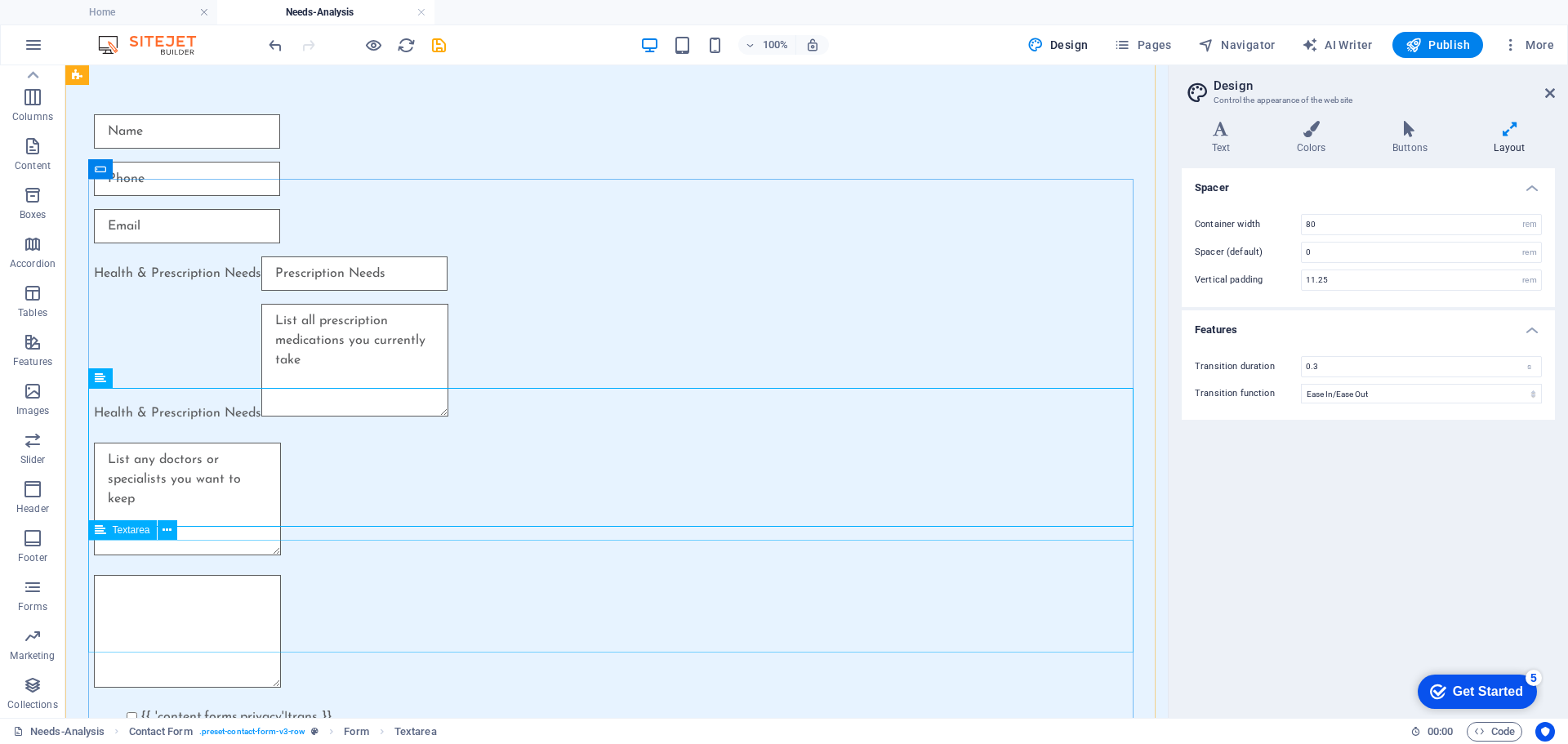
scroll to position [262, 0]
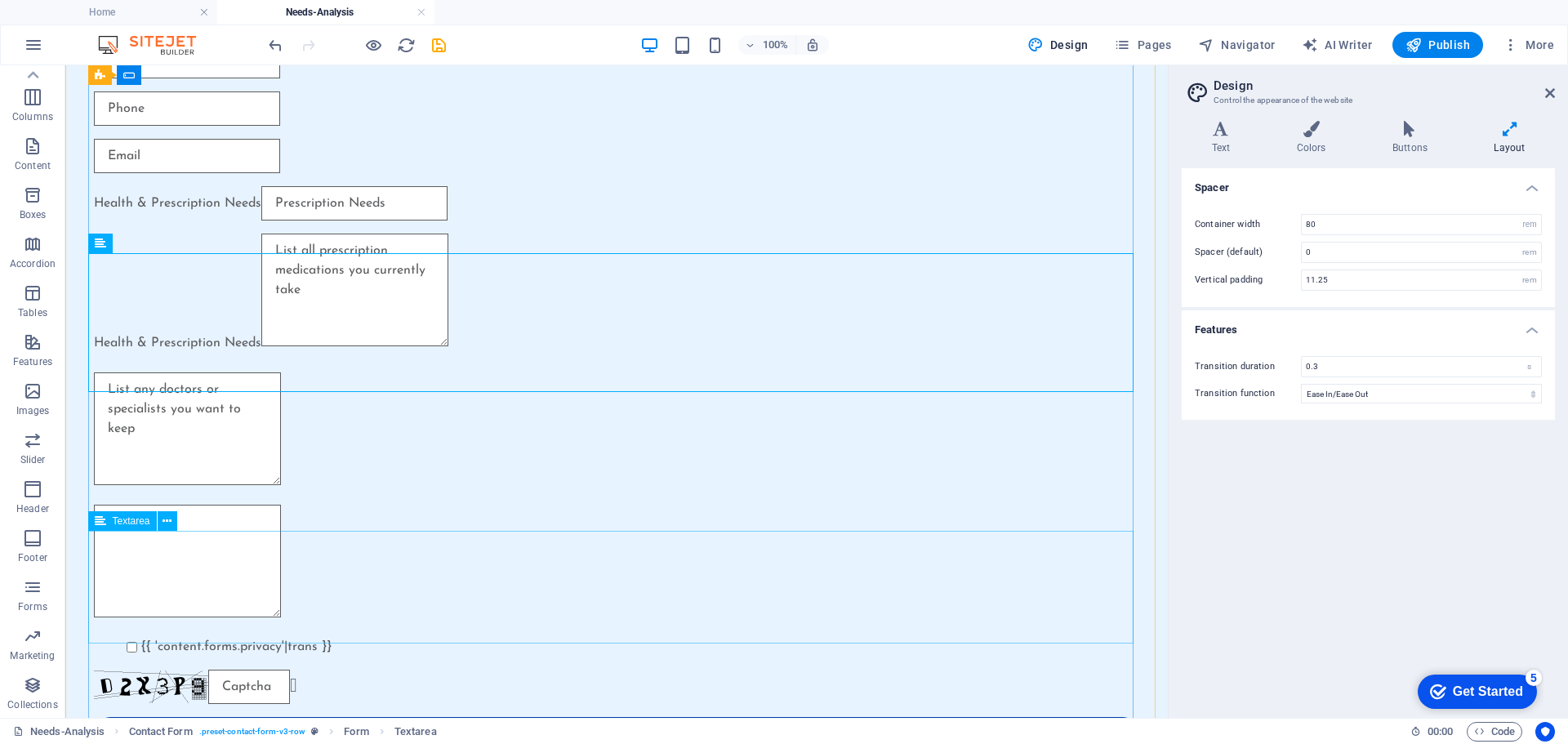
click at [153, 561] on div at bounding box center [617, 564] width 1045 height 119
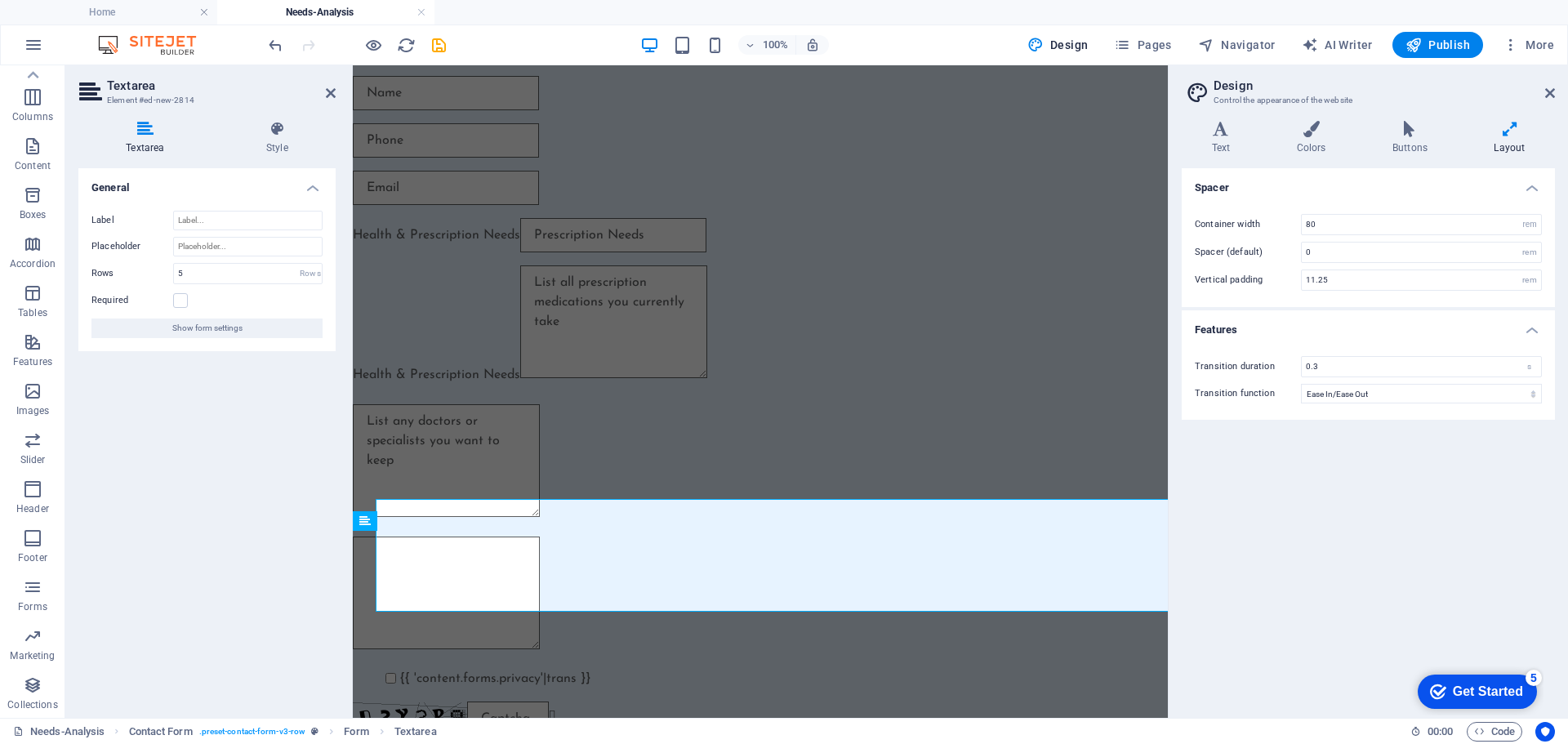
scroll to position [294, 0]
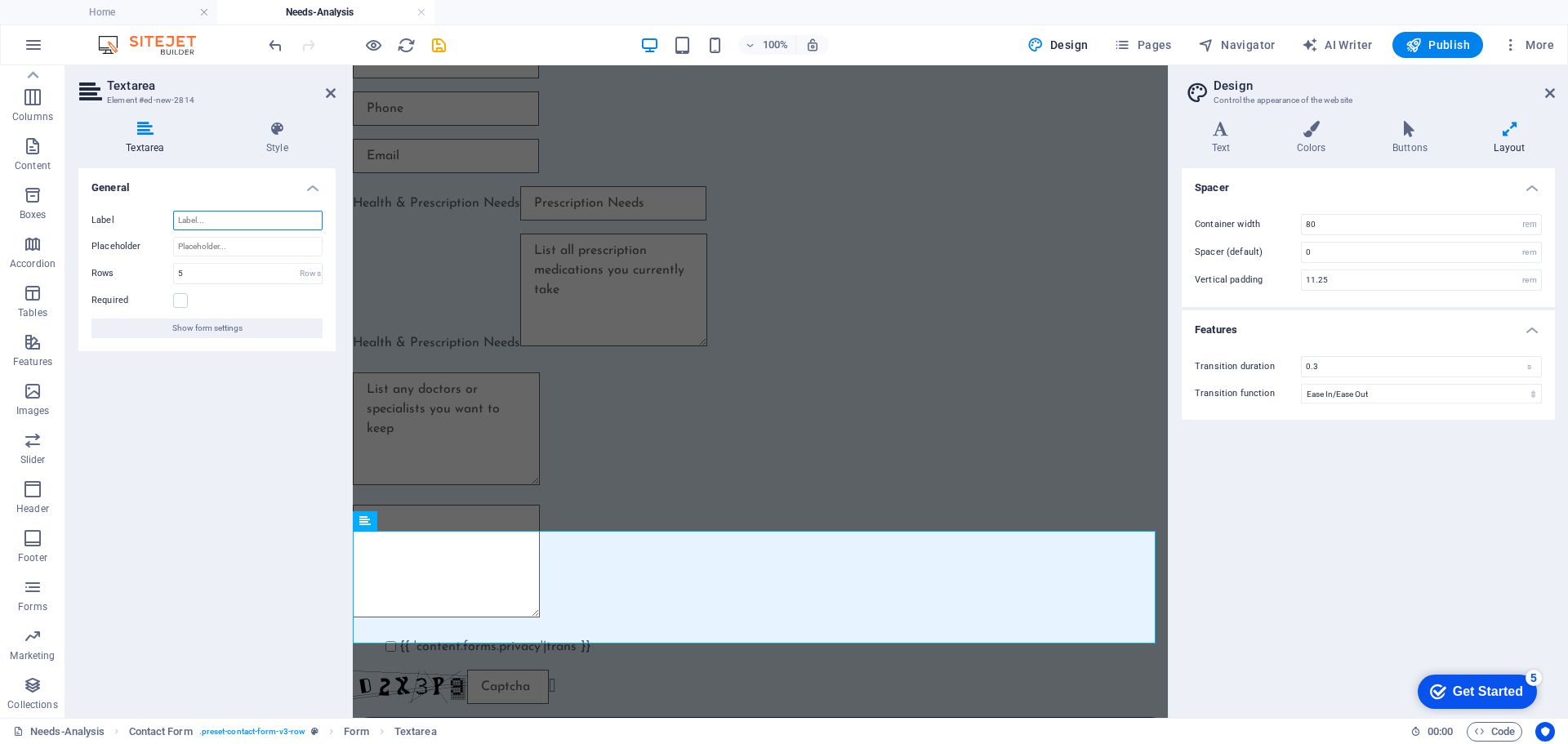
click at [206, 220] on input "Label" at bounding box center [248, 221] width 149 height 20
paste input "Do you have any chronic medical conditions?"
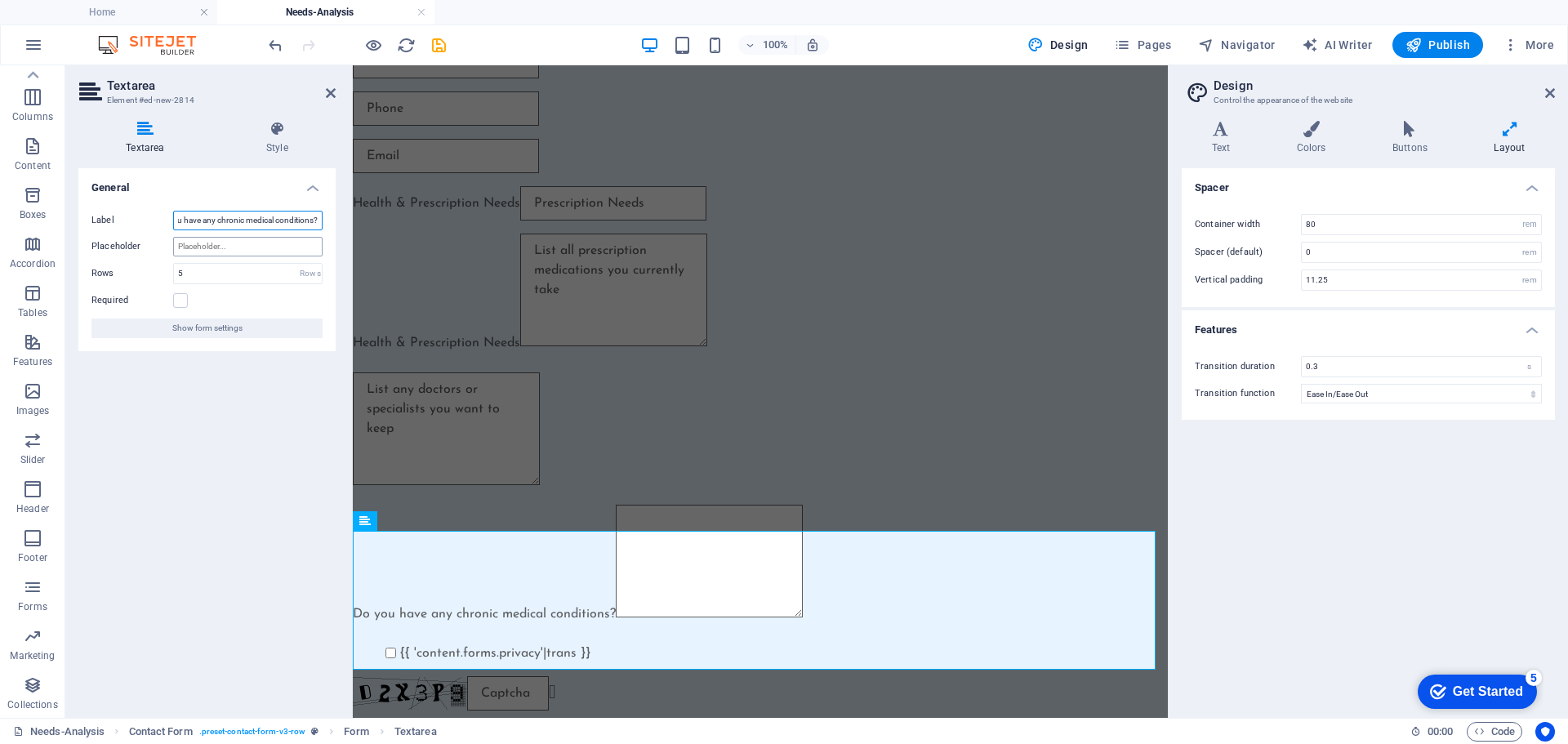
type input "Do you have any chronic medical conditions?"
click at [206, 245] on input "Placeholder" at bounding box center [248, 247] width 149 height 20
paste input "[MEDICAL_DATA], [MEDICAL_DATA], [MEDICAL_DATA]"
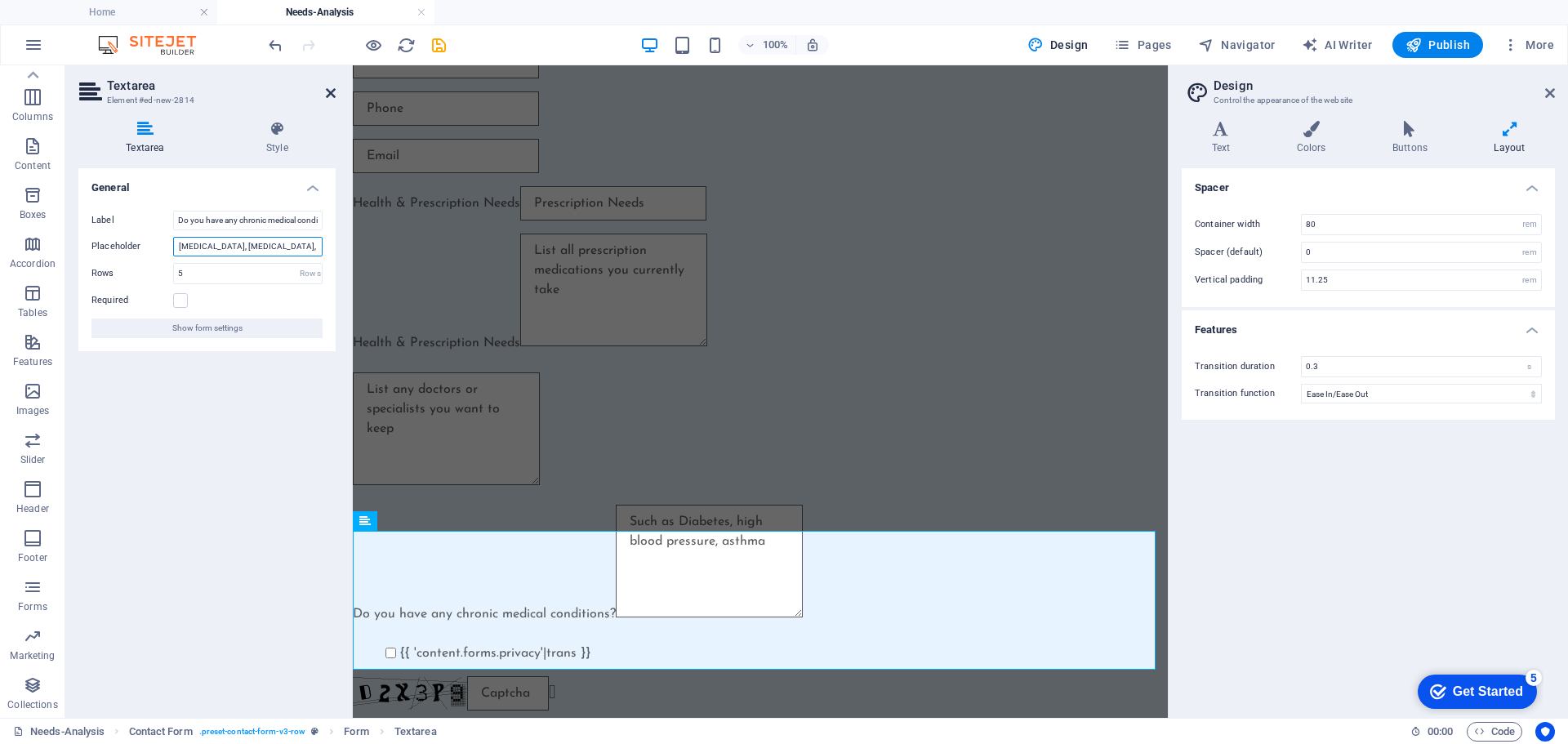
type input "Such as [MEDICAL_DATA], [MEDICAL_DATA], [MEDICAL_DATA]"
click at [330, 89] on icon at bounding box center [330, 92] width 10 height 13
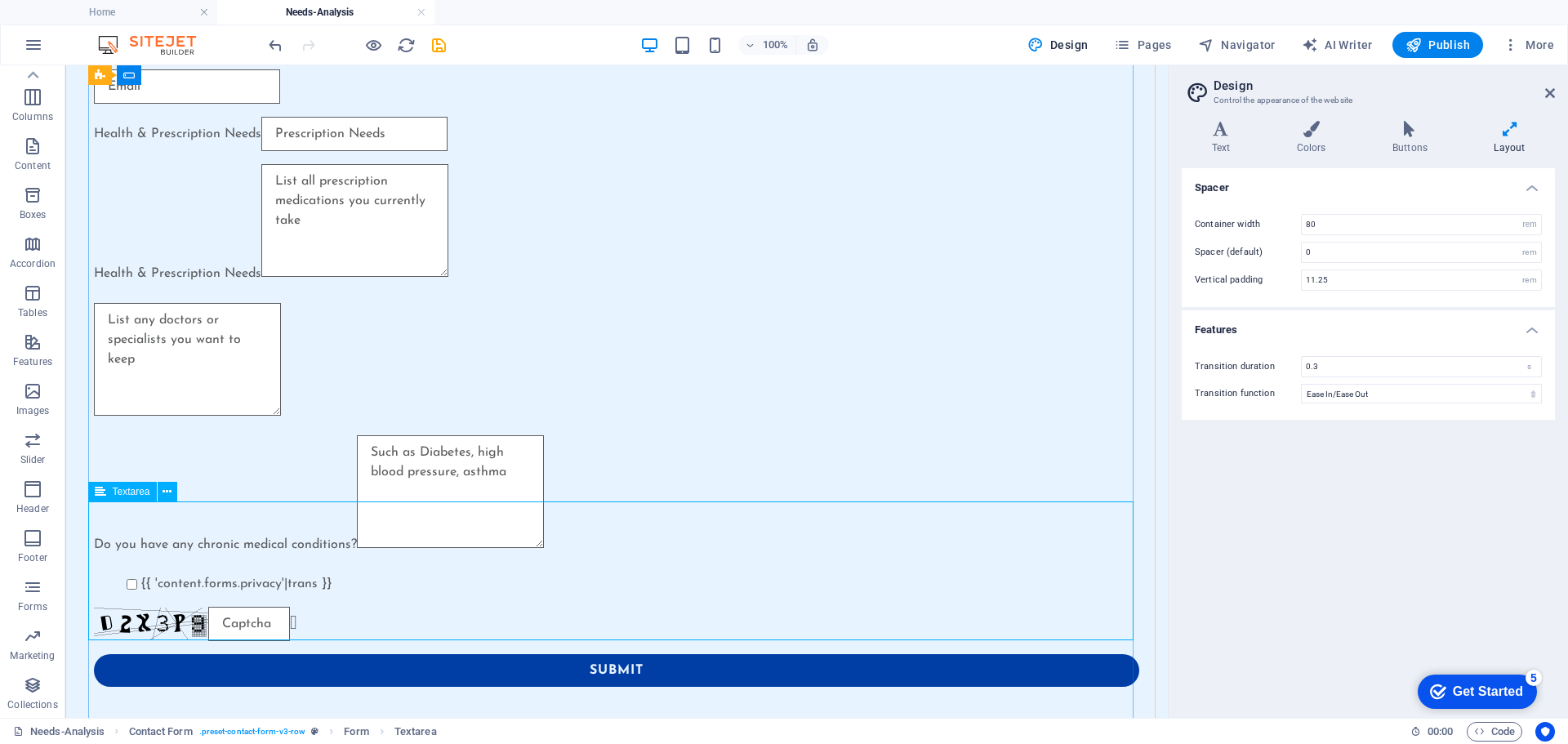
scroll to position [425, 0]
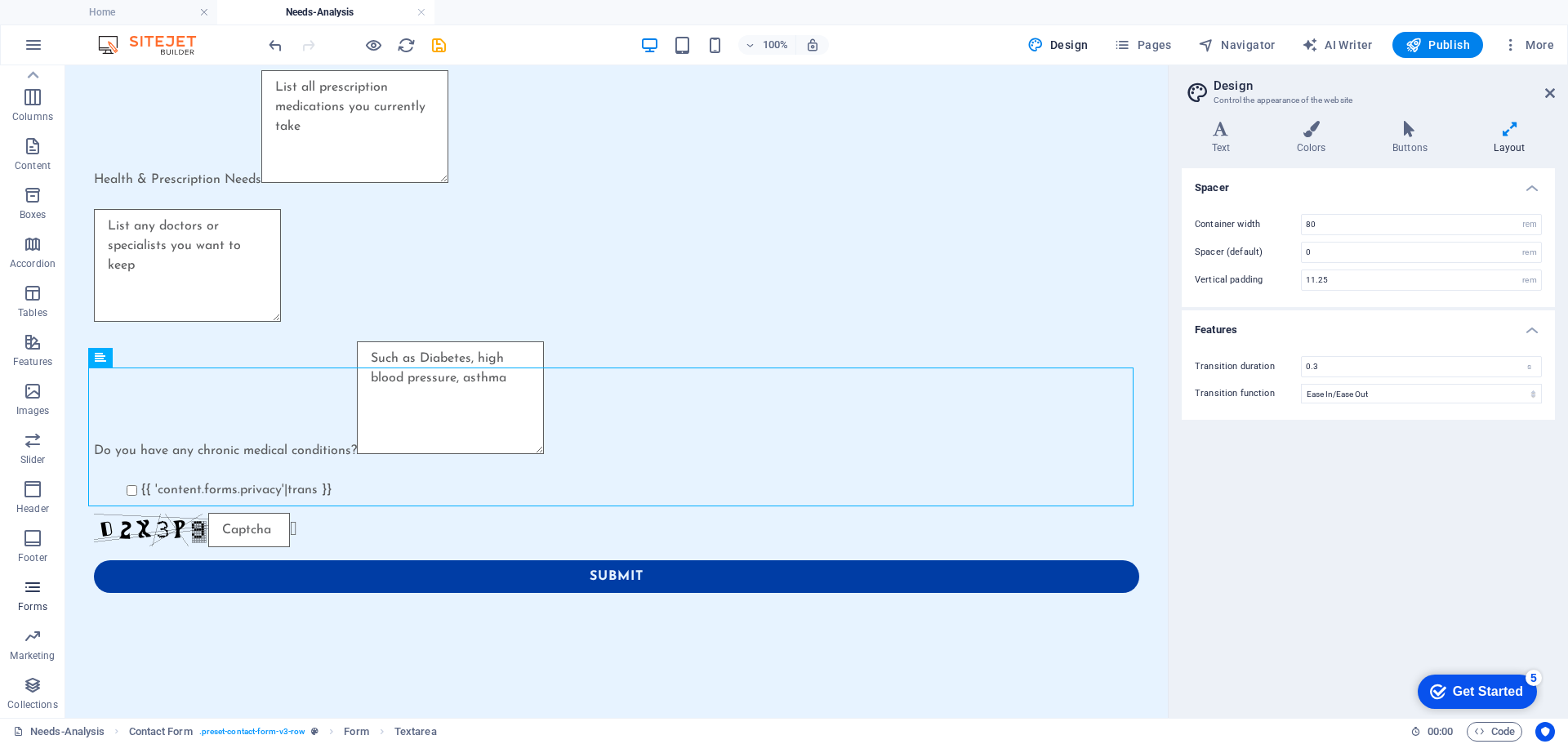
click at [33, 582] on icon "button" at bounding box center [32, 587] width 20 height 20
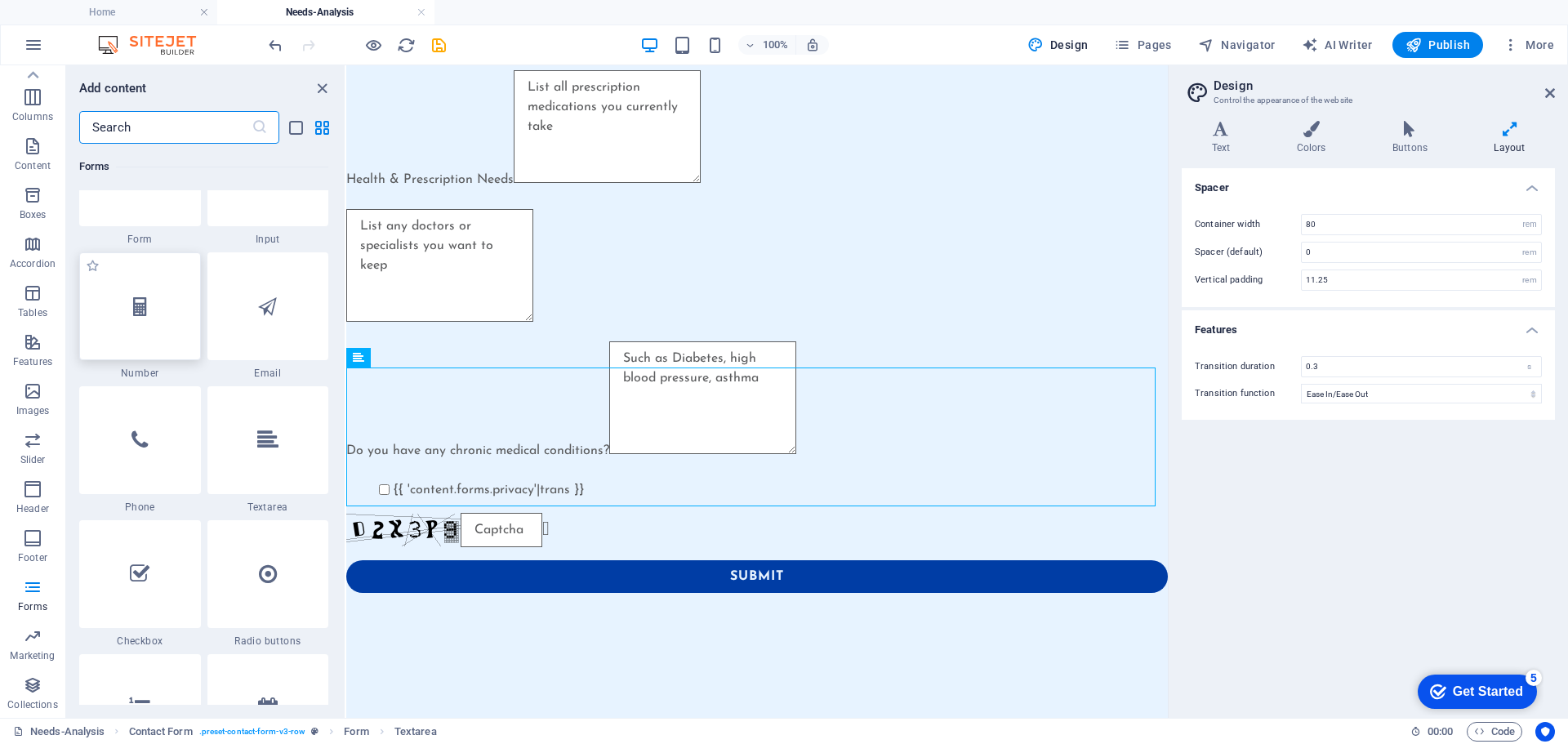
scroll to position [12410, 0]
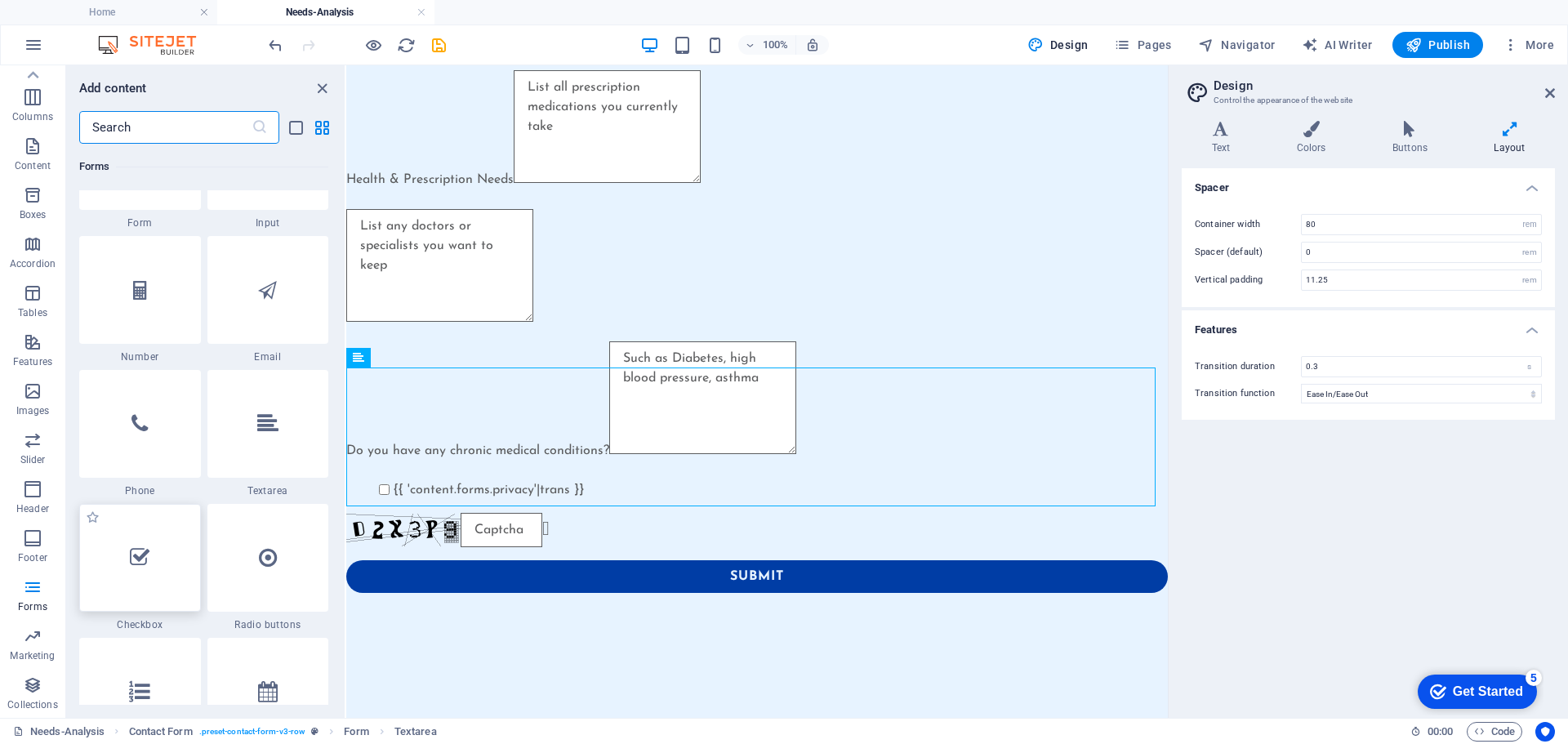
click at [149, 549] on icon at bounding box center [140, 558] width 20 height 22
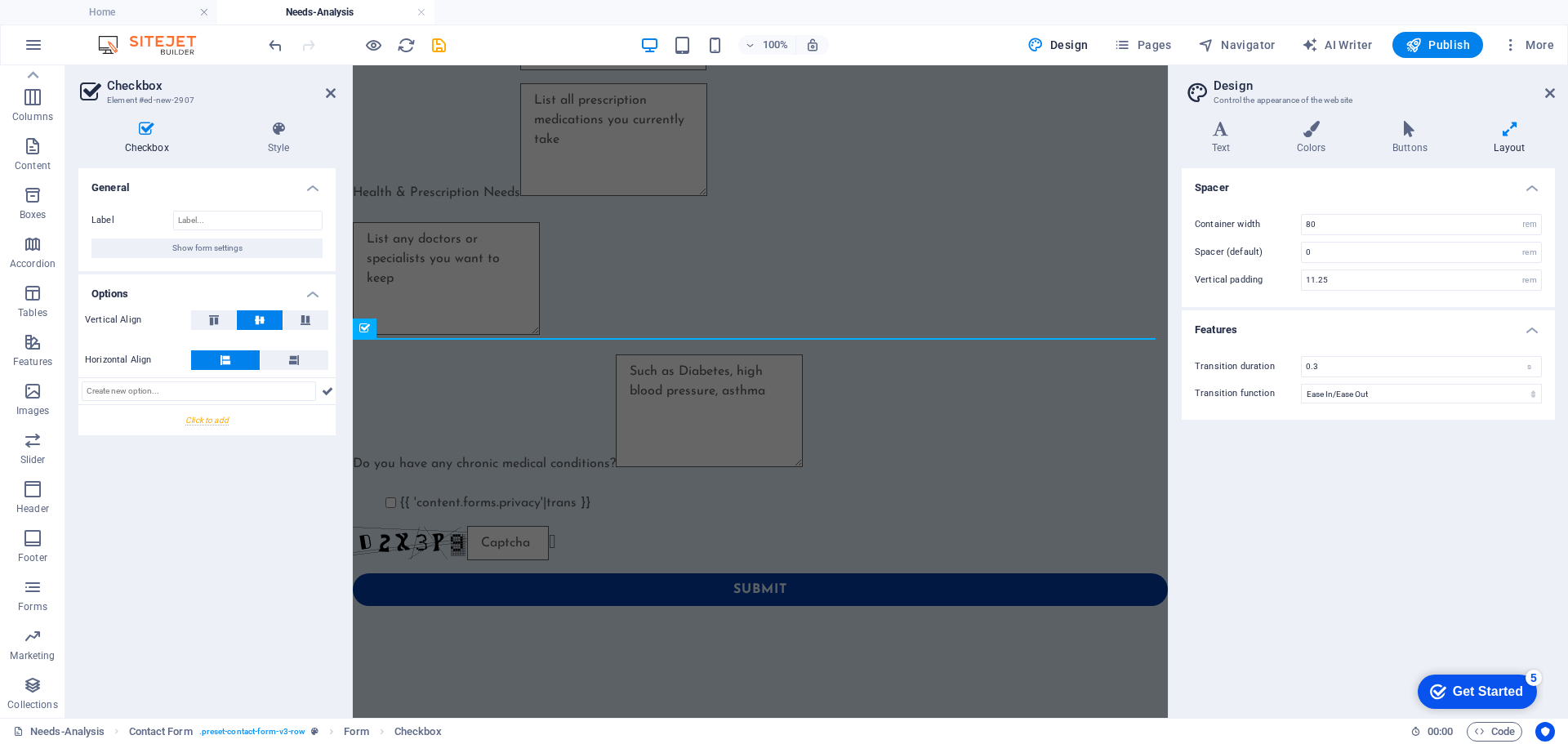
scroll to position [0, 0]
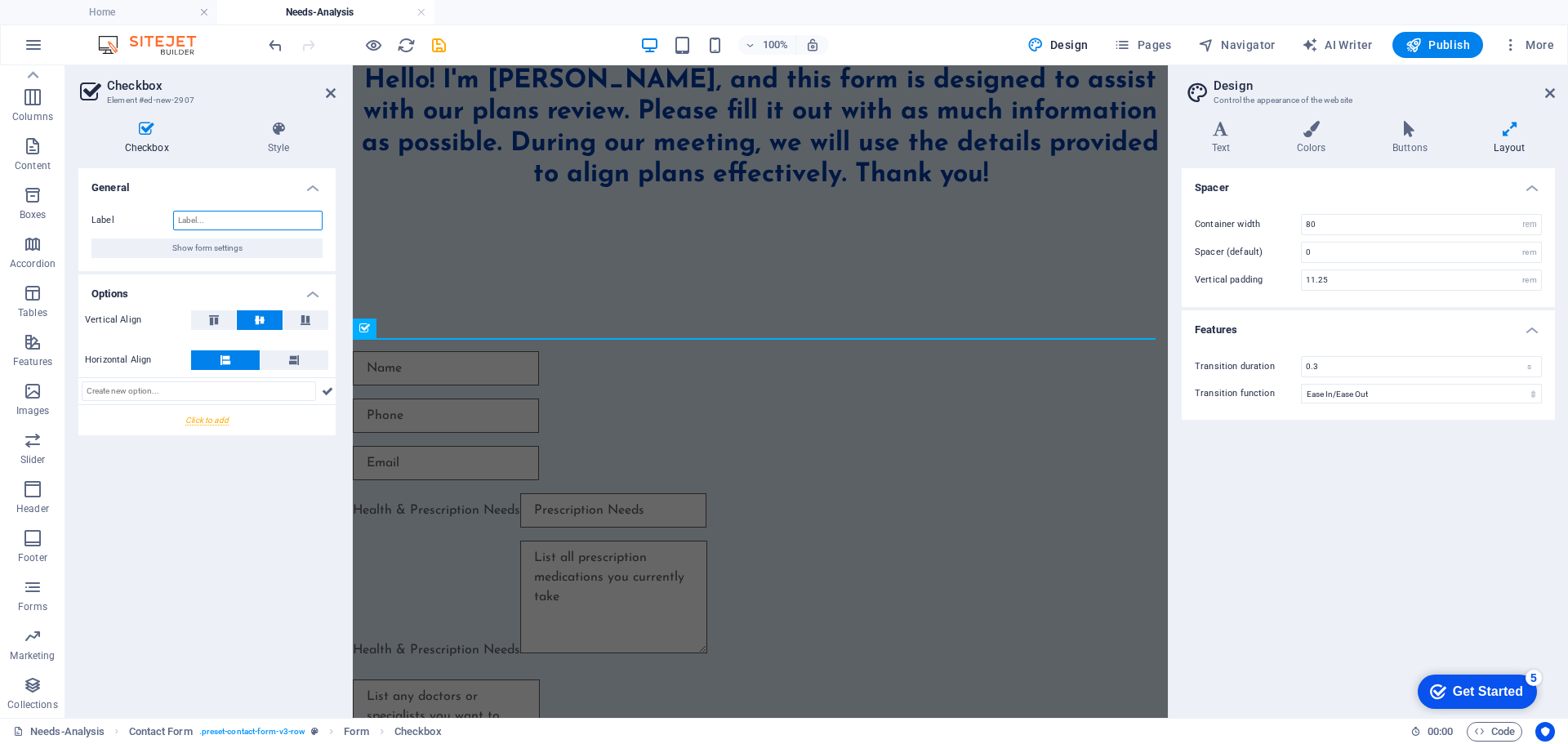
click at [219, 218] on input "Label" at bounding box center [248, 221] width 149 height 20
click at [273, 39] on icon "undo" at bounding box center [276, 45] width 19 height 19
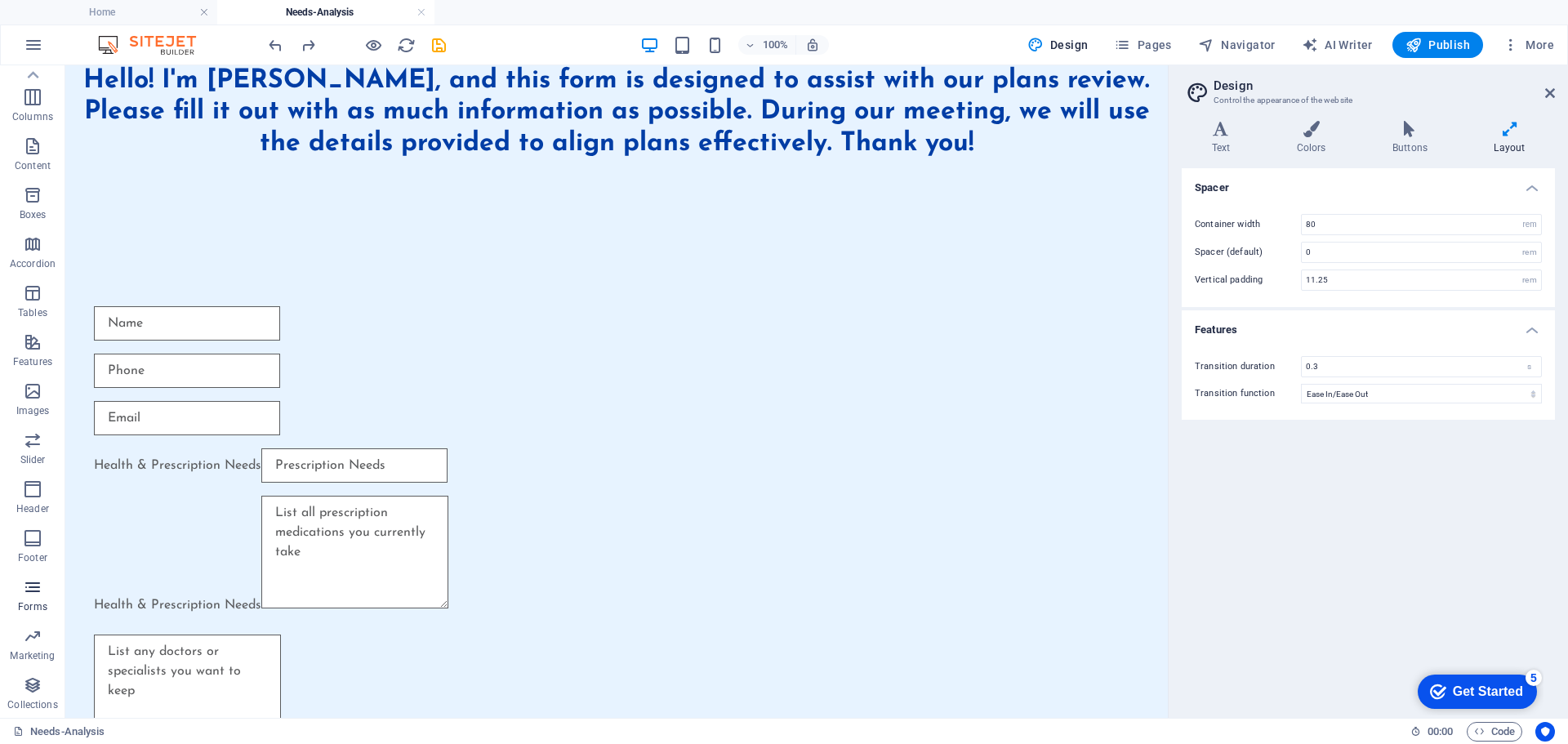
drag, startPoint x: 23, startPoint y: 583, endPoint x: 38, endPoint y: 588, distance: 15.8
click at [23, 583] on icon "button" at bounding box center [32, 587] width 20 height 20
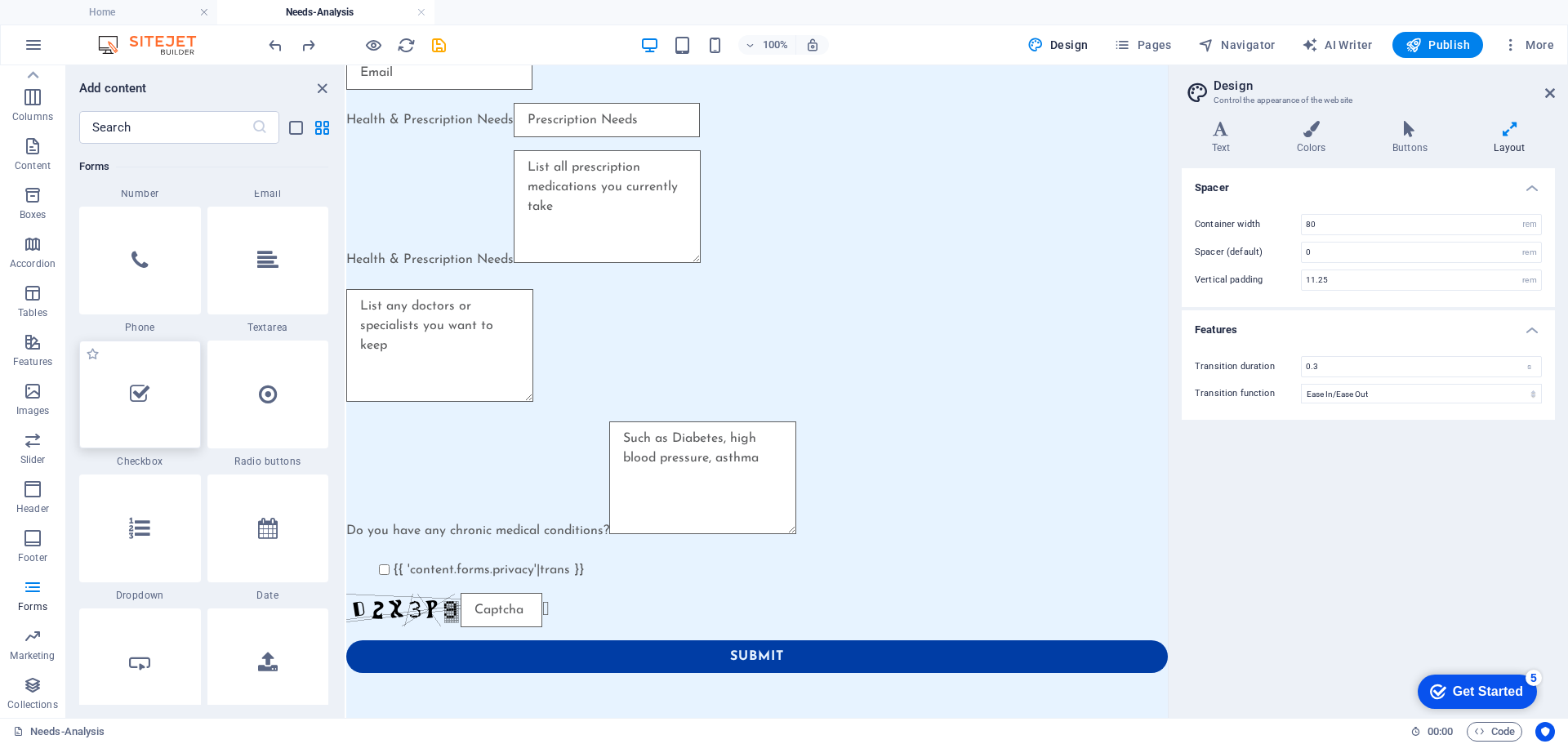
scroll to position [493, 0]
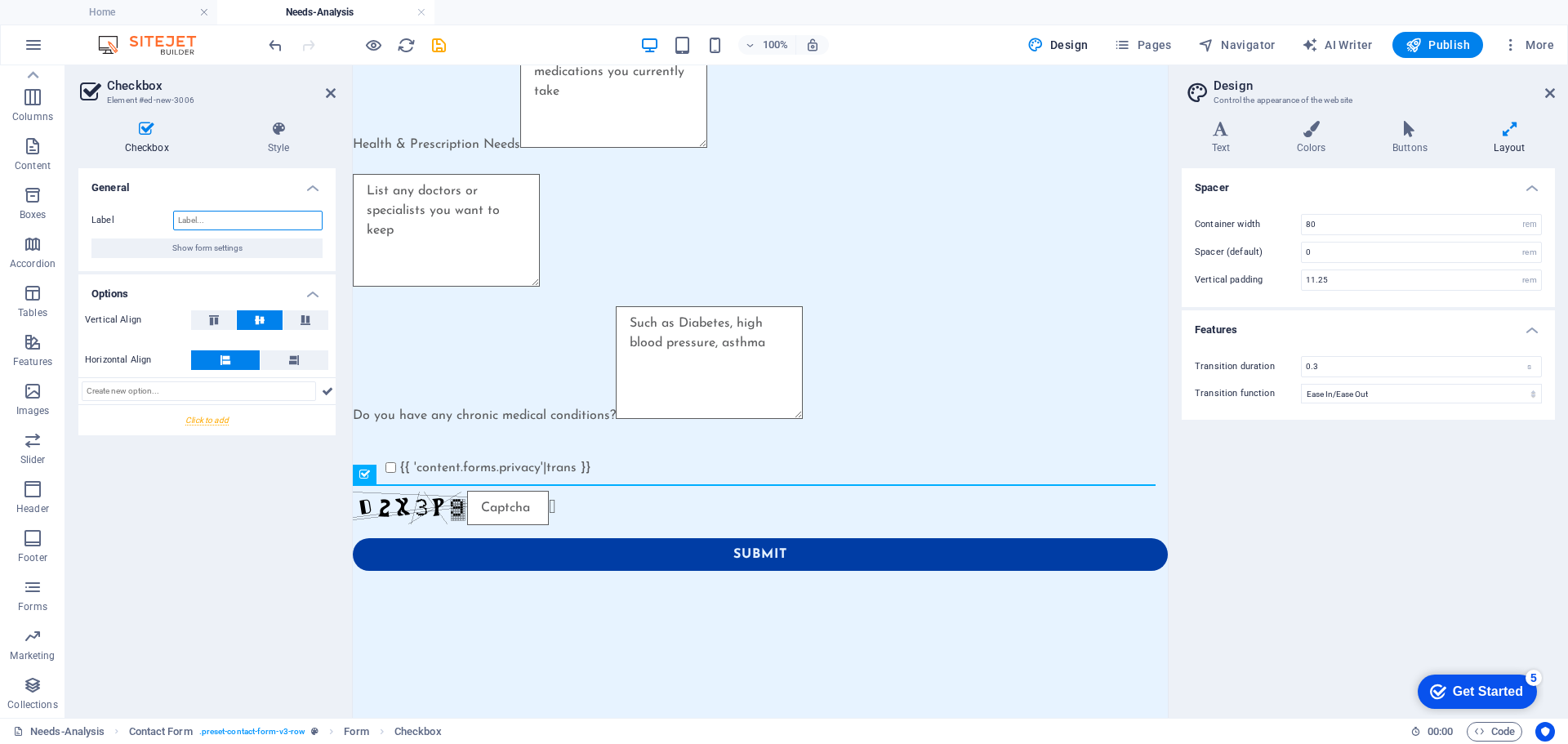
click at [215, 218] on input "Label" at bounding box center [248, 221] width 149 height 20
paste input "Plan & Financial Information Which parts of Medicare do you currently have?"
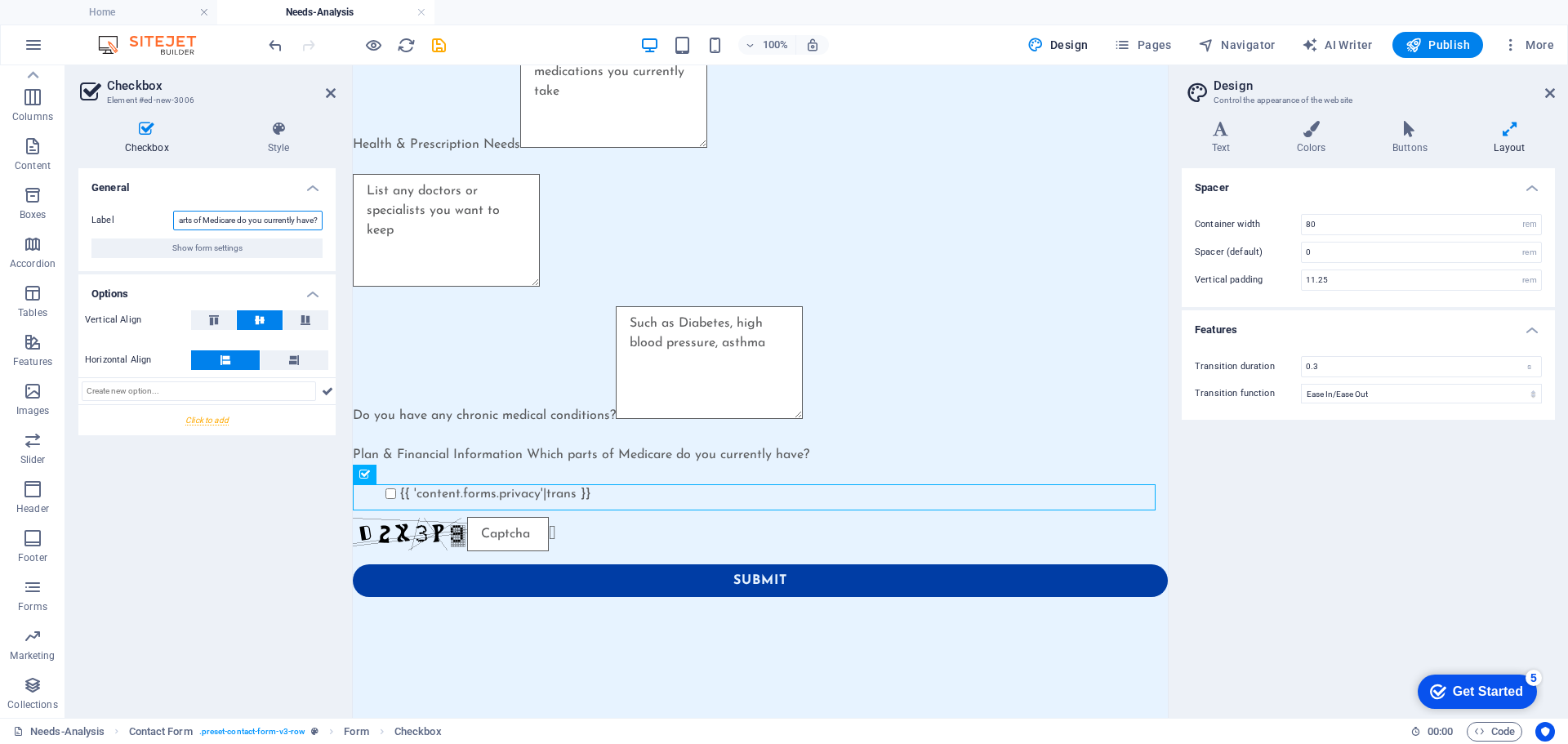
type input "Plan & Financial Information Which parts of Medicare do you currently have?"
click at [221, 357] on icon at bounding box center [225, 360] width 10 height 20
click at [135, 392] on input "text" at bounding box center [198, 391] width 234 height 20
paste input "Part A (Hospital)"
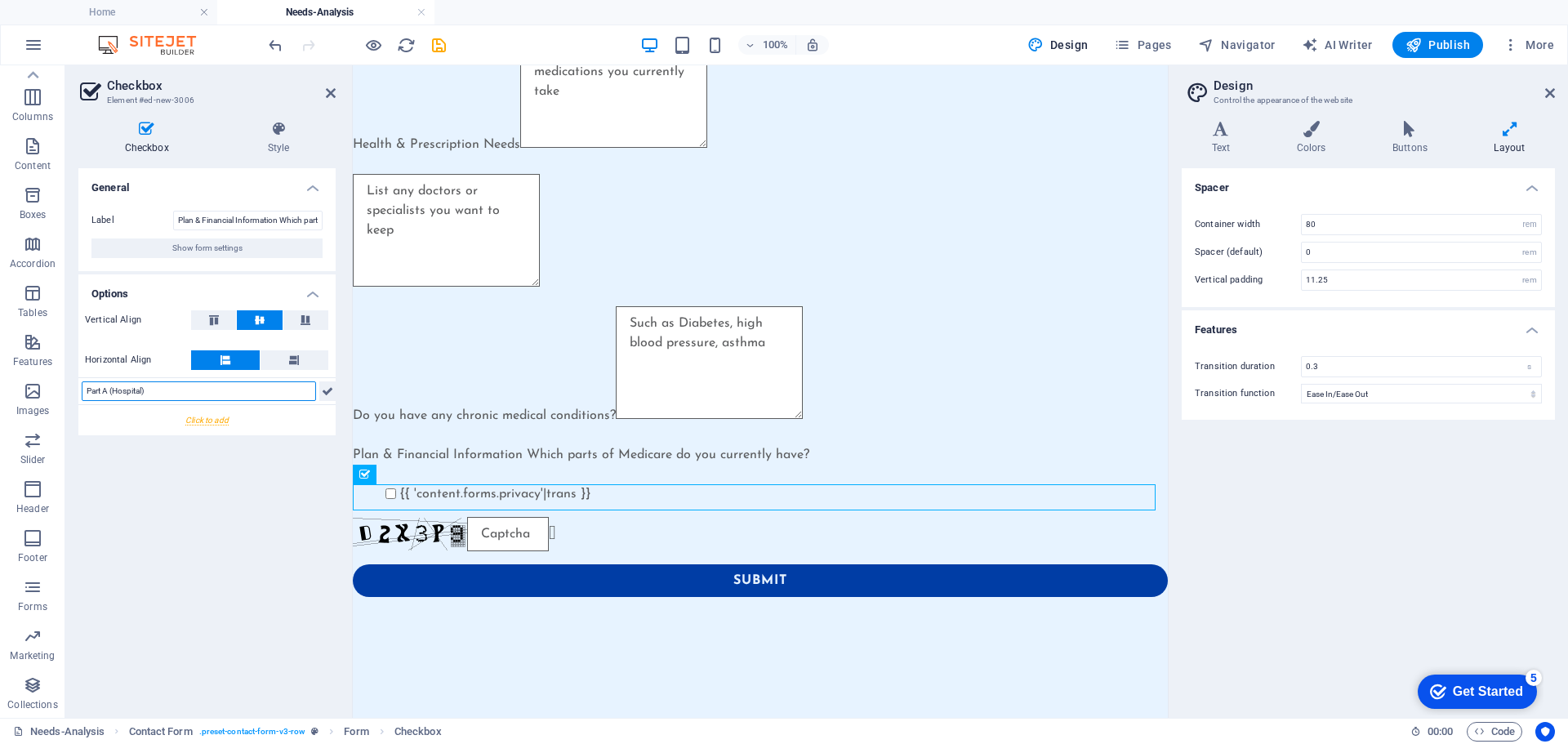
type input "Part A (Hospital)"
click at [325, 387] on icon at bounding box center [327, 391] width 12 height 20
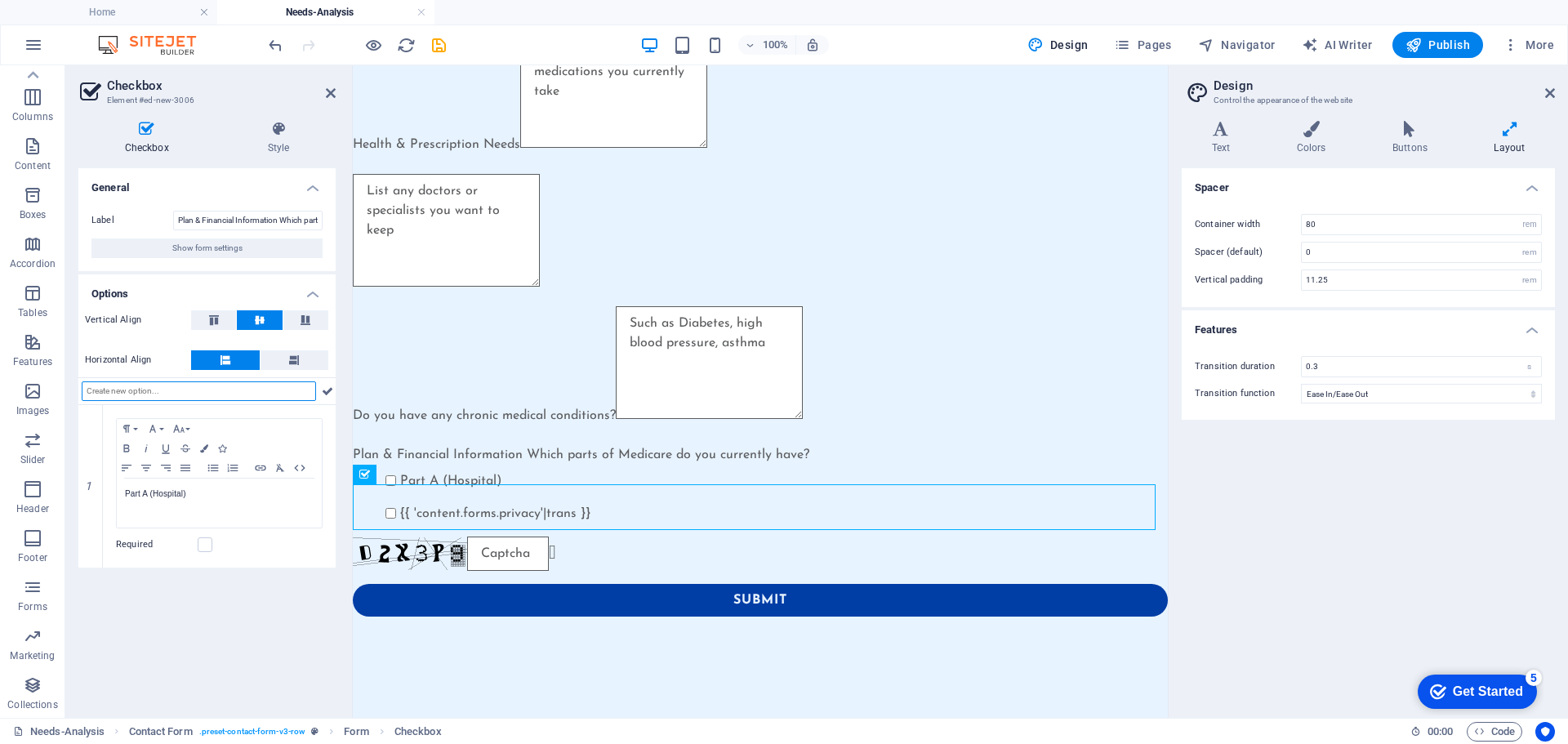
click at [186, 395] on input "text" at bounding box center [198, 391] width 234 height 20
paste input "Part B (Medical)"
type input "Part B (Medical)"
click at [330, 393] on icon at bounding box center [327, 391] width 12 height 20
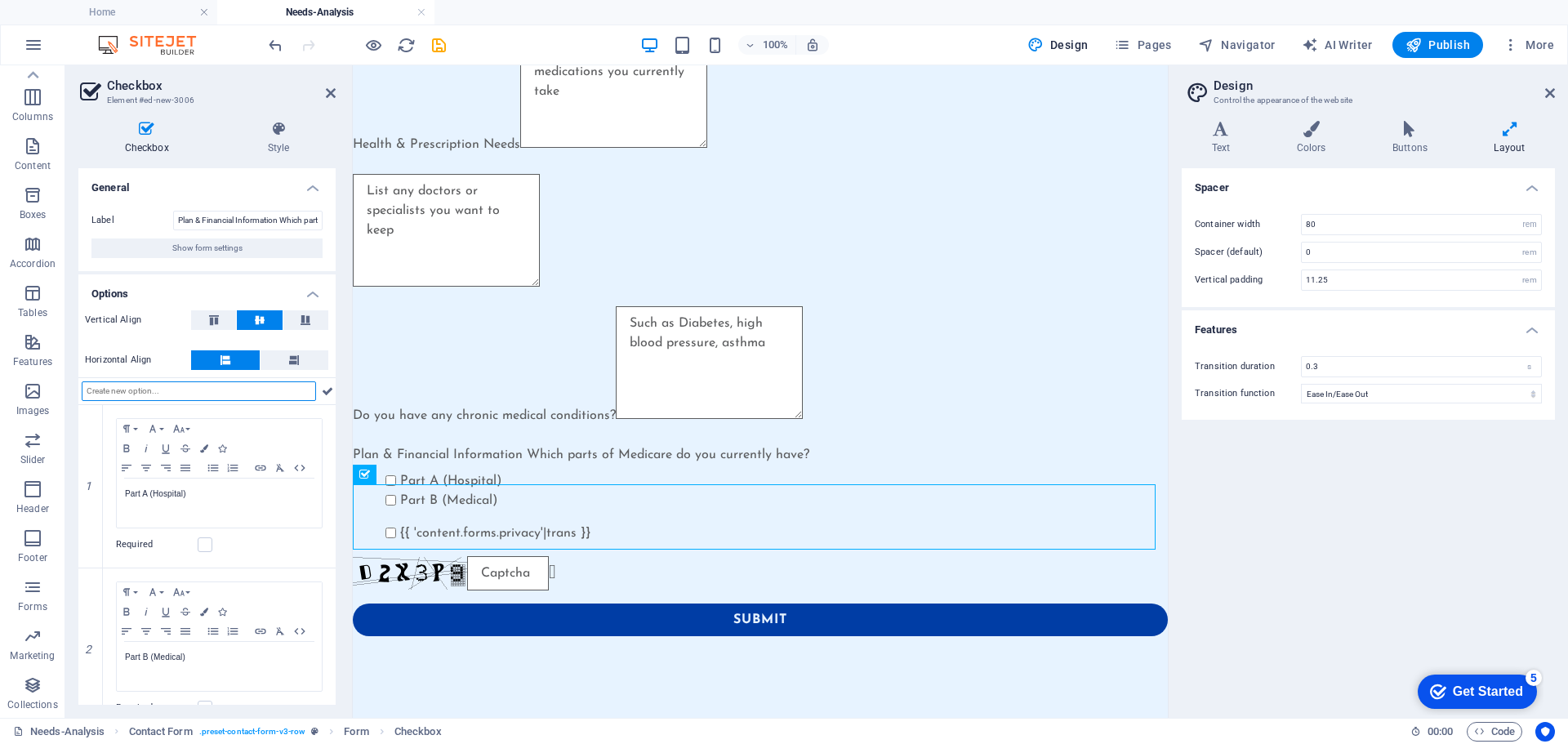
click at [154, 394] on input "text" at bounding box center [198, 391] width 234 height 20
paste input "Part D (Prescription)"
type input "Part D (Prescription)"
click at [328, 387] on icon at bounding box center [327, 391] width 12 height 20
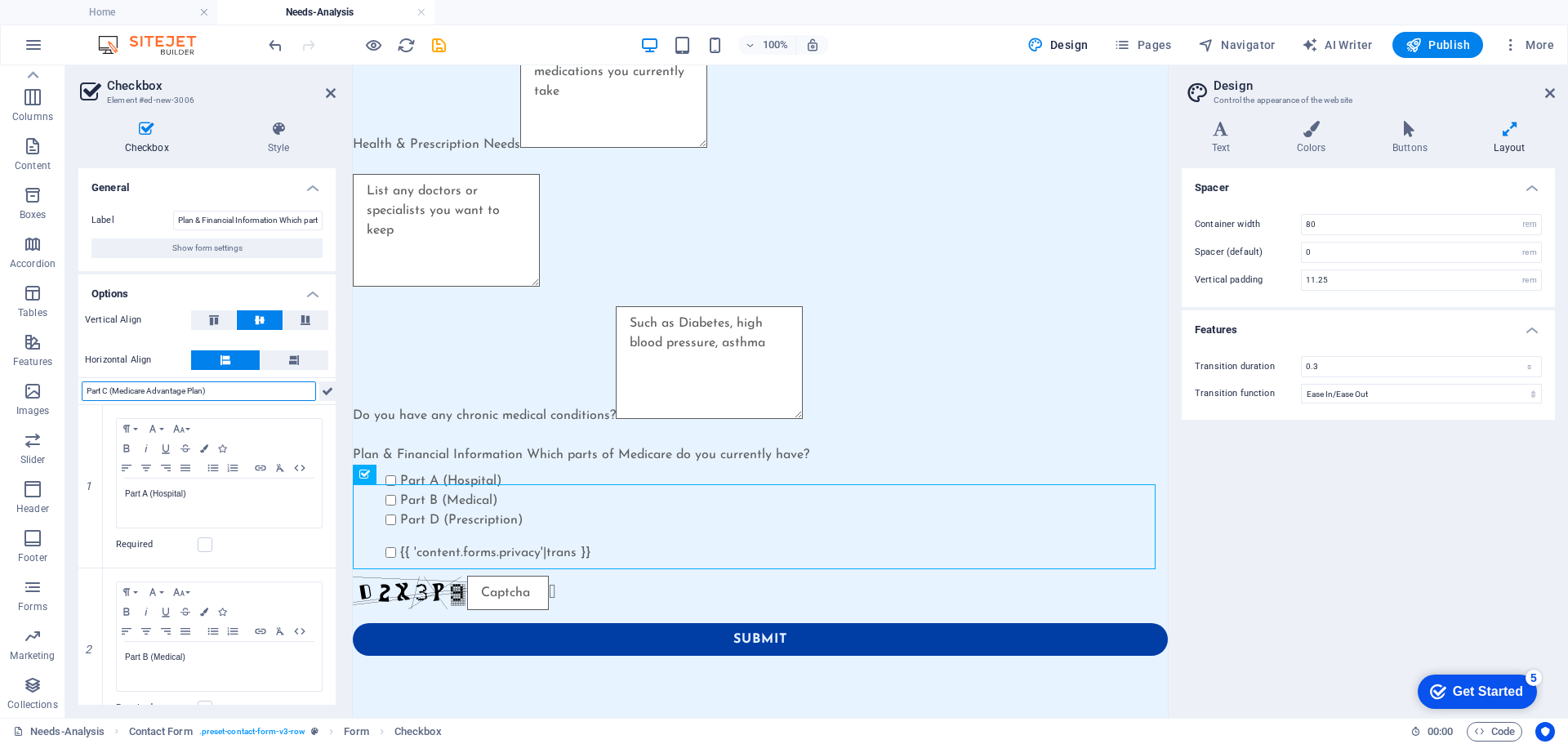
type input "Part C (Medicare Advantage Plan)"
click at [328, 383] on icon at bounding box center [327, 391] width 12 height 20
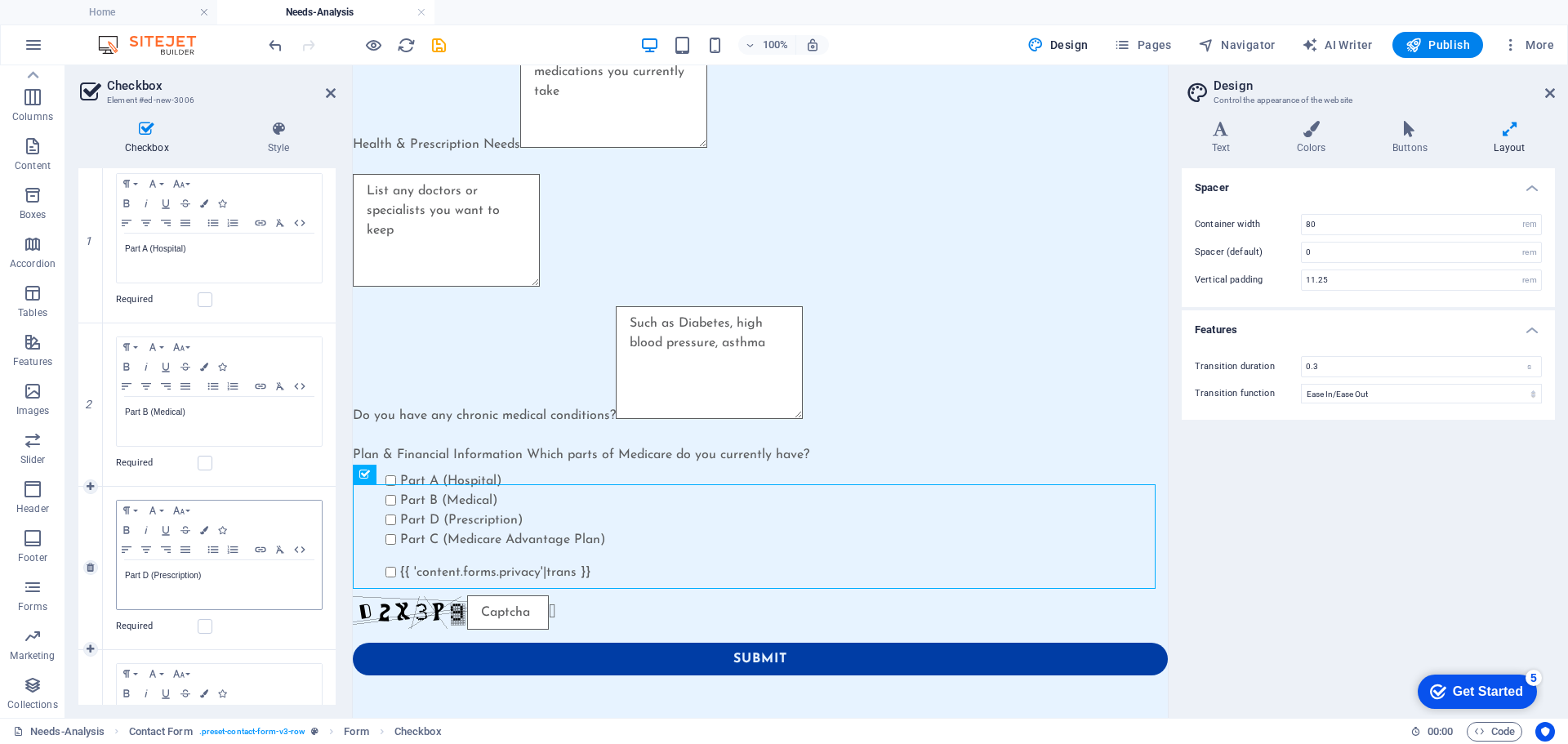
scroll to position [353, 0]
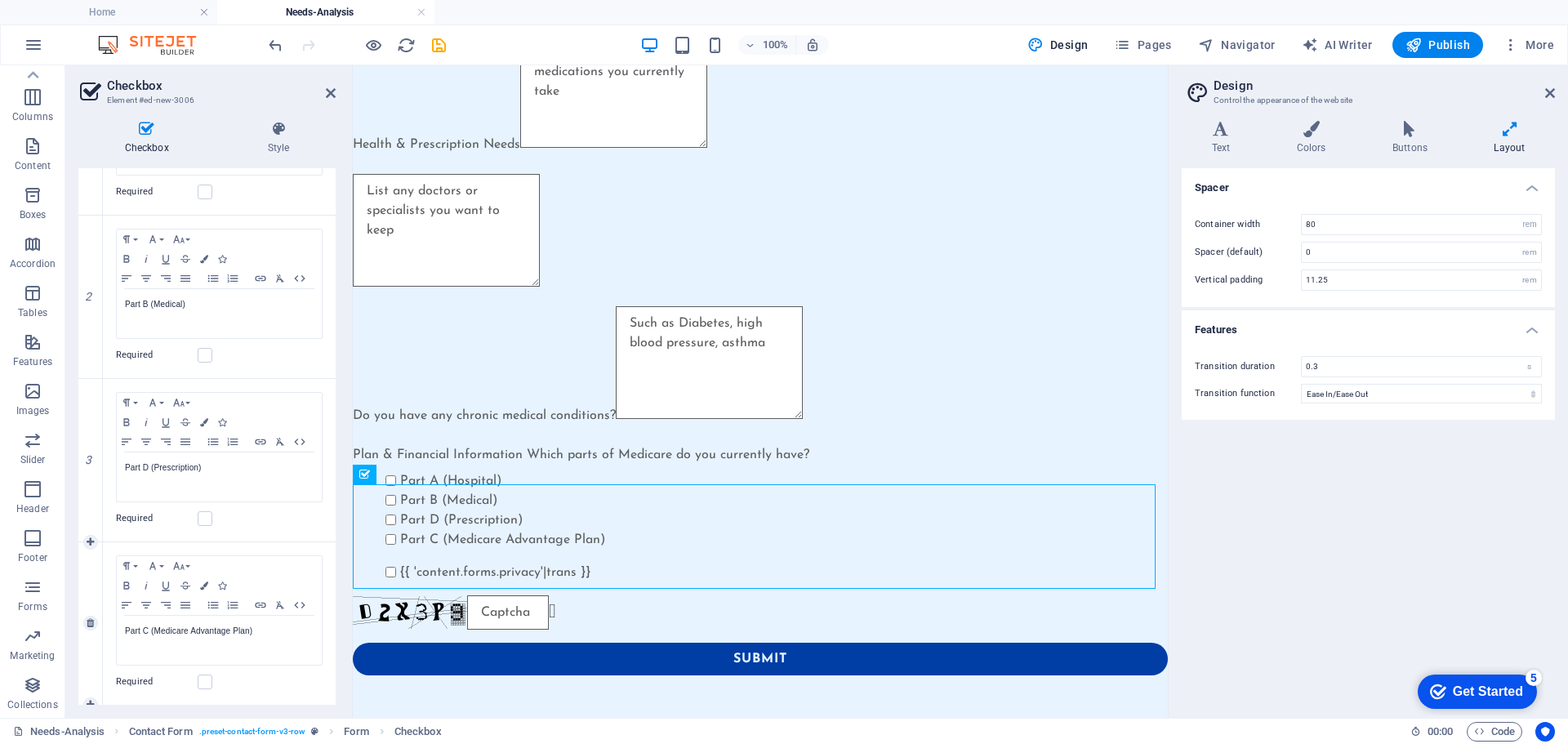
drag, startPoint x: 215, startPoint y: 567, endPoint x: 184, endPoint y: 544, distance: 38.6
click at [184, 544] on div "Paragraph Format Normal Heading 1 Heading 2 Heading 3 Heading 4 Heading 5 Headi…" at bounding box center [219, 623] width 232 height 162
click at [382, 549] on div "Plan & Financial Information Which parts of Medicare do you currently have? Par…" at bounding box center [760, 497] width 815 height 104
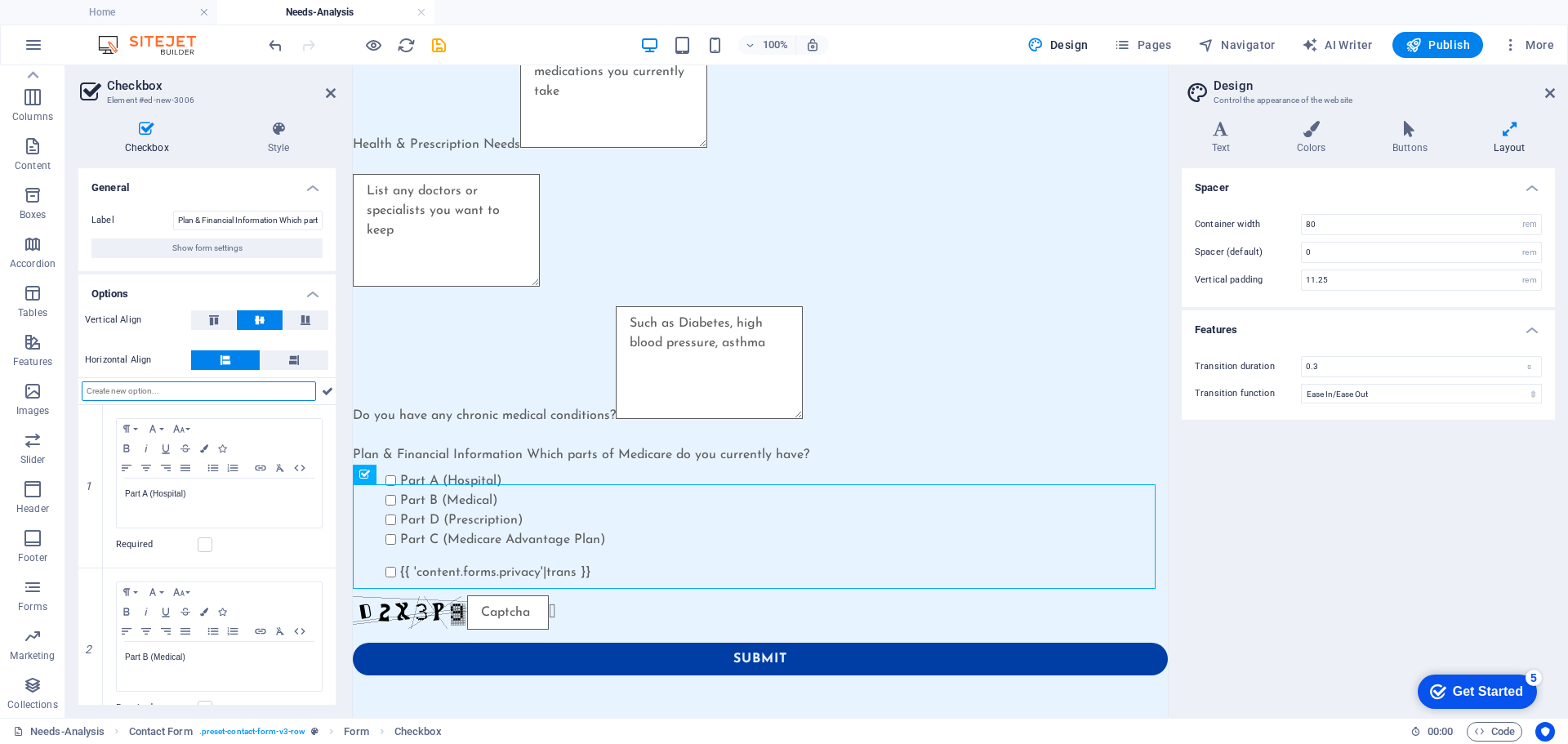
click at [145, 390] on input "text" at bounding box center [198, 391] width 234 height 20
paste input "Medigap / Supplement Plan"
type input "Medigap / Supplement Plan"
click at [325, 393] on icon at bounding box center [327, 391] width 12 height 20
